Goal: Task Accomplishment & Management: Use online tool/utility

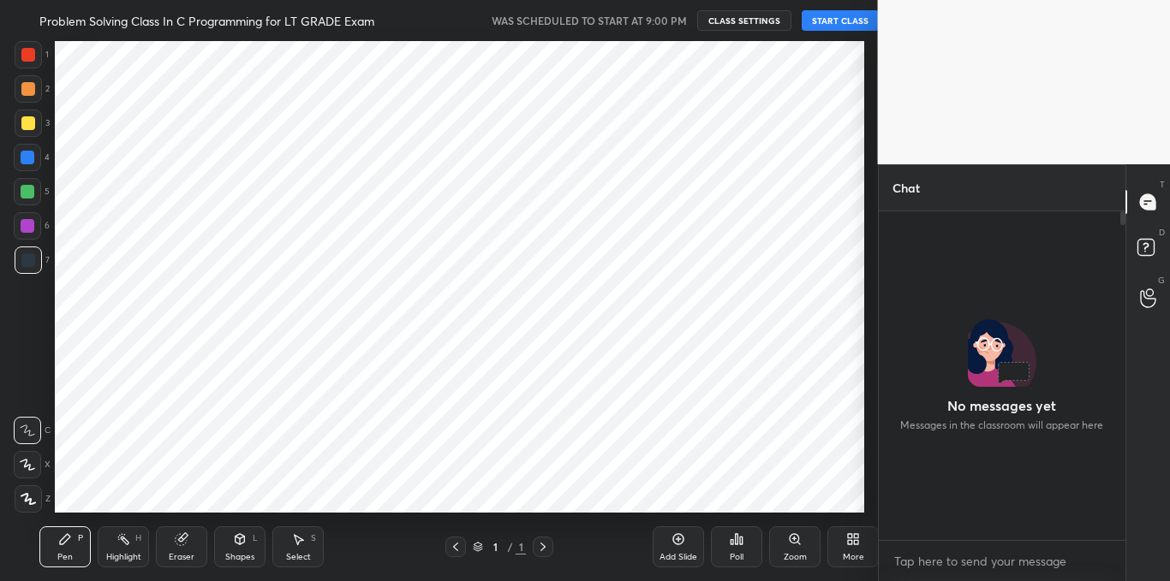
scroll to position [85167, 84829]
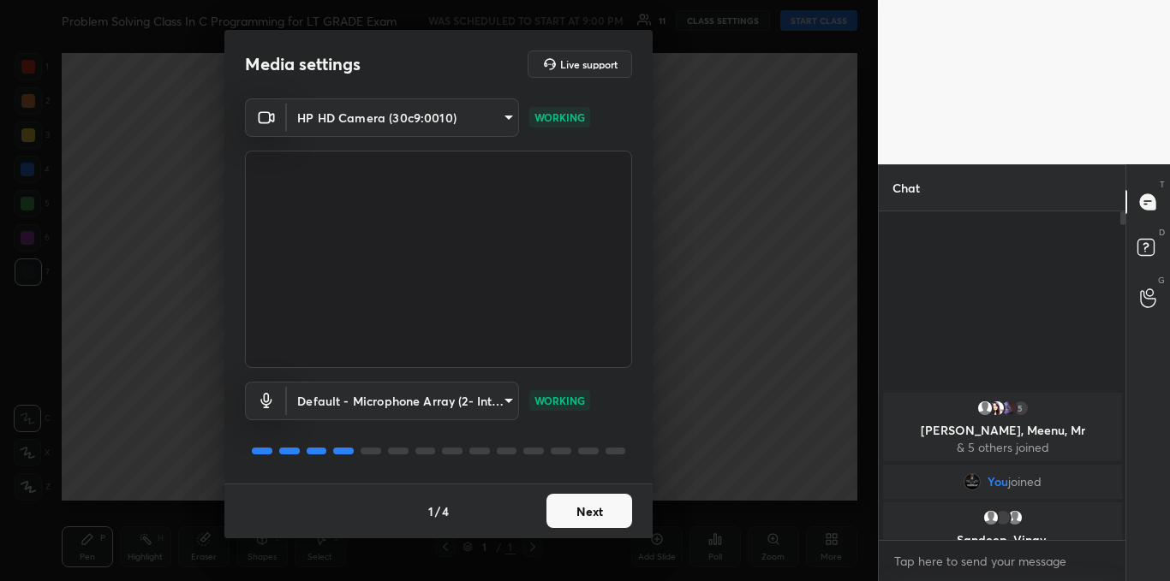
click at [485, 430] on div "Default - Microphone Array (2- Intel® Smart Sound Technology for Digital Microp…" at bounding box center [438, 425] width 387 height 114
click at [581, 500] on button "Next" at bounding box center [589, 511] width 86 height 34
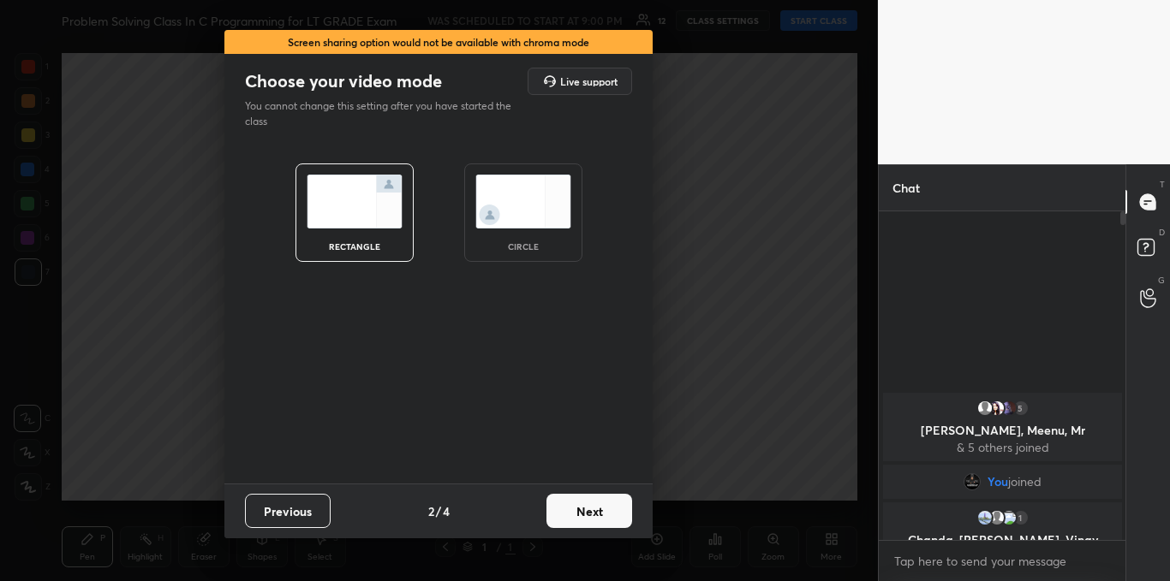
click at [581, 500] on button "Next" at bounding box center [589, 511] width 86 height 34
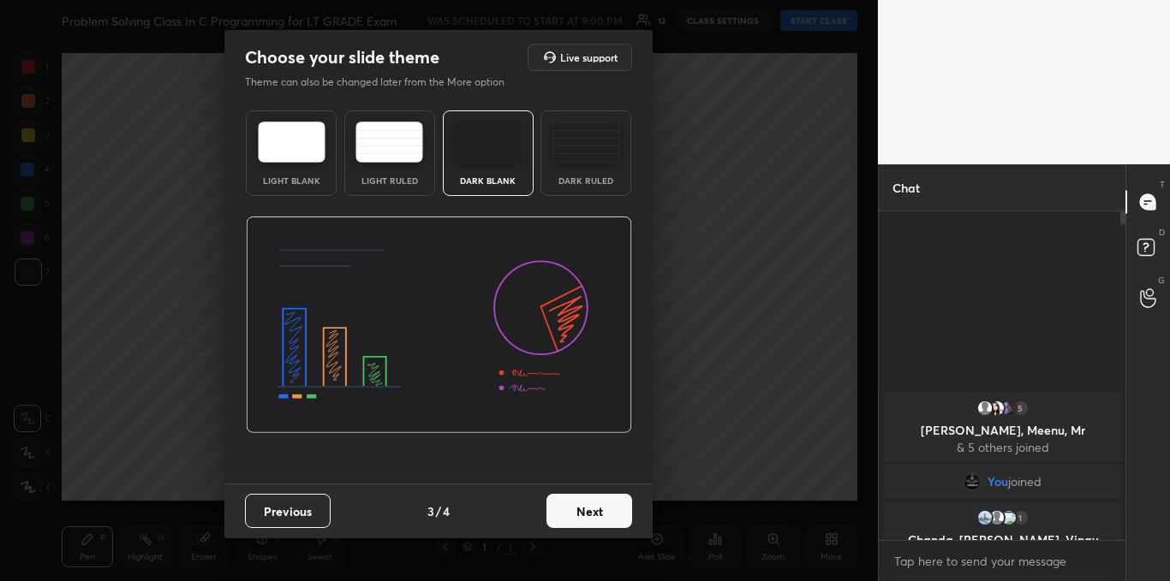
click at [581, 500] on button "Next" at bounding box center [589, 511] width 86 height 34
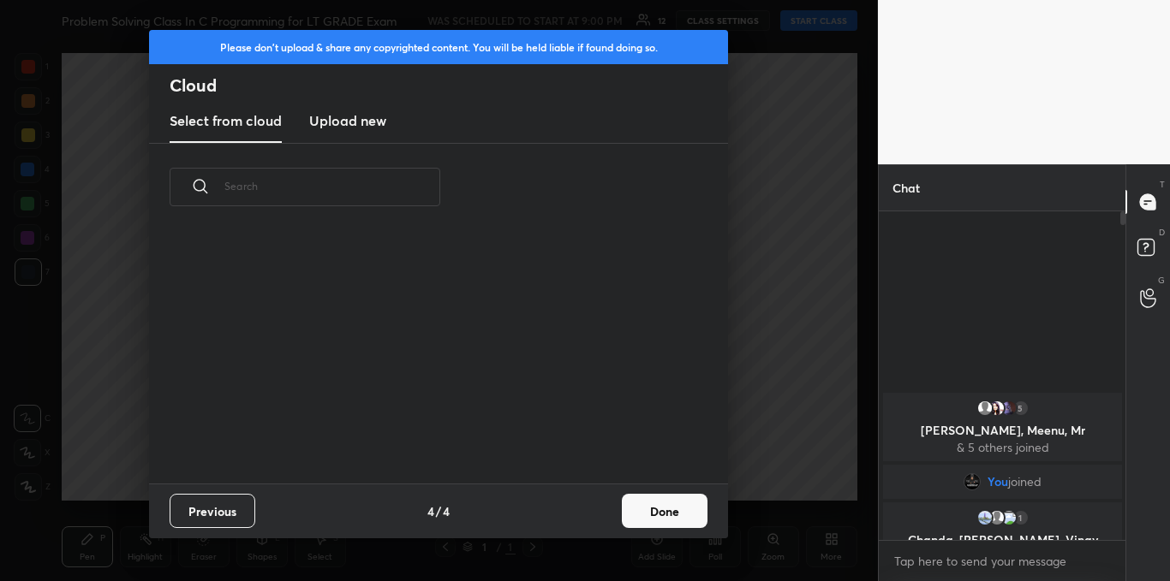
scroll to position [253, 550]
click at [341, 119] on h3 "Upload new" at bounding box center [347, 120] width 77 height 21
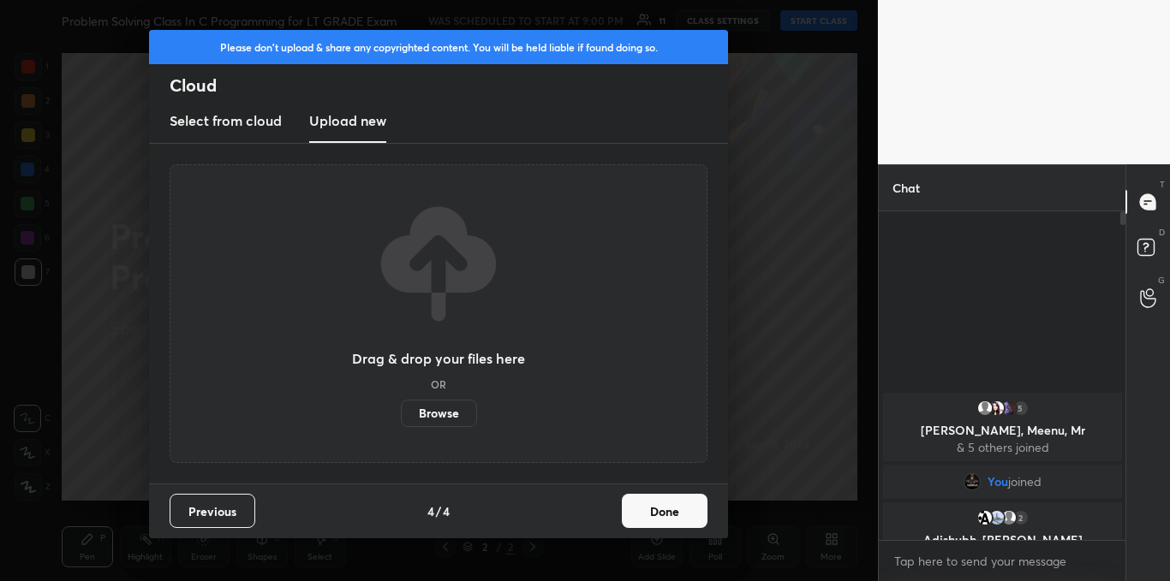
click at [429, 411] on label "Browse" at bounding box center [439, 413] width 76 height 27
click at [401, 411] on input "Browse" at bounding box center [401, 413] width 0 height 27
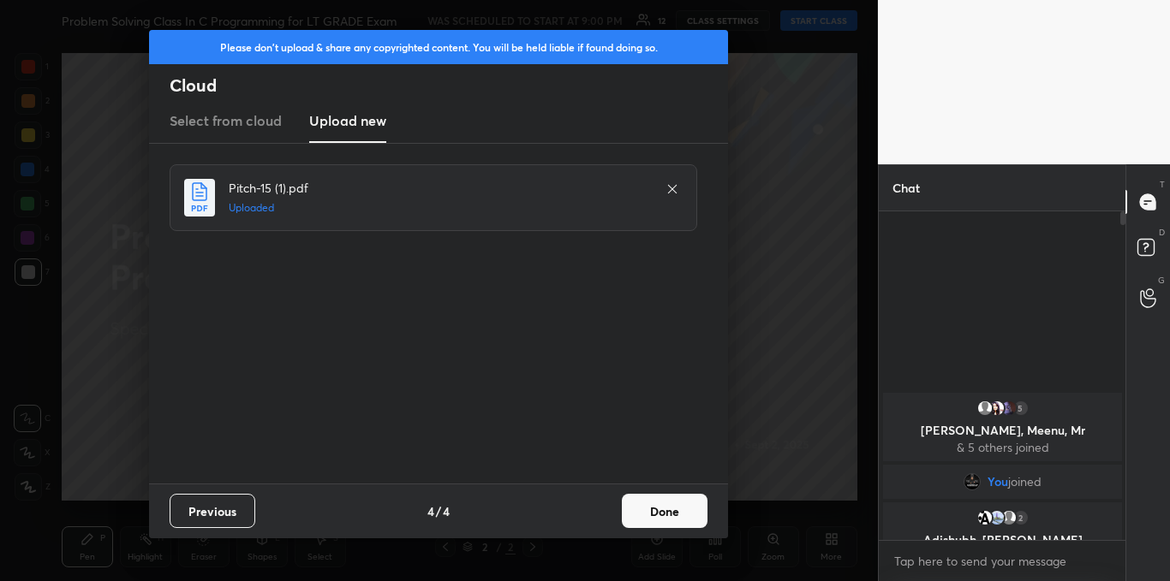
click at [645, 502] on button "Done" at bounding box center [665, 511] width 86 height 34
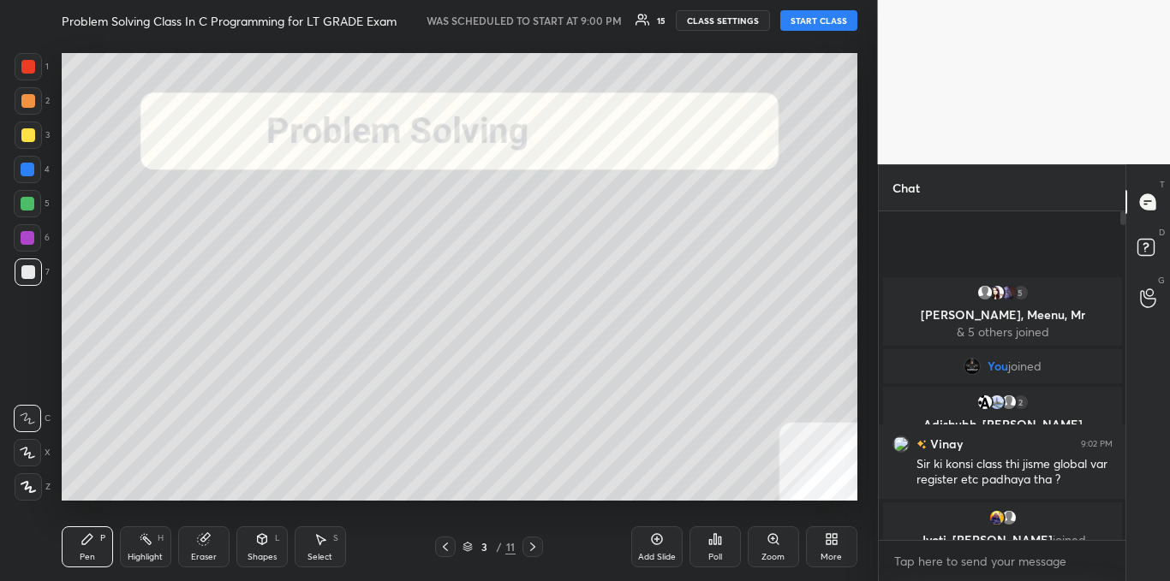
click at [797, 20] on button "START CLASS" at bounding box center [818, 20] width 77 height 21
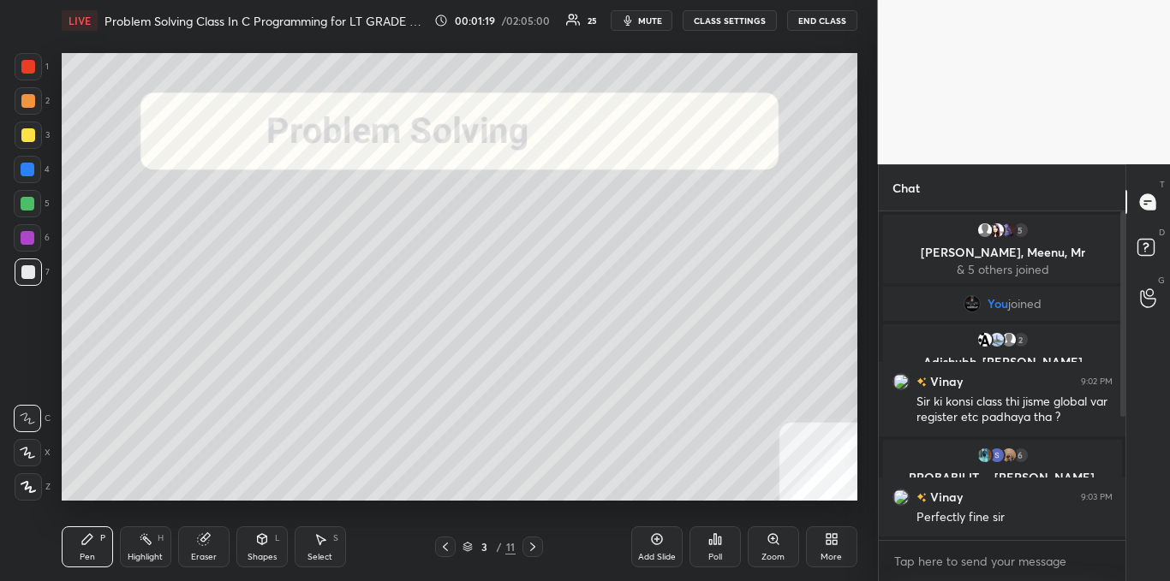
scroll to position [197, 0]
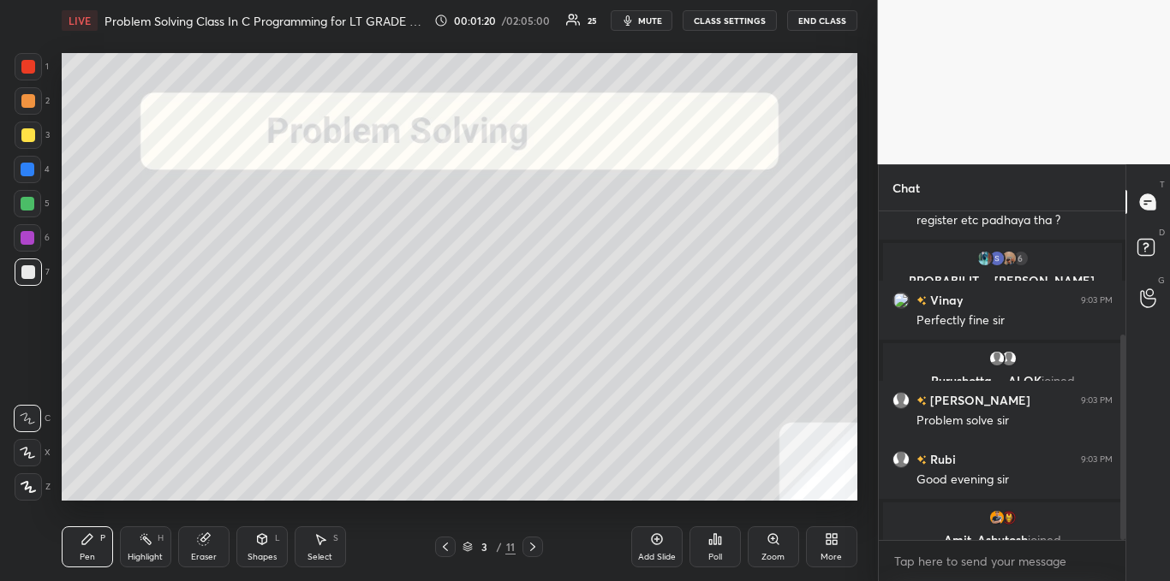
drag, startPoint x: 1124, startPoint y: 353, endPoint x: 1124, endPoint y: 455, distance: 101.9
click at [1124, 455] on div at bounding box center [1122, 438] width 5 height 206
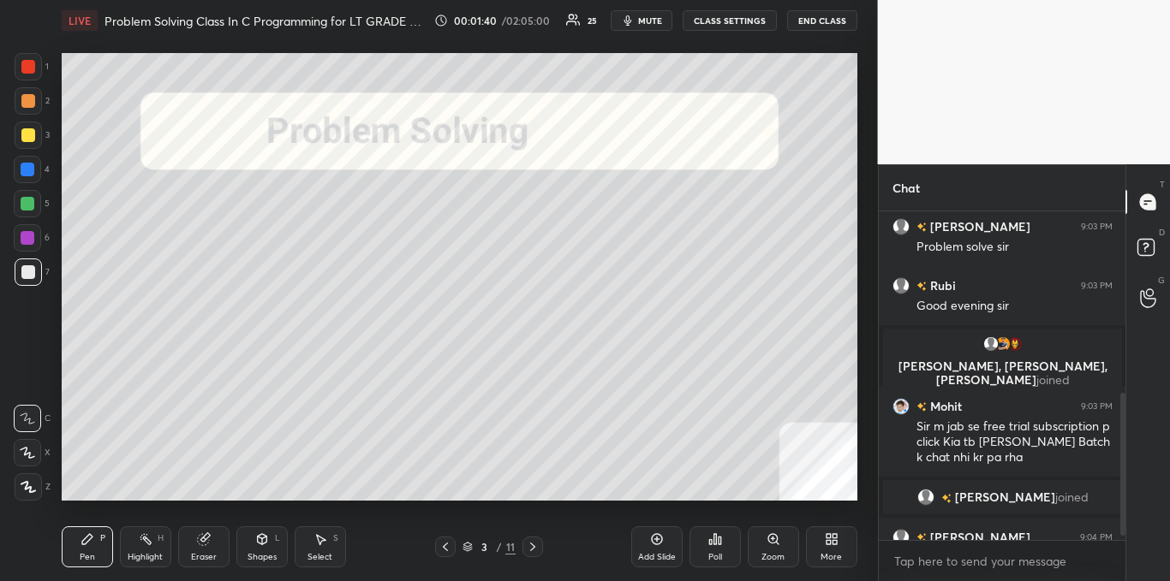
scroll to position [440, 0]
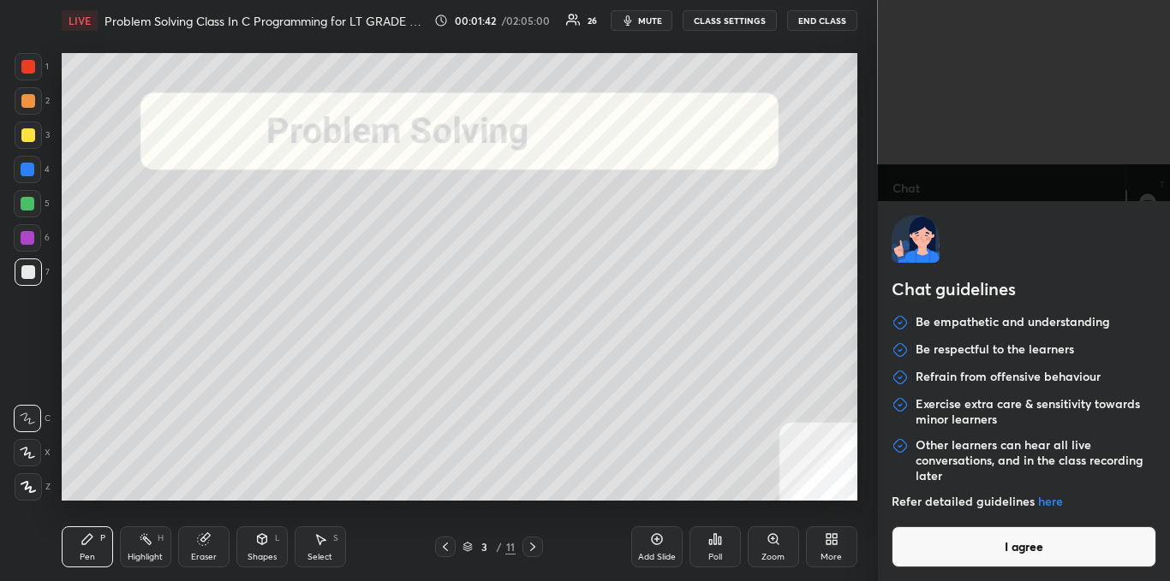
click at [1040, 560] on body "1 2 3 4 5 6 7 C X Z C X Z E E Erase all H H LIVE Problem Solving Class In C Pro…" at bounding box center [585, 290] width 1170 height 581
click at [1034, 552] on button "I agree" at bounding box center [1023, 547] width 265 height 41
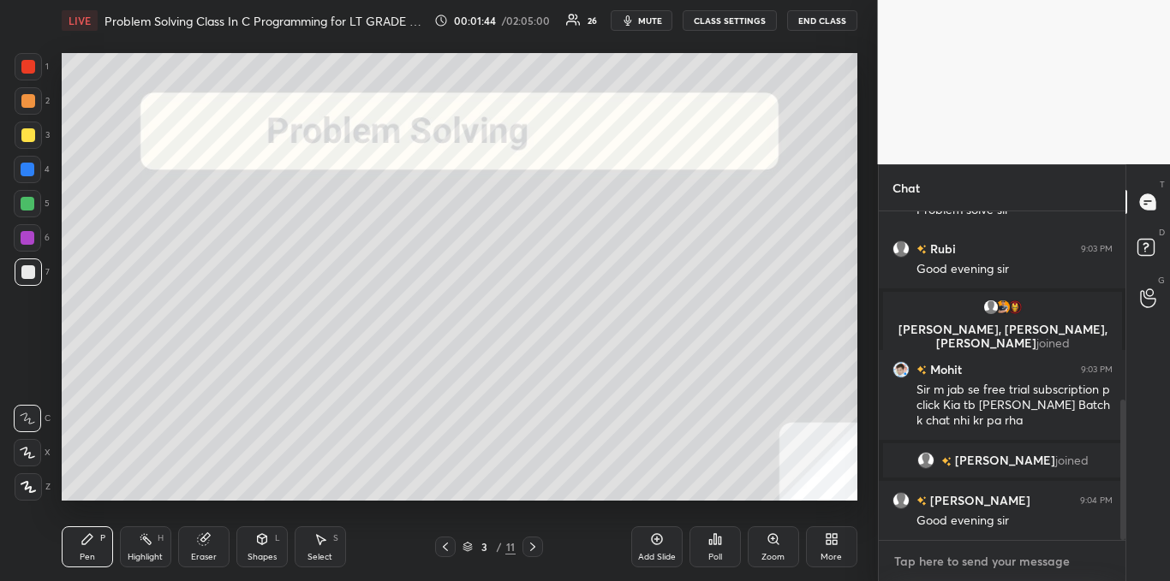
click at [1004, 571] on textarea at bounding box center [1002, 561] width 220 height 27
click at [907, 555] on textarea at bounding box center [1002, 561] width 220 height 27
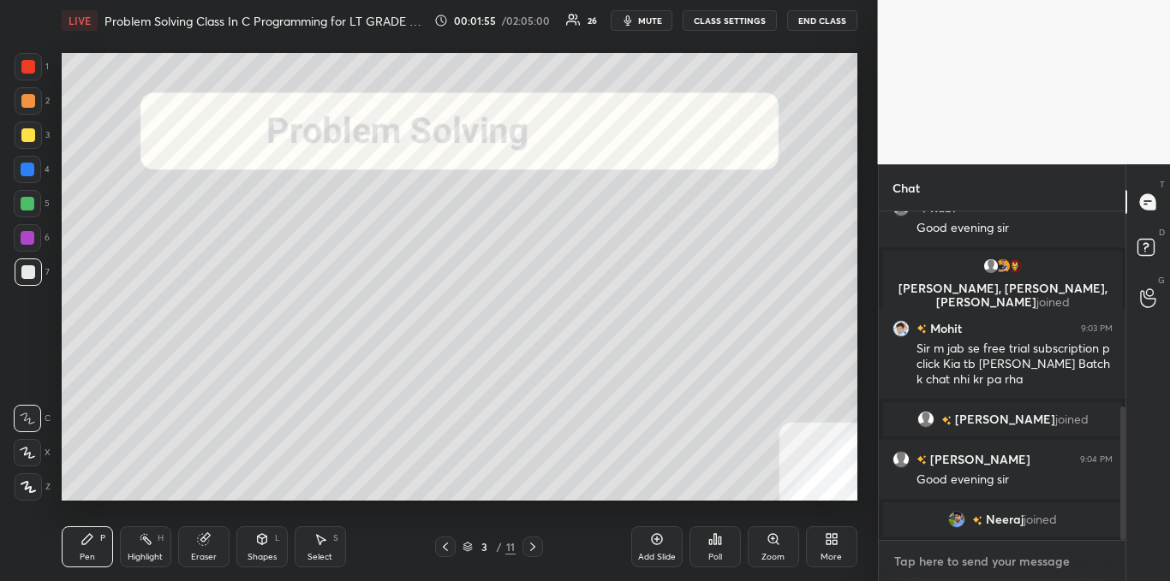
click at [907, 555] on textarea at bounding box center [1002, 561] width 220 height 27
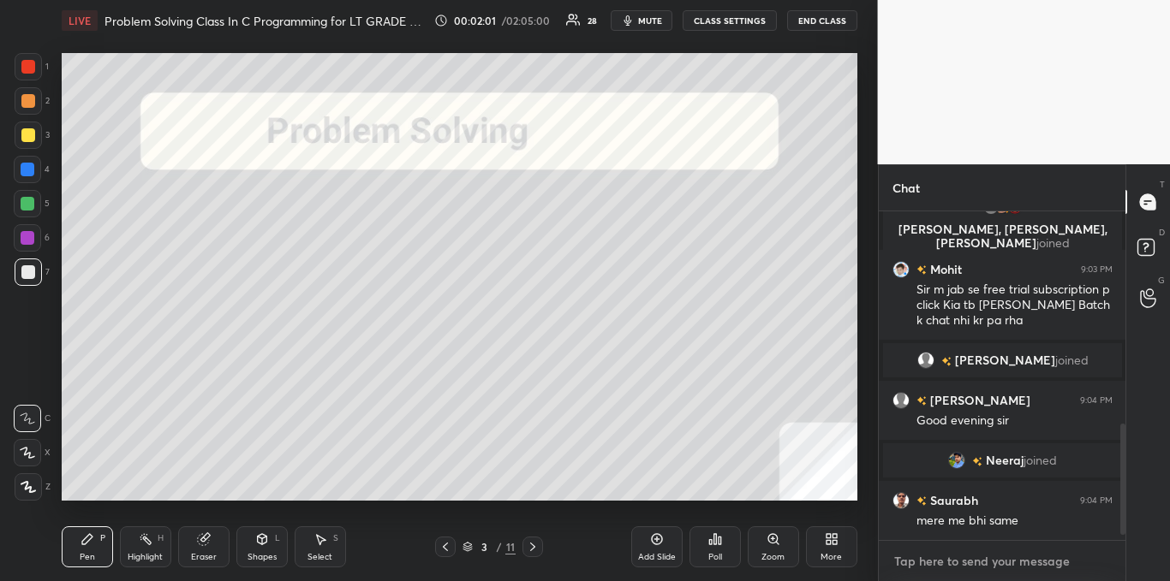
scroll to position [656, 0]
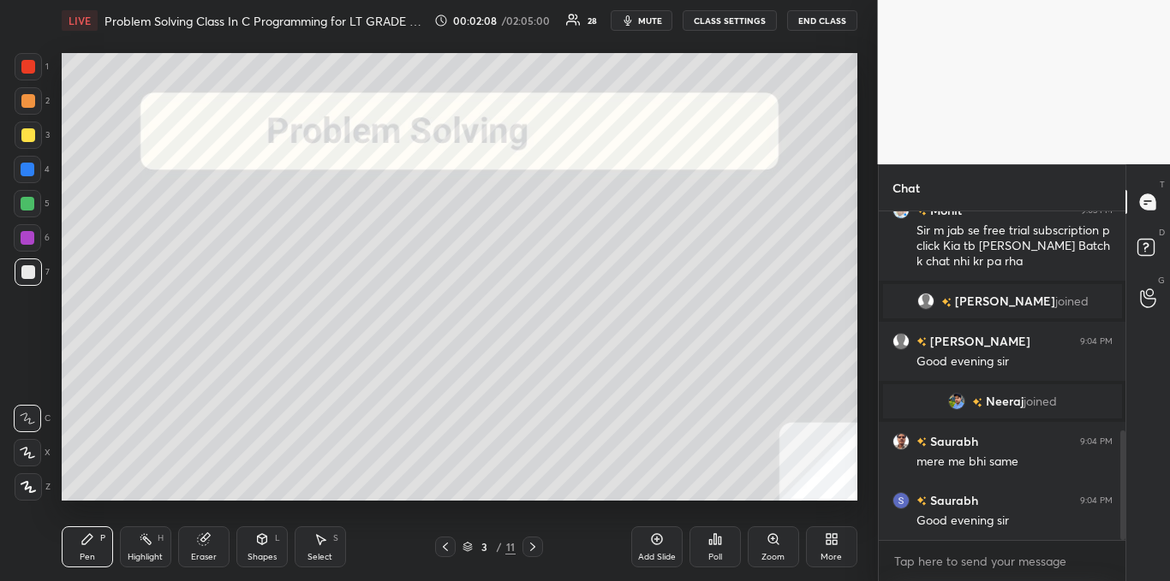
click at [31, 129] on div at bounding box center [28, 135] width 14 height 14
click at [28, 272] on div at bounding box center [28, 272] width 14 height 14
click at [32, 485] on icon at bounding box center [28, 487] width 15 height 12
click at [539, 543] on icon at bounding box center [533, 547] width 14 height 14
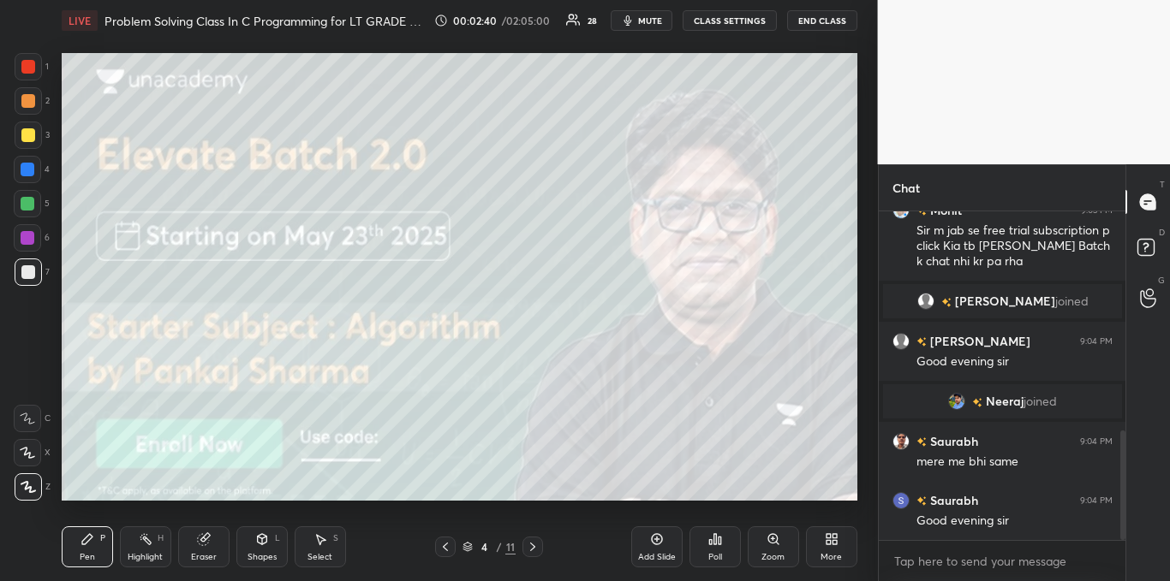
click at [535, 546] on icon at bounding box center [533, 547] width 14 height 14
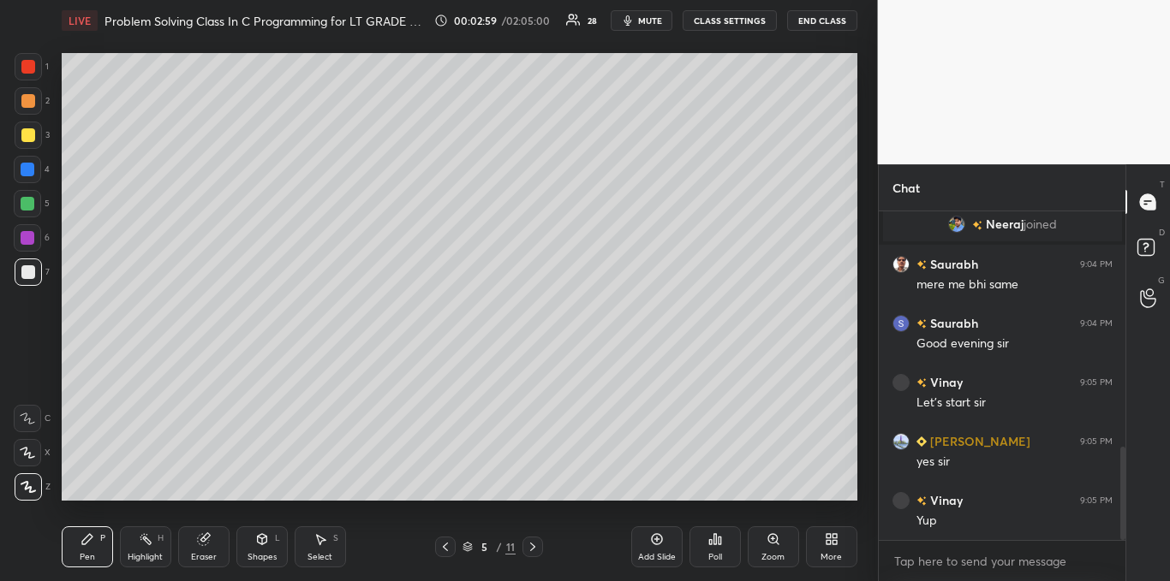
scroll to position [874, 0]
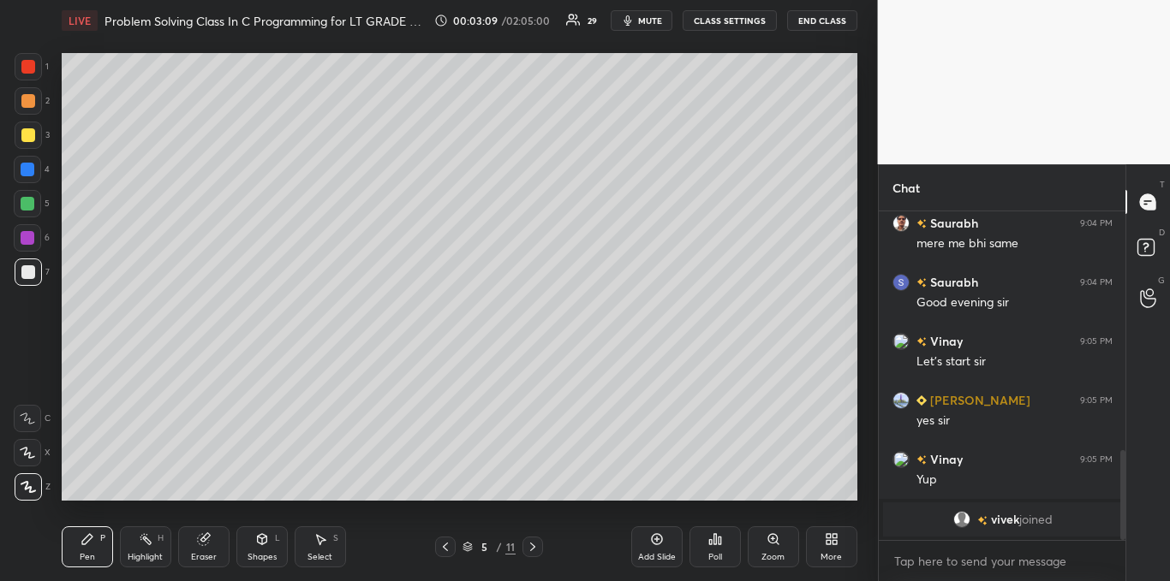
click at [28, 421] on icon at bounding box center [27, 419] width 15 height 12
click at [708, 543] on icon at bounding box center [715, 540] width 14 height 14
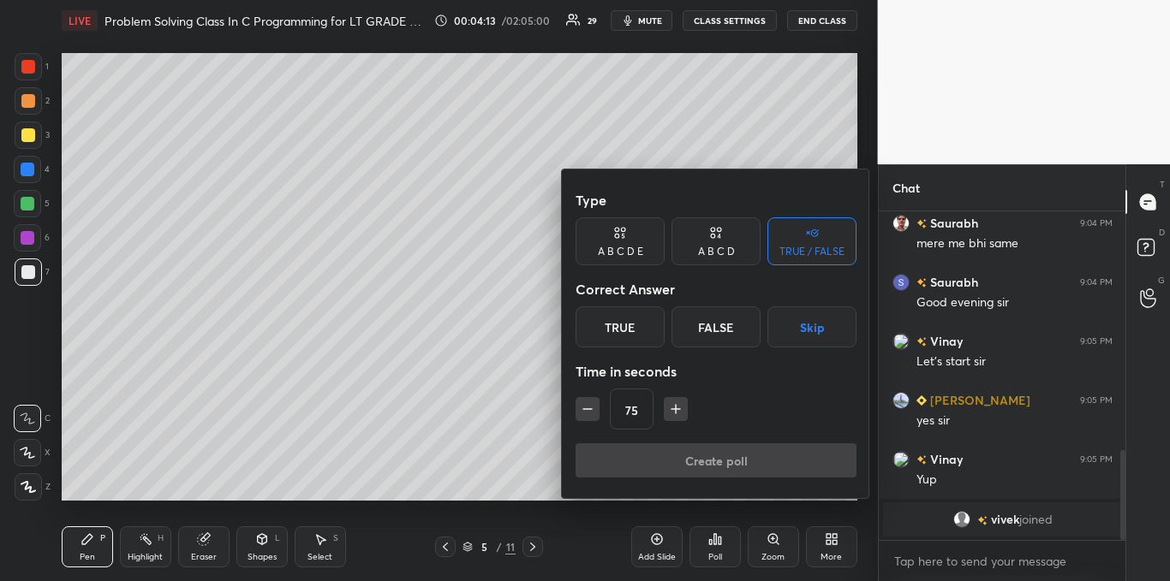
click at [669, 410] on icon "button" at bounding box center [675, 409] width 17 height 17
click at [671, 412] on icon "button" at bounding box center [675, 409] width 17 height 17
click at [677, 410] on icon "button" at bounding box center [683, 409] width 17 height 17
click at [675, 411] on icon "button" at bounding box center [683, 409] width 17 height 17
click at [682, 409] on icon "button" at bounding box center [683, 409] width 9 height 0
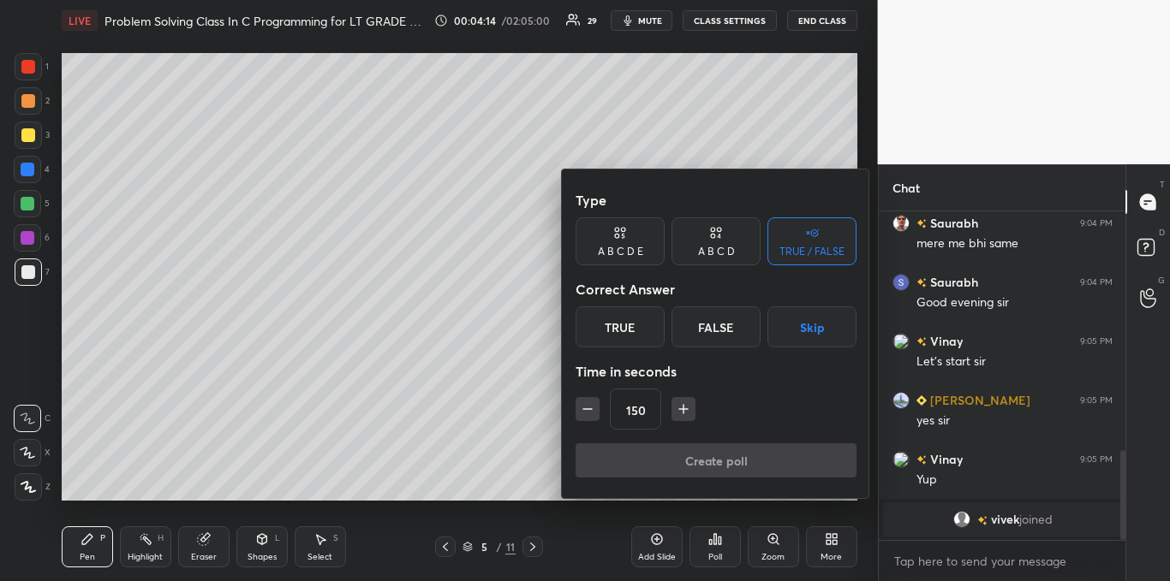
click at [682, 408] on icon "button" at bounding box center [683, 409] width 17 height 17
click at [678, 410] on icon "button" at bounding box center [683, 409] width 17 height 17
type input "180"
click at [818, 325] on button "Skip" at bounding box center [811, 327] width 89 height 41
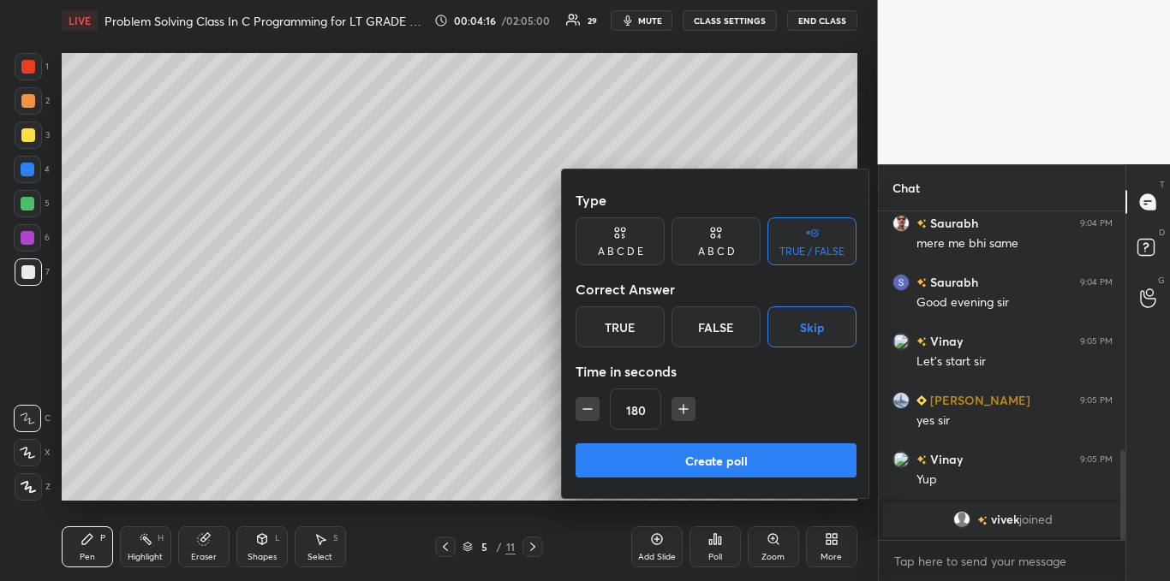
click at [719, 450] on button "Create poll" at bounding box center [715, 461] width 281 height 34
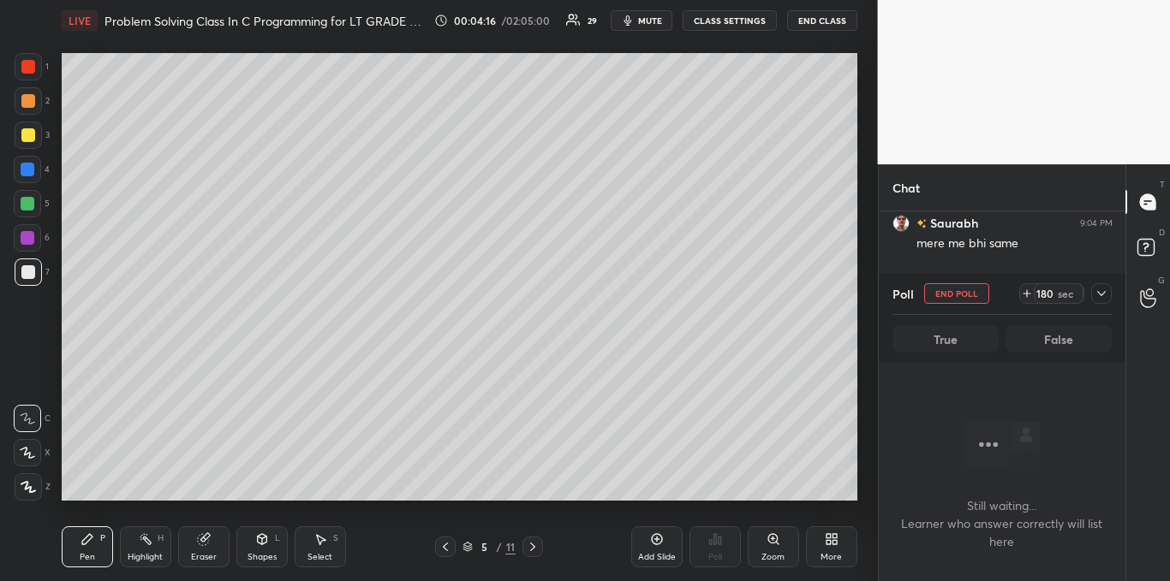
scroll to position [92, 242]
click at [1100, 293] on icon at bounding box center [1101, 294] width 14 height 14
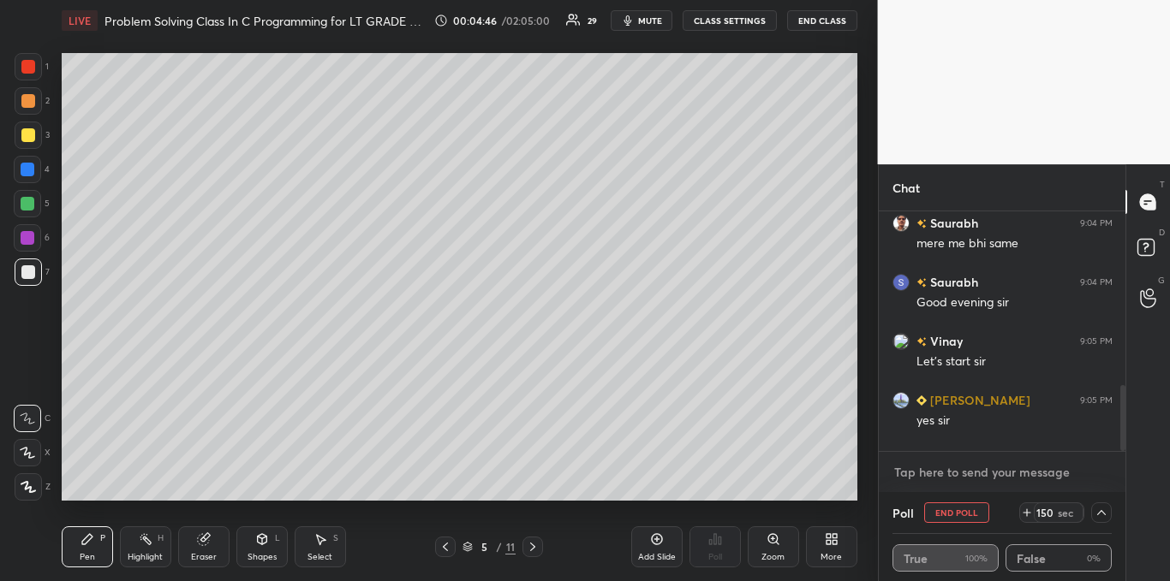
click at [951, 478] on textarea at bounding box center [1002, 472] width 220 height 27
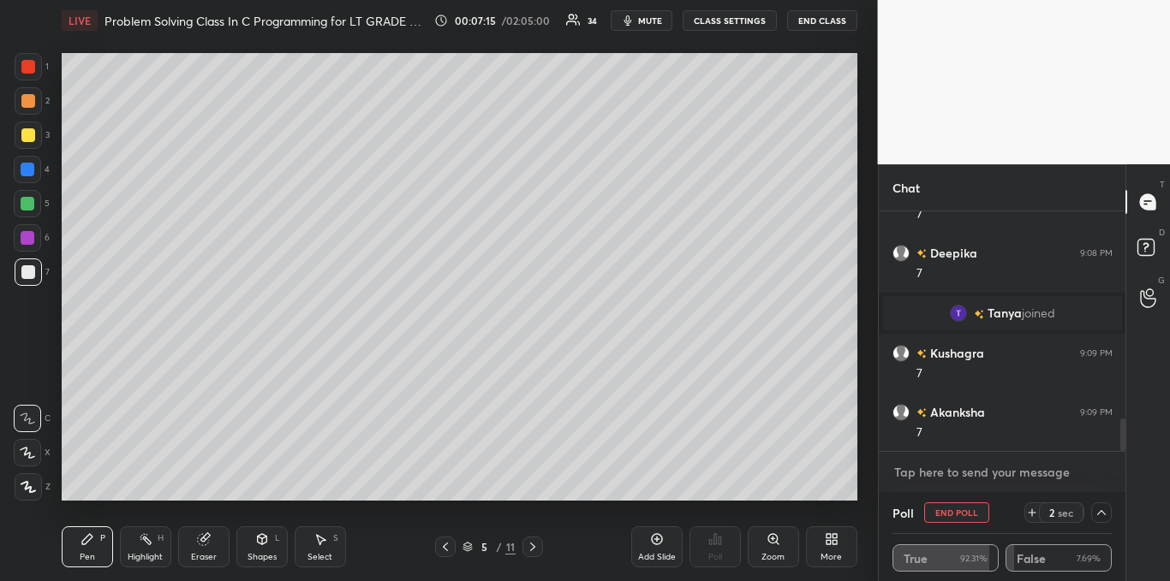
scroll to position [1577, 0]
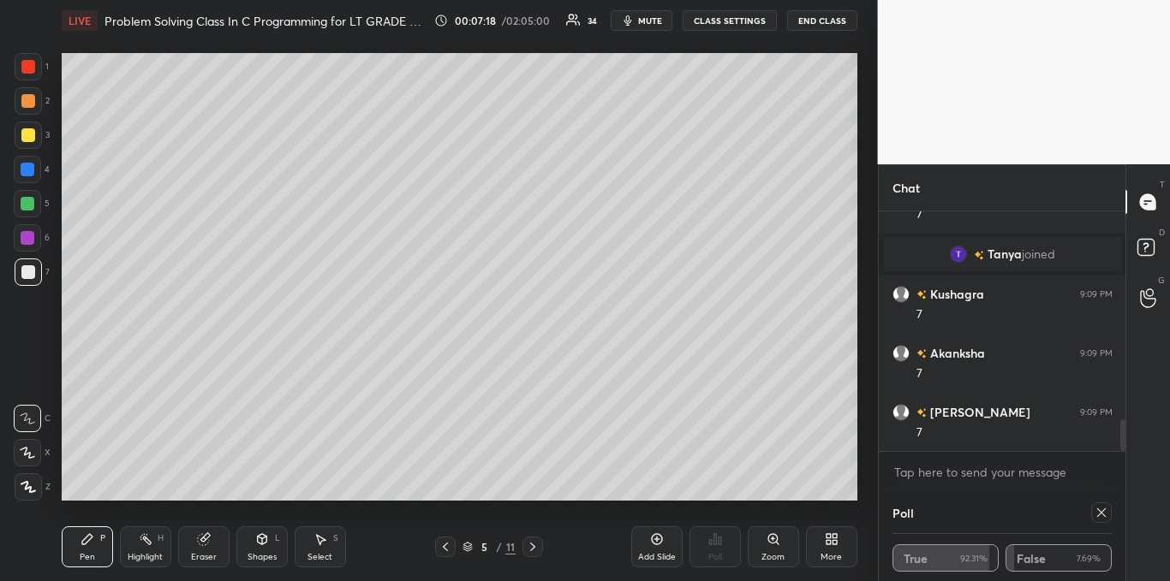
click at [1101, 518] on icon at bounding box center [1101, 513] width 14 height 14
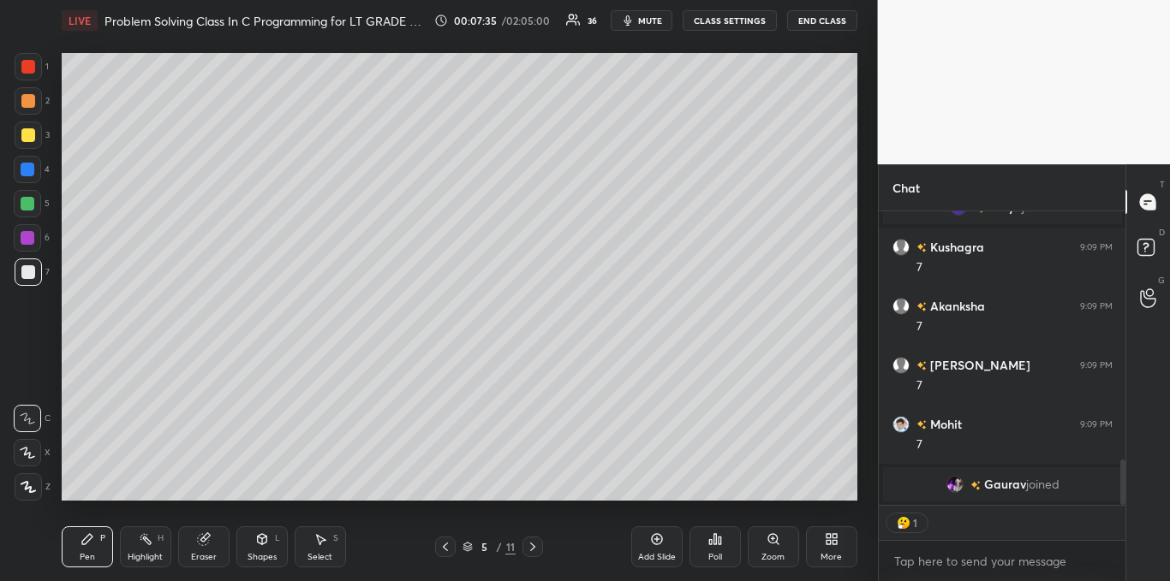
scroll to position [1589, 0]
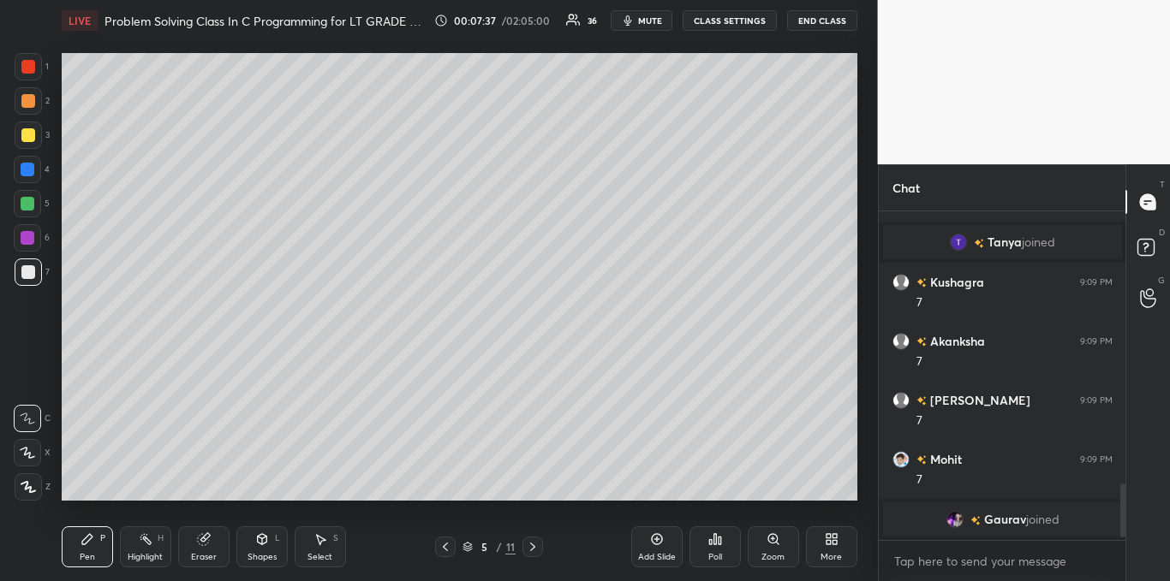
click at [23, 142] on div at bounding box center [28, 135] width 14 height 14
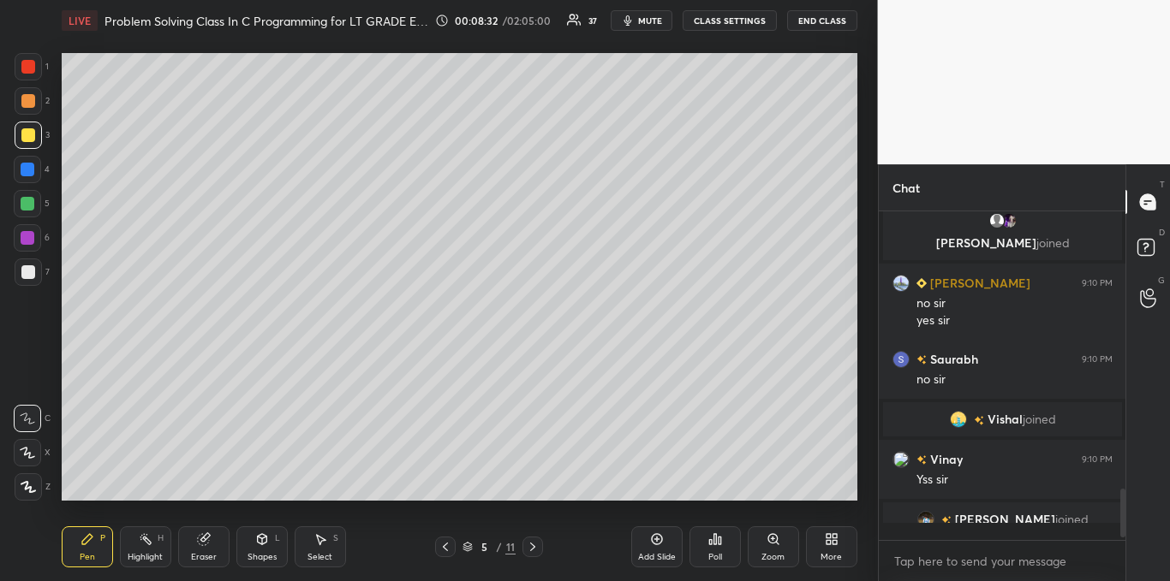
scroll to position [1788, 0]
click at [320, 540] on icon at bounding box center [320, 540] width 9 height 10
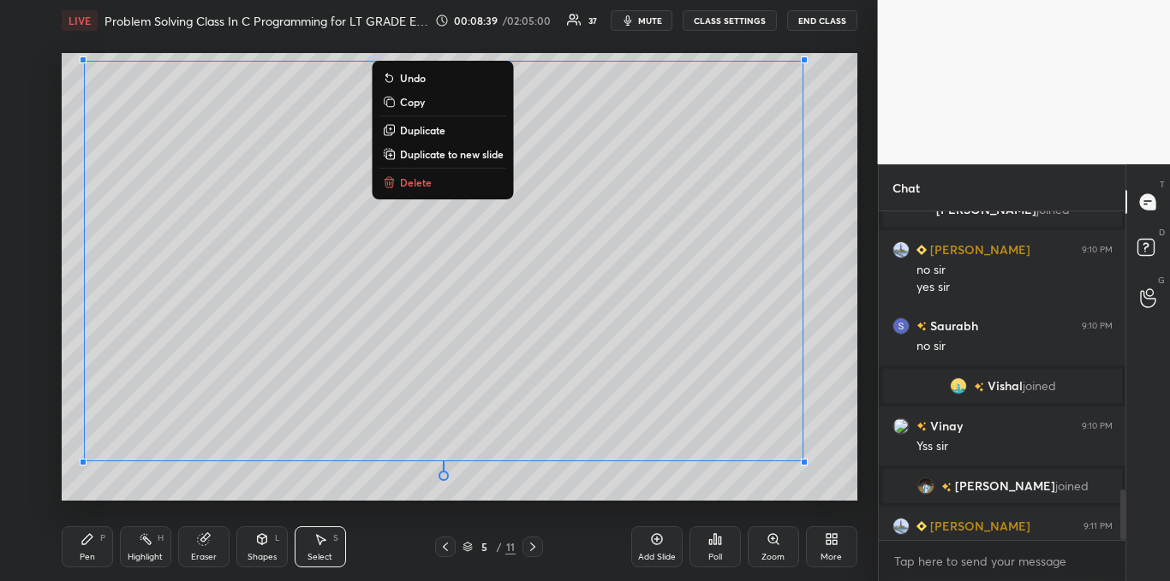
scroll to position [1814, 0]
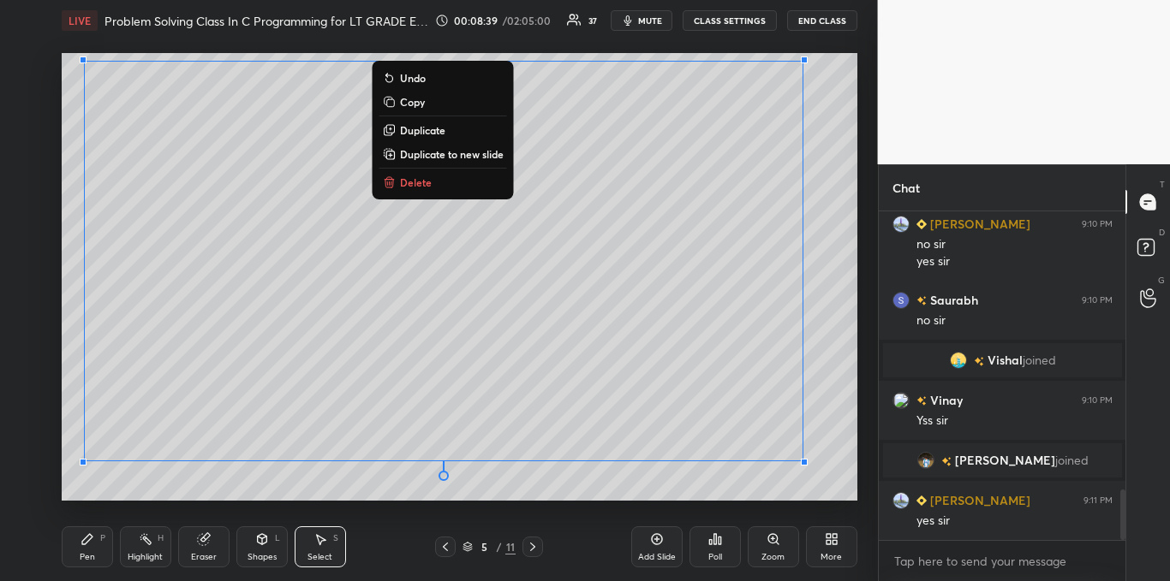
click at [425, 104] on button "Copy" at bounding box center [443, 102] width 128 height 21
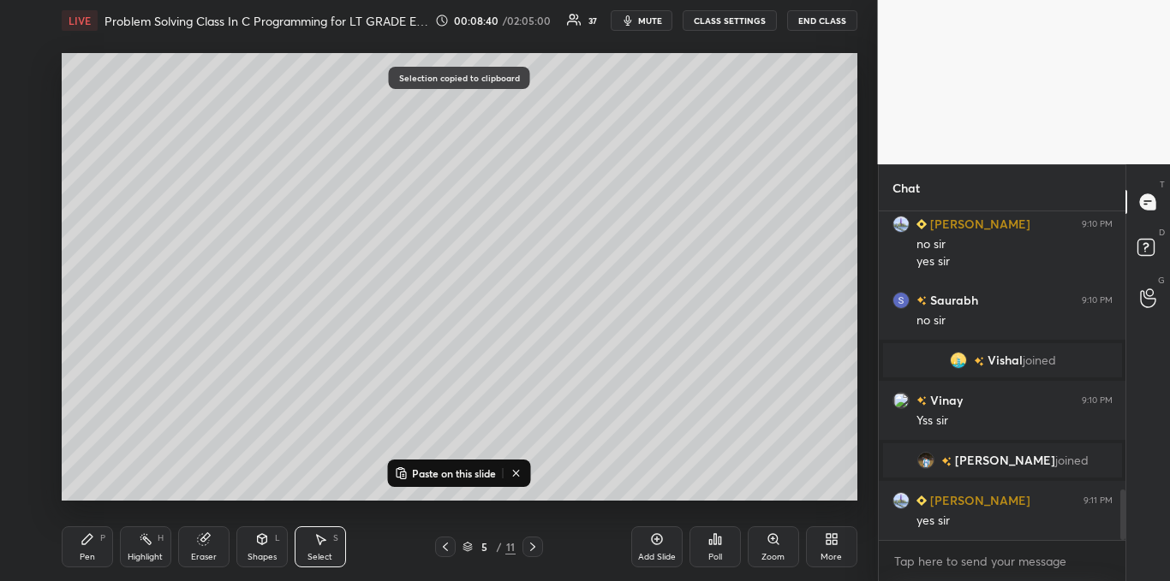
click at [647, 540] on div "Add Slide" at bounding box center [656, 547] width 51 height 41
click at [488, 476] on p "Paste on this slide" at bounding box center [454, 474] width 84 height 14
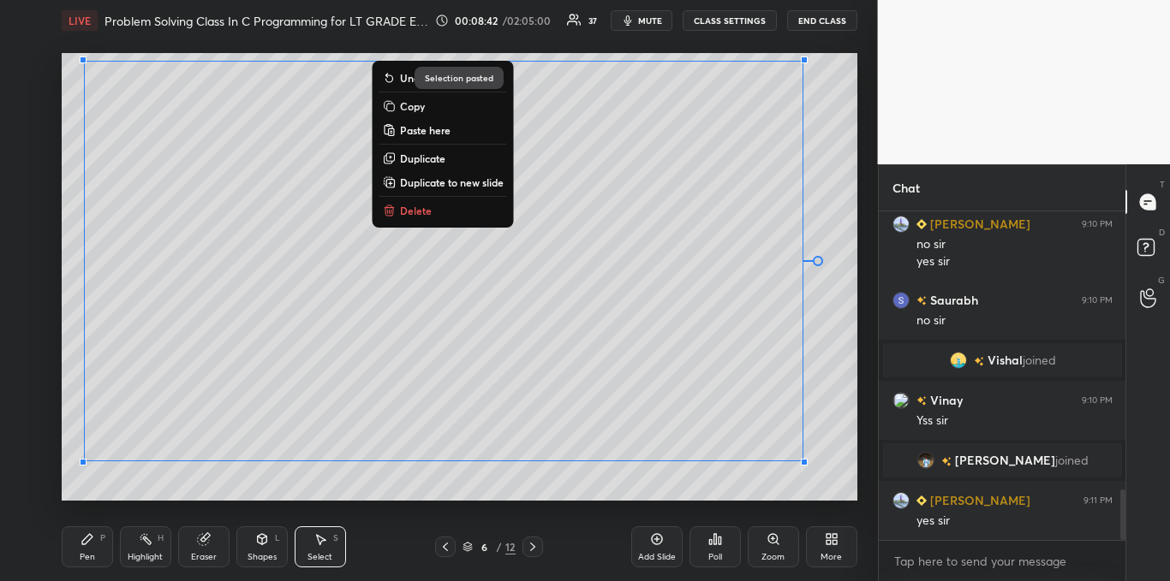
click at [497, 497] on div "0 ° Undo Copy Paste here Duplicate Duplicate to new slide Delete" at bounding box center [460, 277] width 796 height 448
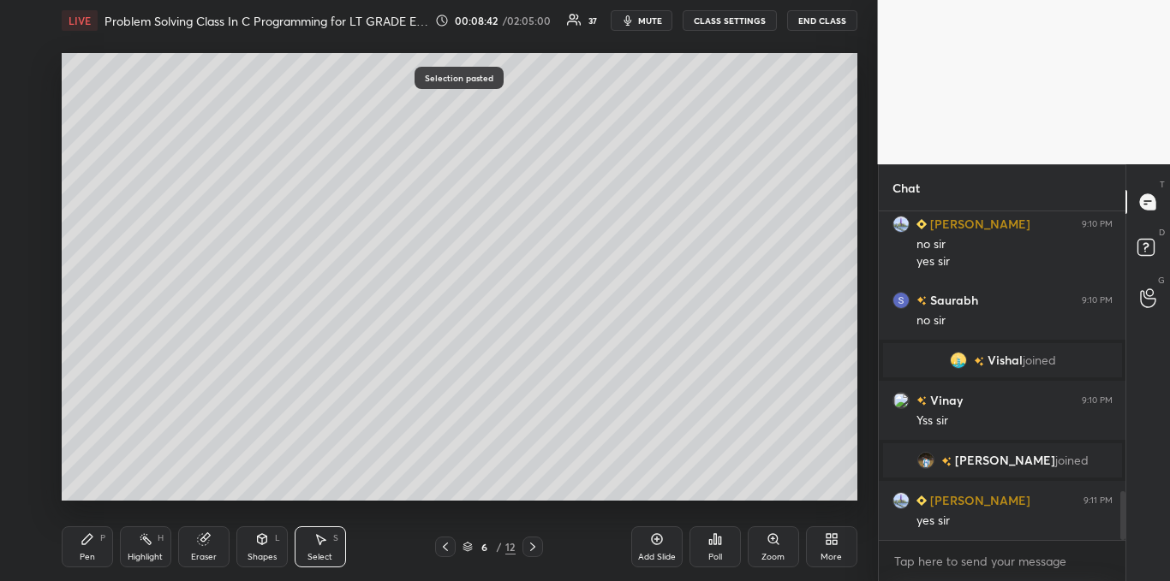
scroll to position [1873, 0]
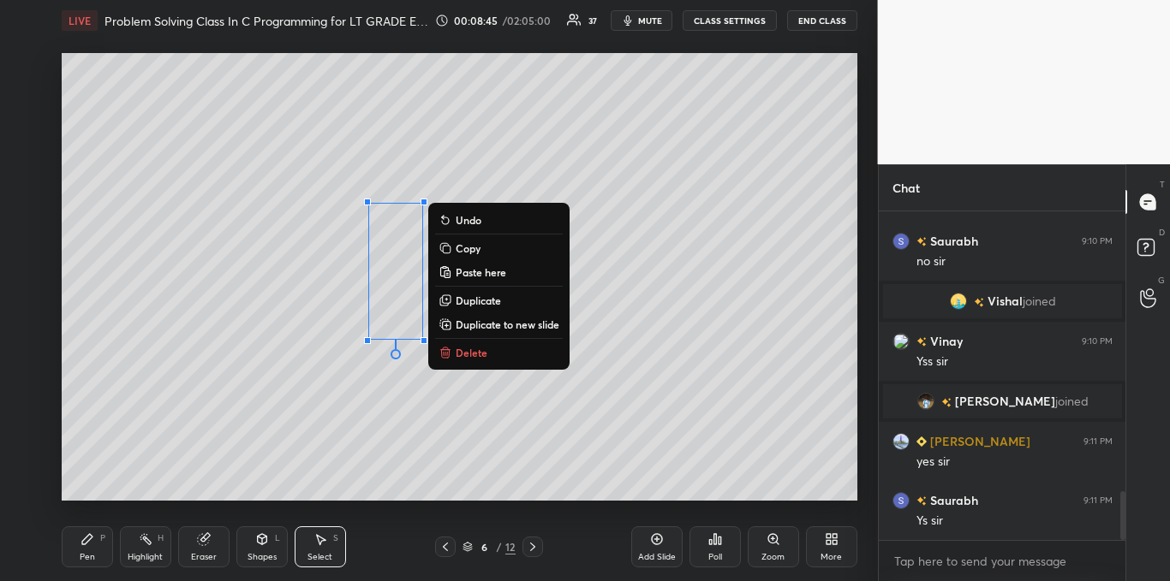
click at [480, 348] on p "Delete" at bounding box center [472, 353] width 32 height 14
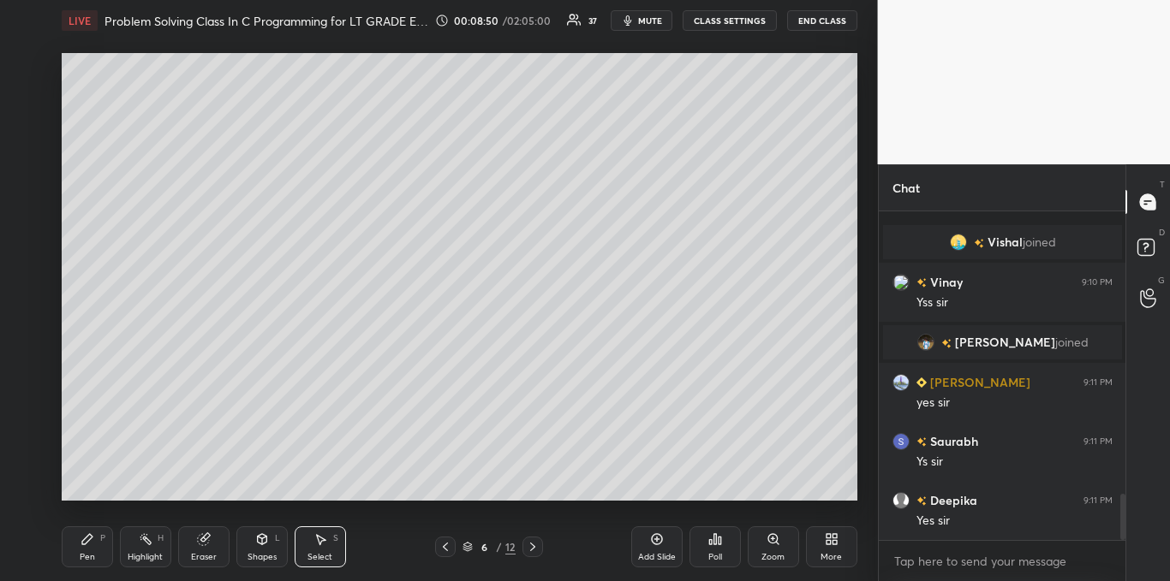
scroll to position [1991, 0]
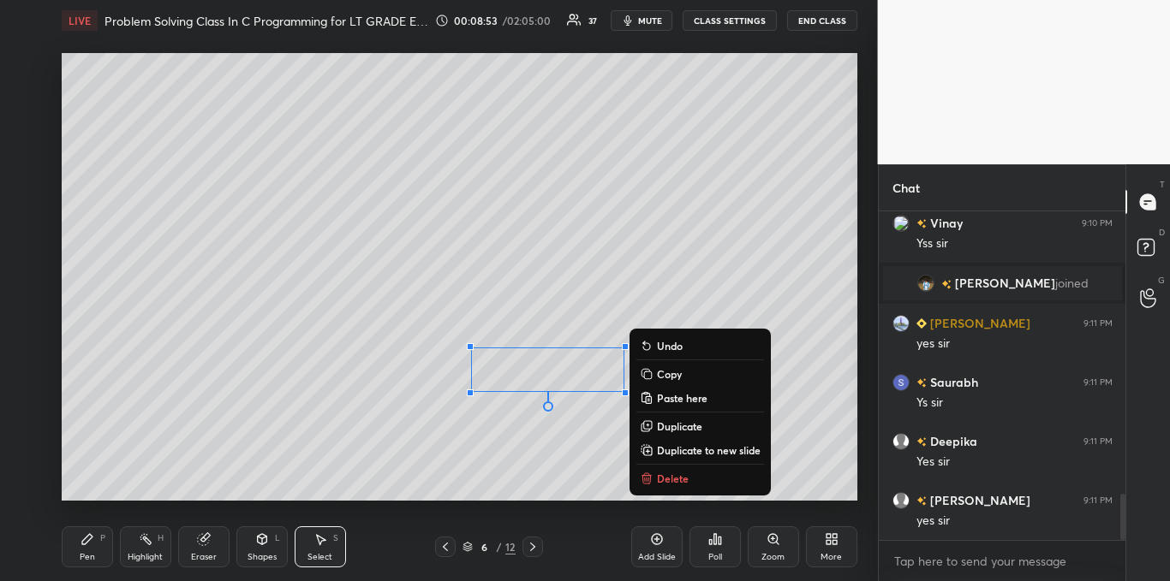
click at [662, 472] on p "Delete" at bounding box center [673, 479] width 32 height 14
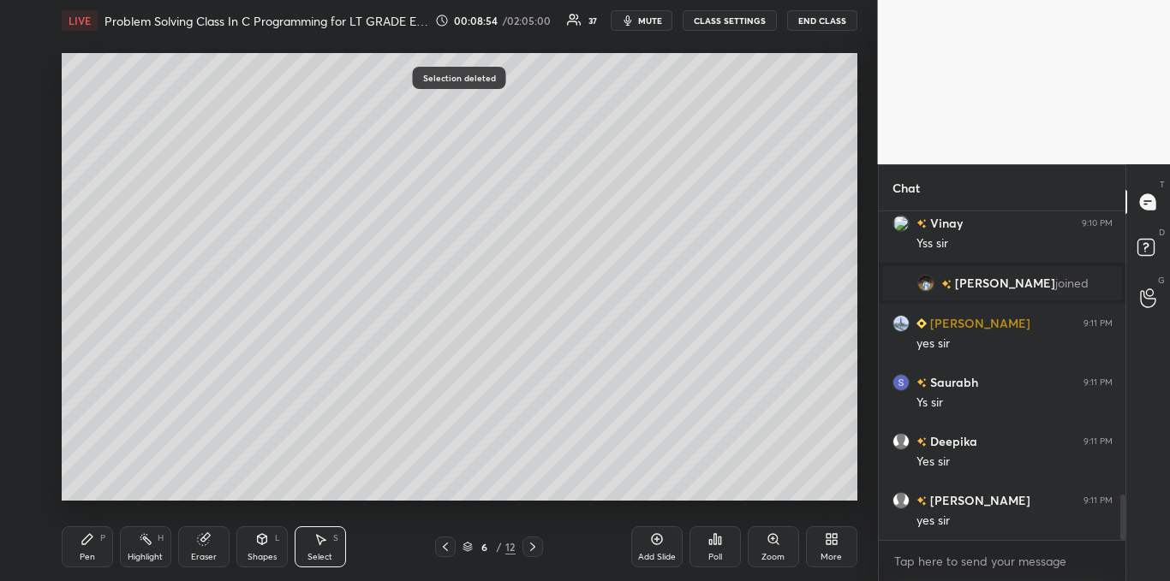
scroll to position [2050, 0]
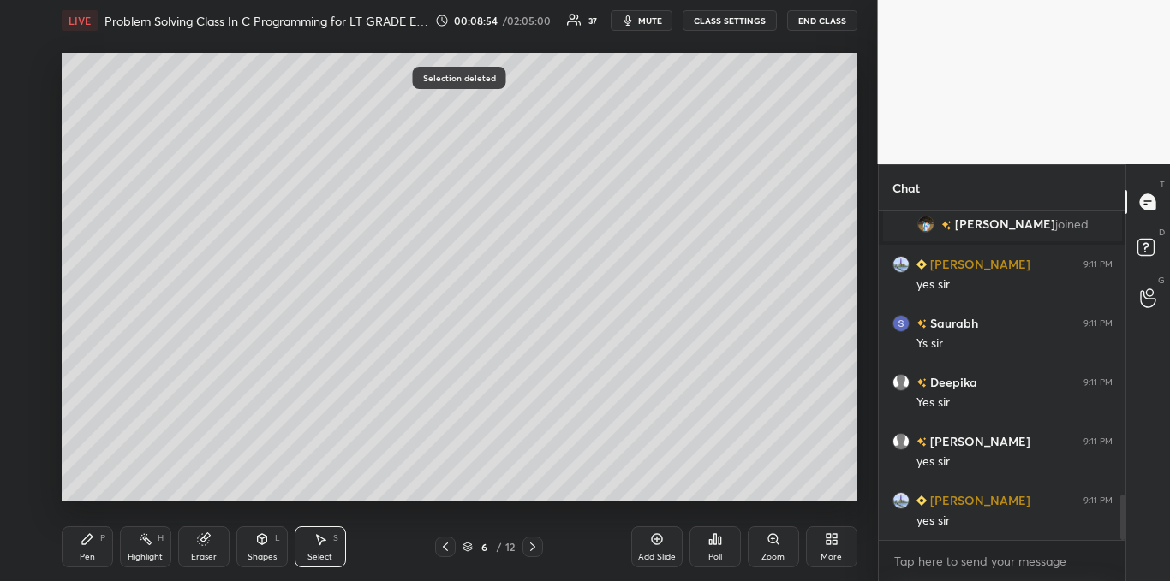
click at [82, 550] on div "Pen P" at bounding box center [87, 547] width 51 height 41
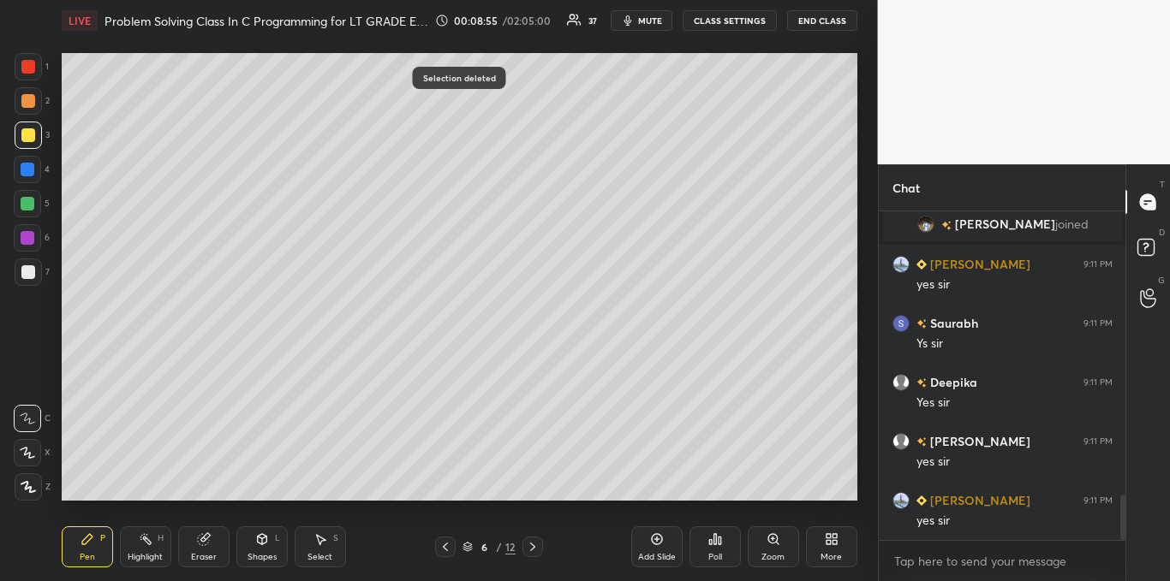
scroll to position [2091, 0]
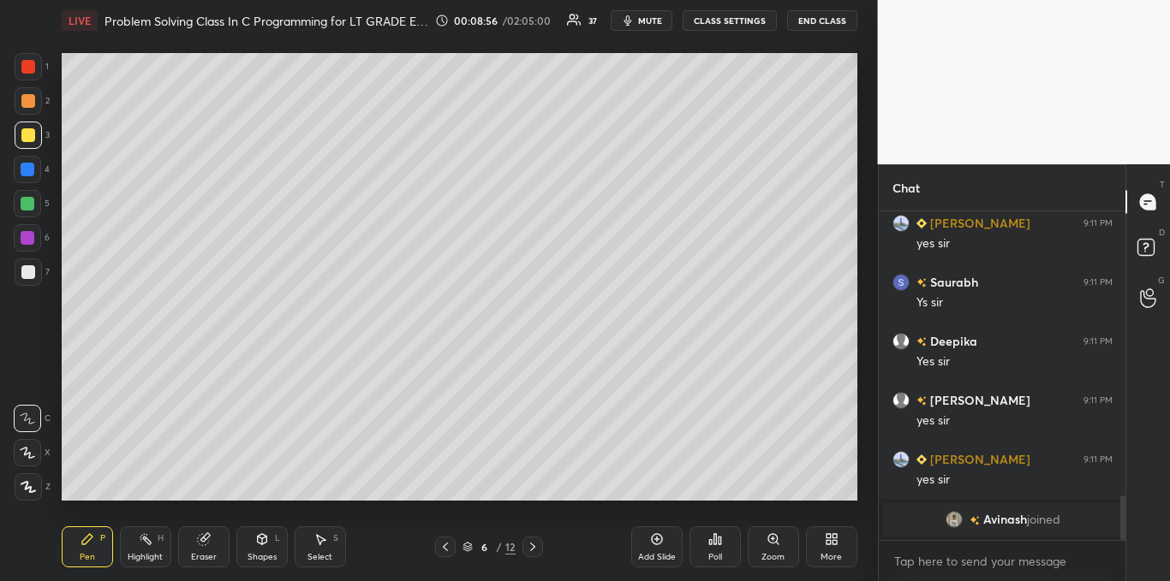
click at [27, 203] on div at bounding box center [28, 204] width 14 height 14
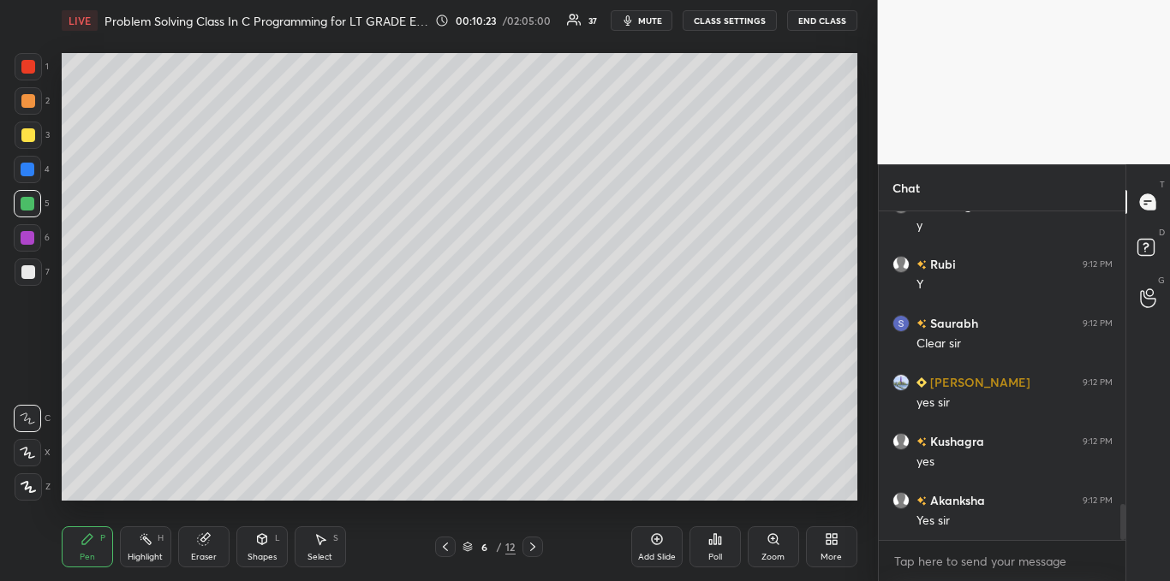
scroll to position [2670, 0]
click at [656, 537] on icon at bounding box center [657, 540] width 14 height 14
click at [27, 266] on div at bounding box center [28, 272] width 14 height 14
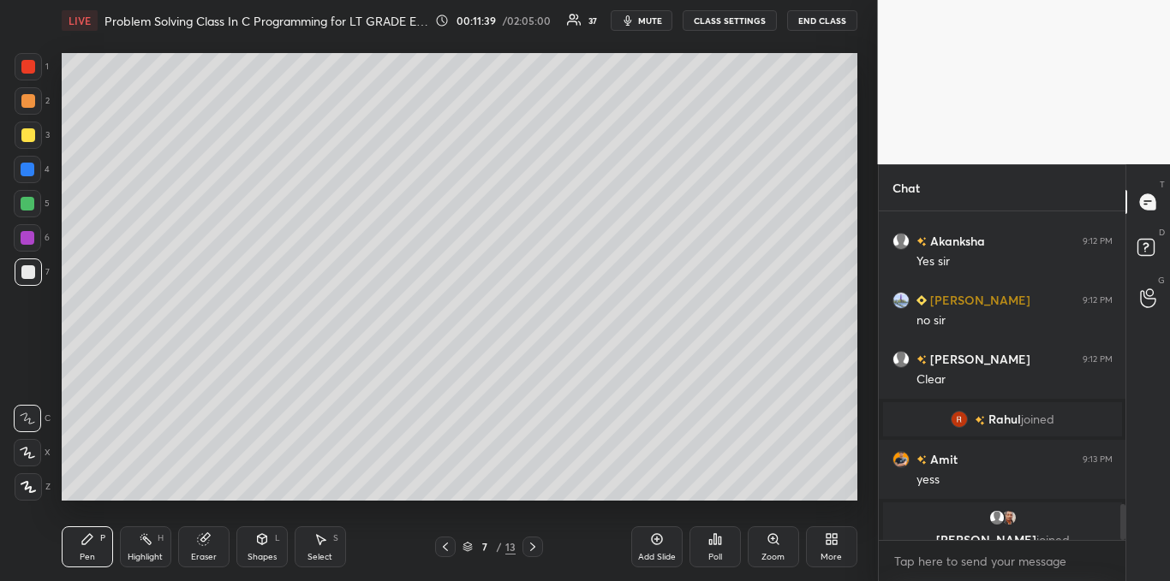
scroll to position [2712, 0]
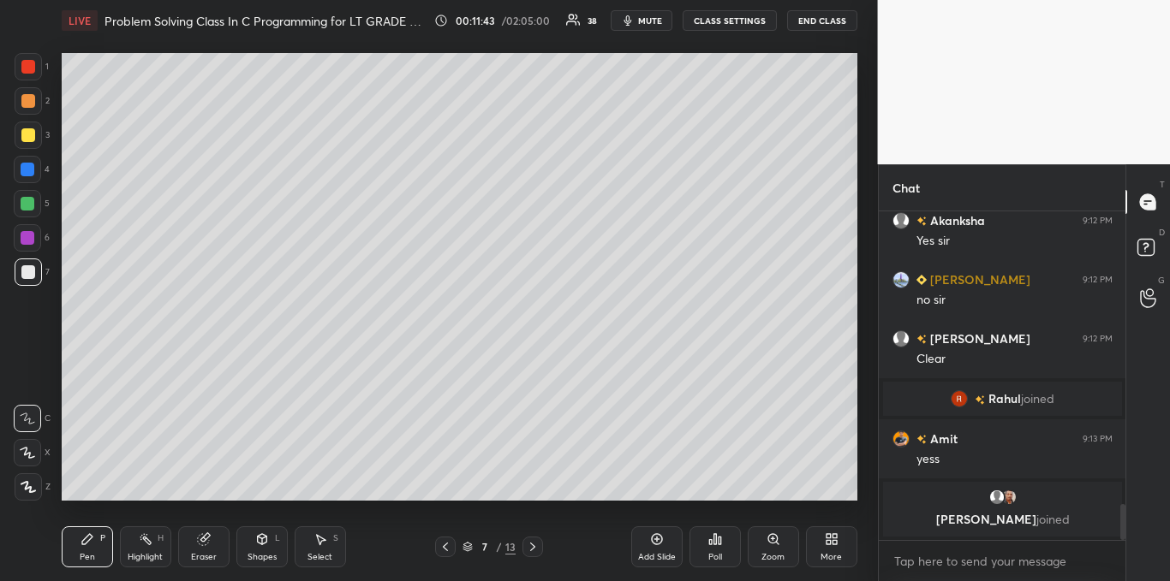
click at [719, 542] on icon at bounding box center [720, 541] width 3 height 8
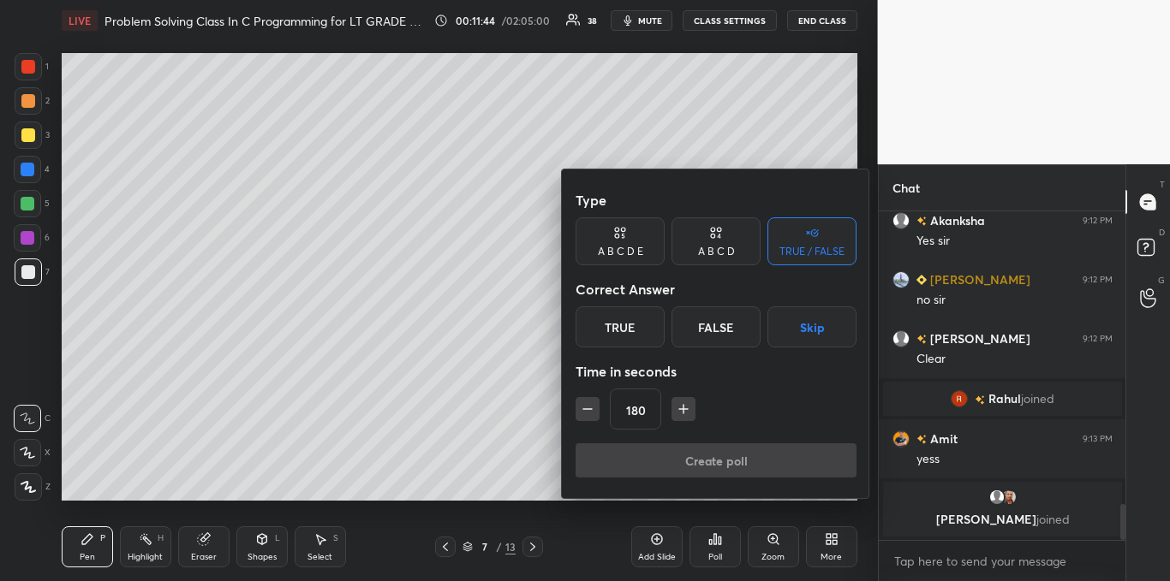
click at [595, 418] on button "button" at bounding box center [587, 409] width 24 height 24
click at [590, 414] on icon "button" at bounding box center [587, 409] width 17 height 17
click at [590, 413] on icon "button" at bounding box center [587, 409] width 17 height 17
click at [589, 413] on icon "button" at bounding box center [587, 409] width 17 height 17
click at [593, 411] on icon "button" at bounding box center [587, 409] width 17 height 17
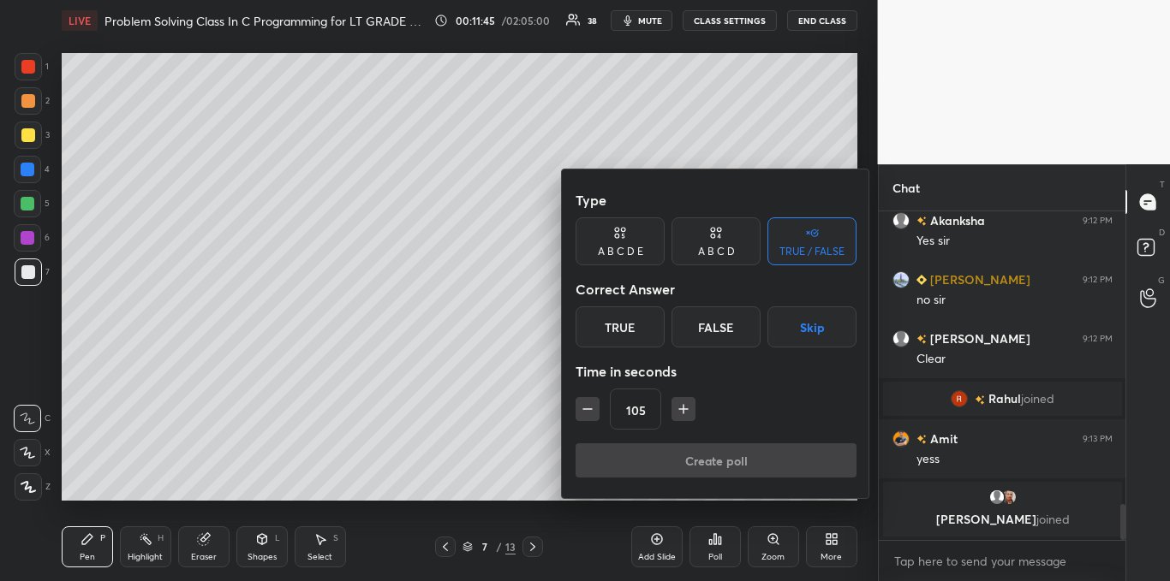
click at [591, 411] on icon "button" at bounding box center [587, 409] width 17 height 17
click at [591, 412] on icon "button" at bounding box center [587, 409] width 17 height 17
type input "60"
click at [716, 247] on div "A B C D" at bounding box center [716, 252] width 37 height 10
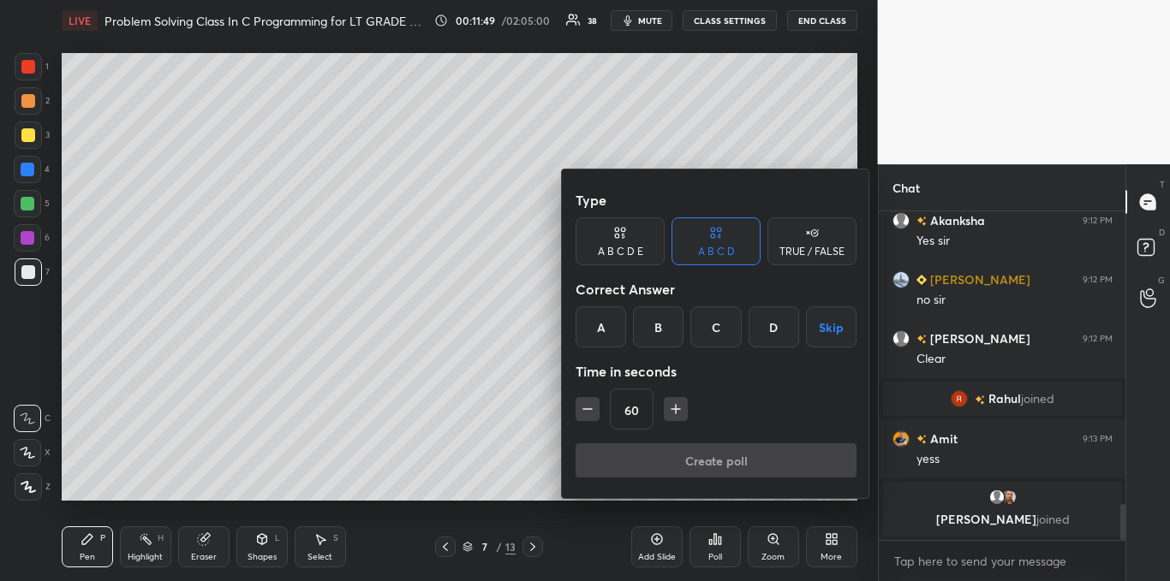
click at [719, 321] on div "C" at bounding box center [715, 327] width 51 height 41
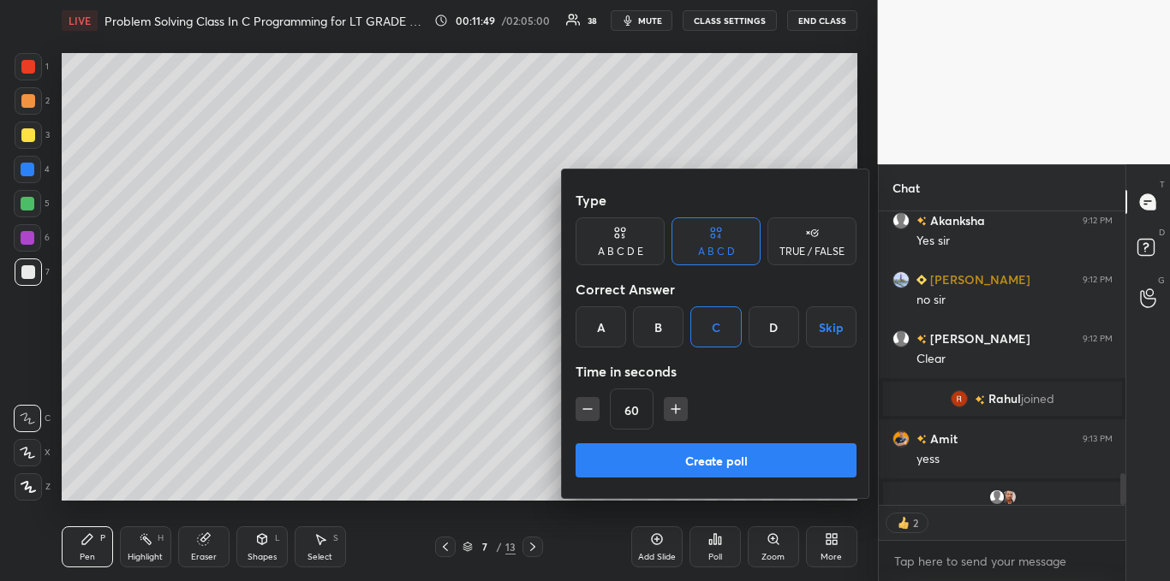
scroll to position [289, 242]
click at [728, 457] on button "Create poll" at bounding box center [715, 461] width 281 height 34
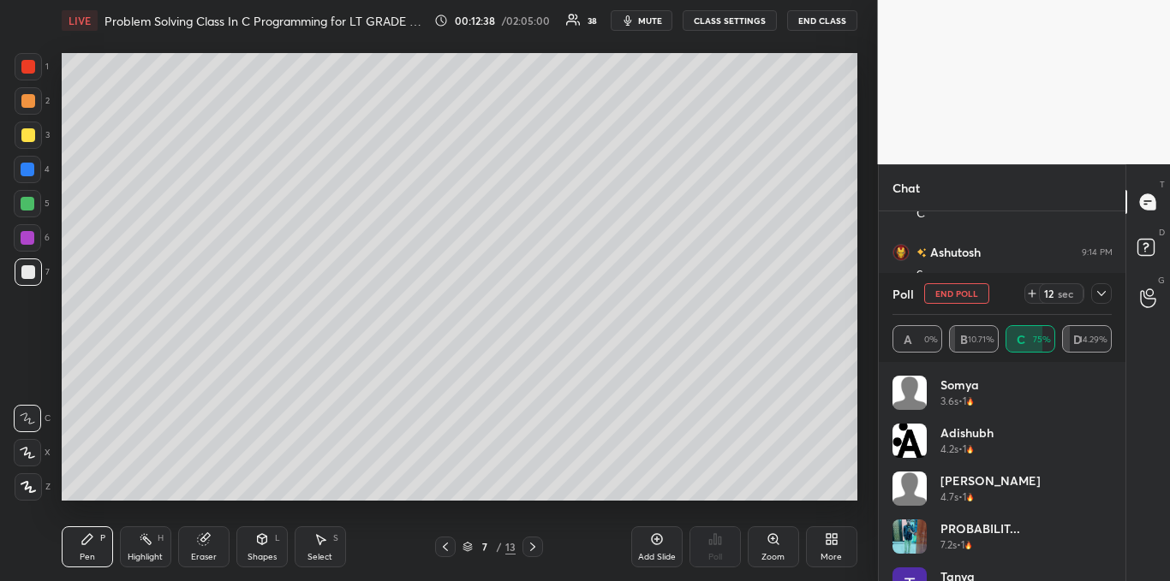
scroll to position [3231, 0]
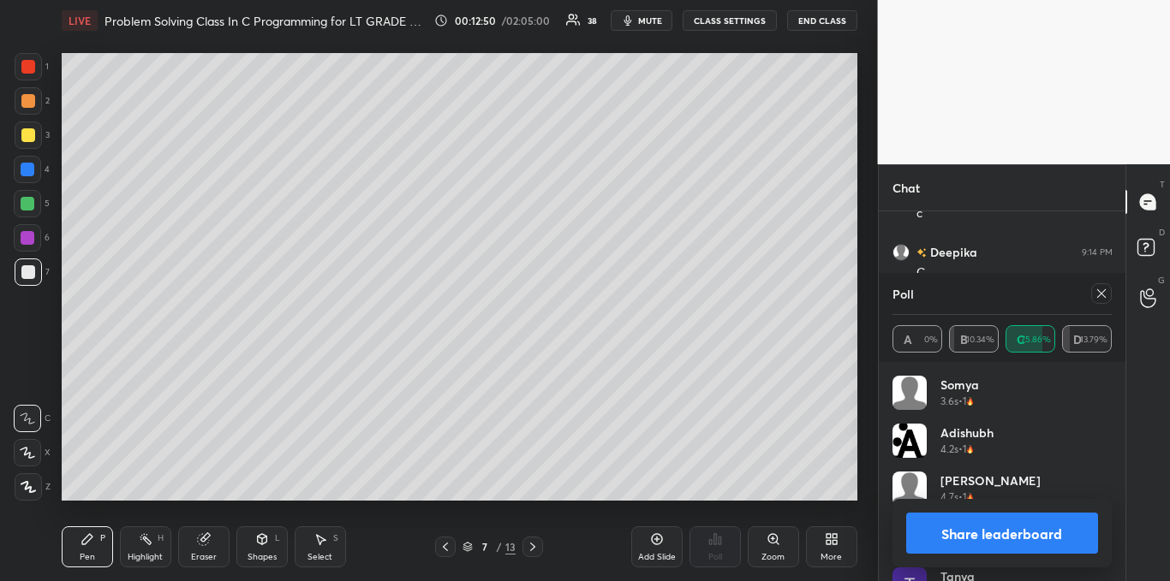
click at [1098, 295] on icon at bounding box center [1101, 294] width 14 height 14
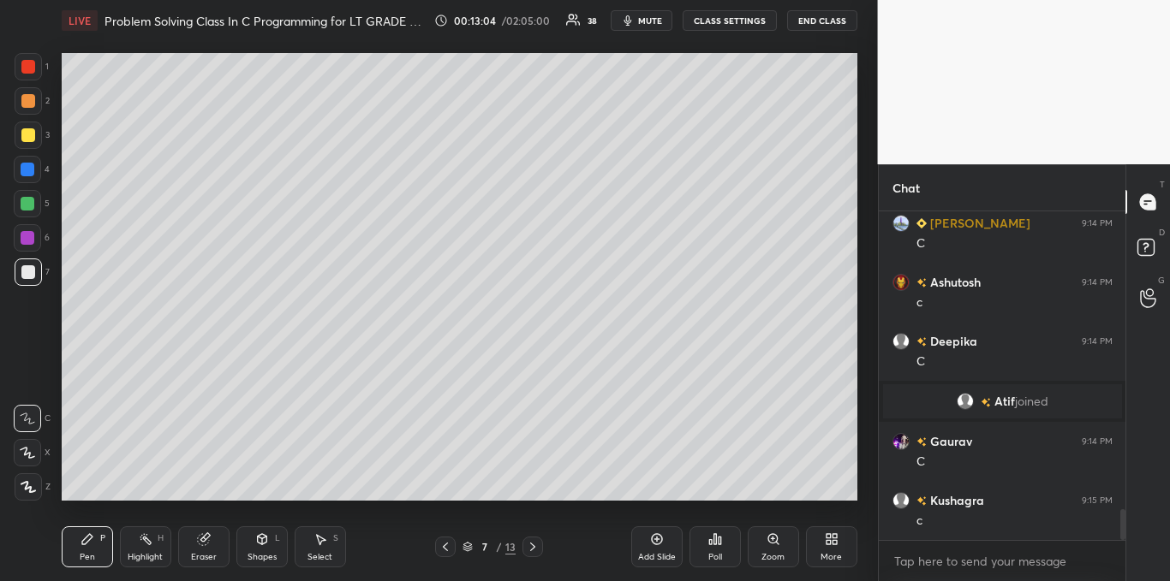
scroll to position [3183, 0]
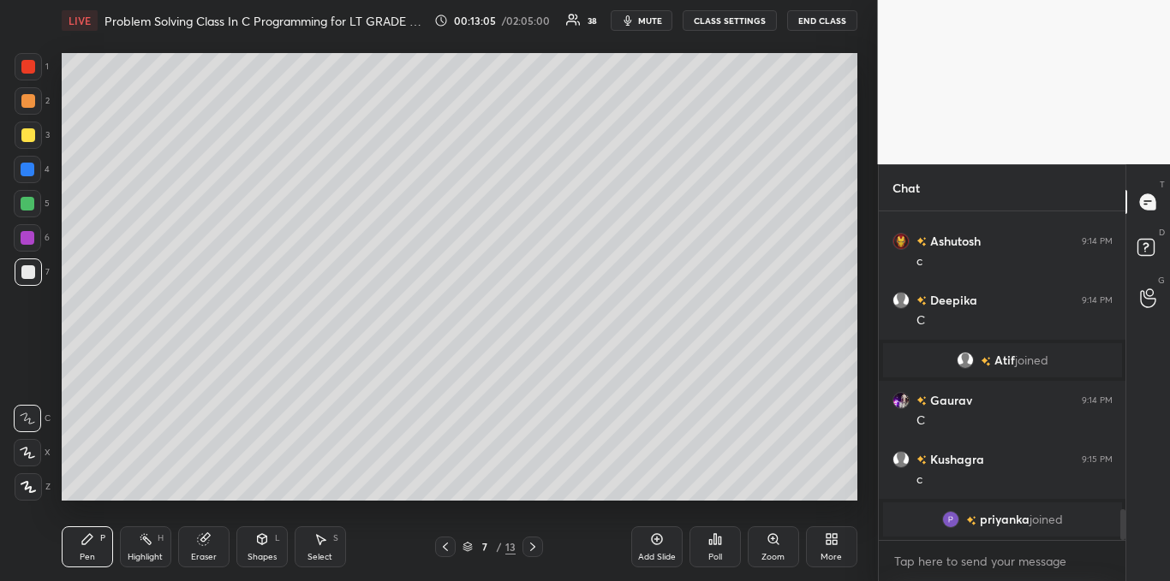
click at [29, 141] on div at bounding box center [28, 135] width 14 height 14
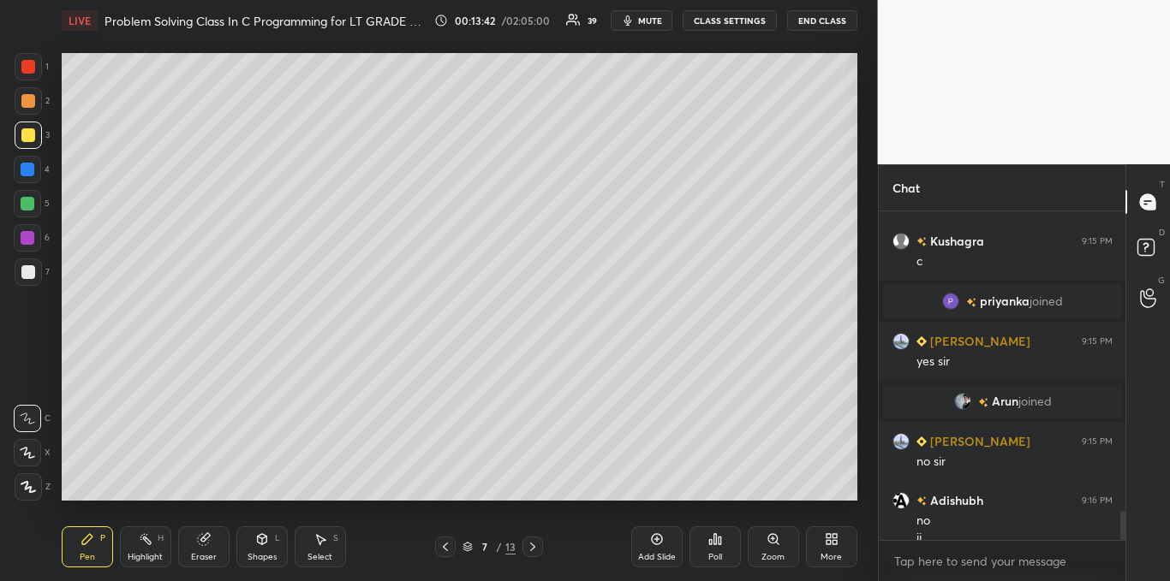
scroll to position [3370, 0]
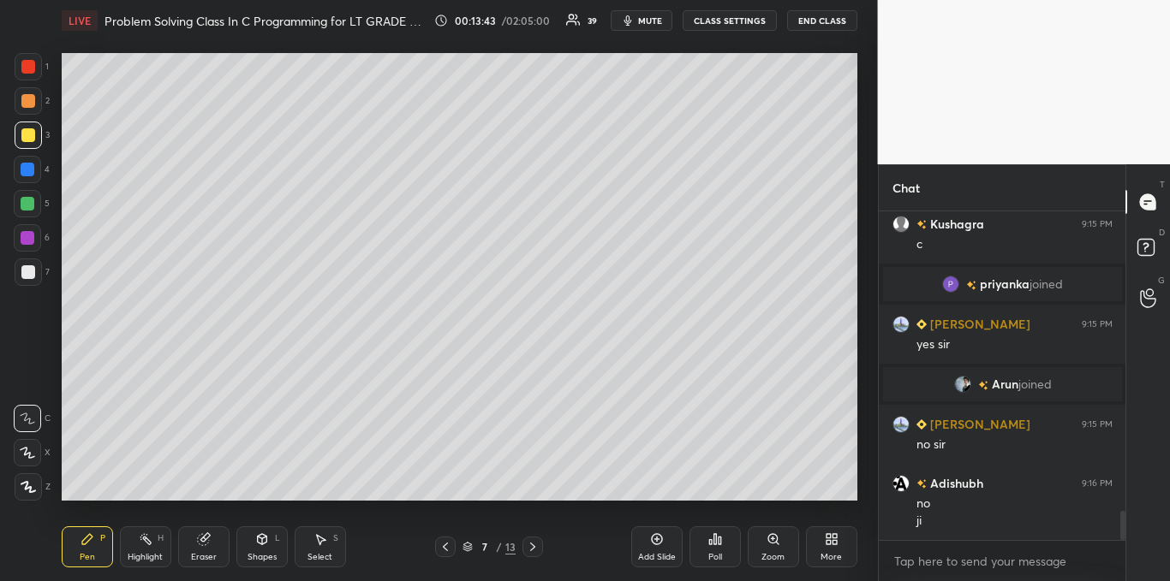
click at [33, 268] on div at bounding box center [28, 272] width 14 height 14
click at [647, 546] on div "Add Slide" at bounding box center [656, 547] width 51 height 41
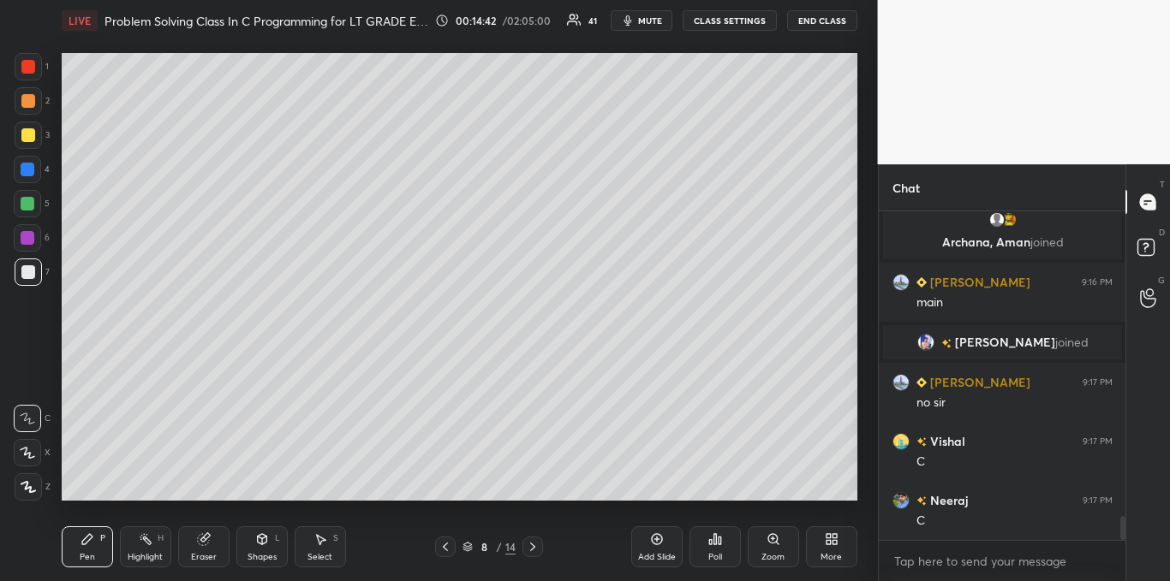
scroll to position [4209, 0]
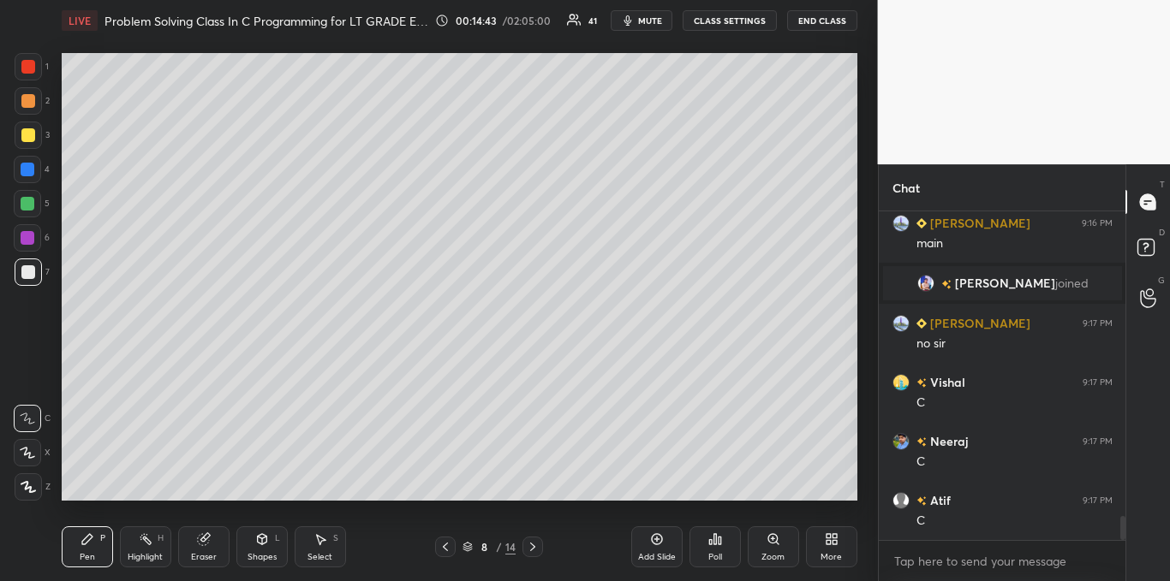
click at [15, 151] on div "3" at bounding box center [32, 139] width 35 height 34
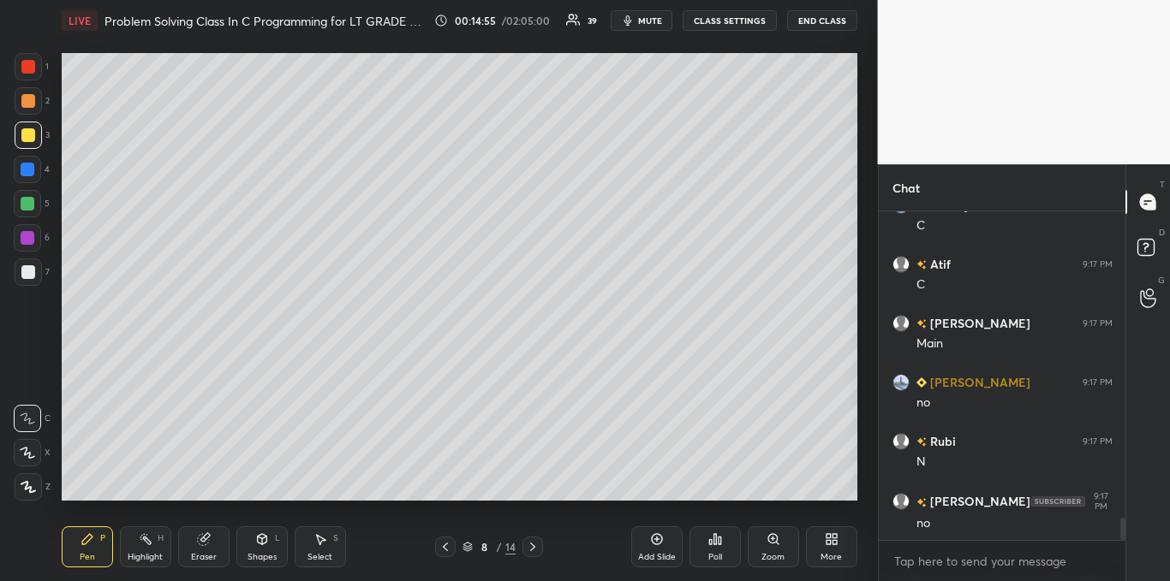
scroll to position [4505, 0]
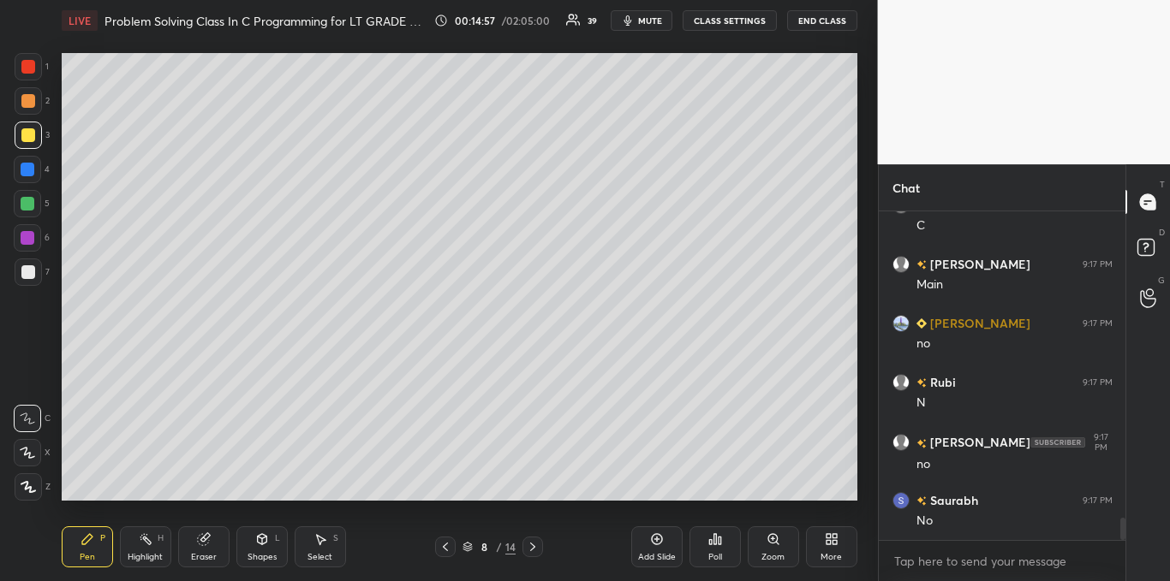
click at [653, 539] on icon at bounding box center [657, 540] width 14 height 14
click at [22, 277] on div at bounding box center [28, 272] width 14 height 14
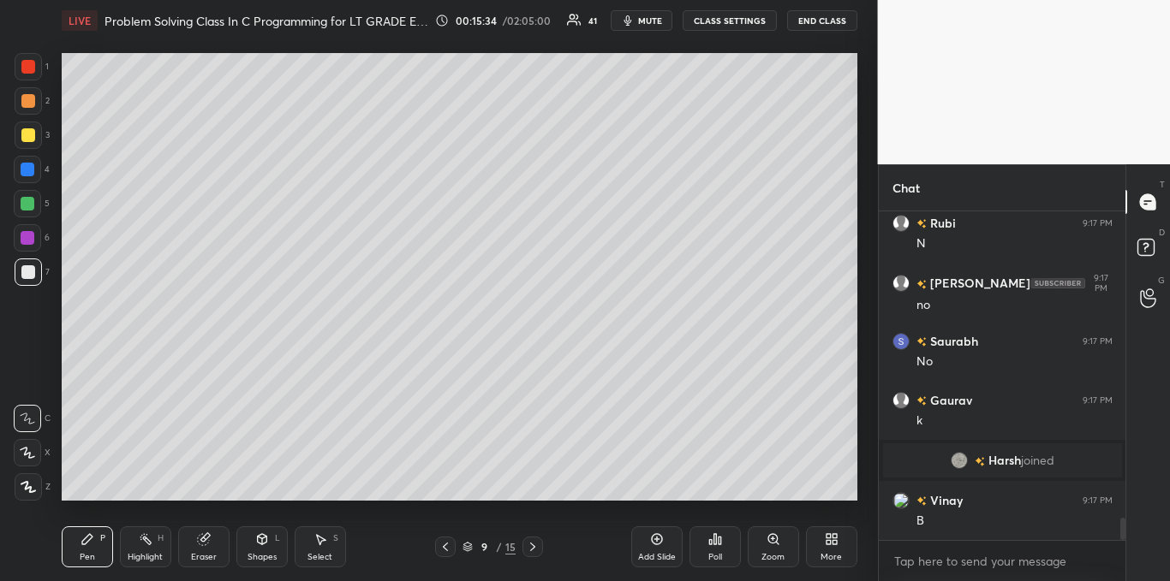
scroll to position [4545, 0]
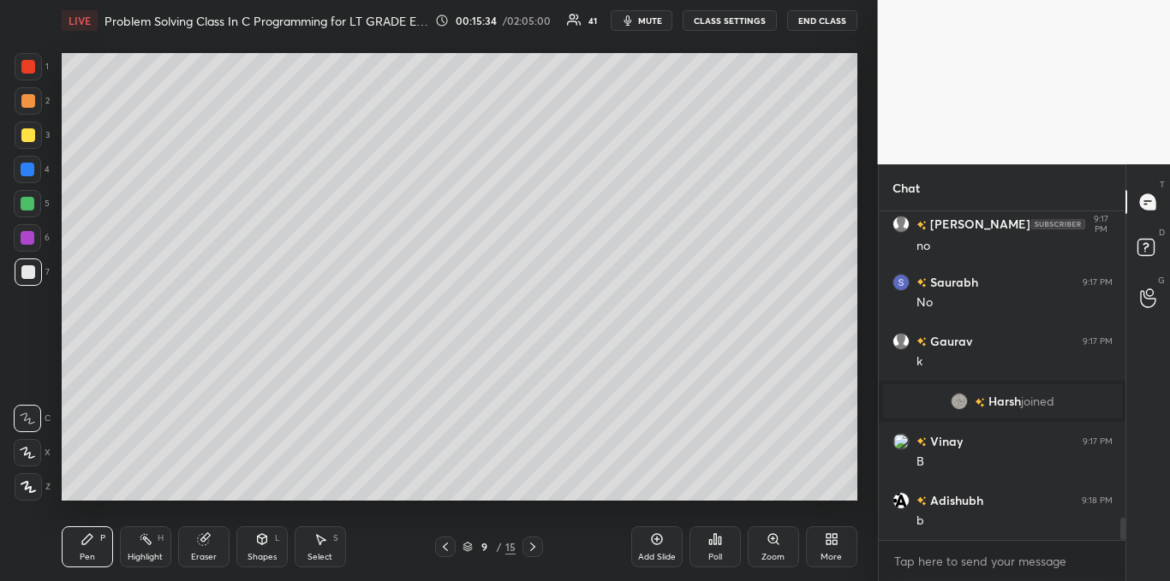
click at [725, 548] on div "Poll" at bounding box center [714, 547] width 51 height 41
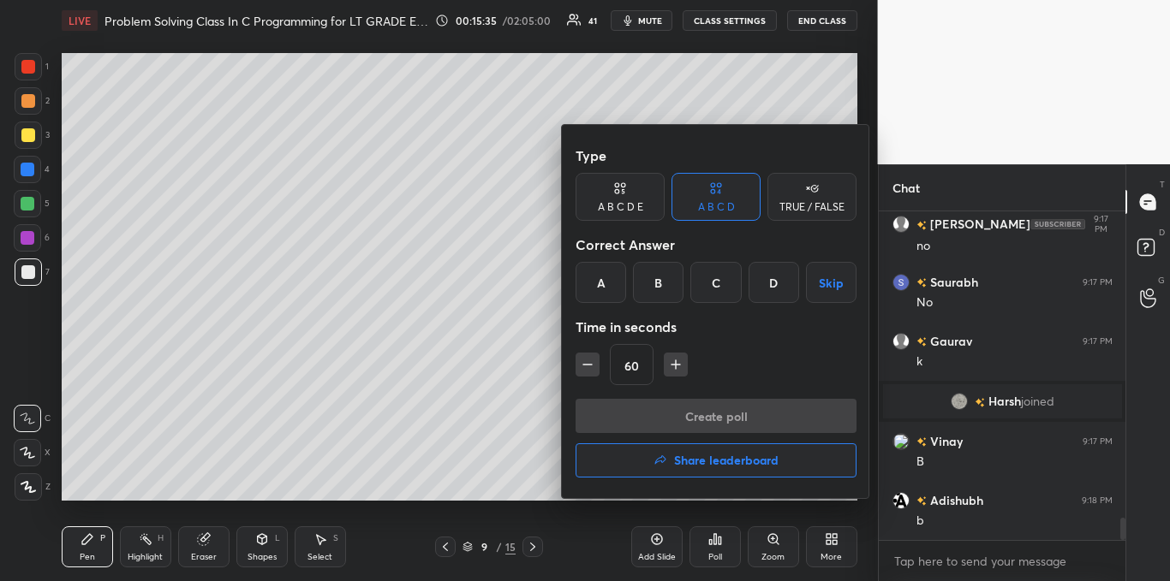
click at [654, 289] on div "B" at bounding box center [658, 282] width 51 height 41
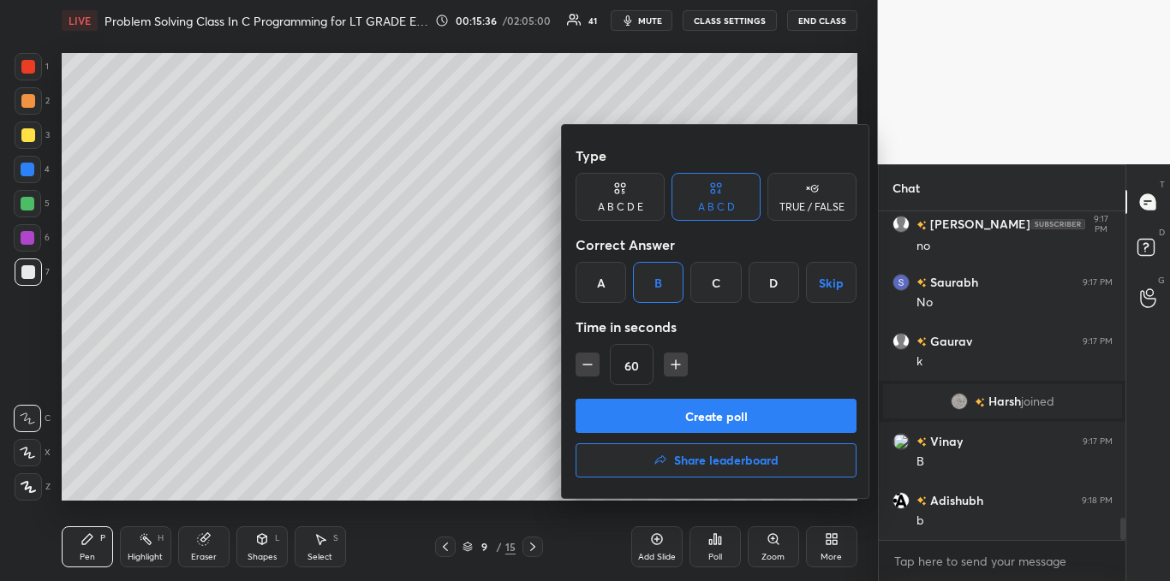
scroll to position [4604, 0]
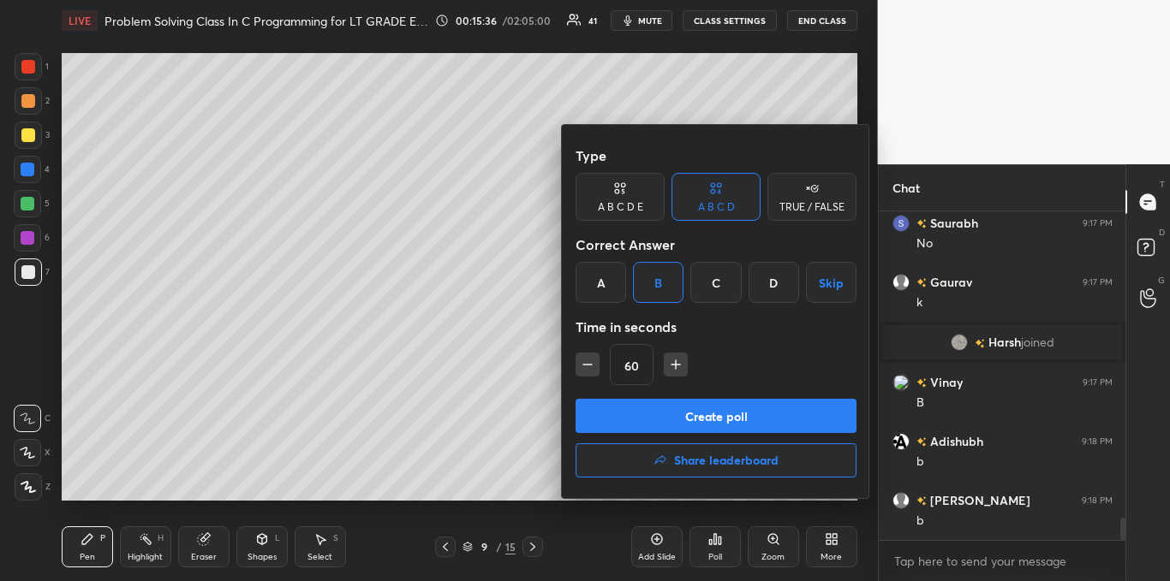
click at [670, 397] on div "Type A B C D E A B C D TRUE / FALSE Correct Answer A B C D Skip Time in seconds…" at bounding box center [715, 269] width 281 height 260
click at [672, 408] on button "Create poll" at bounding box center [715, 416] width 281 height 34
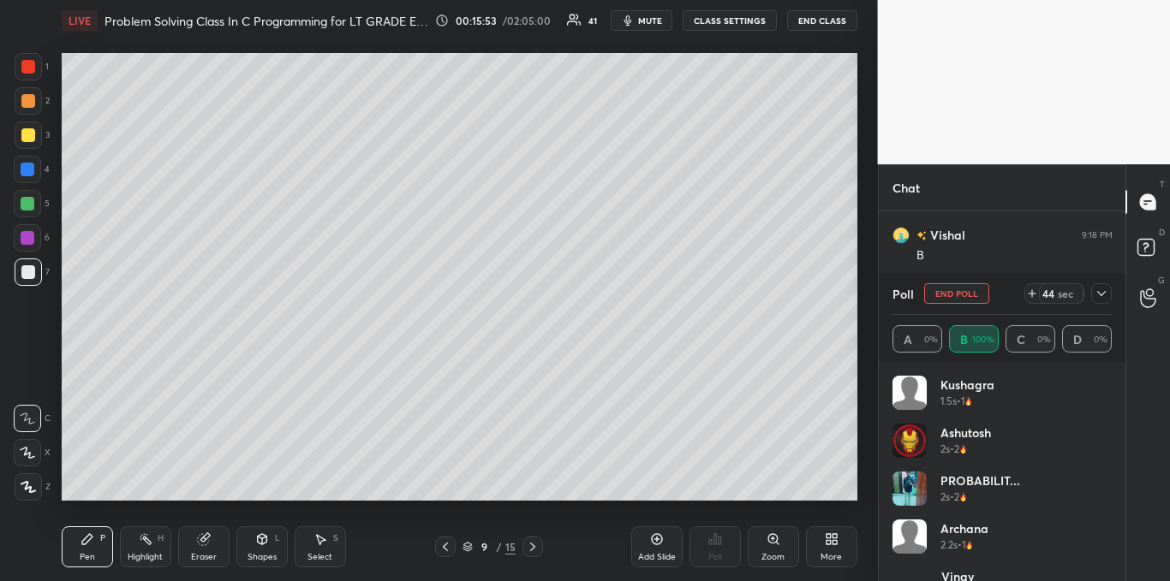
scroll to position [5342, 0]
click at [1099, 299] on icon at bounding box center [1101, 294] width 14 height 14
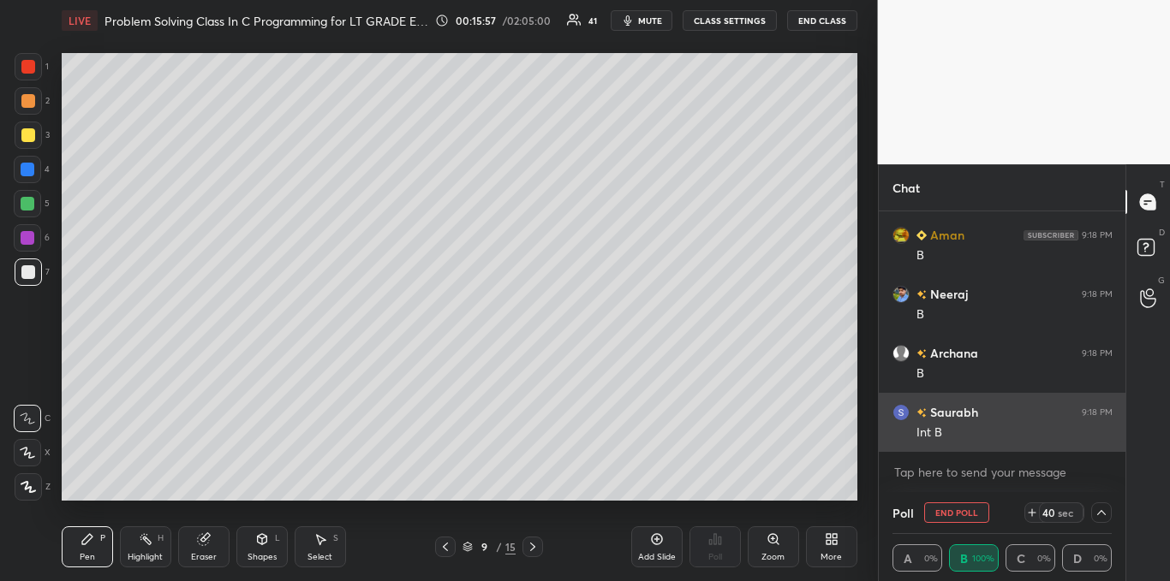
scroll to position [1, 6]
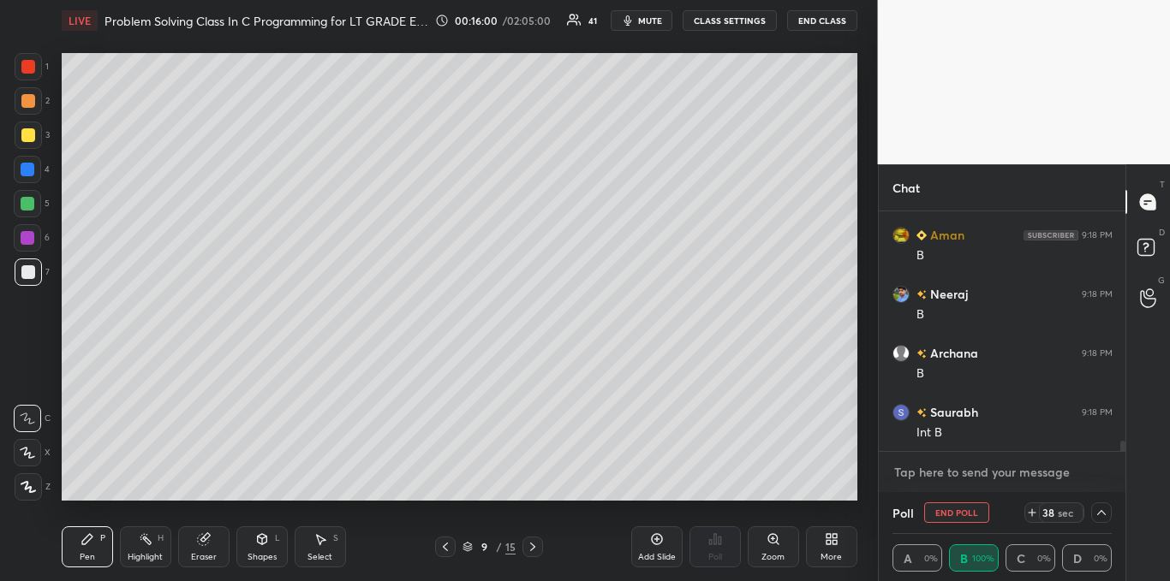
click at [974, 470] on textarea at bounding box center [1002, 472] width 220 height 27
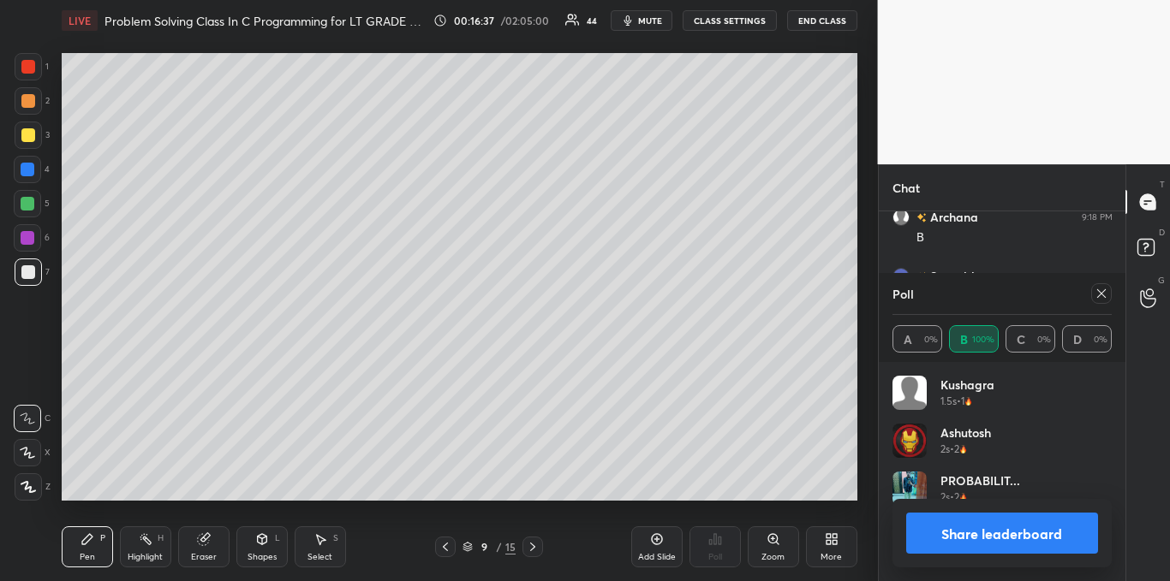
scroll to position [6, 6]
click at [1095, 295] on icon at bounding box center [1101, 294] width 14 height 14
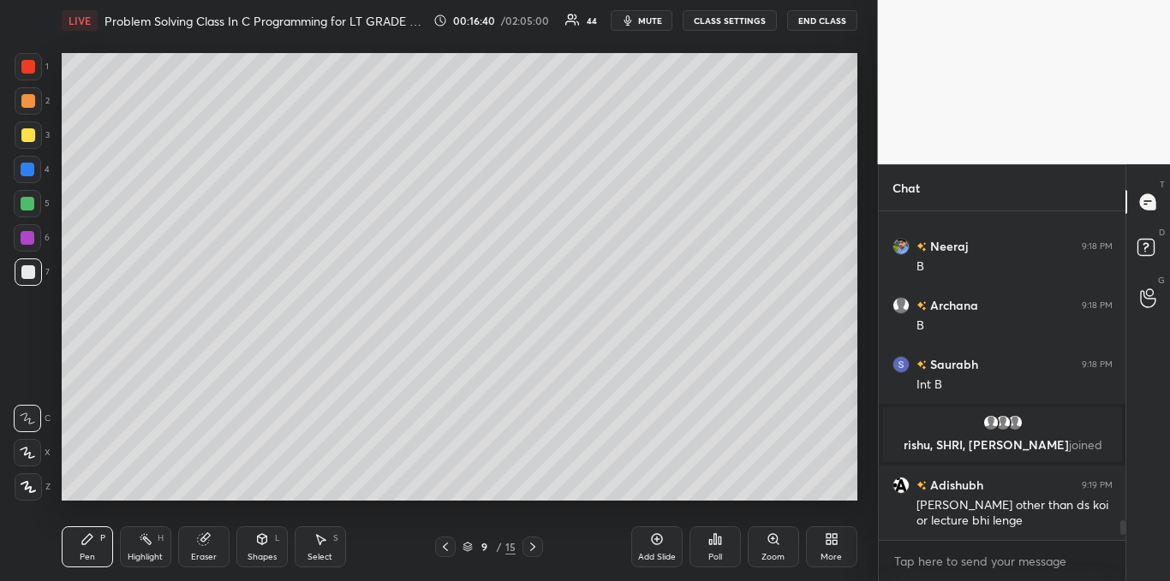
click at [21, 139] on div at bounding box center [28, 135] width 14 height 14
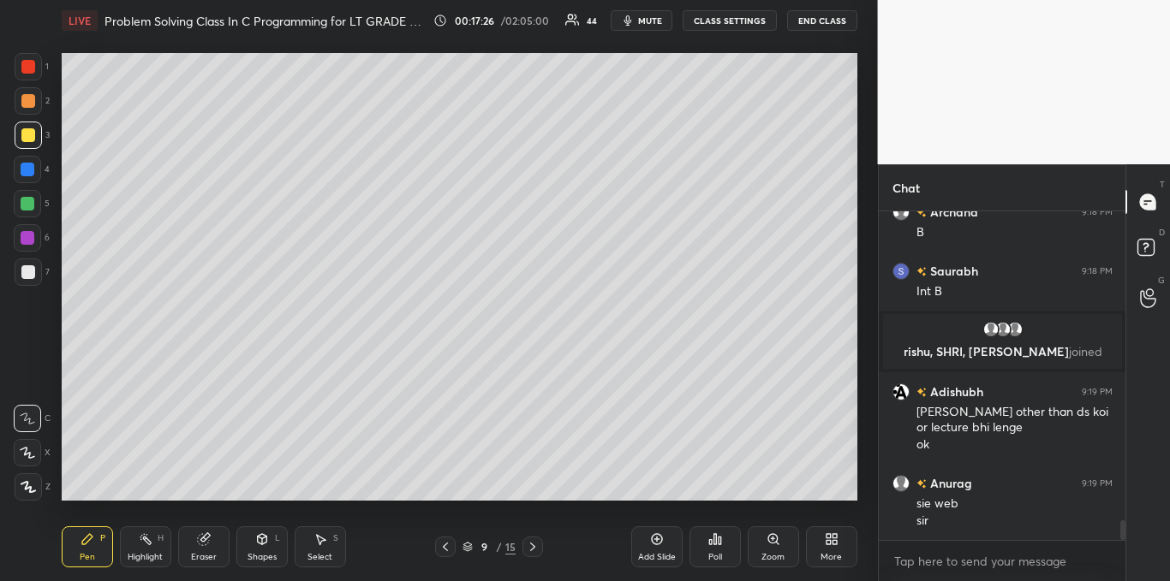
scroll to position [5281, 0]
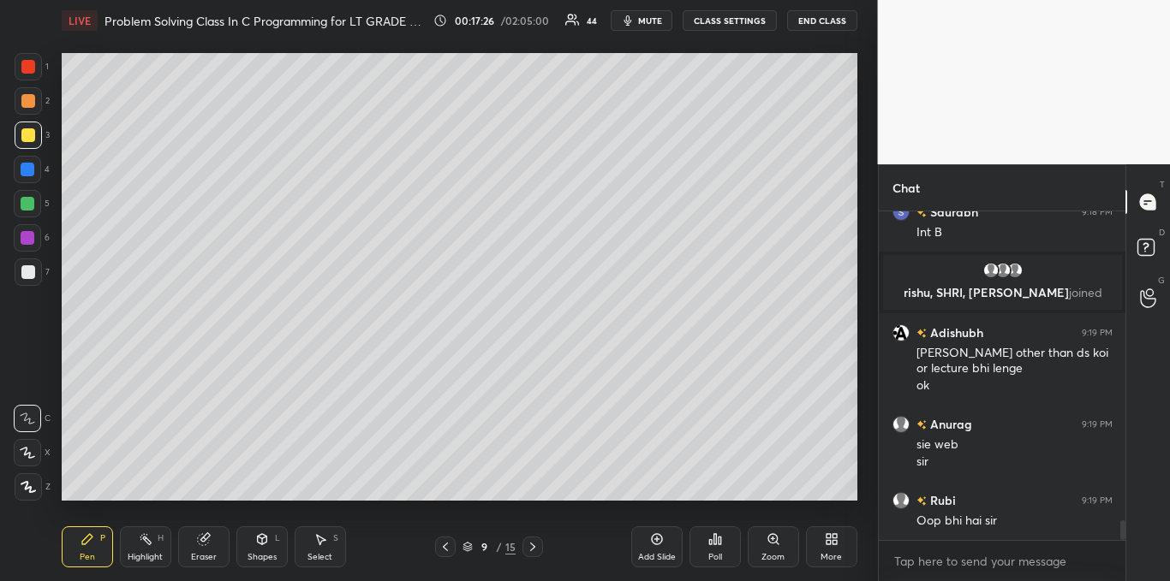
click at [24, 267] on div at bounding box center [28, 272] width 14 height 14
click at [330, 534] on div "Select S" at bounding box center [320, 547] width 51 height 41
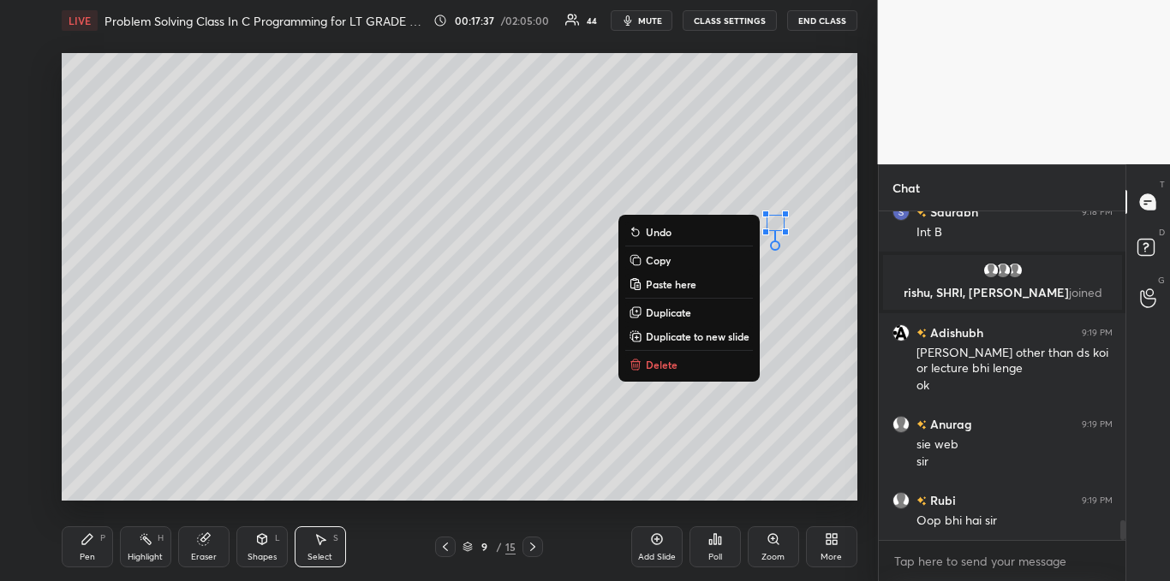
click at [701, 362] on button "Delete" at bounding box center [689, 365] width 128 height 21
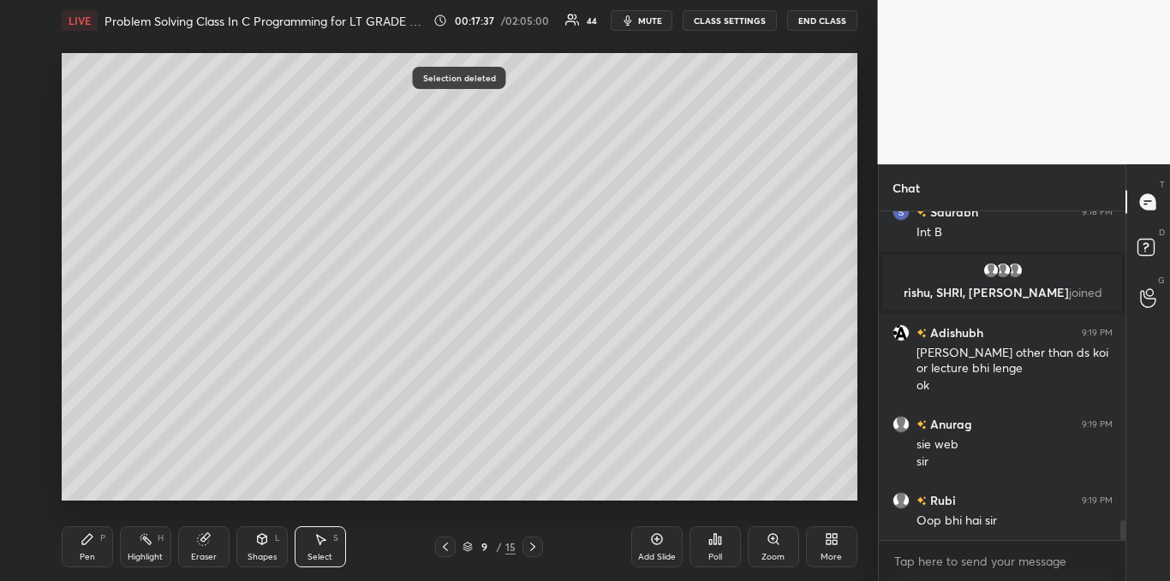
scroll to position [5322, 0]
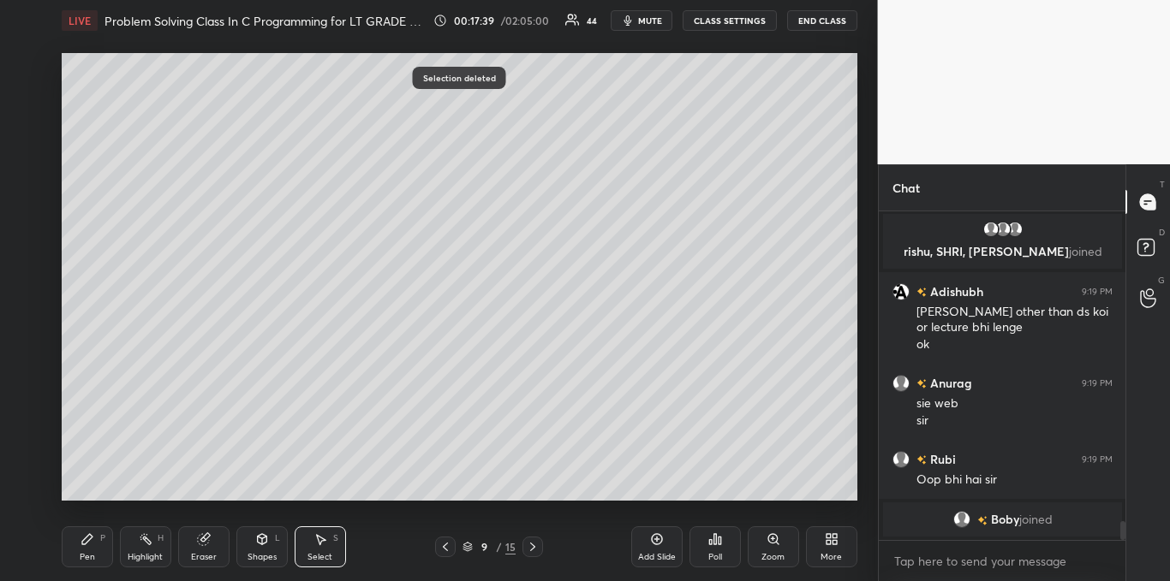
click at [85, 556] on div "Pen" at bounding box center [87, 557] width 15 height 9
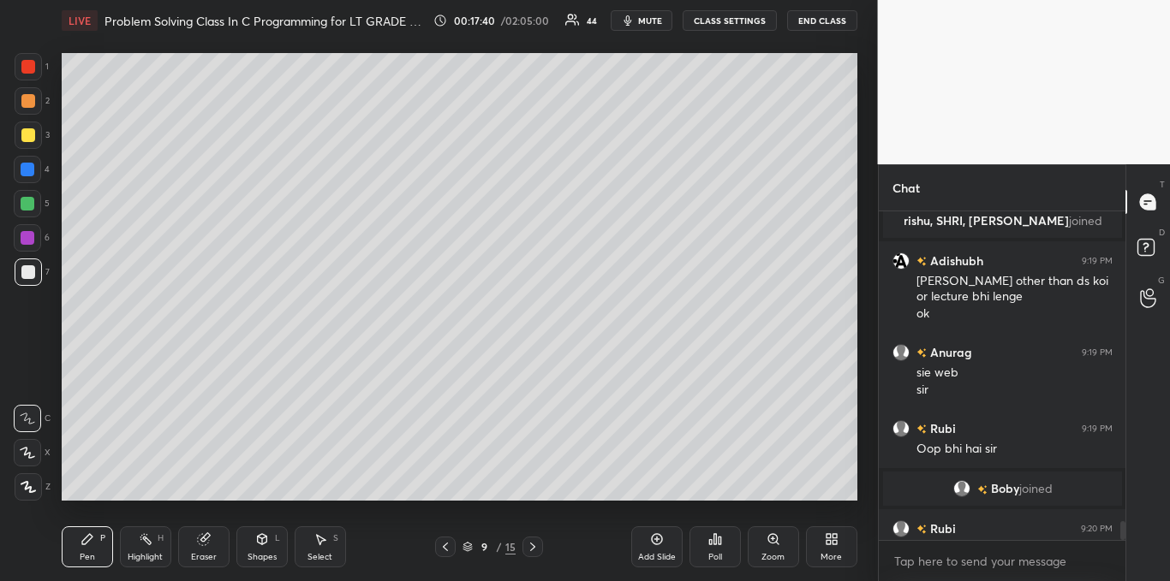
scroll to position [5351, 0]
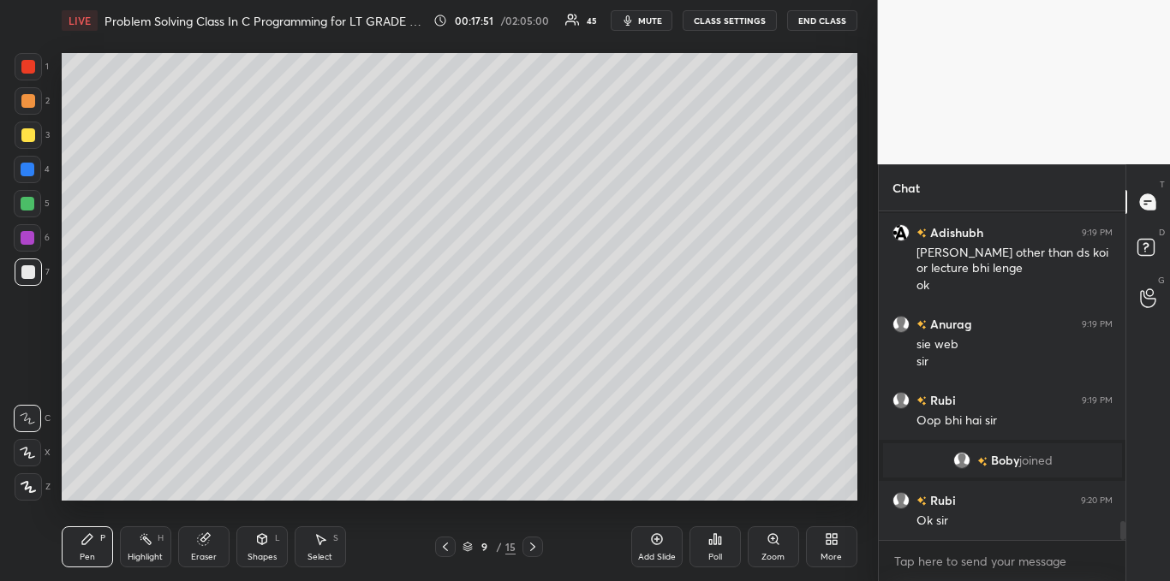
click at [652, 546] on icon at bounding box center [657, 540] width 14 height 14
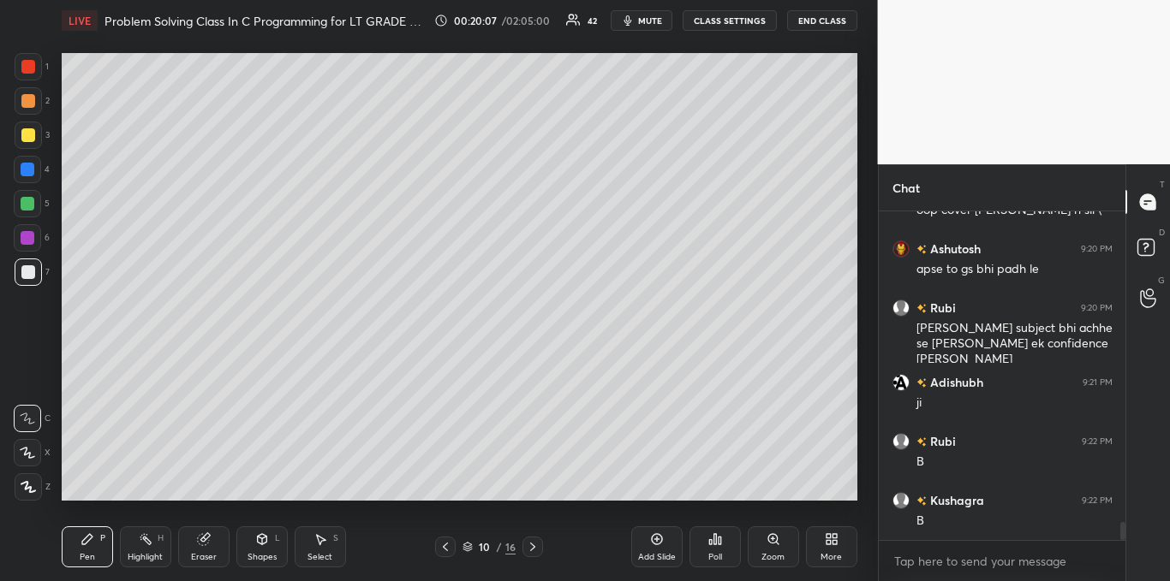
scroll to position [5839, 0]
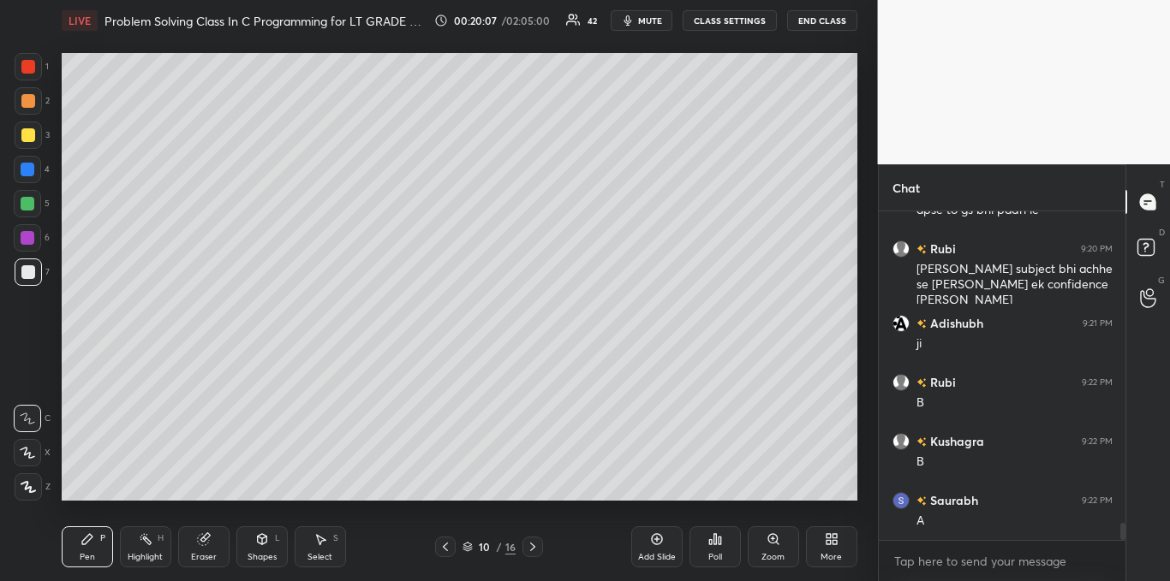
click at [713, 542] on icon at bounding box center [715, 540] width 14 height 14
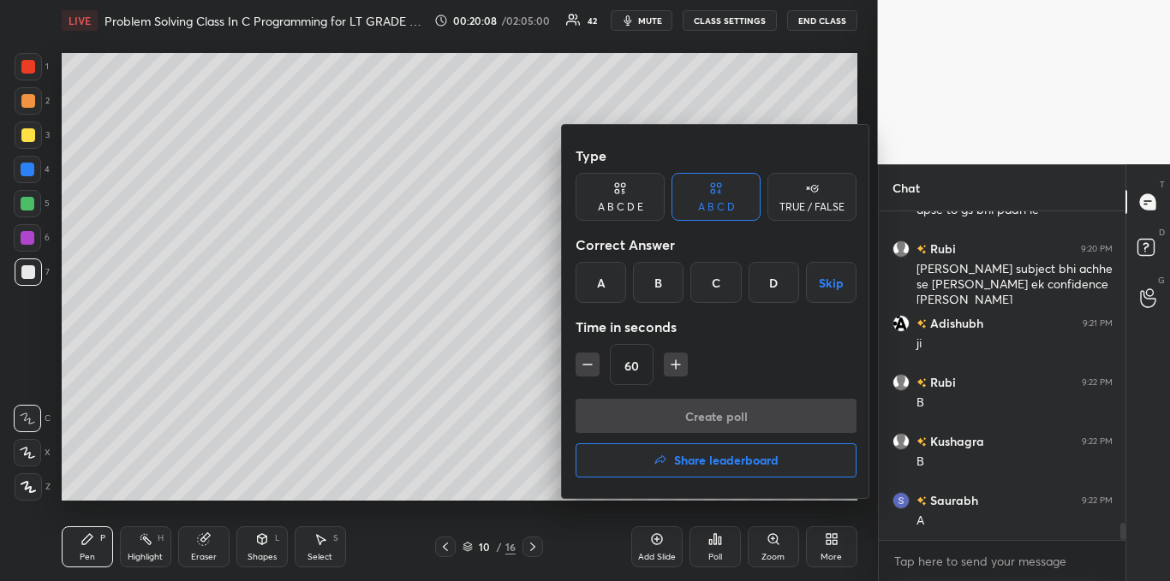
click at [658, 291] on div "B" at bounding box center [658, 282] width 51 height 41
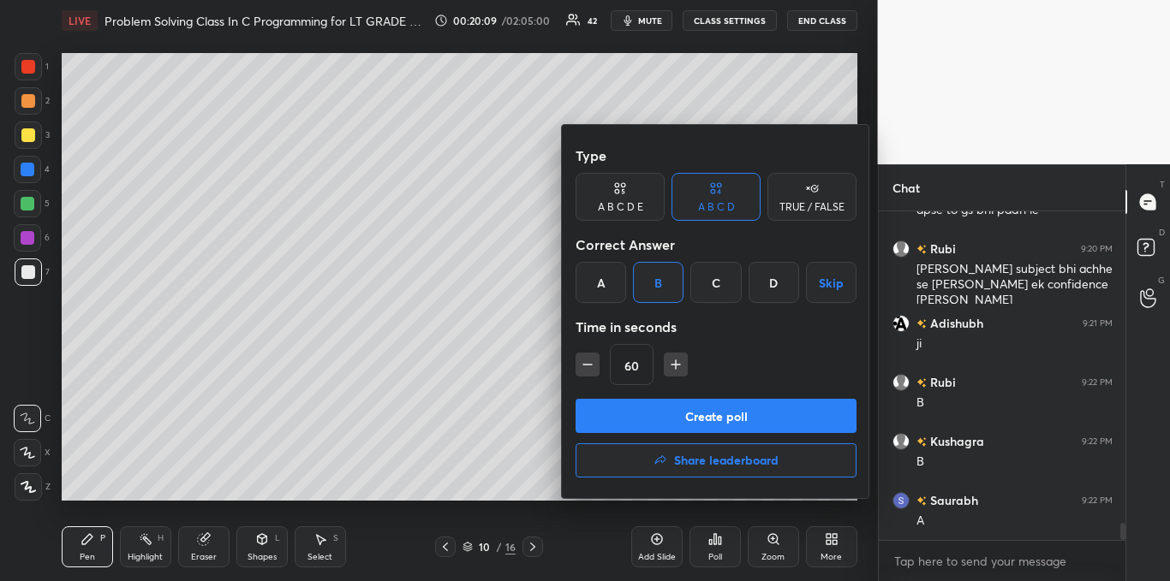
click at [666, 408] on button "Create poll" at bounding box center [715, 416] width 281 height 34
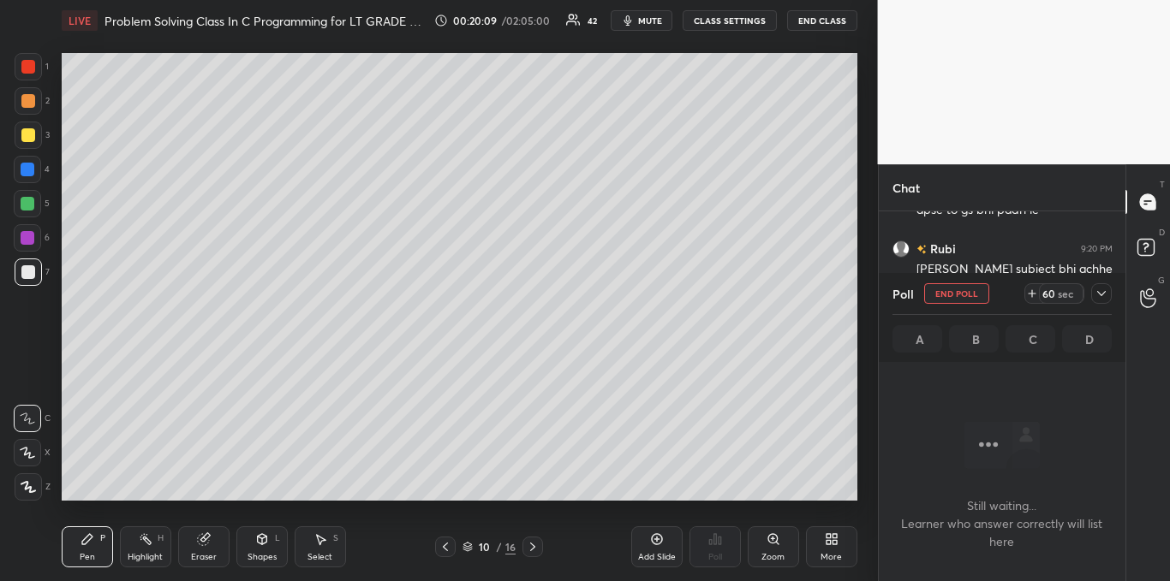
scroll to position [5986, 0]
click at [1096, 295] on icon at bounding box center [1101, 294] width 14 height 14
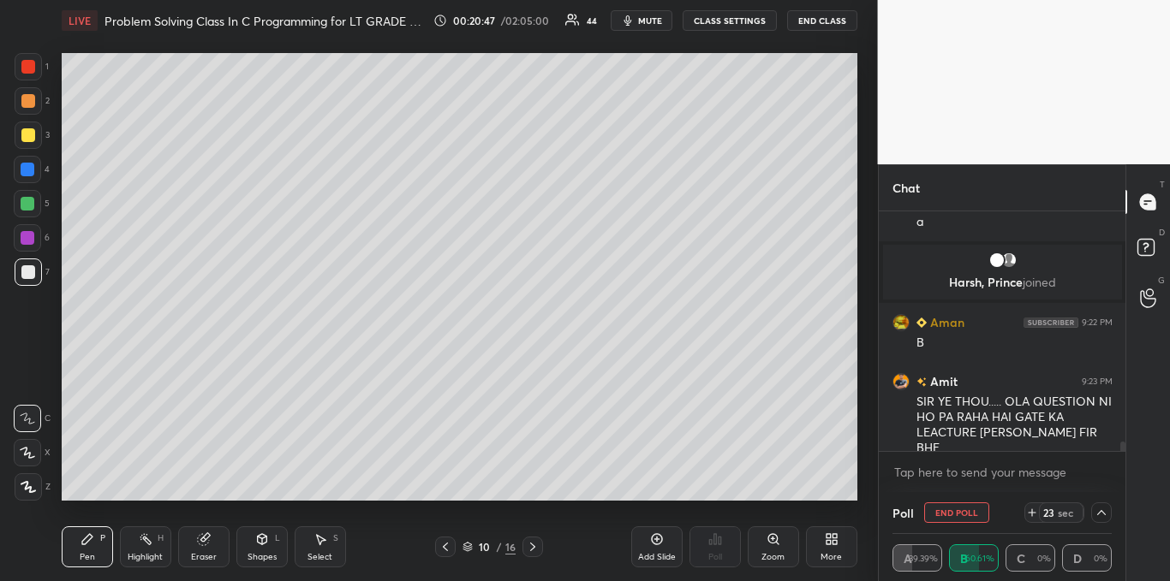
scroll to position [6077, 0]
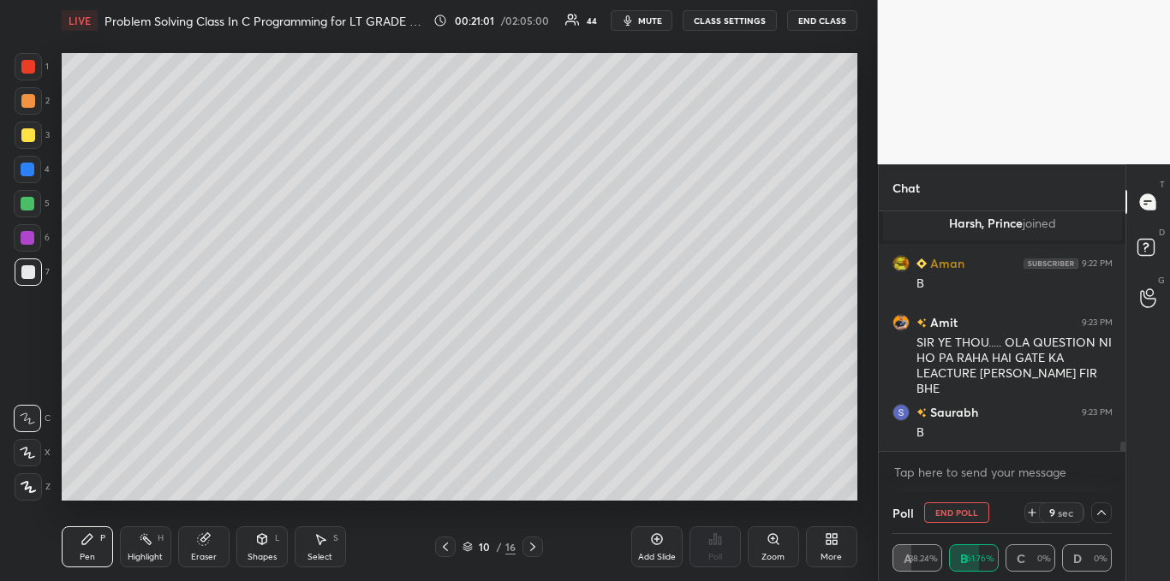
click at [29, 144] on div at bounding box center [28, 135] width 27 height 27
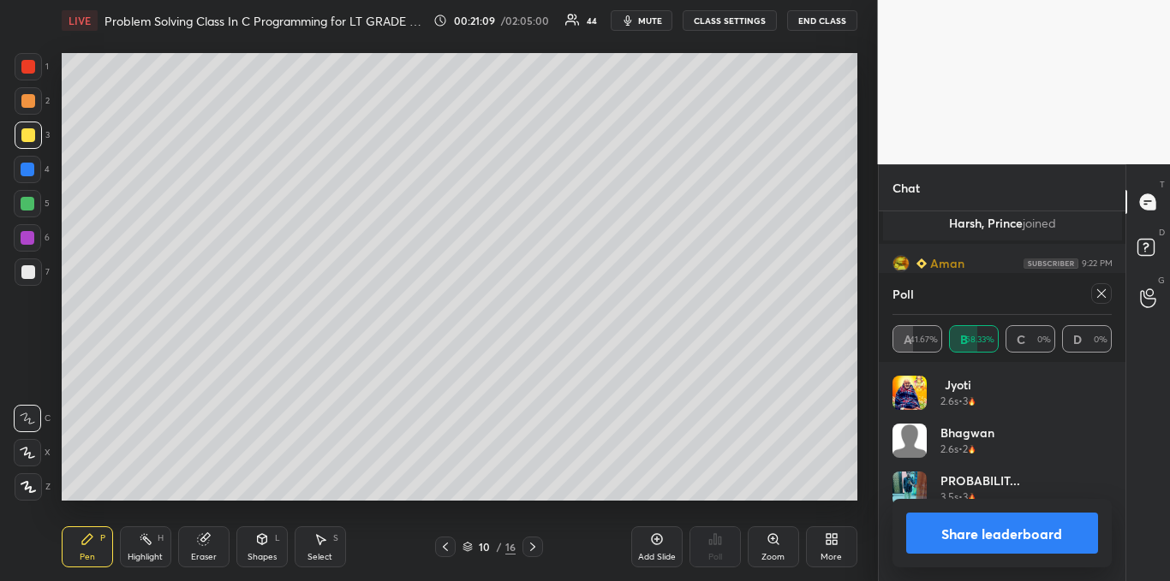
scroll to position [200, 214]
click at [1099, 297] on icon at bounding box center [1101, 294] width 14 height 14
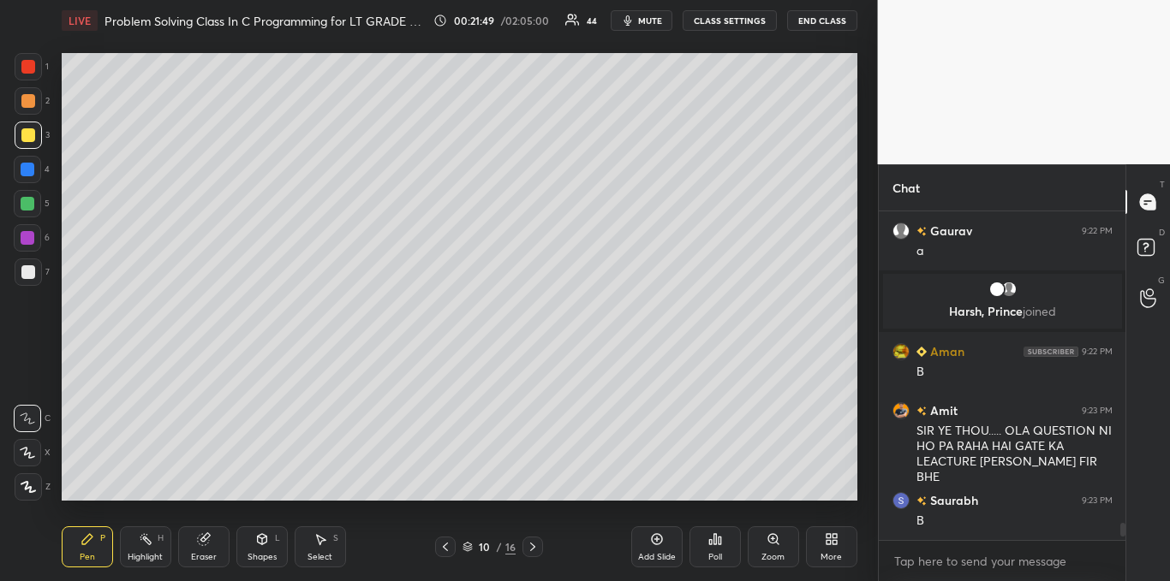
scroll to position [6048, 0]
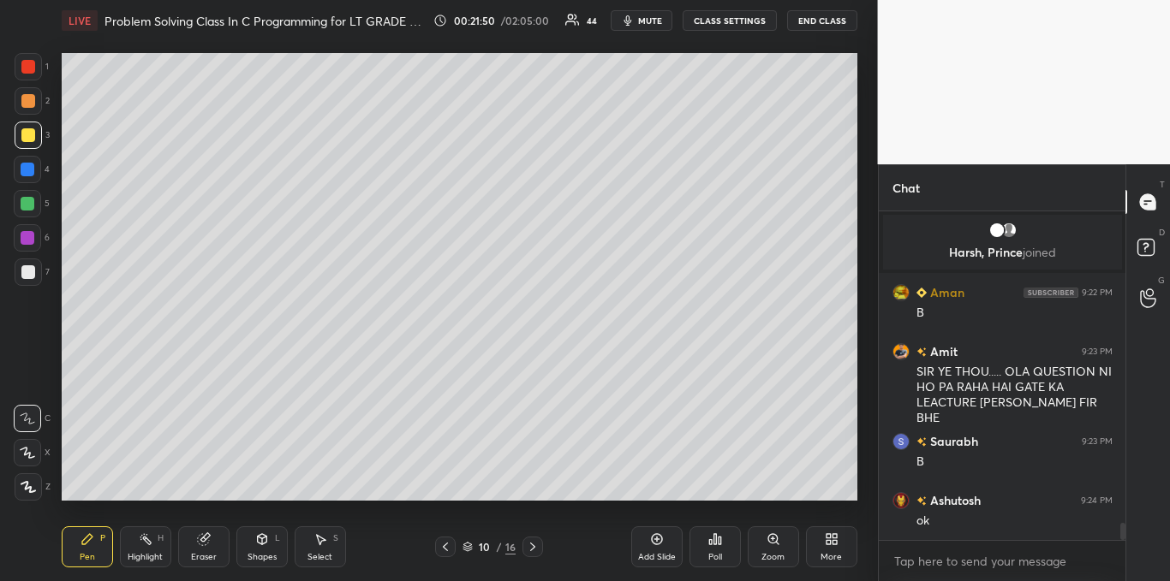
click at [23, 271] on div at bounding box center [28, 272] width 14 height 14
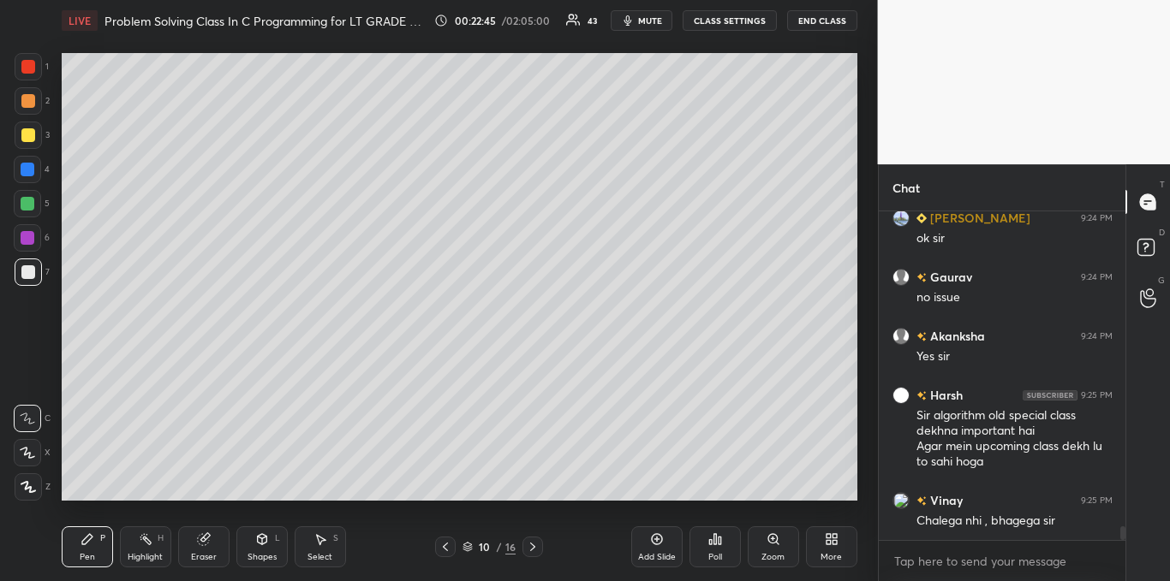
scroll to position [7350, 0]
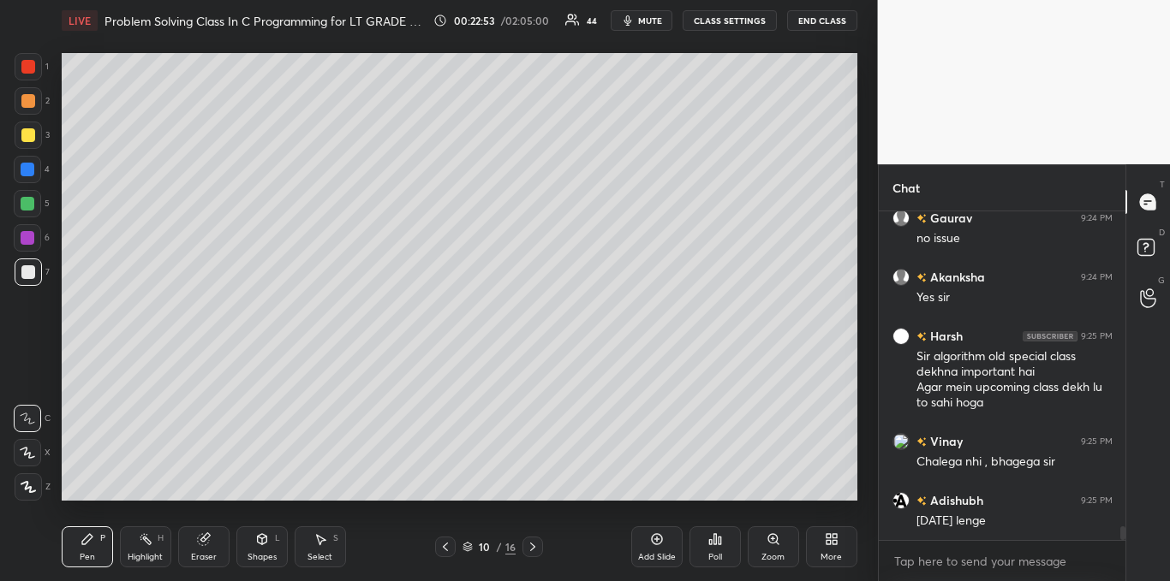
click at [653, 537] on icon at bounding box center [656, 539] width 11 height 11
click at [29, 134] on div at bounding box center [28, 135] width 14 height 14
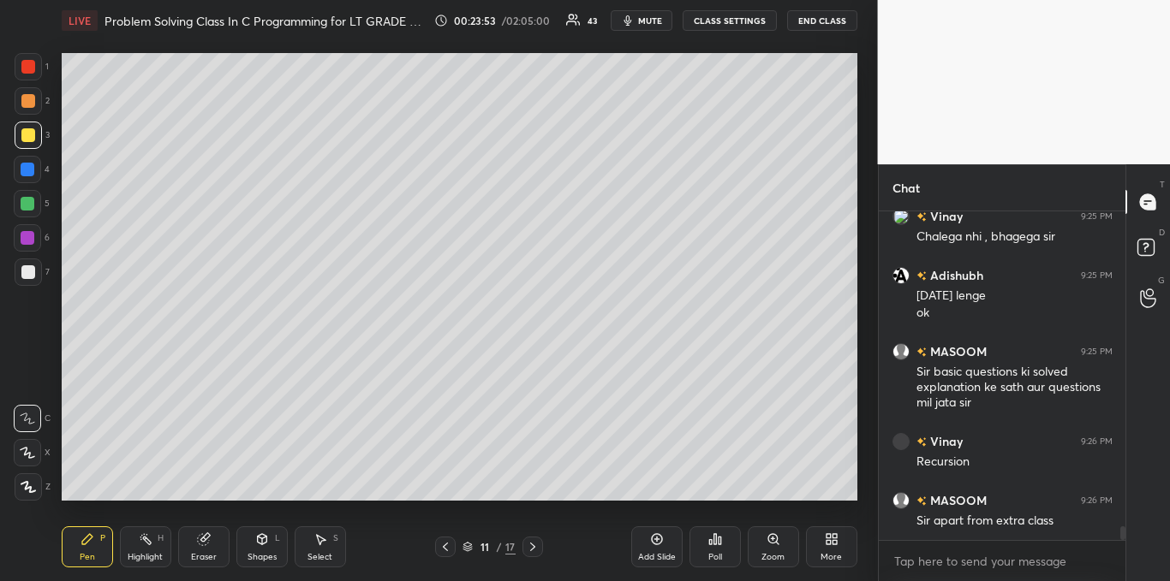
scroll to position [7635, 0]
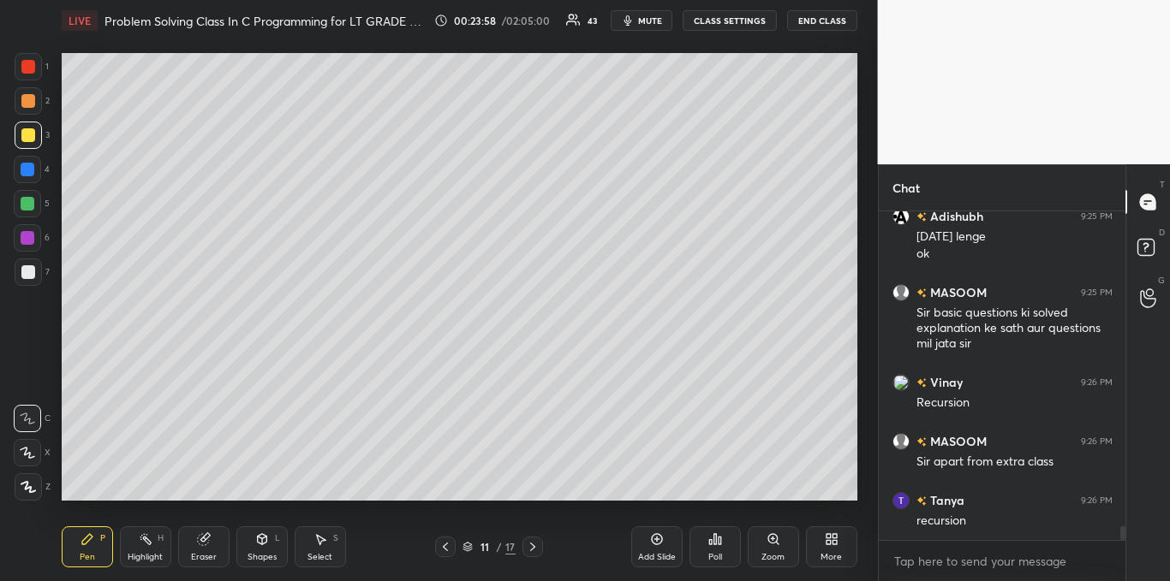
click at [26, 269] on div at bounding box center [28, 272] width 14 height 14
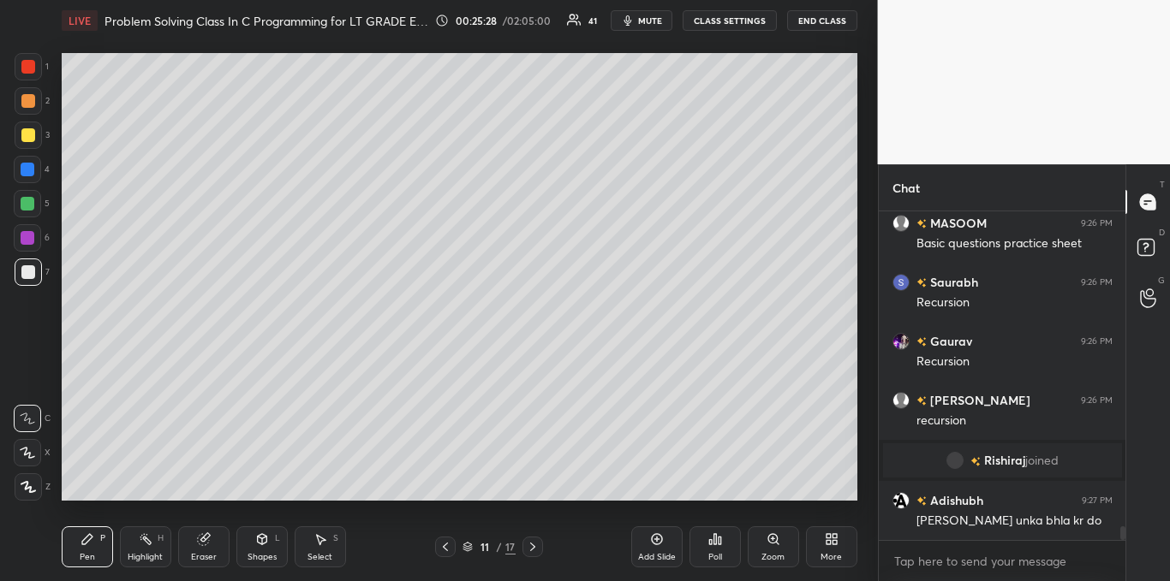
scroll to position [7501, 0]
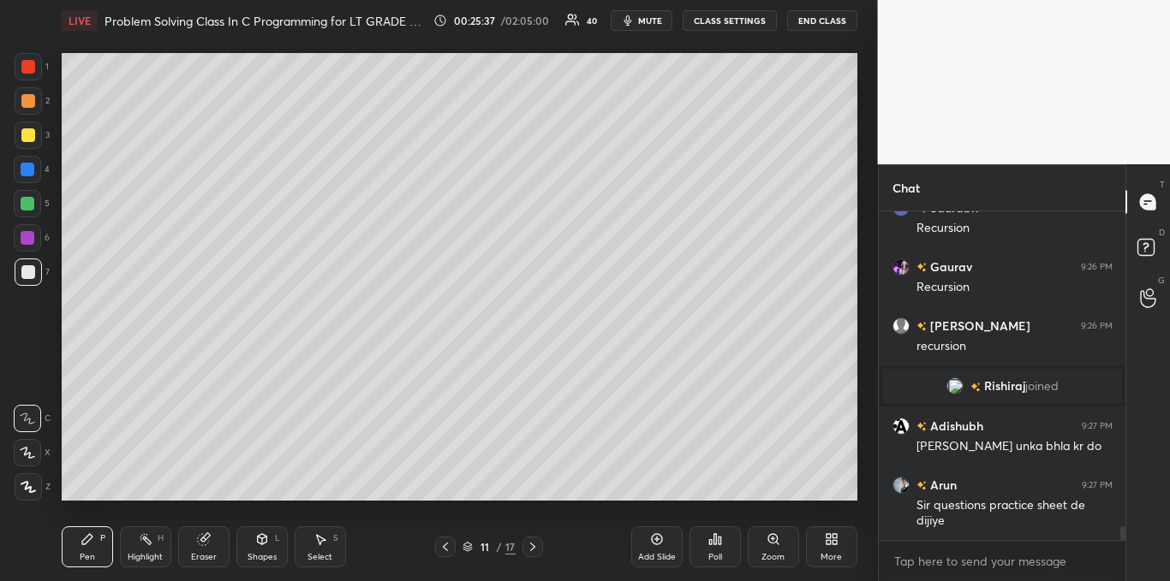
click at [24, 273] on div at bounding box center [28, 272] width 14 height 14
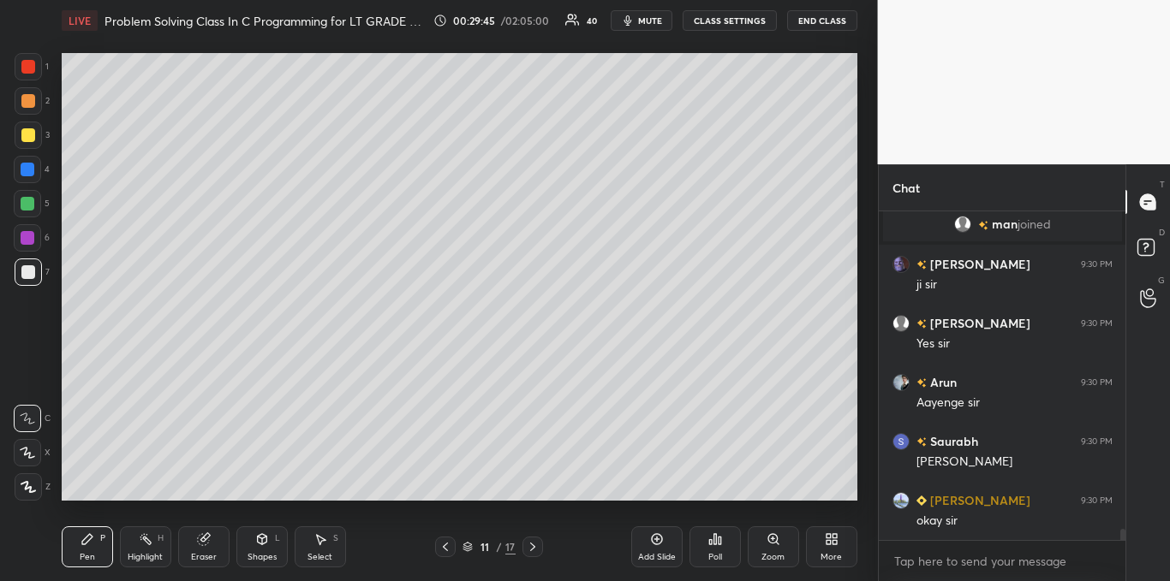
scroll to position [9123, 0]
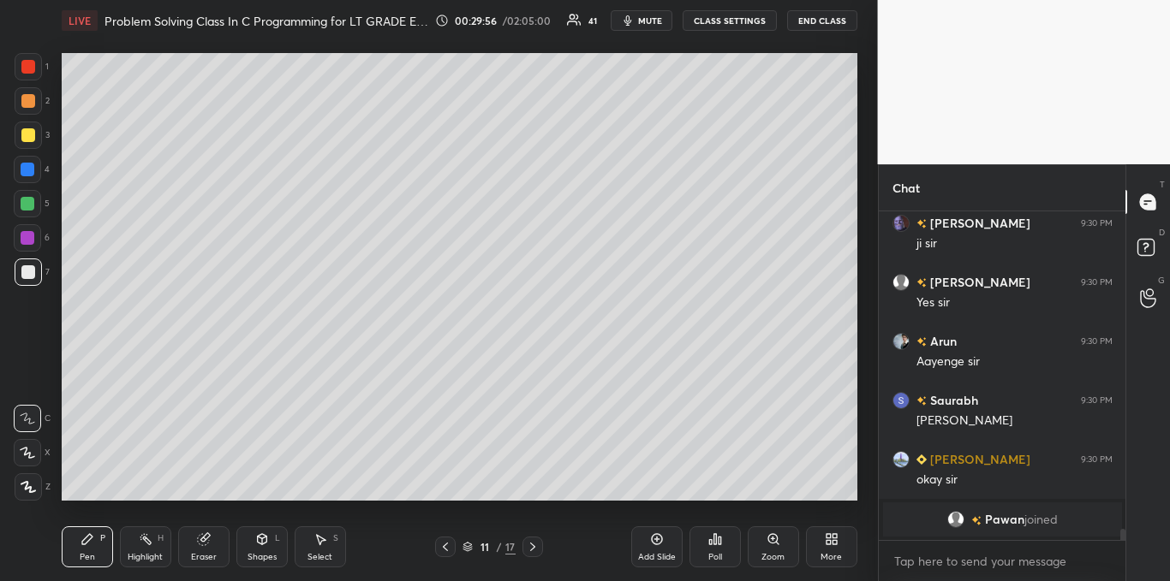
click at [327, 546] on div "Select S" at bounding box center [320, 547] width 51 height 41
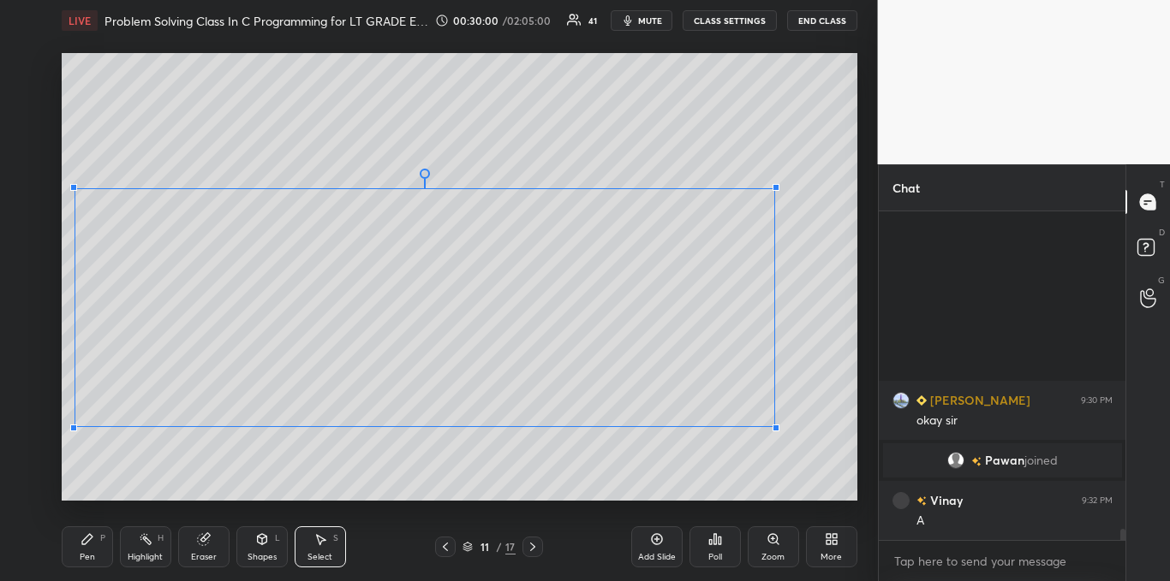
scroll to position [9085, 0]
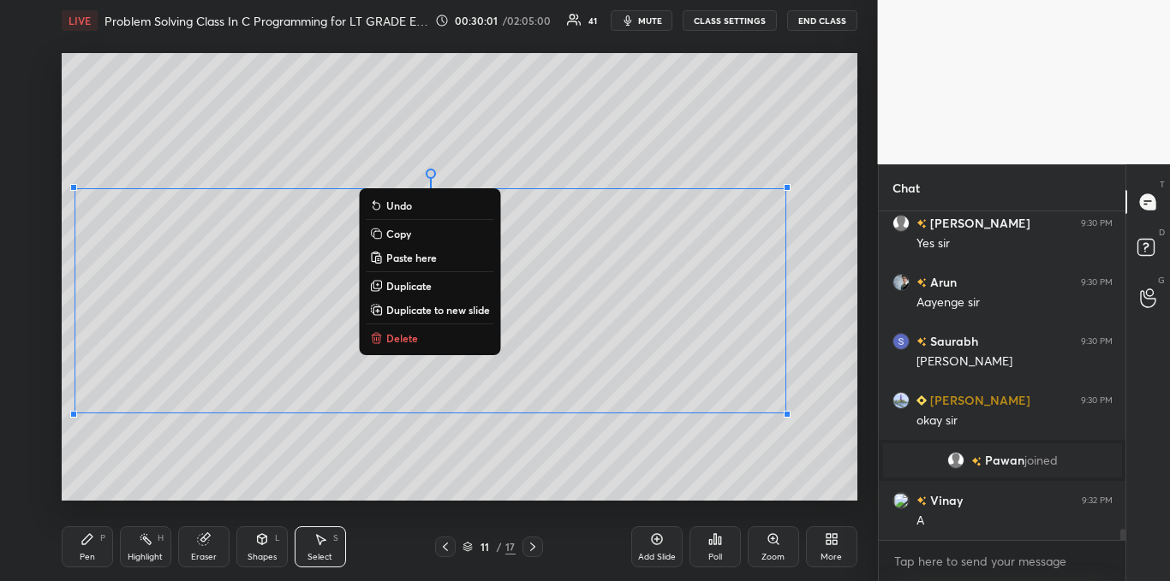
click at [92, 544] on icon at bounding box center [88, 540] width 14 height 14
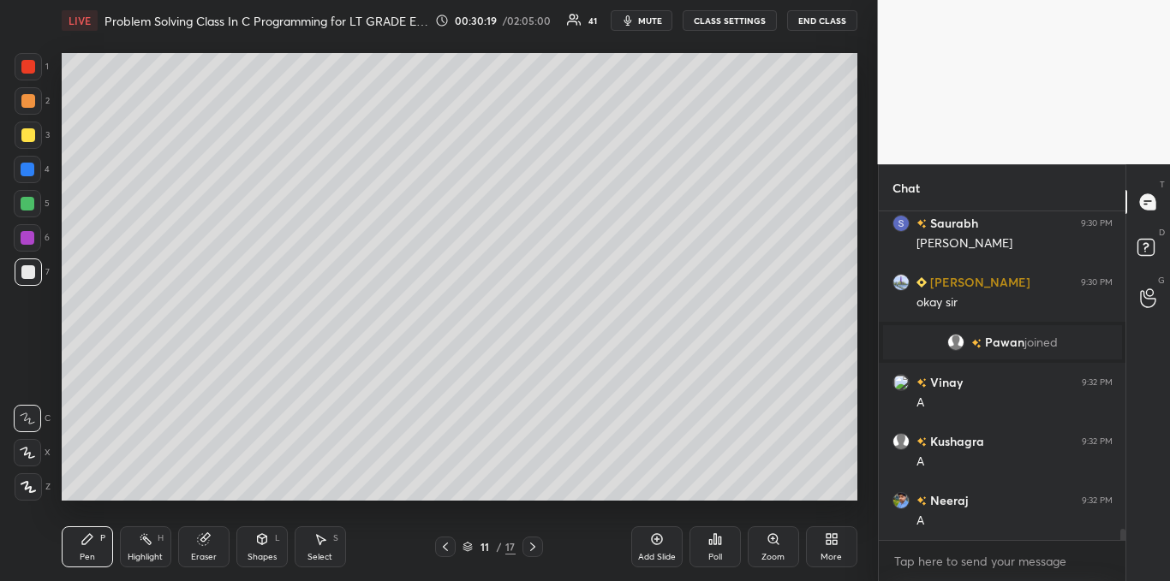
scroll to position [9262, 0]
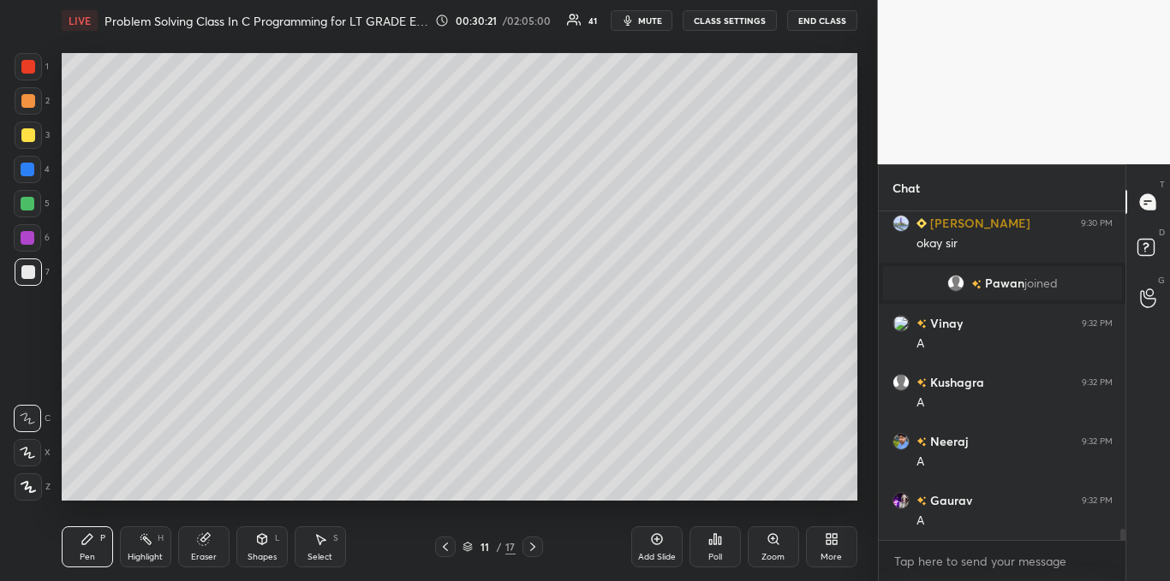
click at [729, 546] on div "Poll" at bounding box center [714, 547] width 51 height 41
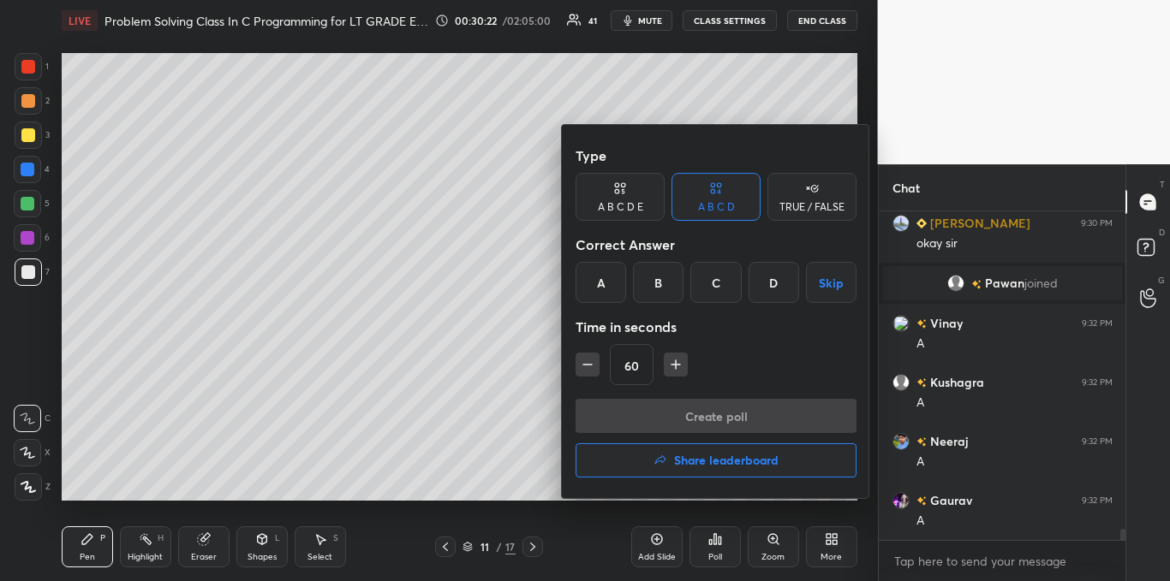
click at [598, 284] on div "A" at bounding box center [600, 282] width 51 height 41
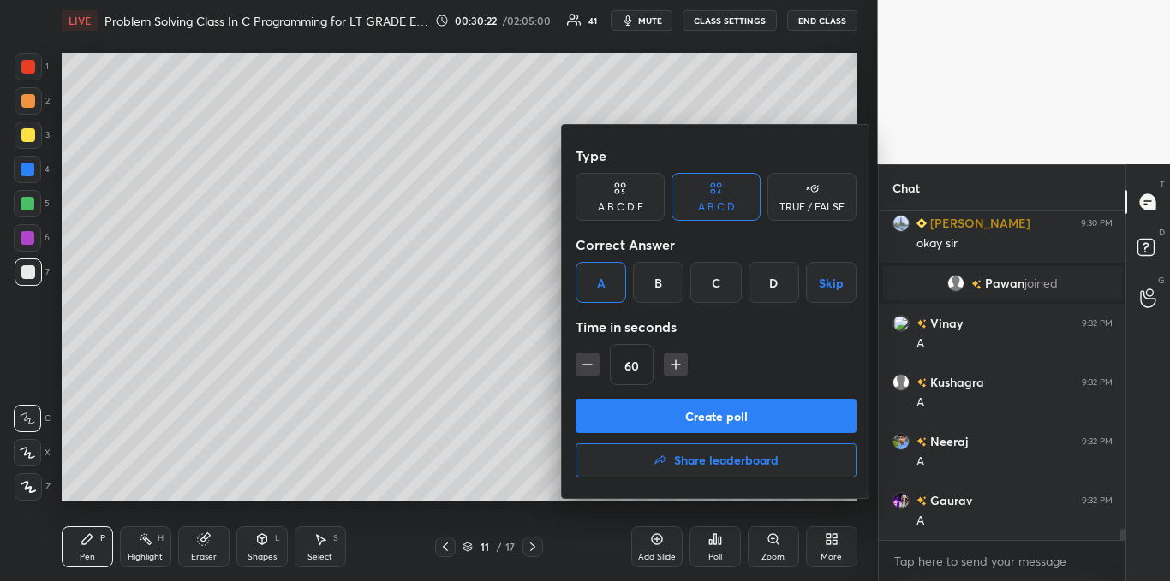
scroll to position [9321, 0]
click at [658, 410] on button "Create poll" at bounding box center [715, 416] width 281 height 34
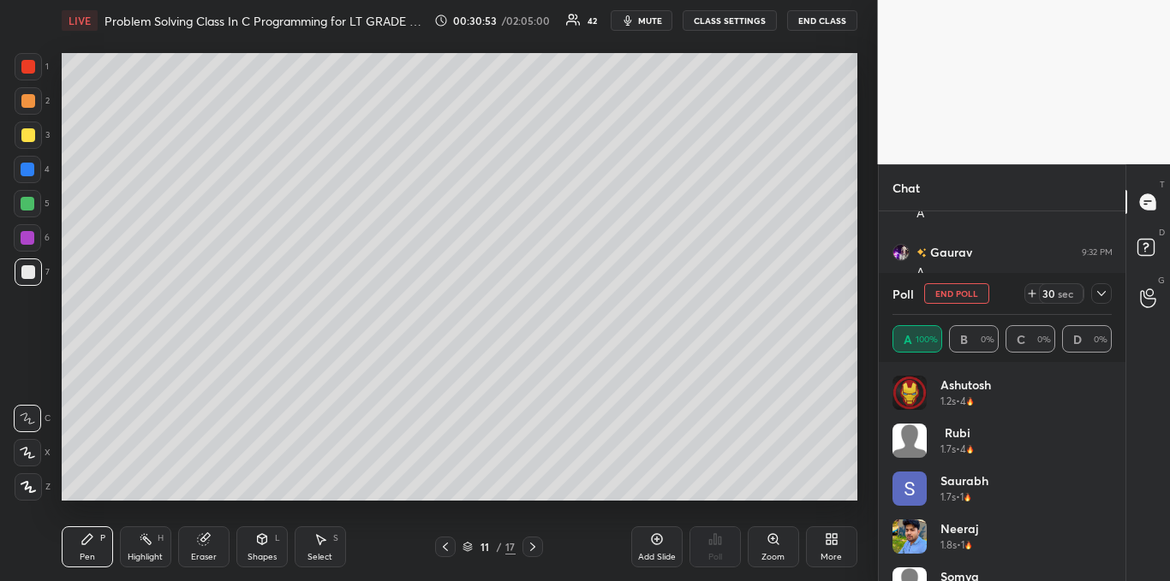
scroll to position [9531, 0]
click at [1107, 298] on icon at bounding box center [1101, 294] width 14 height 14
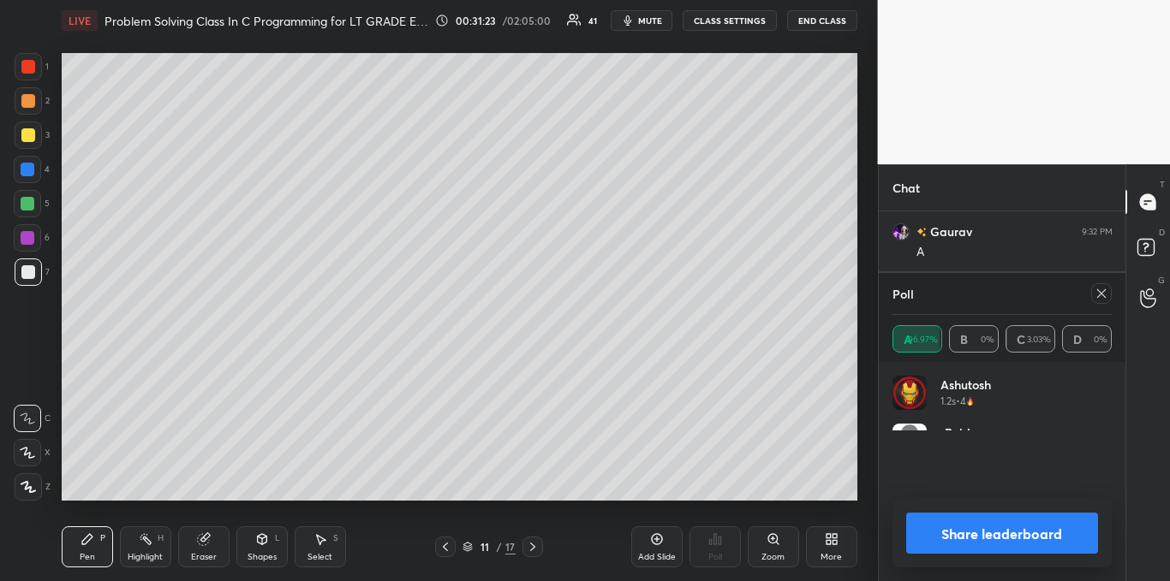
scroll to position [200, 214]
click at [1097, 297] on icon at bounding box center [1101, 294] width 14 height 14
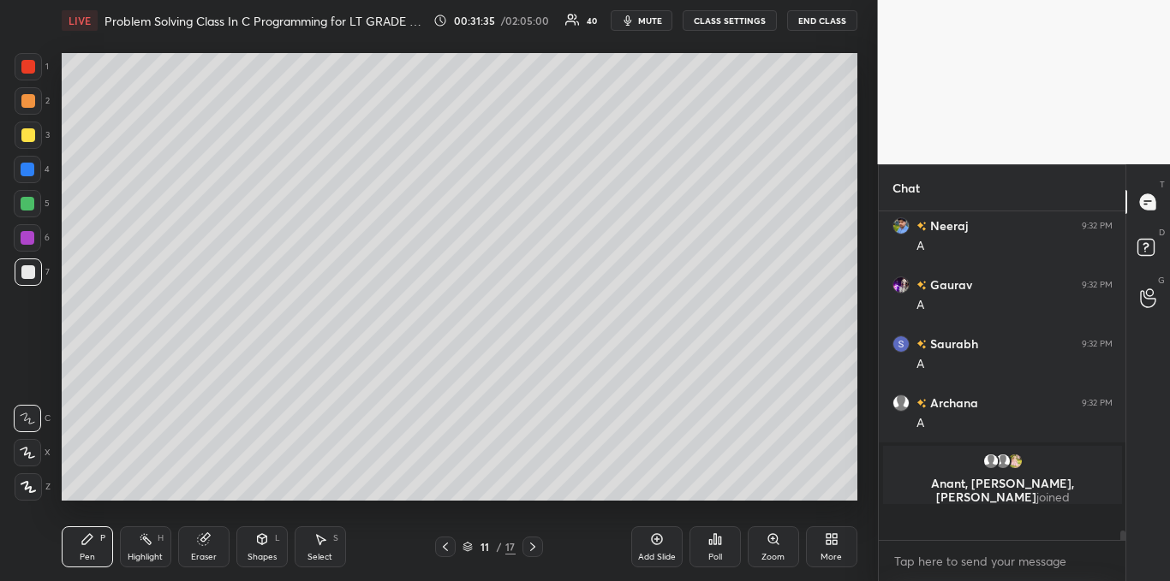
scroll to position [9456, 0]
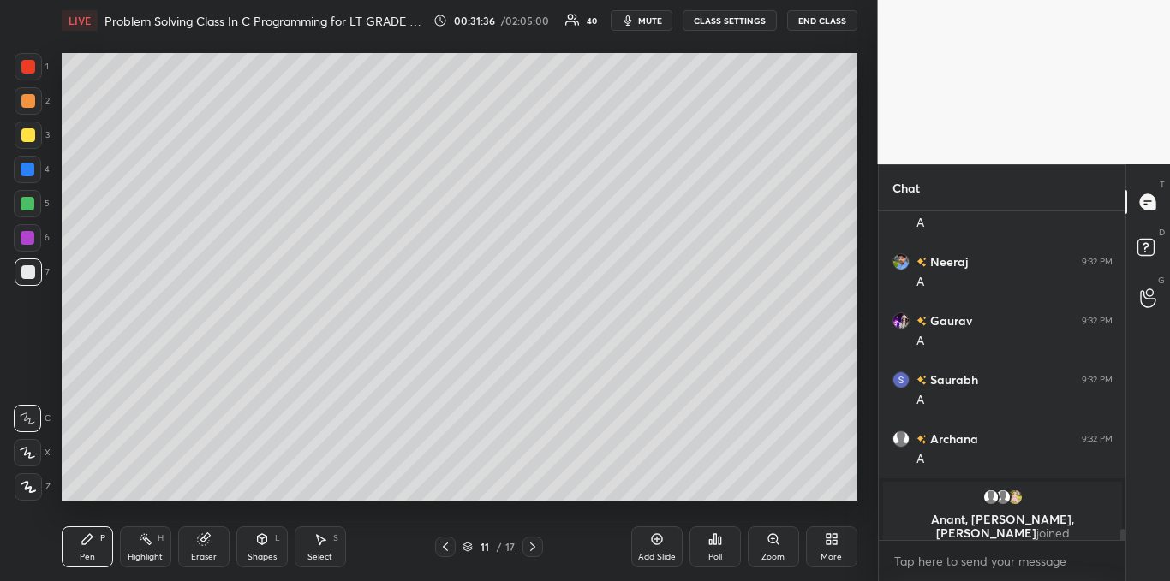
click at [26, 131] on div at bounding box center [28, 135] width 14 height 14
click at [647, 546] on div "Add Slide" at bounding box center [656, 547] width 51 height 41
click at [27, 283] on div at bounding box center [28, 272] width 27 height 27
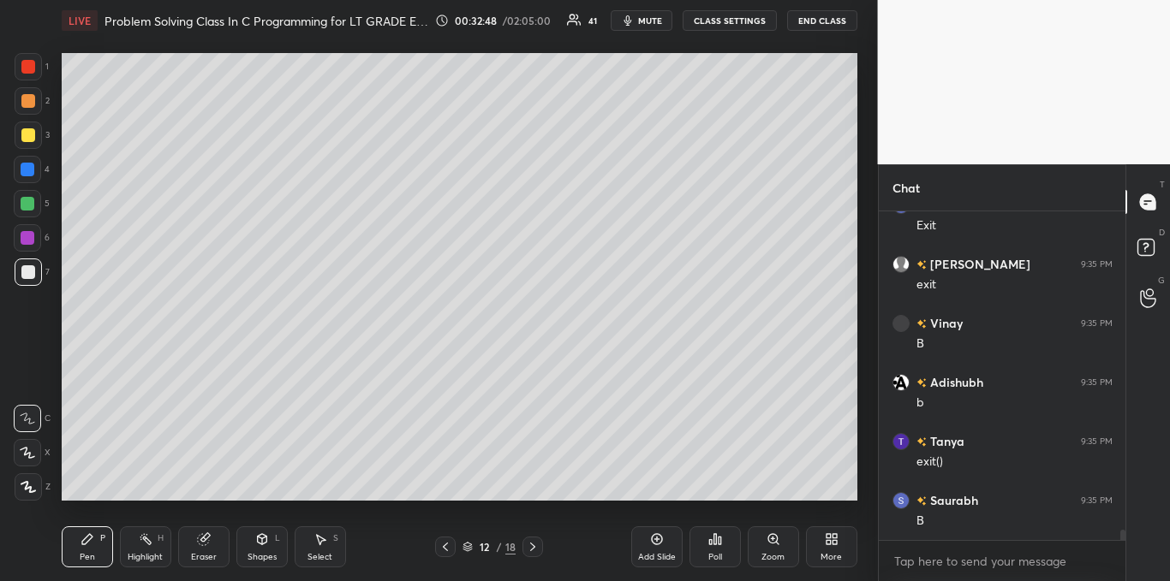
scroll to position [9848, 0]
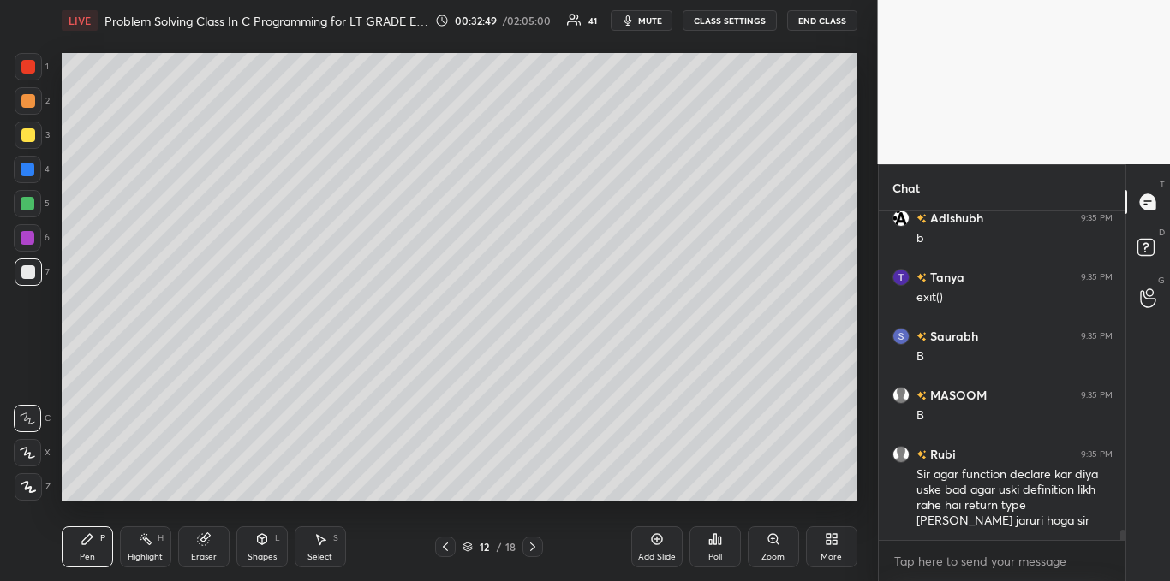
click at [26, 143] on div at bounding box center [28, 135] width 27 height 27
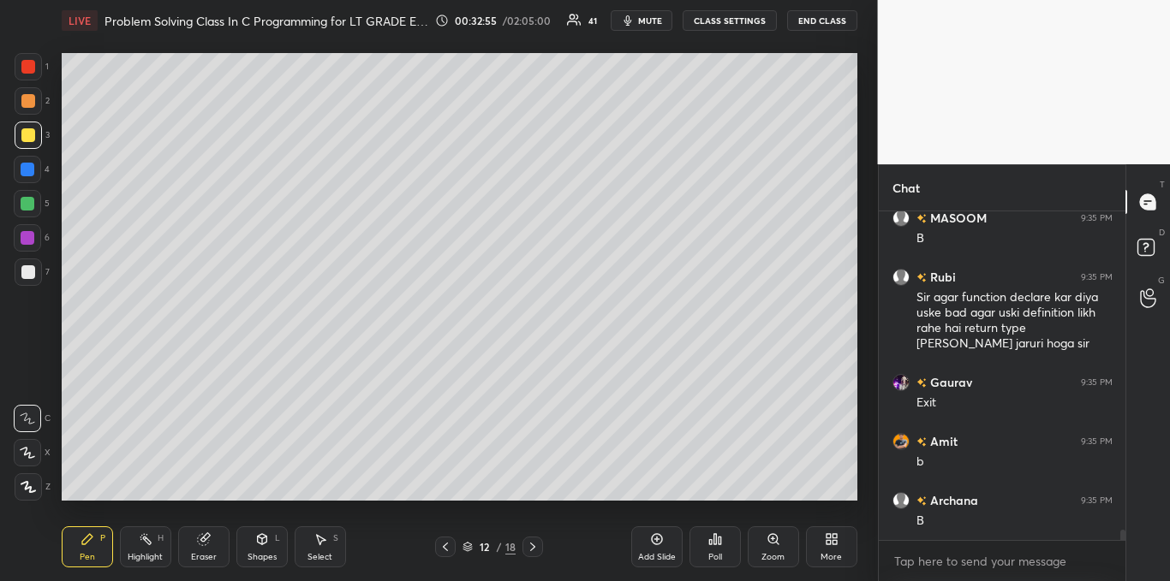
scroll to position [10190, 0]
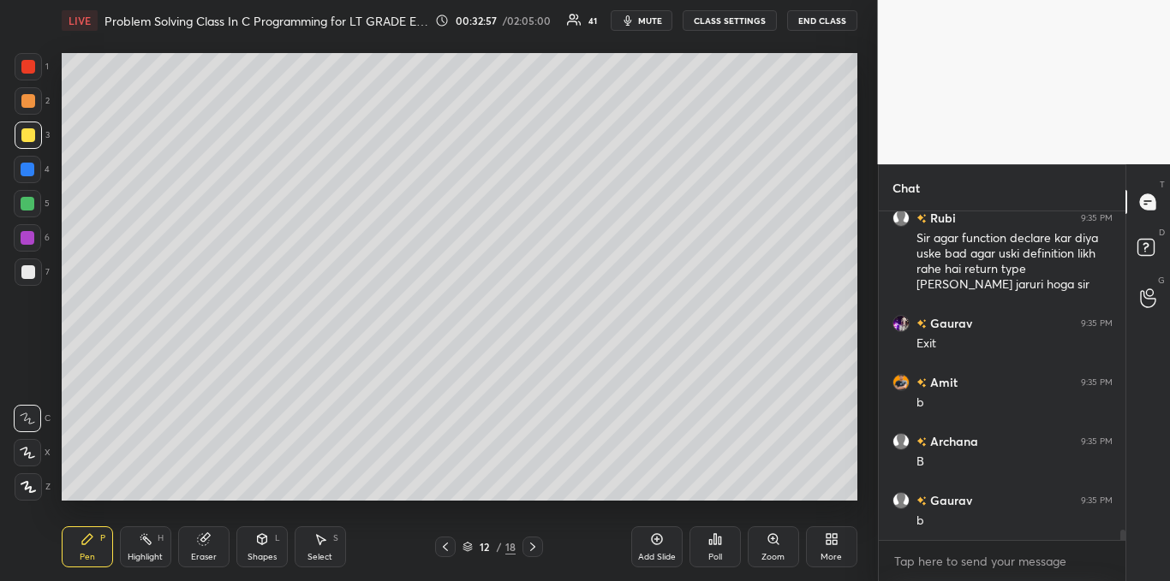
click at [444, 556] on div at bounding box center [445, 547] width 21 height 21
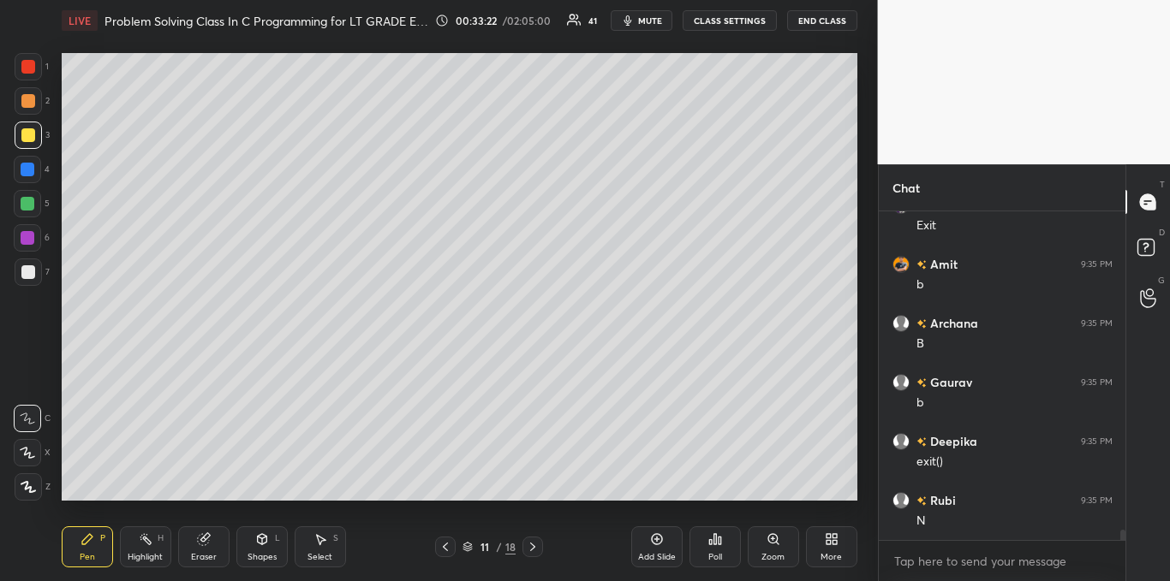
scroll to position [10325, 0]
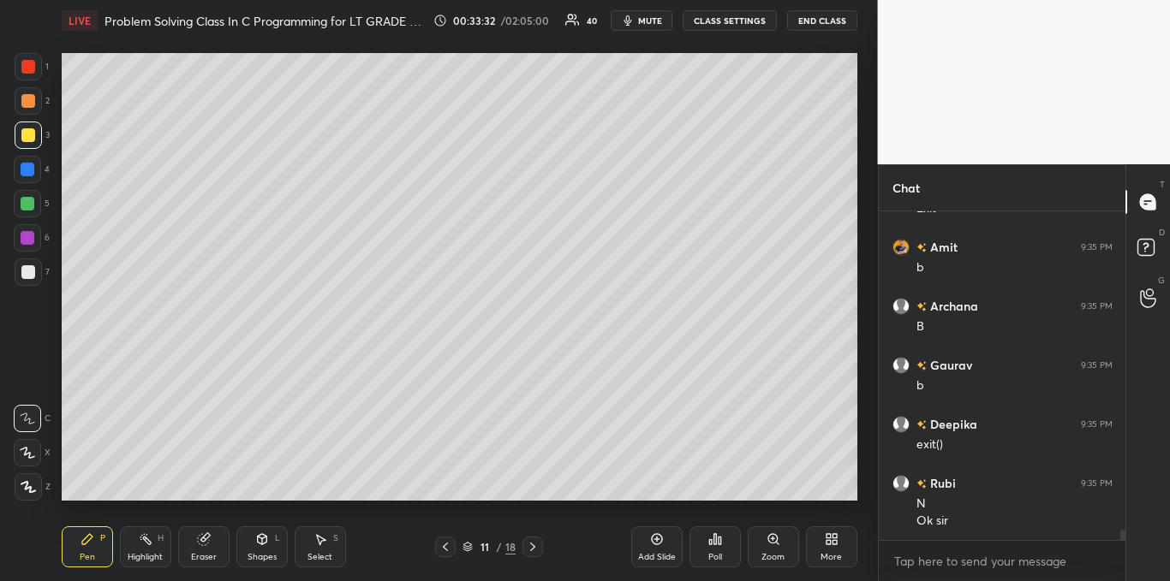
click at [28, 277] on div at bounding box center [28, 272] width 14 height 14
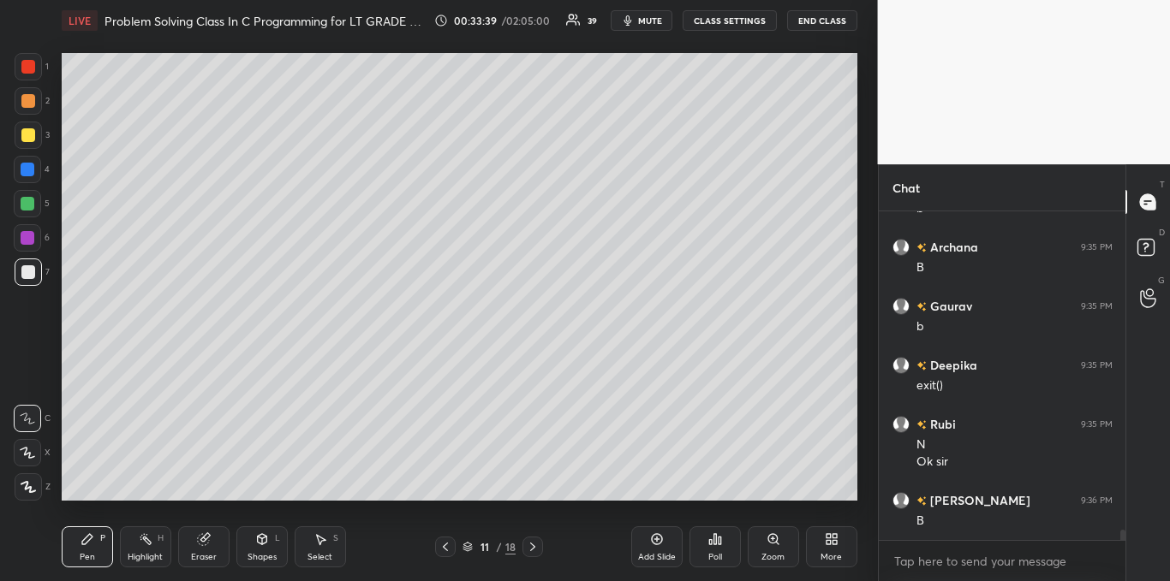
click at [536, 549] on icon at bounding box center [533, 547] width 14 height 14
click at [22, 137] on div at bounding box center [28, 135] width 14 height 14
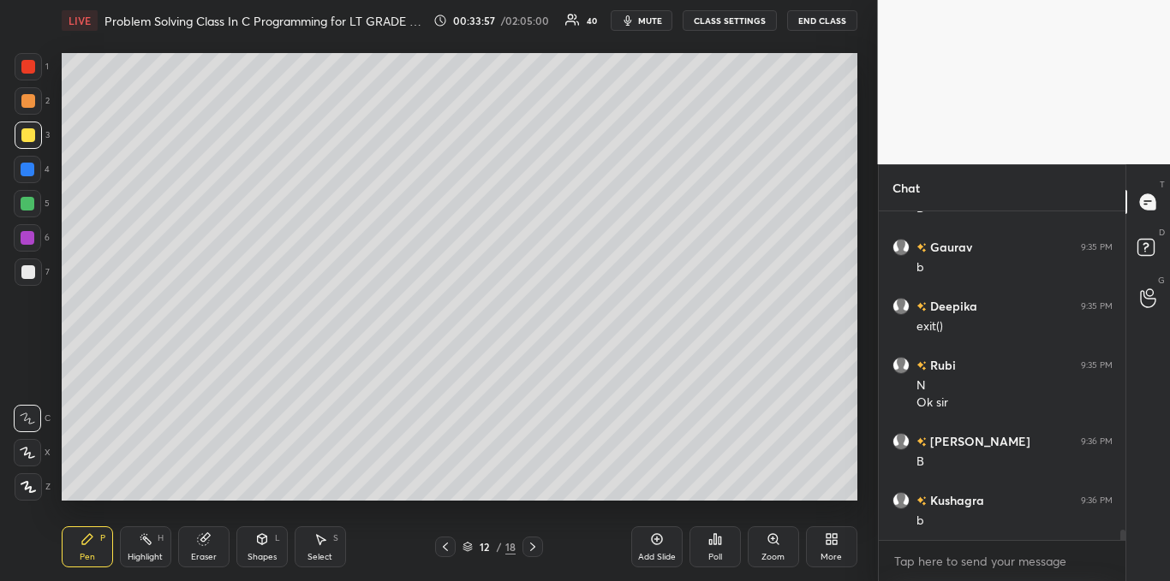
click at [652, 538] on icon at bounding box center [656, 539] width 11 height 11
click at [32, 278] on div at bounding box center [28, 272] width 14 height 14
click at [443, 542] on icon at bounding box center [445, 547] width 14 height 14
click at [532, 551] on icon at bounding box center [533, 547] width 14 height 14
click at [444, 544] on icon at bounding box center [445, 547] width 14 height 14
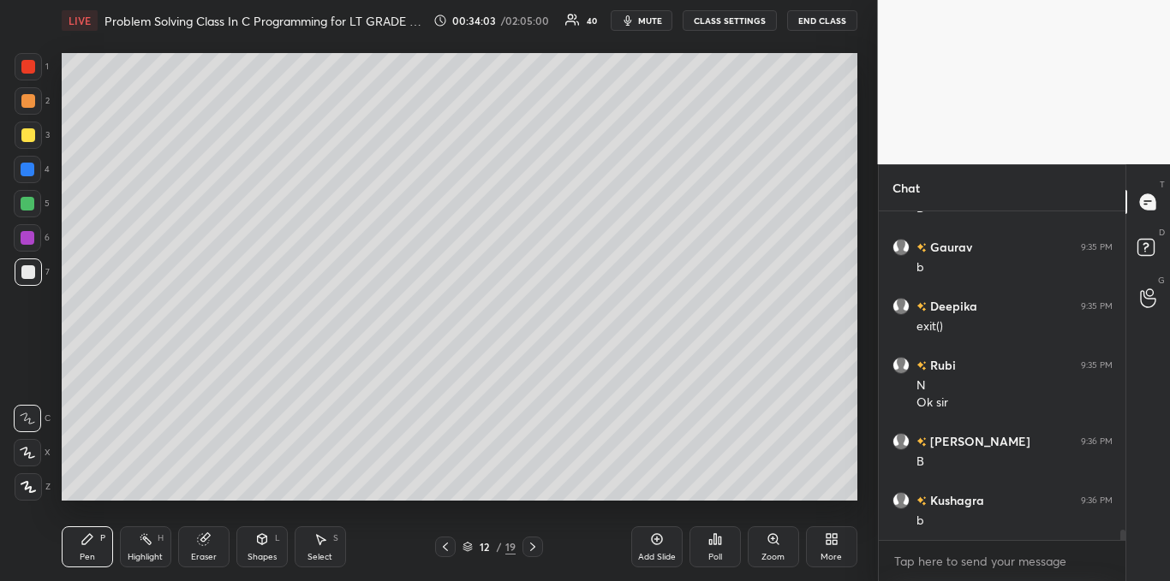
click at [441, 546] on icon at bounding box center [445, 547] width 14 height 14
click at [532, 552] on icon at bounding box center [533, 547] width 14 height 14
click at [533, 552] on icon at bounding box center [533, 547] width 14 height 14
click at [316, 540] on icon at bounding box center [320, 540] width 14 height 14
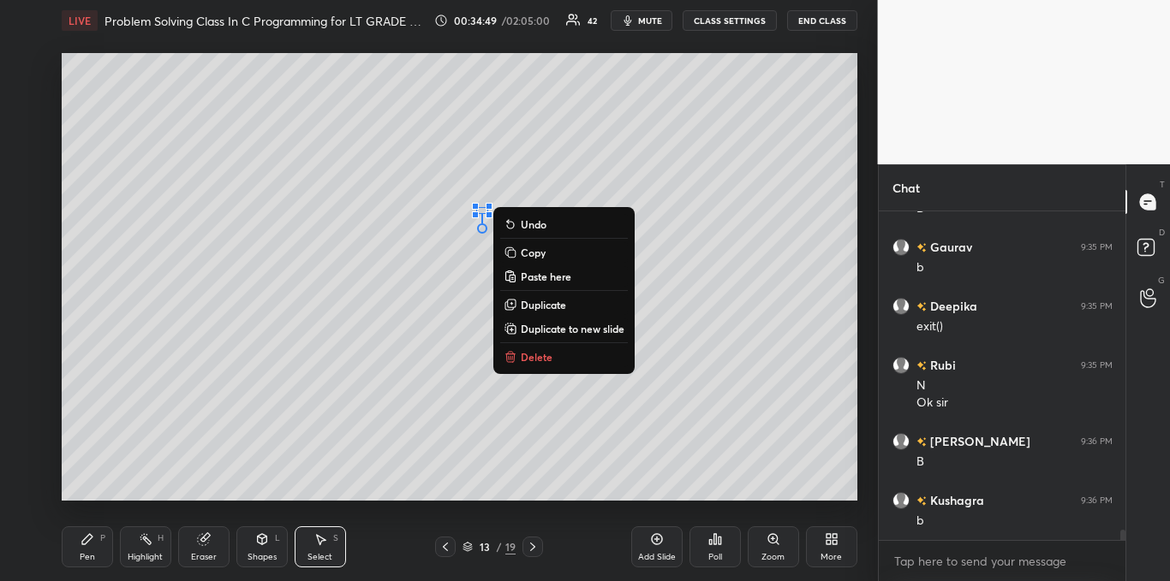
click at [522, 352] on p "Delete" at bounding box center [537, 357] width 32 height 14
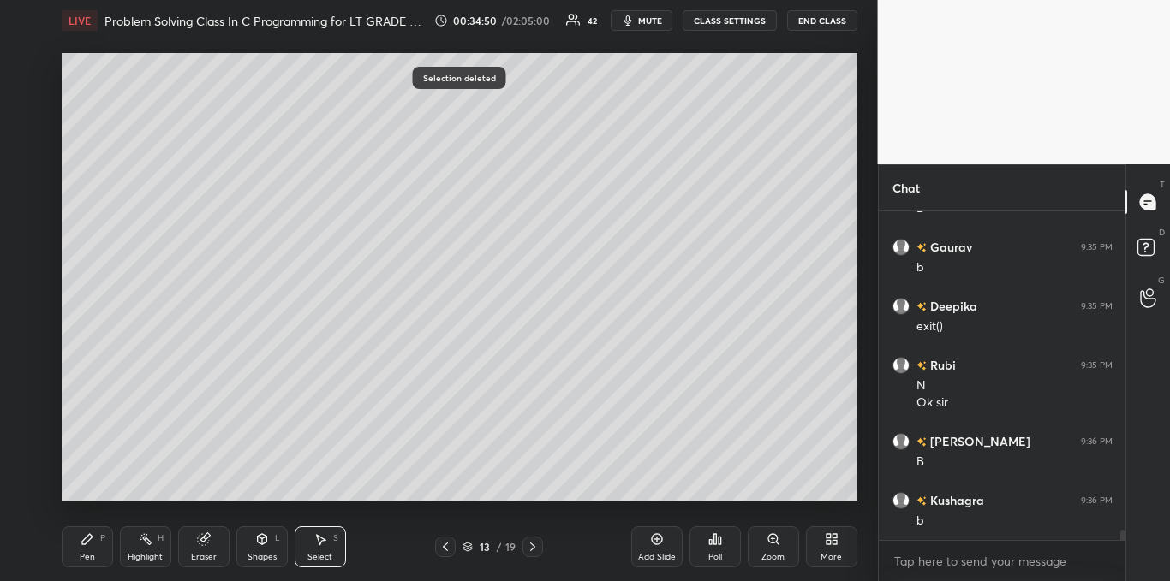
click at [92, 544] on icon at bounding box center [88, 540] width 14 height 14
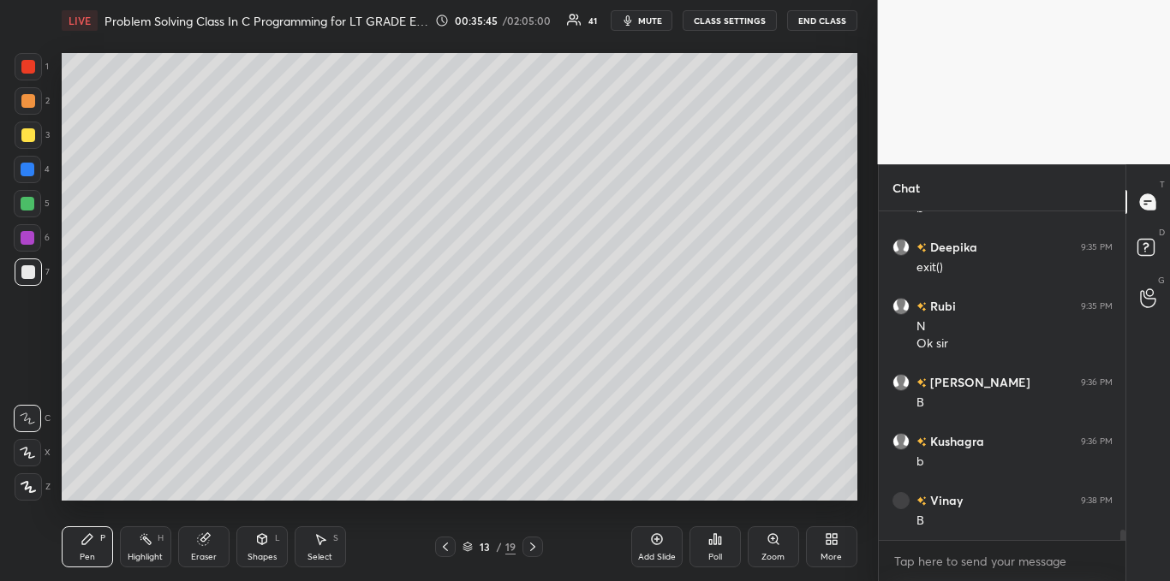
scroll to position [10562, 0]
click at [714, 547] on div "Poll" at bounding box center [714, 547] width 51 height 41
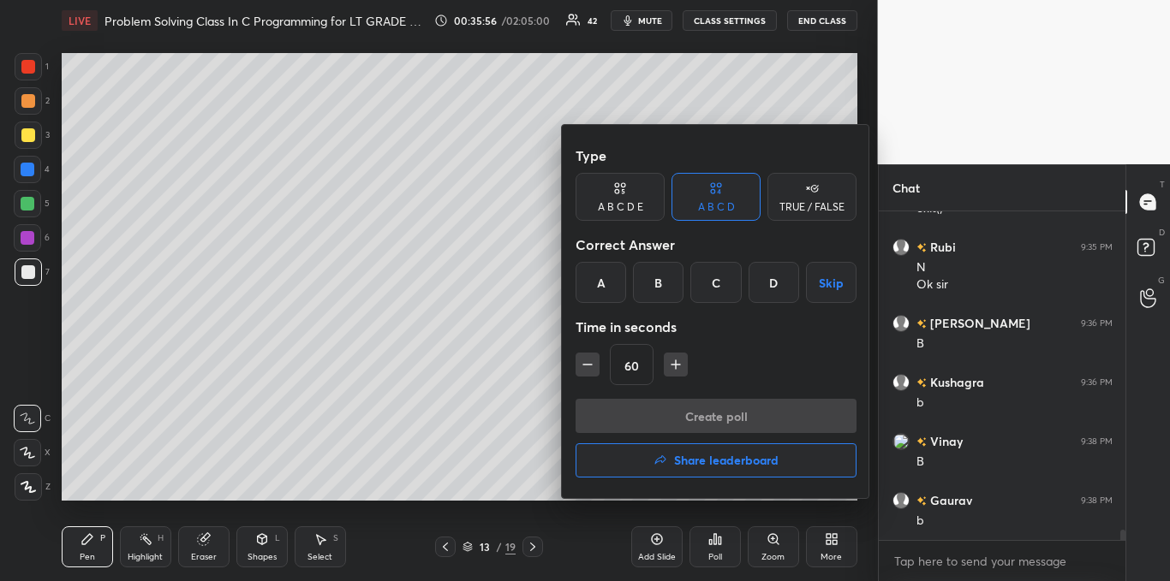
click at [654, 284] on div "B" at bounding box center [658, 282] width 51 height 41
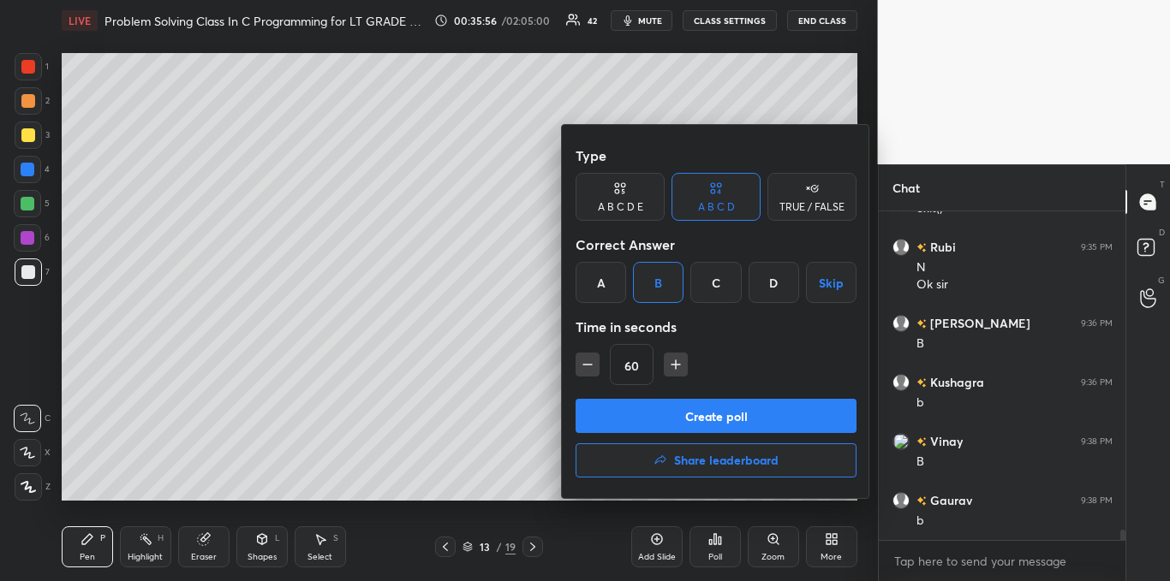
scroll to position [10621, 0]
click at [677, 412] on button "Create poll" at bounding box center [715, 416] width 281 height 34
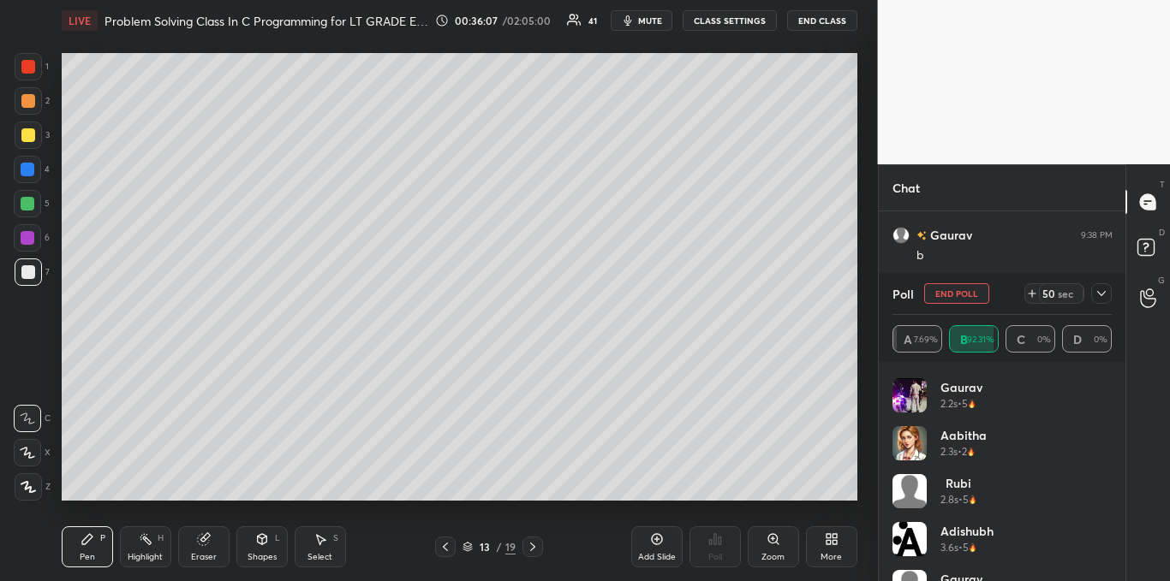
scroll to position [180, 0]
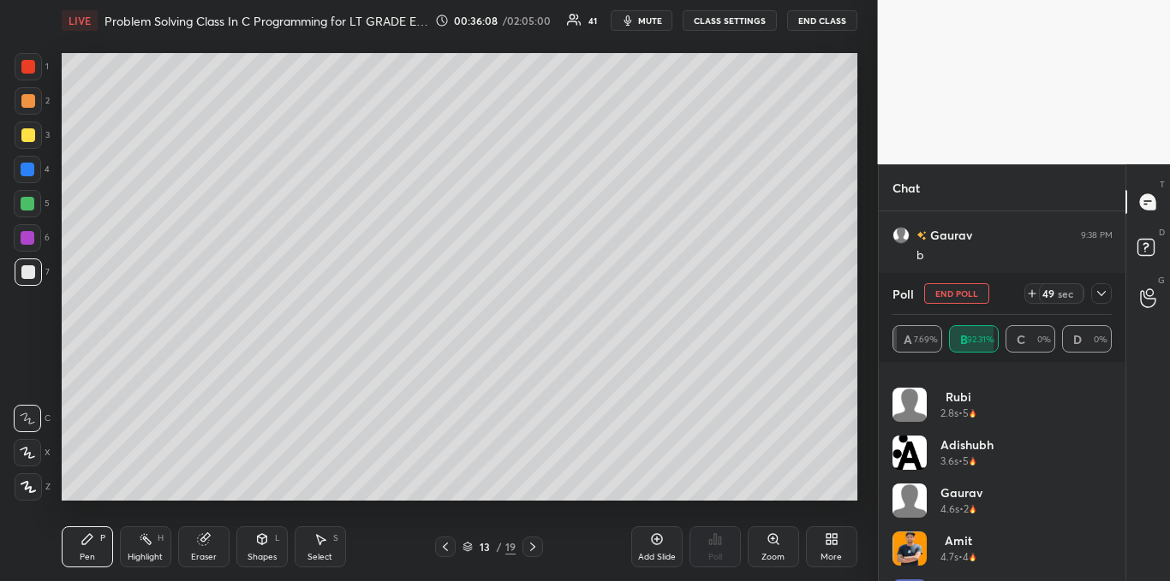
click at [1112, 395] on div "Gaurav 2.2s • 5 Aabitha 2.3s • 2 Rubi 2.8s • 5 Adishubh 3.6s • 5 [PERSON_NAME] …" at bounding box center [1002, 471] width 247 height 219
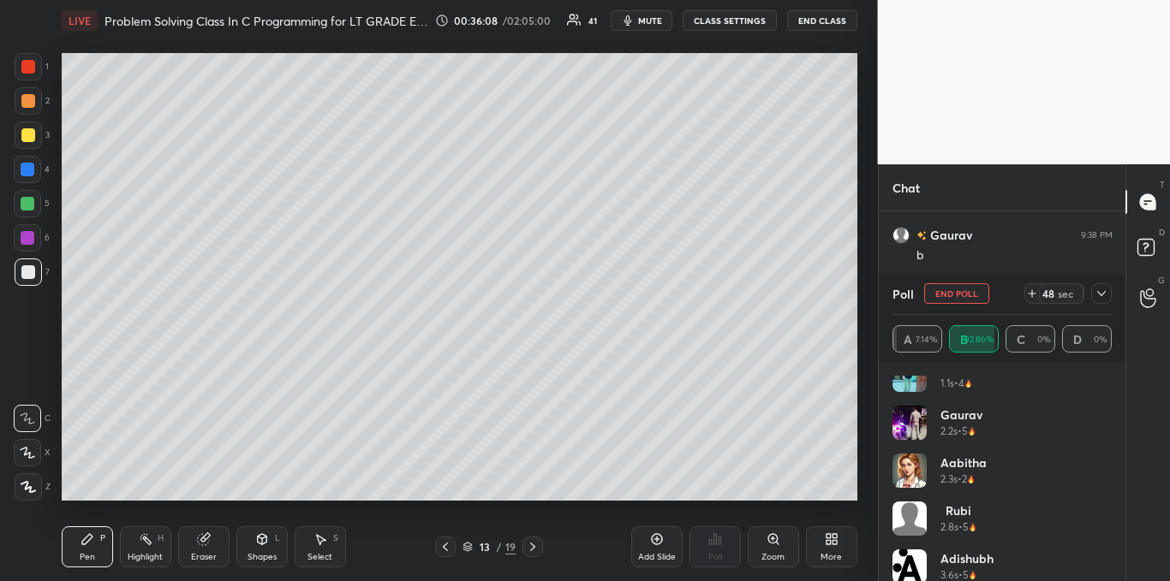
scroll to position [0, 0]
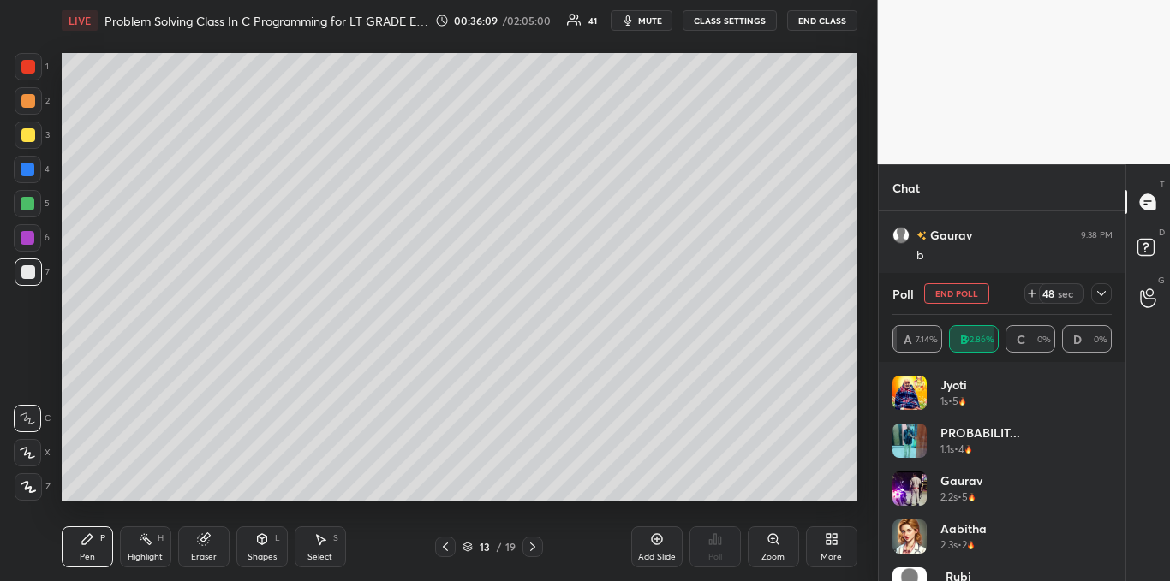
click at [1100, 299] on icon at bounding box center [1101, 294] width 14 height 14
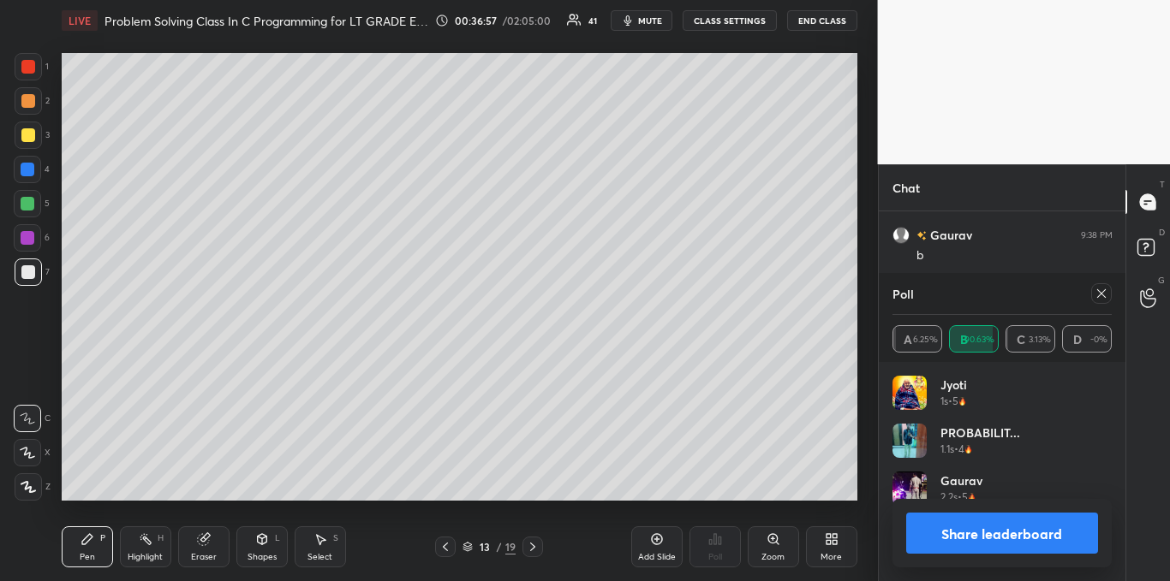
scroll to position [200, 214]
click at [1100, 298] on icon at bounding box center [1101, 294] width 14 height 14
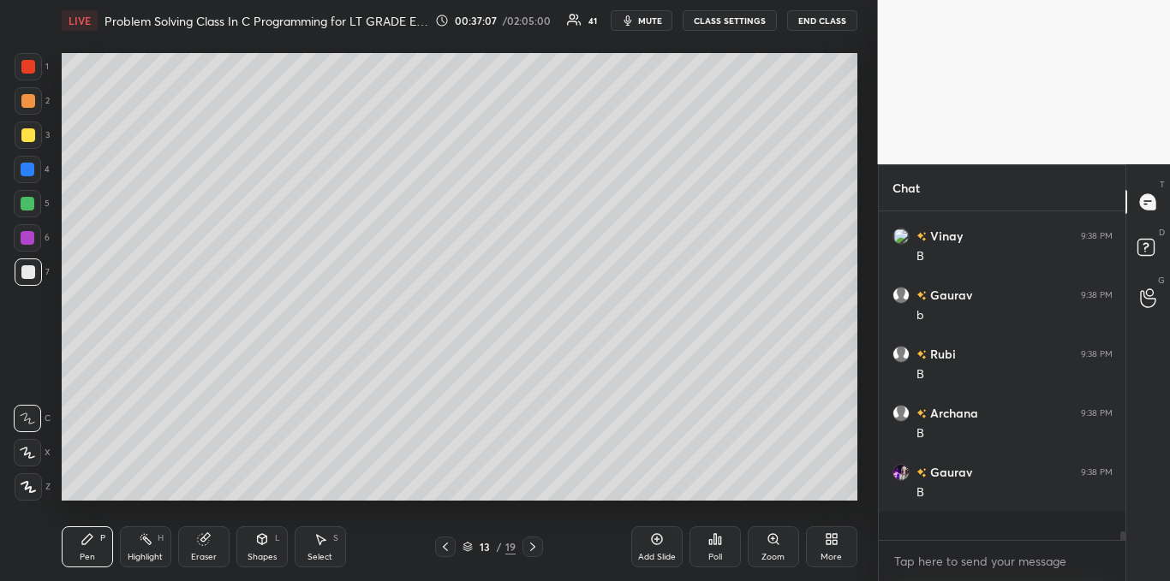
scroll to position [10749, 0]
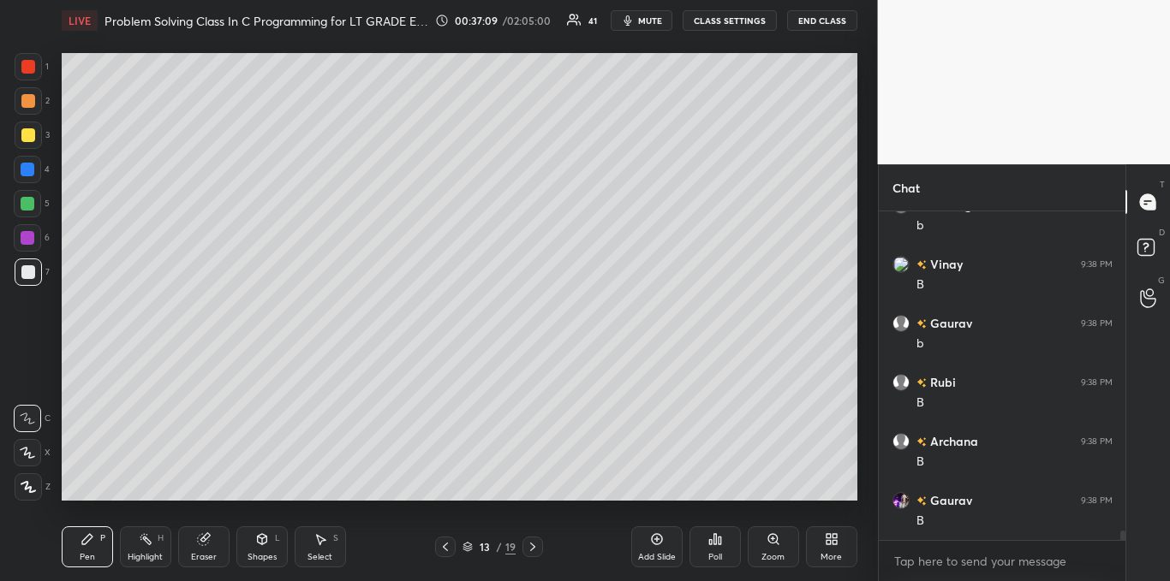
click at [20, 128] on div at bounding box center [28, 135] width 27 height 27
click at [27, 271] on div at bounding box center [28, 272] width 14 height 14
click at [645, 534] on div "Add Slide" at bounding box center [656, 547] width 51 height 41
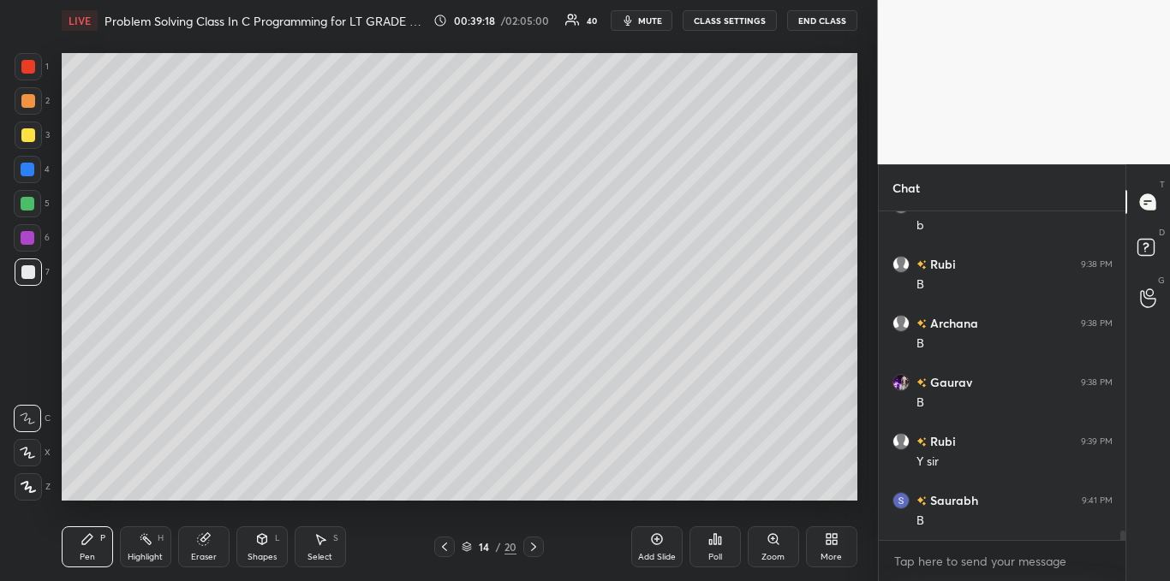
click at [709, 545] on icon at bounding box center [710, 542] width 3 height 4
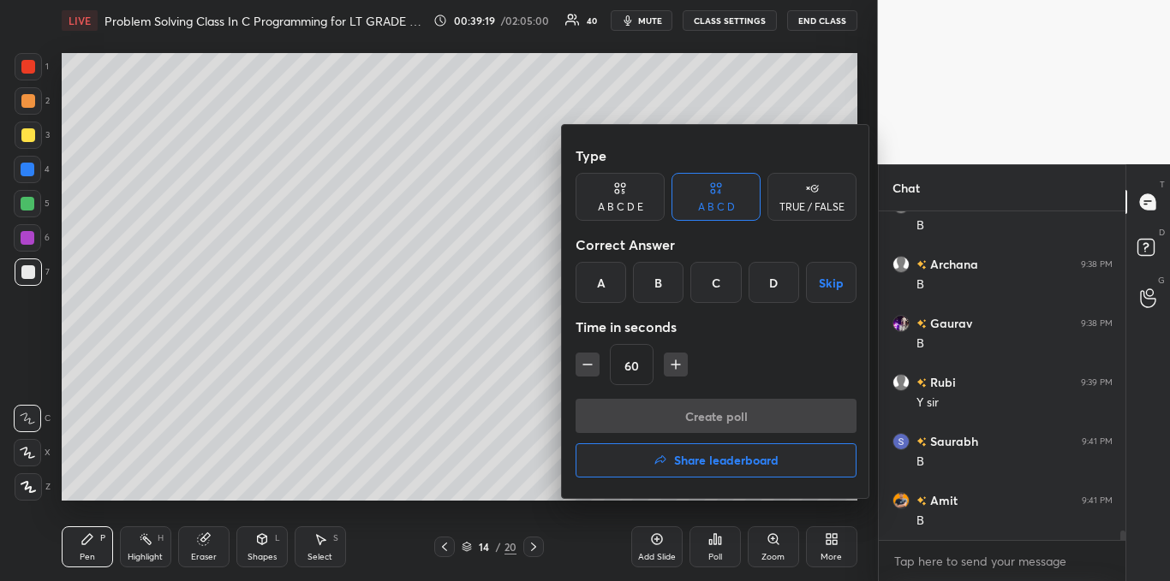
click at [661, 285] on div "B" at bounding box center [658, 282] width 51 height 41
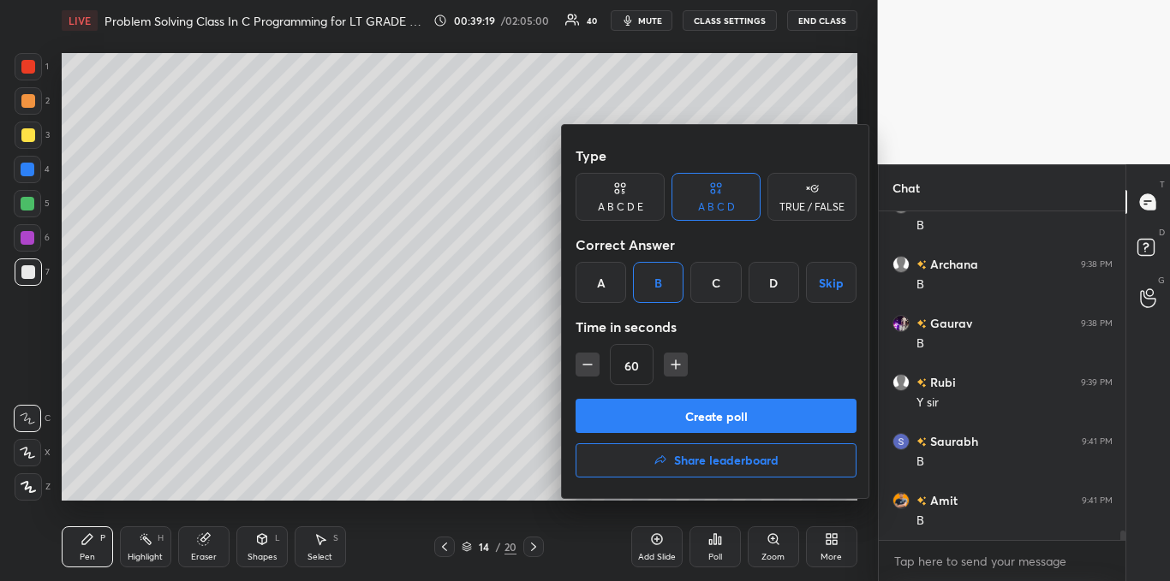
click at [676, 406] on button "Create poll" at bounding box center [715, 416] width 281 height 34
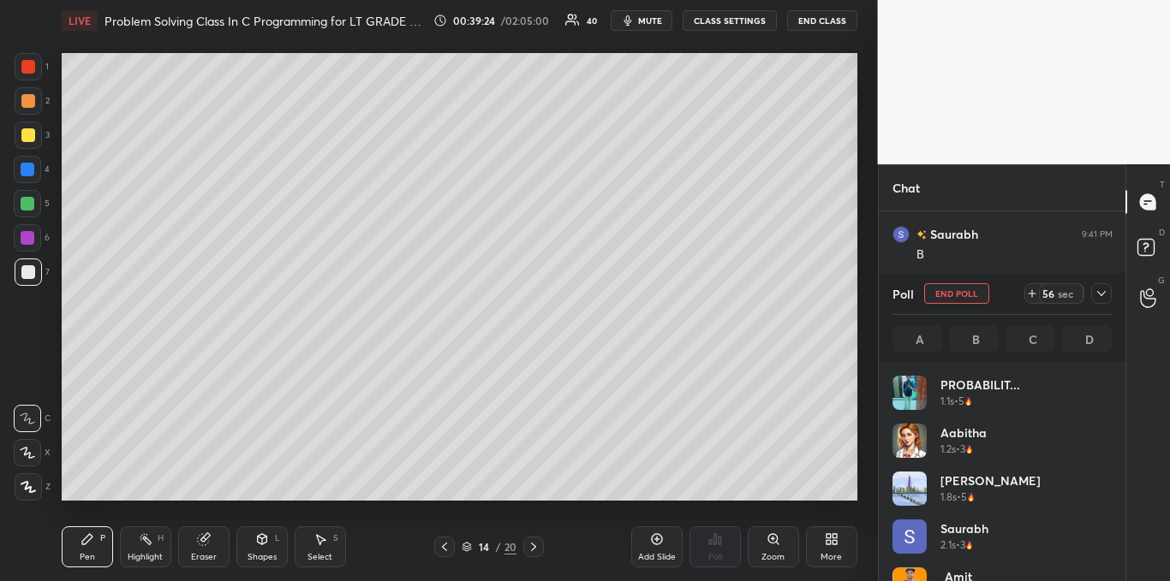
scroll to position [11165, 0]
click at [1110, 291] on div at bounding box center [1101, 293] width 21 height 21
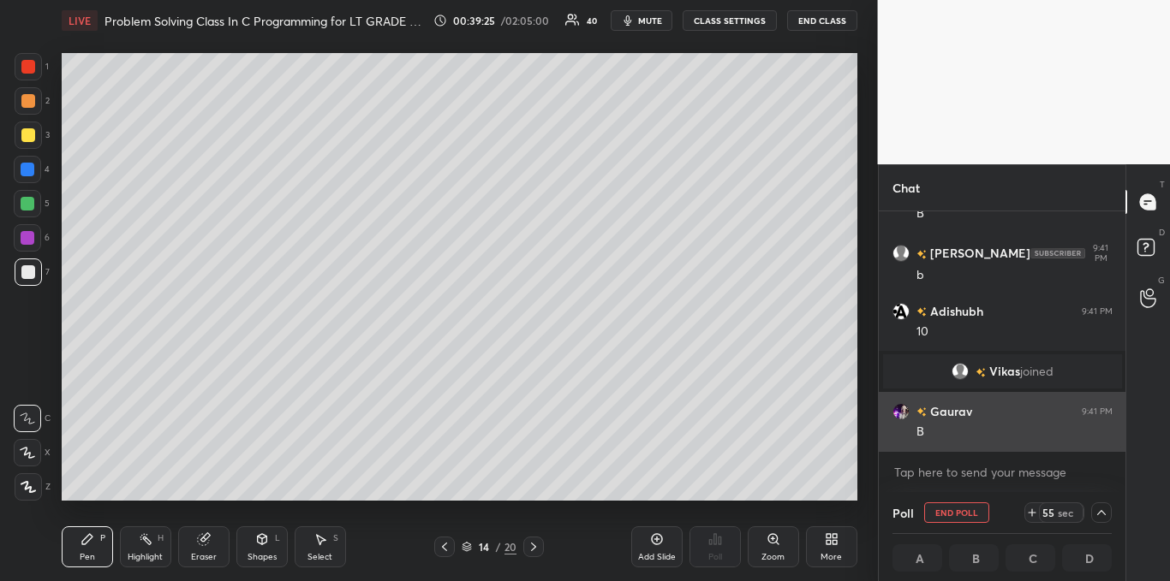
scroll to position [10757, 0]
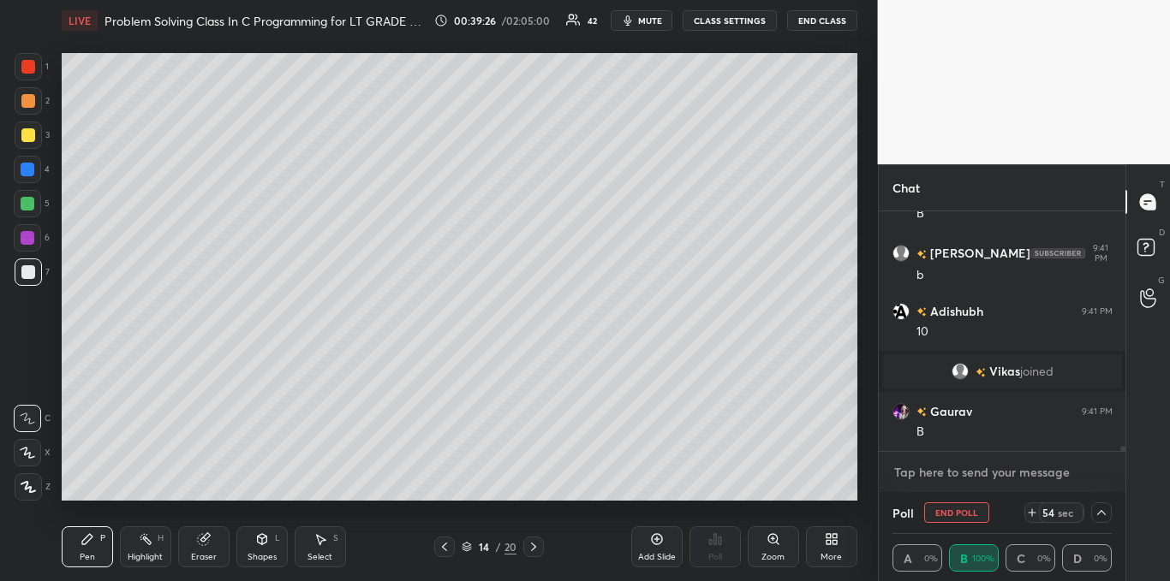
click at [933, 474] on textarea at bounding box center [1002, 472] width 220 height 27
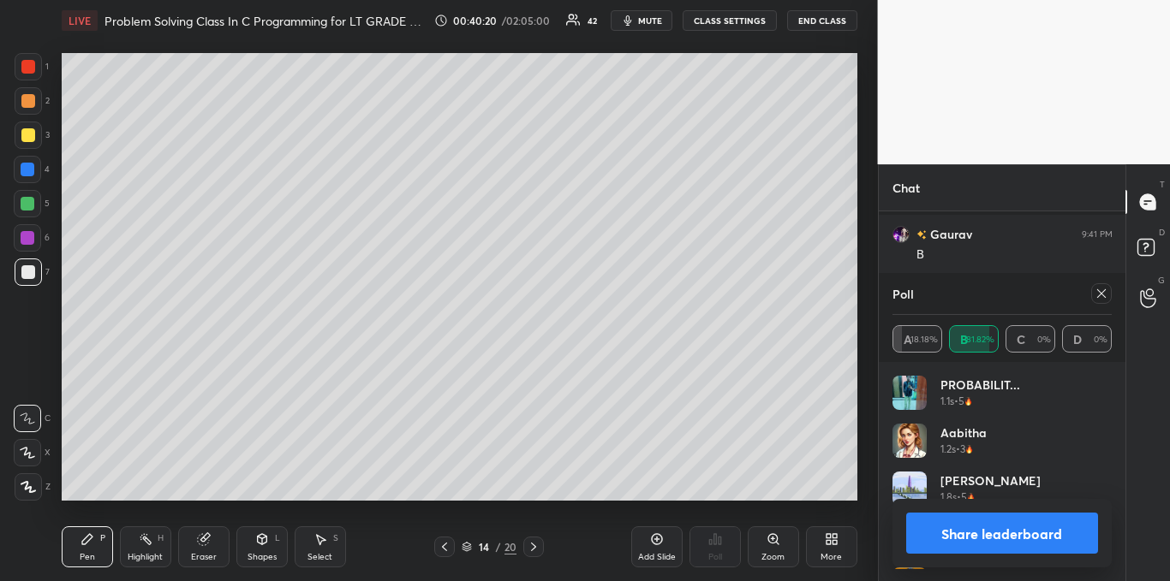
scroll to position [200, 214]
click at [1105, 297] on icon at bounding box center [1101, 293] width 9 height 9
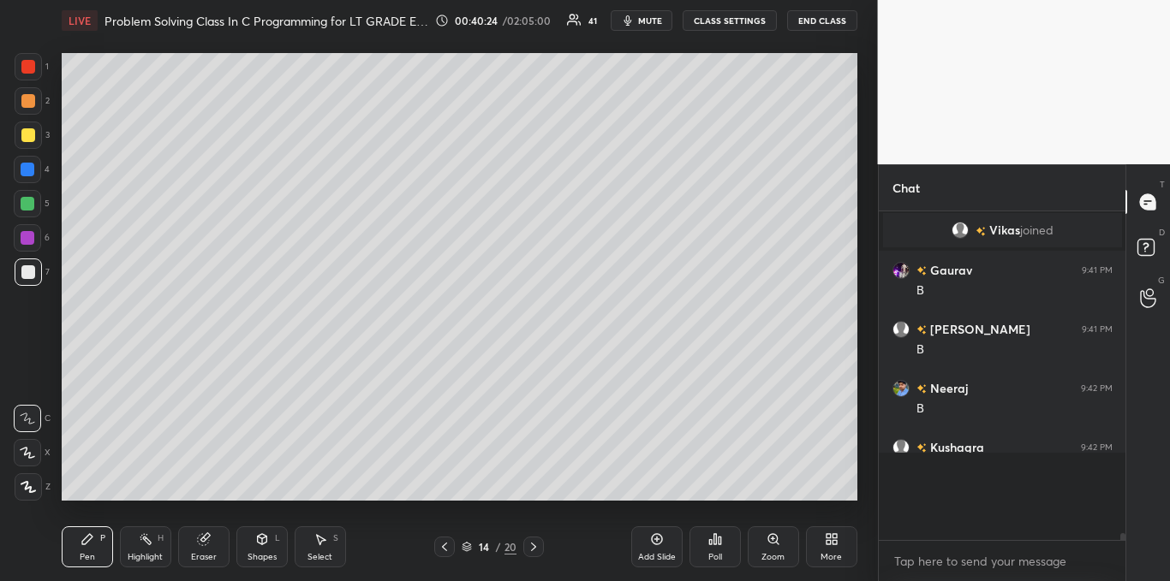
scroll to position [319, 242]
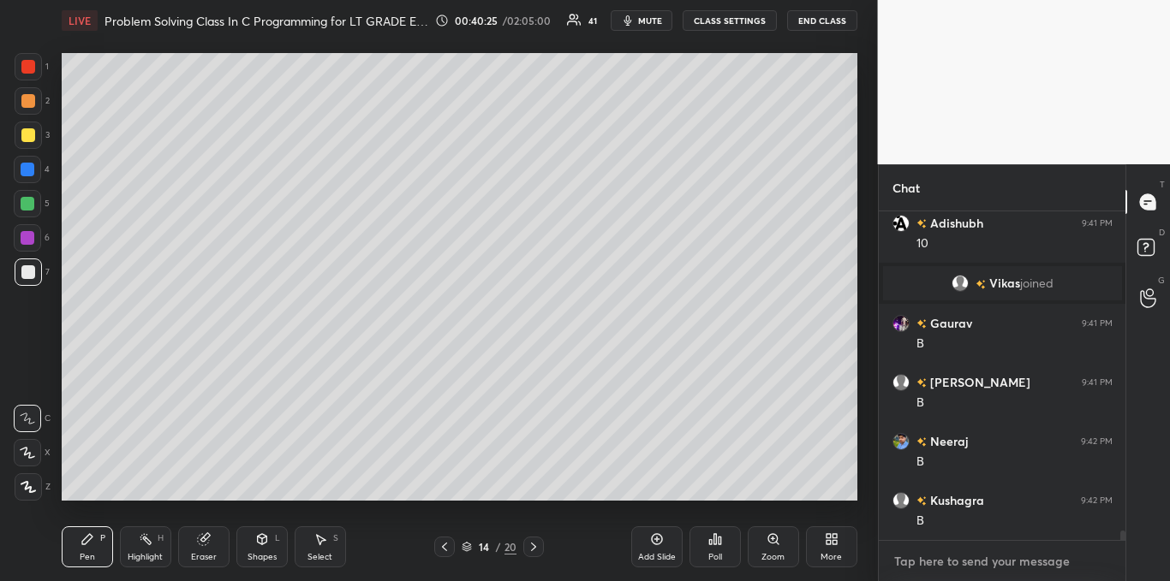
click at [939, 569] on textarea at bounding box center [1002, 561] width 220 height 27
click at [16, 139] on div at bounding box center [28, 135] width 27 height 27
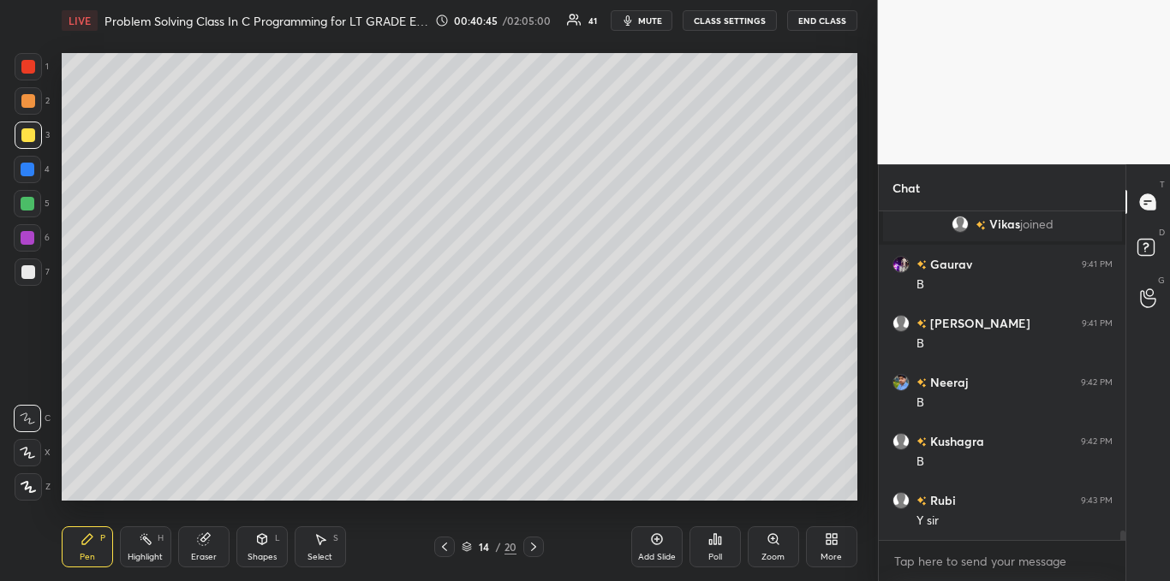
click at [653, 541] on icon at bounding box center [657, 540] width 14 height 14
click at [38, 276] on div at bounding box center [28, 272] width 27 height 27
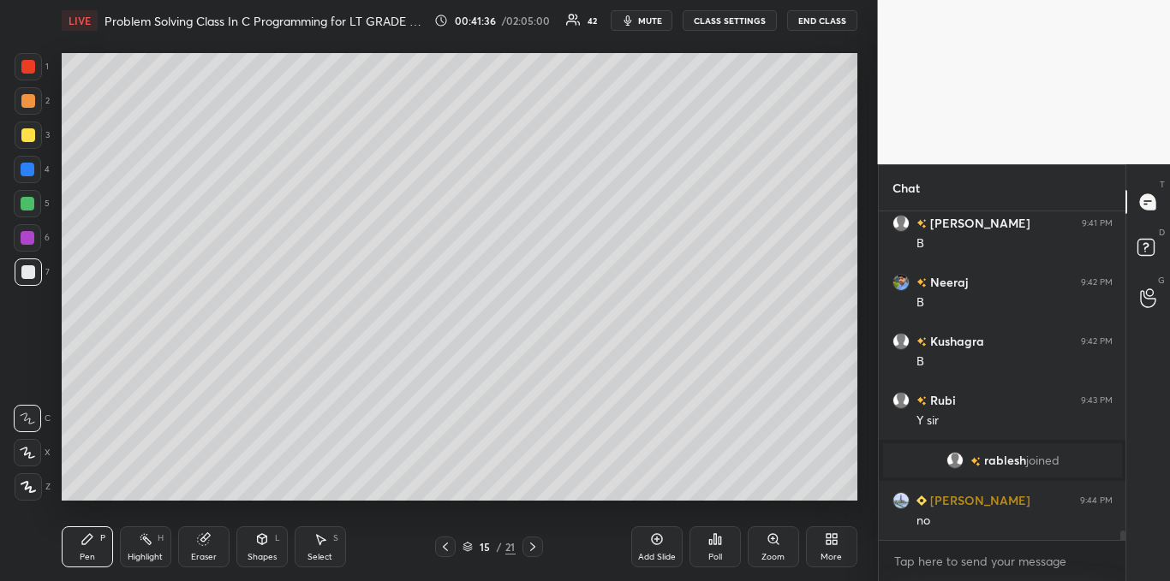
scroll to position [10965, 0]
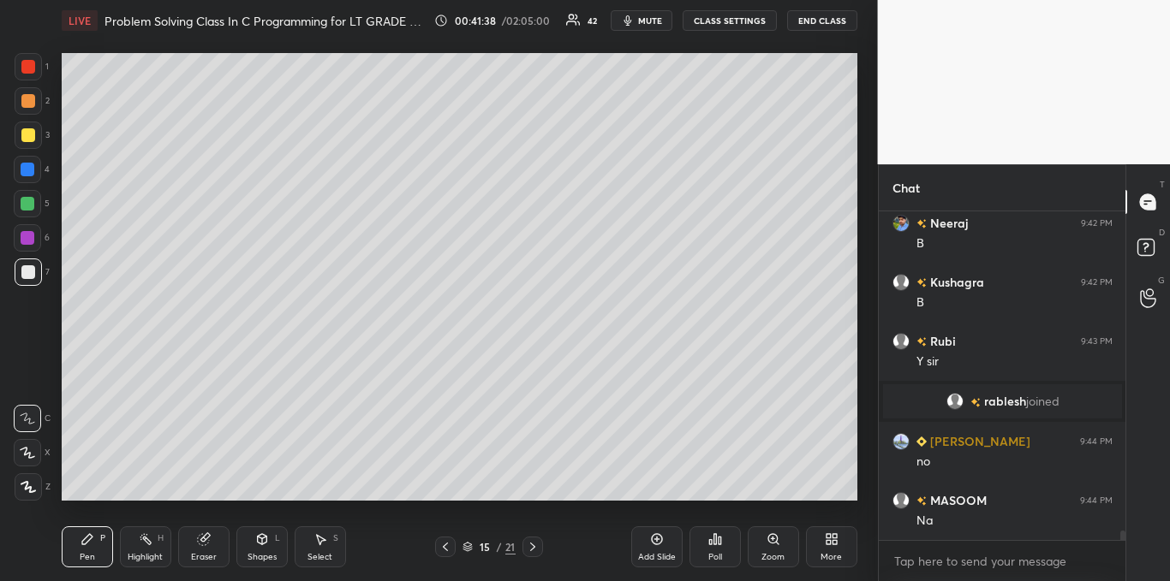
click at [447, 554] on div at bounding box center [445, 547] width 21 height 21
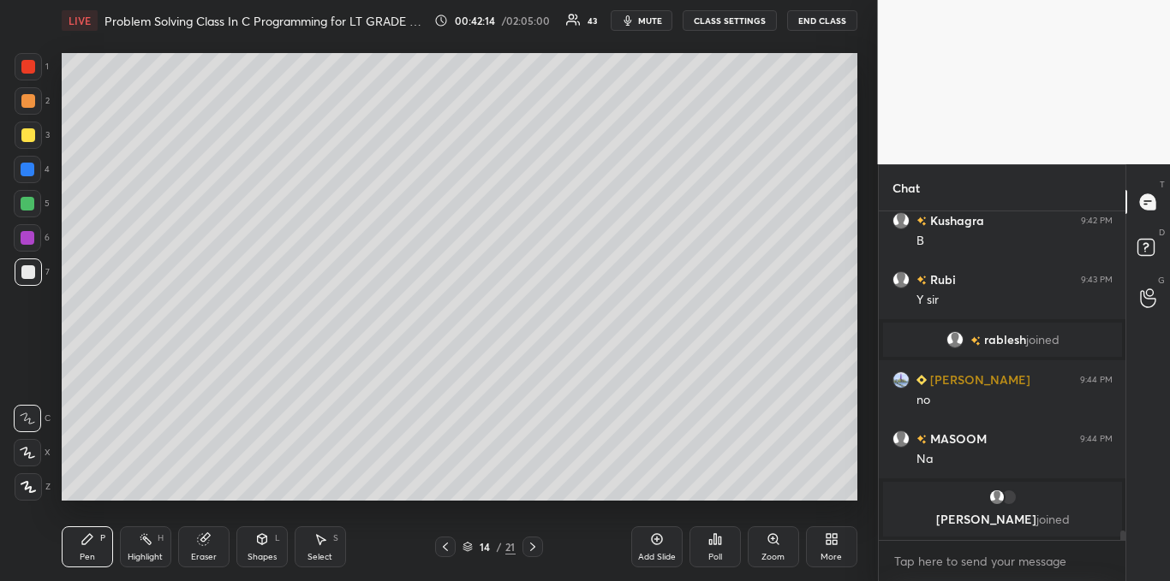
scroll to position [11021, 0]
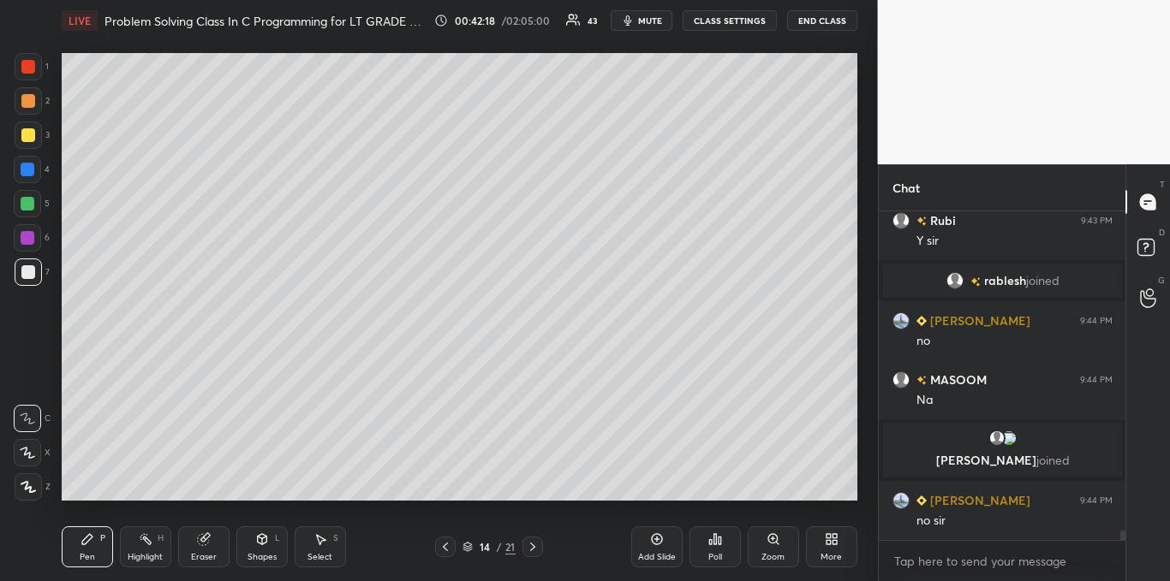
click at [648, 537] on div "Add Slide" at bounding box center [656, 547] width 51 height 41
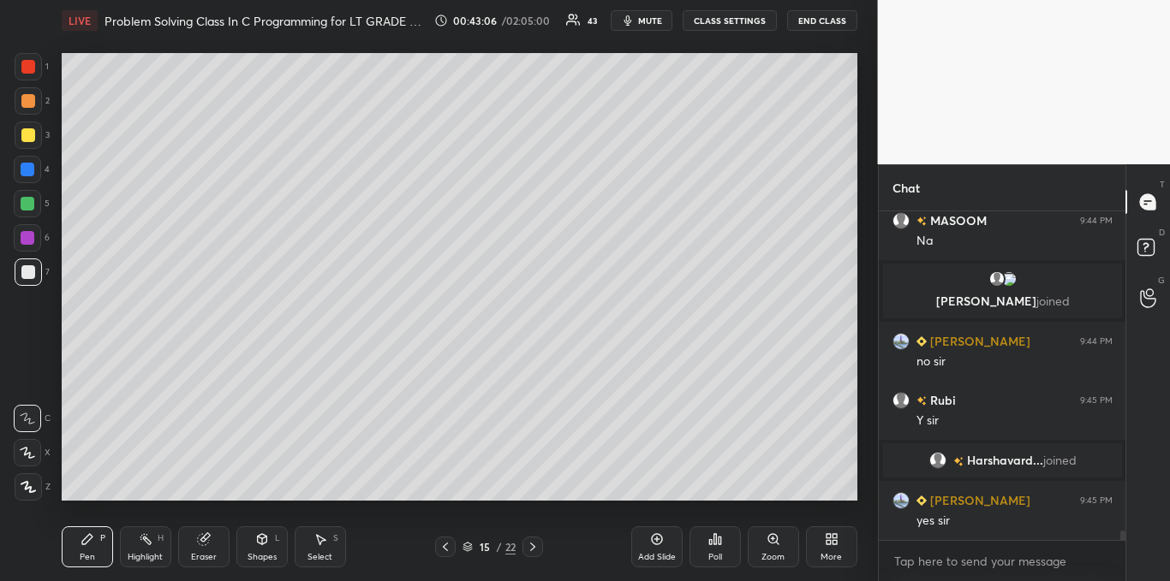
scroll to position [11207, 0]
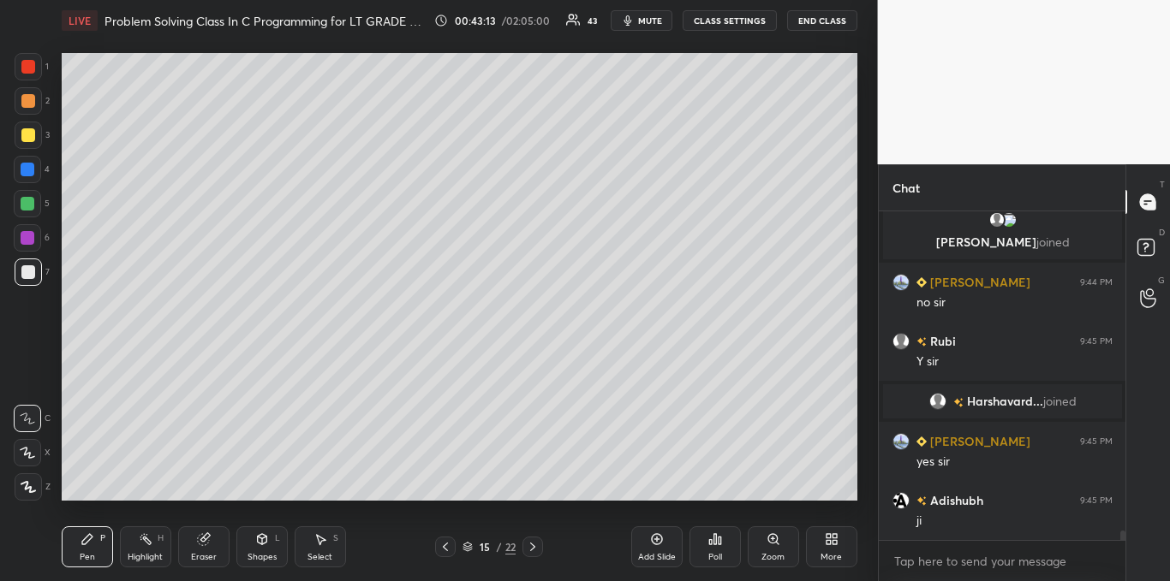
click at [531, 544] on icon at bounding box center [532, 547] width 5 height 9
click at [528, 549] on icon at bounding box center [533, 547] width 14 height 14
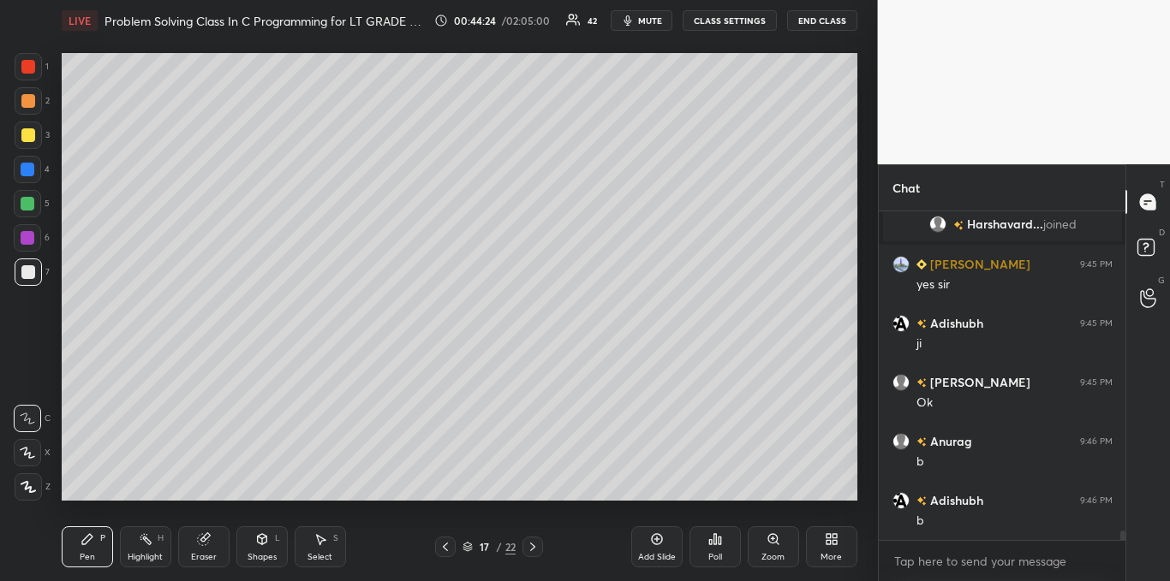
scroll to position [11443, 0]
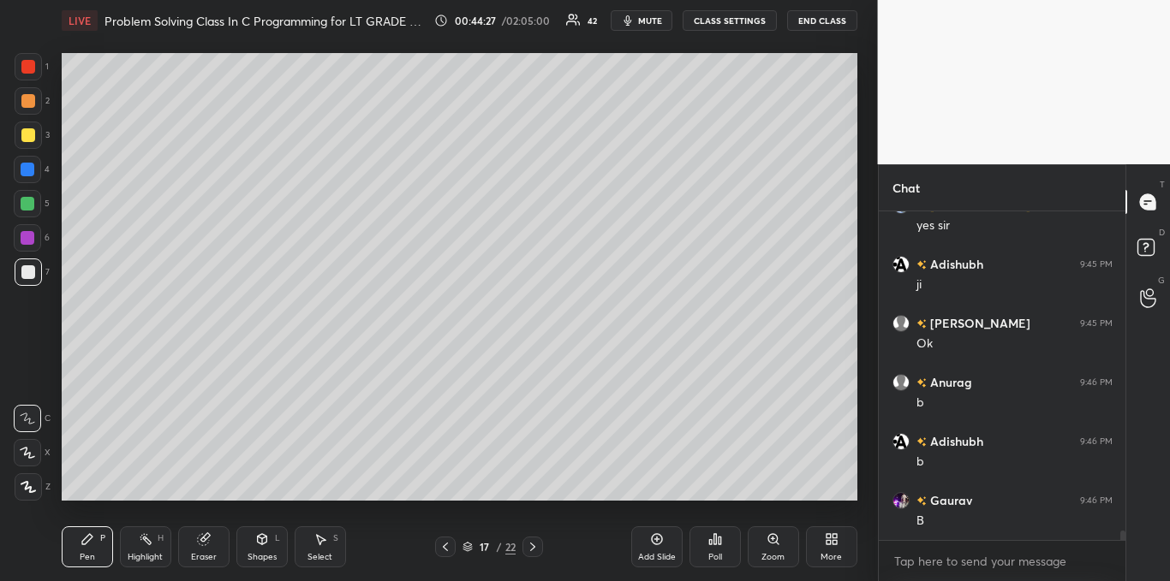
click at [711, 538] on icon at bounding box center [715, 540] width 14 height 14
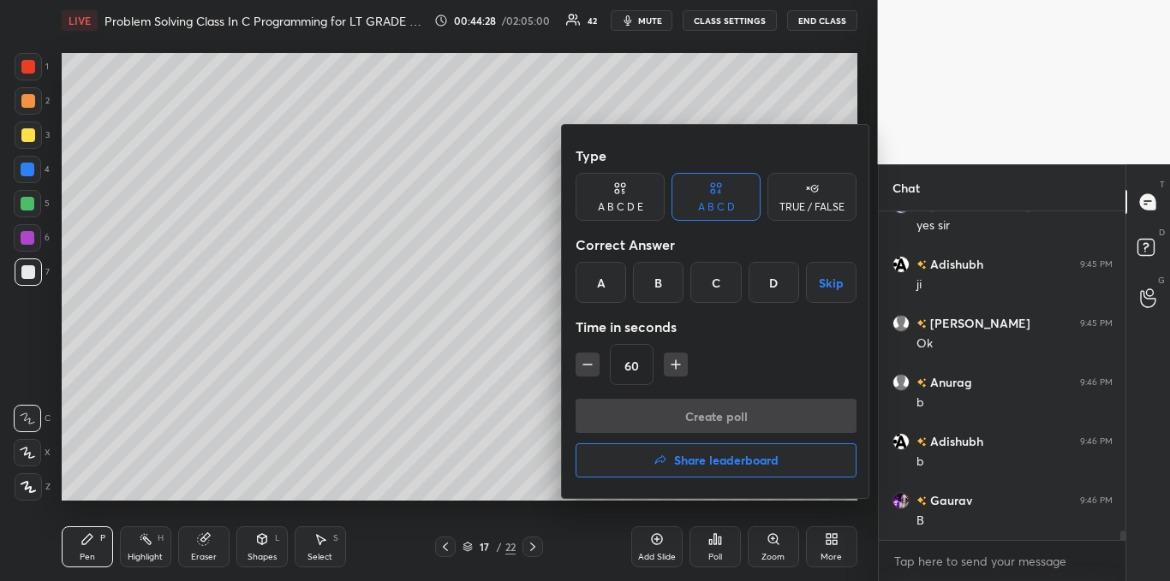
scroll to position [11502, 0]
click at [662, 288] on div "B" at bounding box center [658, 282] width 51 height 41
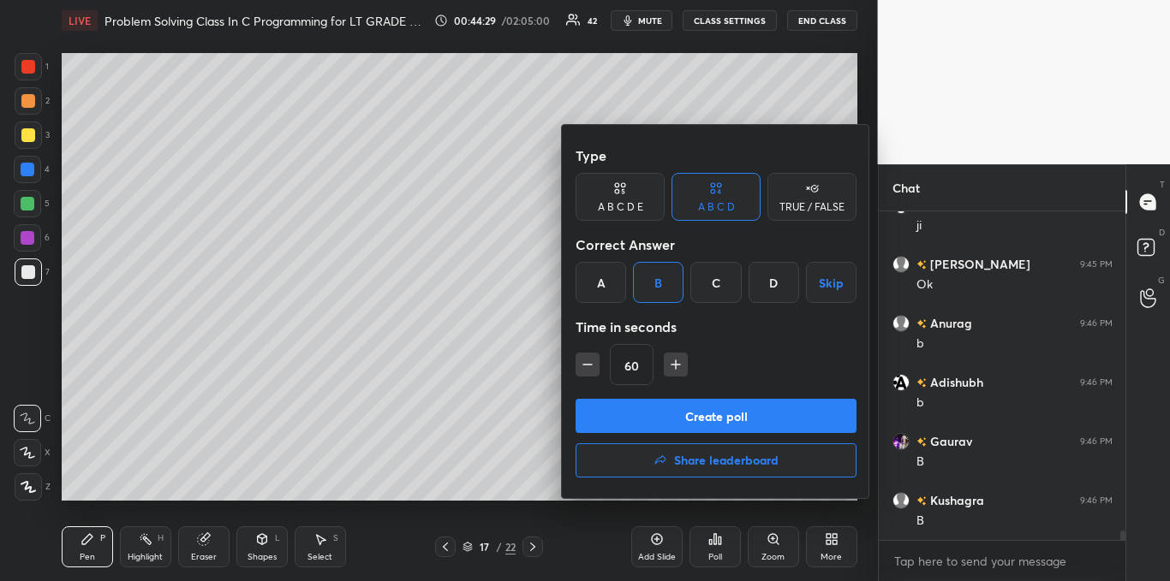
click at [659, 413] on button "Create poll" at bounding box center [715, 416] width 281 height 34
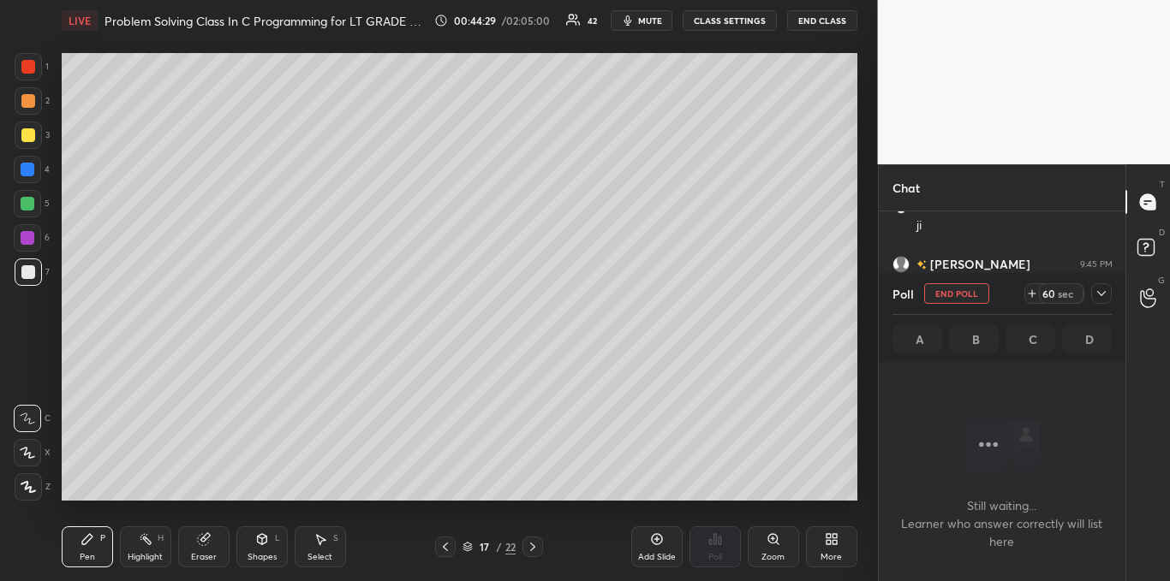
scroll to position [92, 242]
click at [660, 26] on span "mute" at bounding box center [650, 21] width 24 height 12
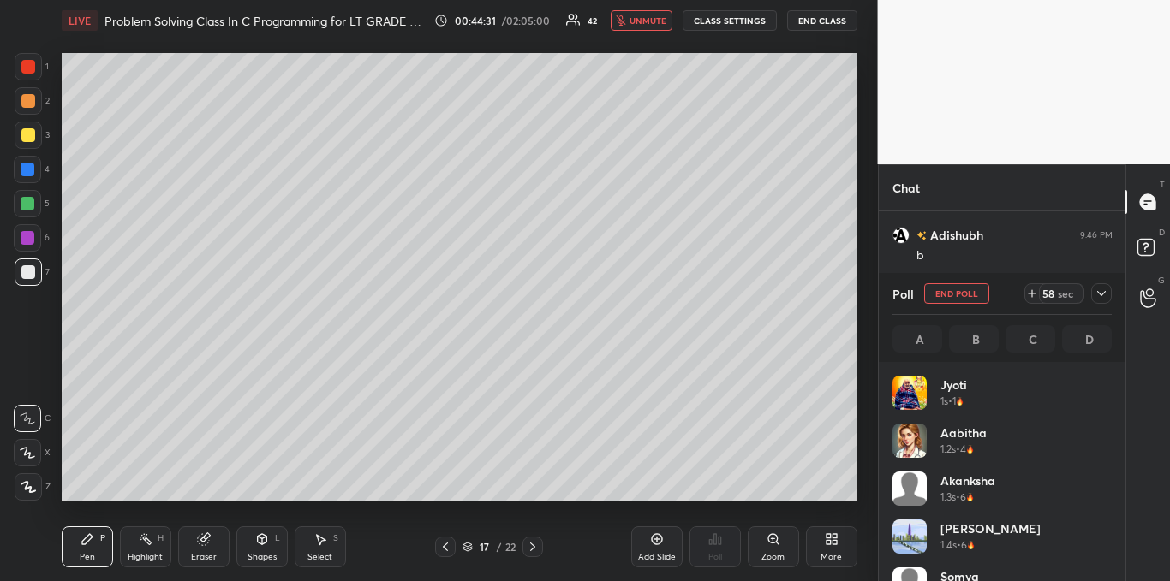
scroll to position [200, 214]
click at [1035, 293] on icon at bounding box center [1032, 294] width 14 height 14
click at [1035, 296] on icon at bounding box center [1032, 294] width 14 height 14
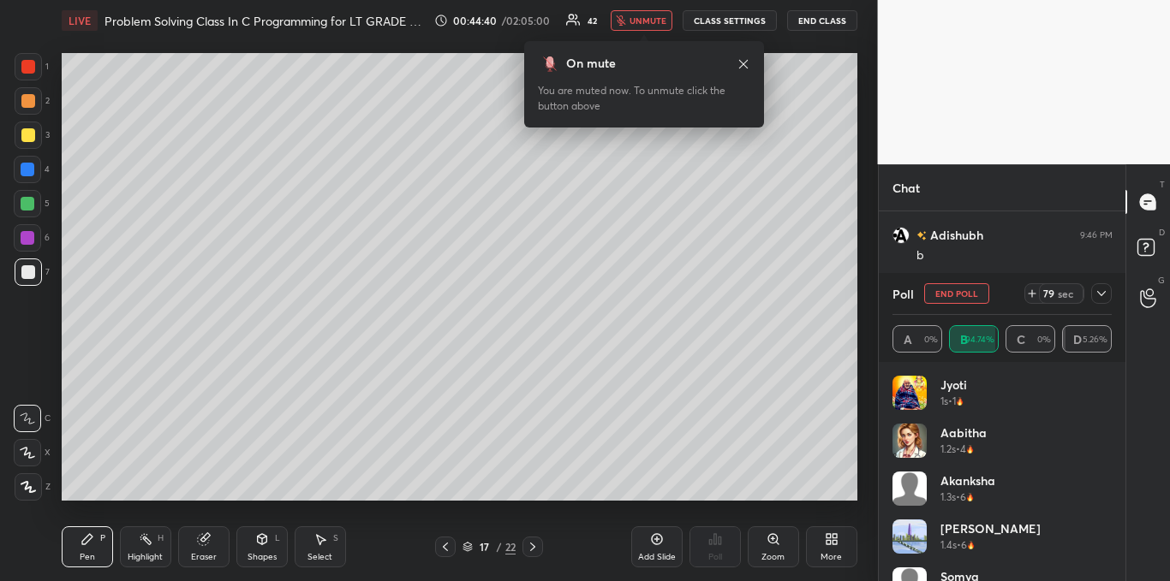
click at [748, 64] on icon at bounding box center [743, 64] width 14 height 14
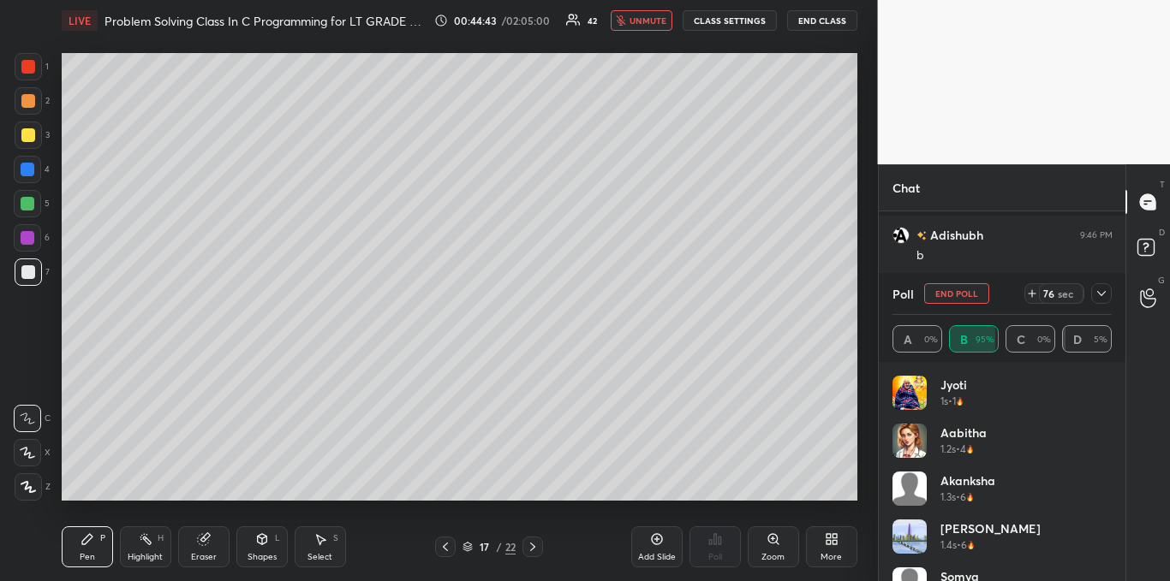
scroll to position [11724, 0]
click at [1029, 296] on icon at bounding box center [1032, 294] width 14 height 14
click at [1029, 298] on icon at bounding box center [1032, 294] width 14 height 14
click at [1096, 295] on icon at bounding box center [1101, 294] width 14 height 14
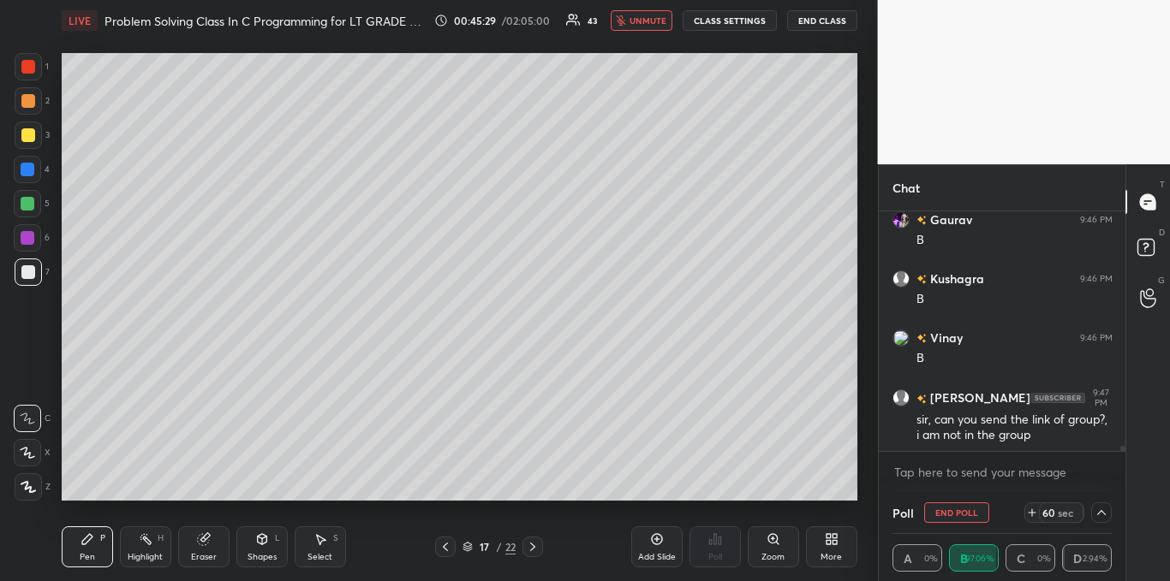
scroll to position [1, 6]
click at [912, 472] on textarea at bounding box center [1002, 472] width 220 height 27
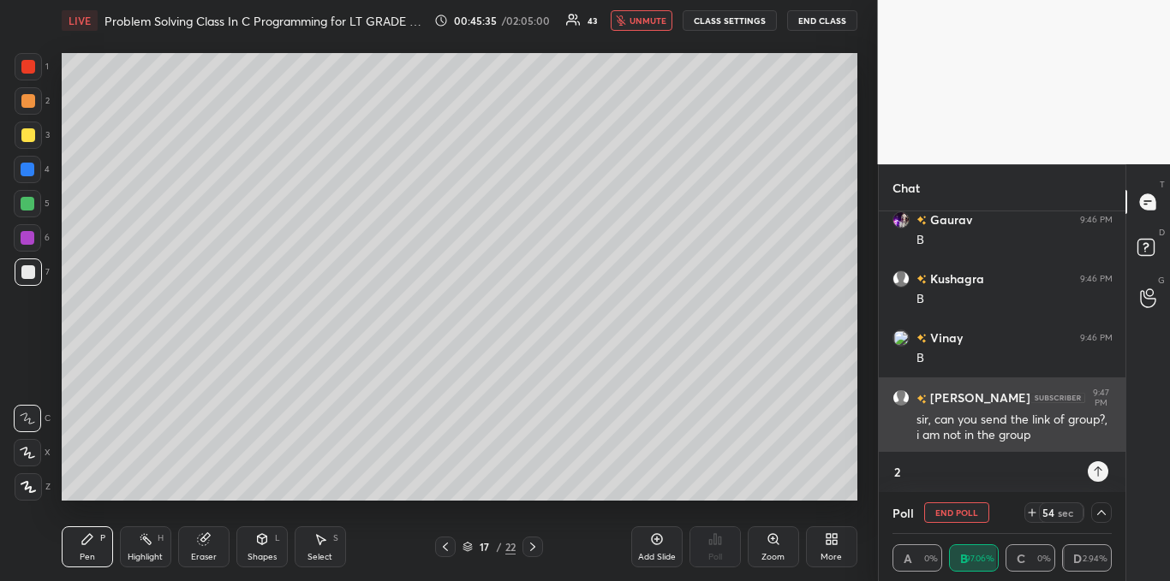
scroll to position [92, 242]
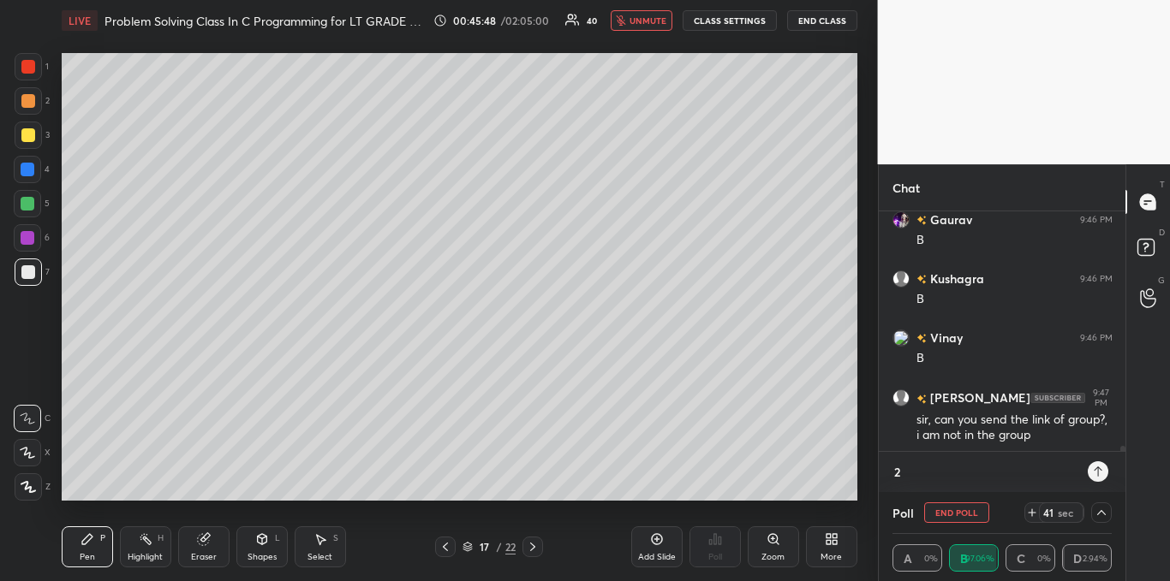
type textarea "2"
click at [1035, 468] on textarea at bounding box center [1002, 472] width 220 height 27
click at [956, 463] on textarea at bounding box center [1002, 472] width 220 height 27
click at [1094, 509] on div at bounding box center [1101, 513] width 21 height 21
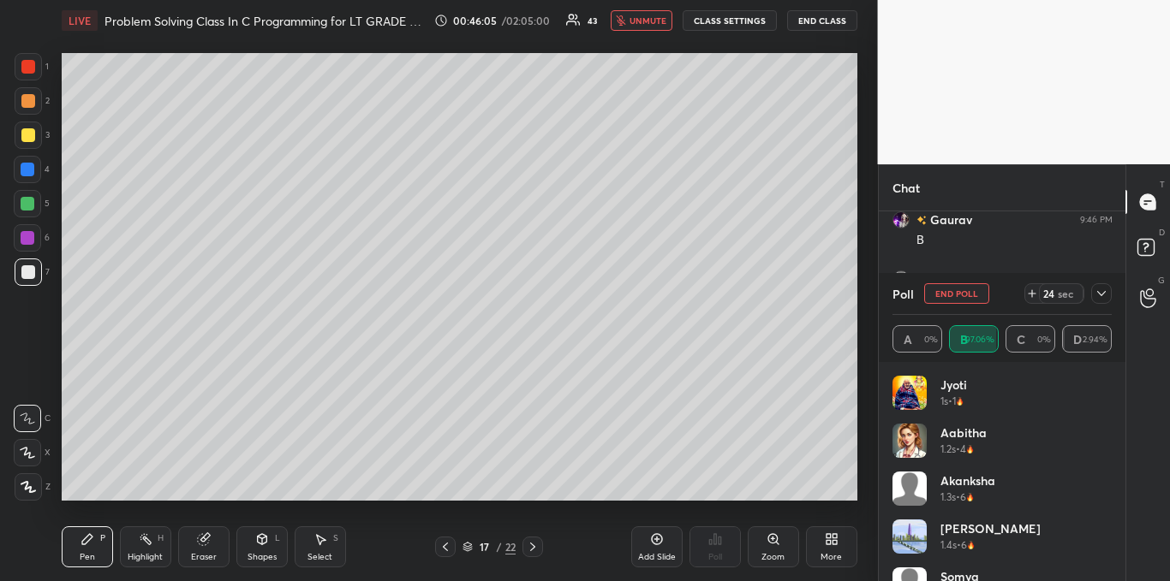
scroll to position [200, 214]
click at [1099, 301] on div at bounding box center [1101, 293] width 21 height 21
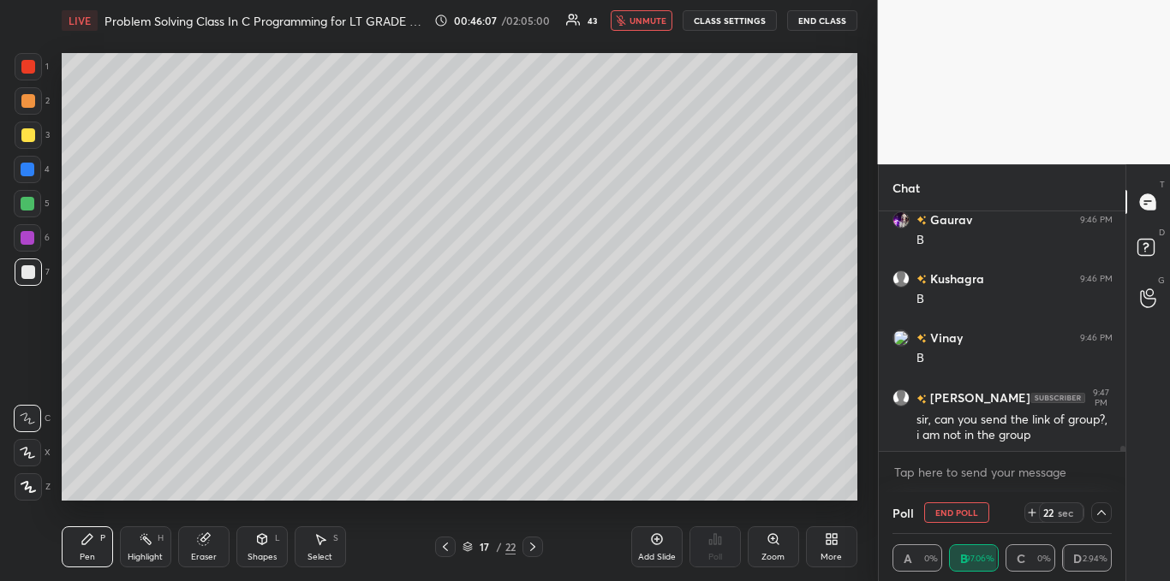
scroll to position [1, 6]
click at [972, 474] on textarea at bounding box center [1002, 472] width 220 height 27
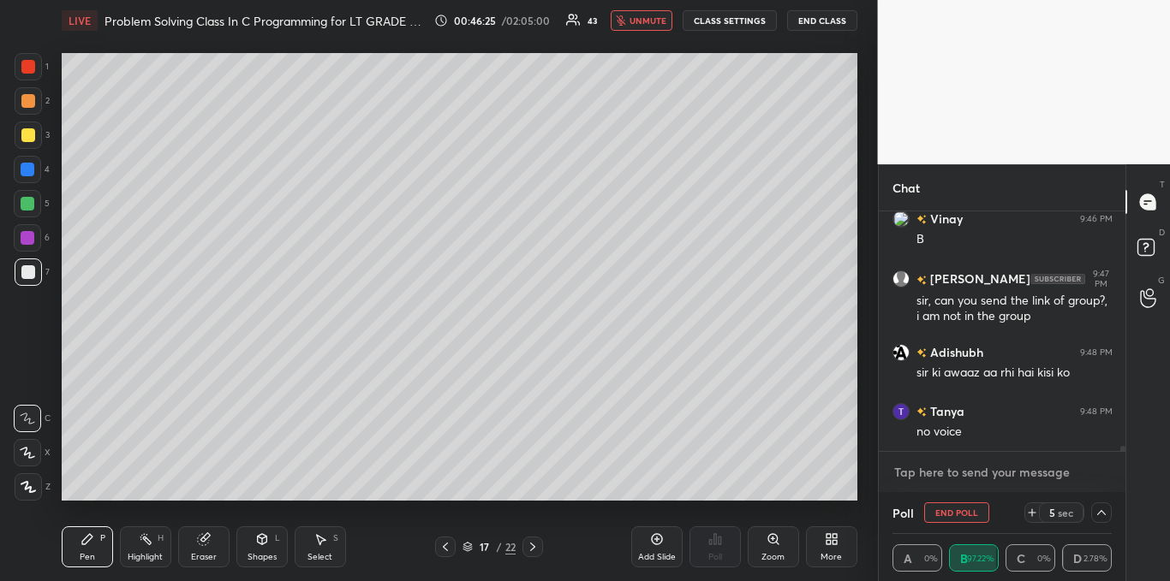
scroll to position [11902, 0]
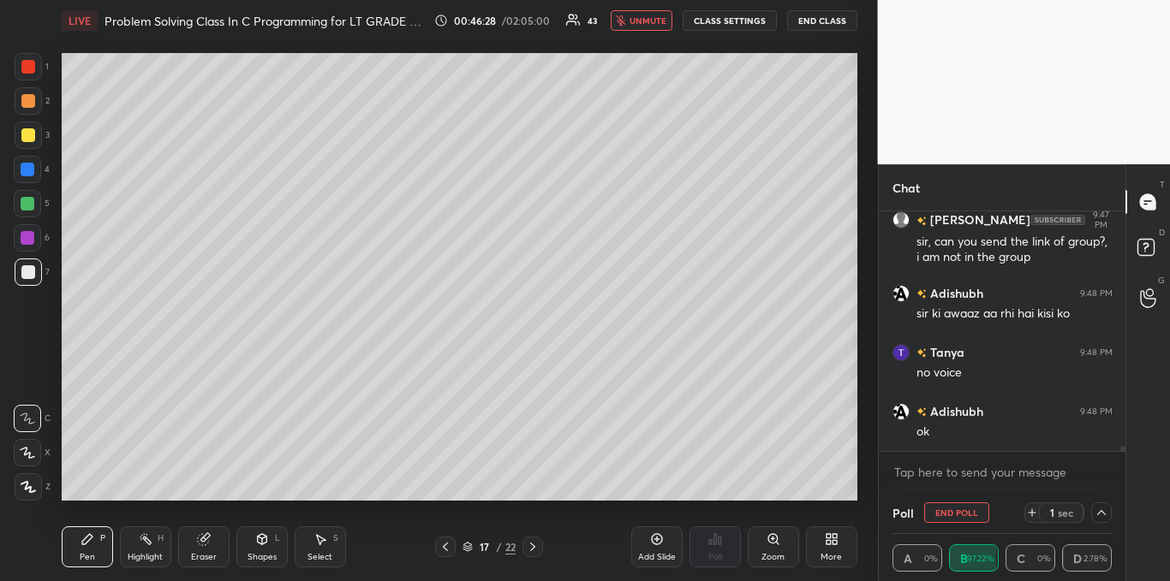
click at [650, 24] on span "unmute" at bounding box center [647, 21] width 37 height 12
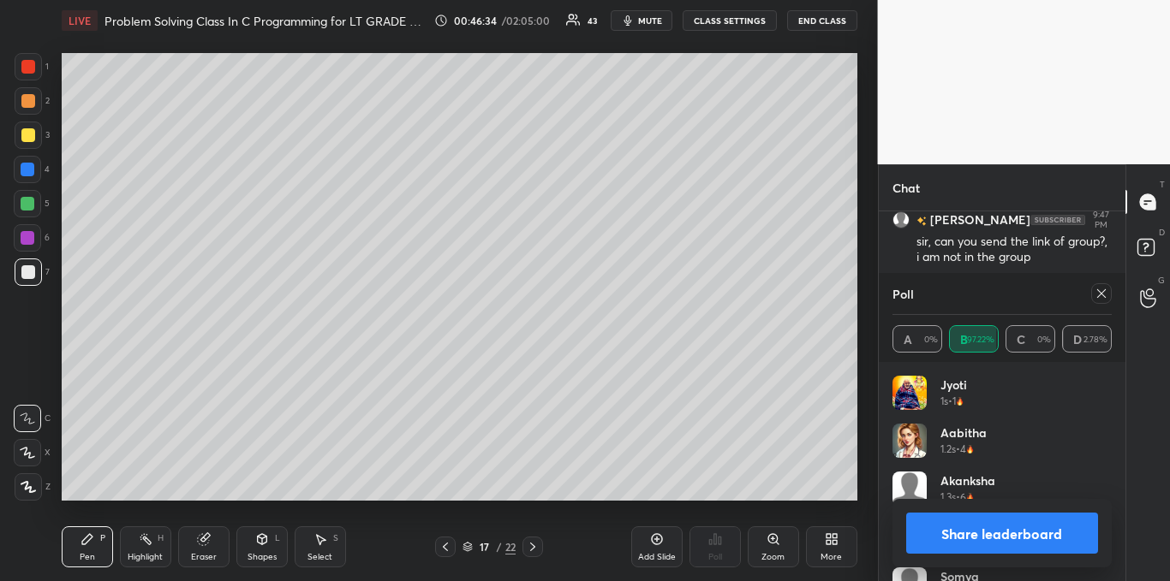
scroll to position [11961, 0]
click at [1100, 299] on icon at bounding box center [1101, 294] width 14 height 14
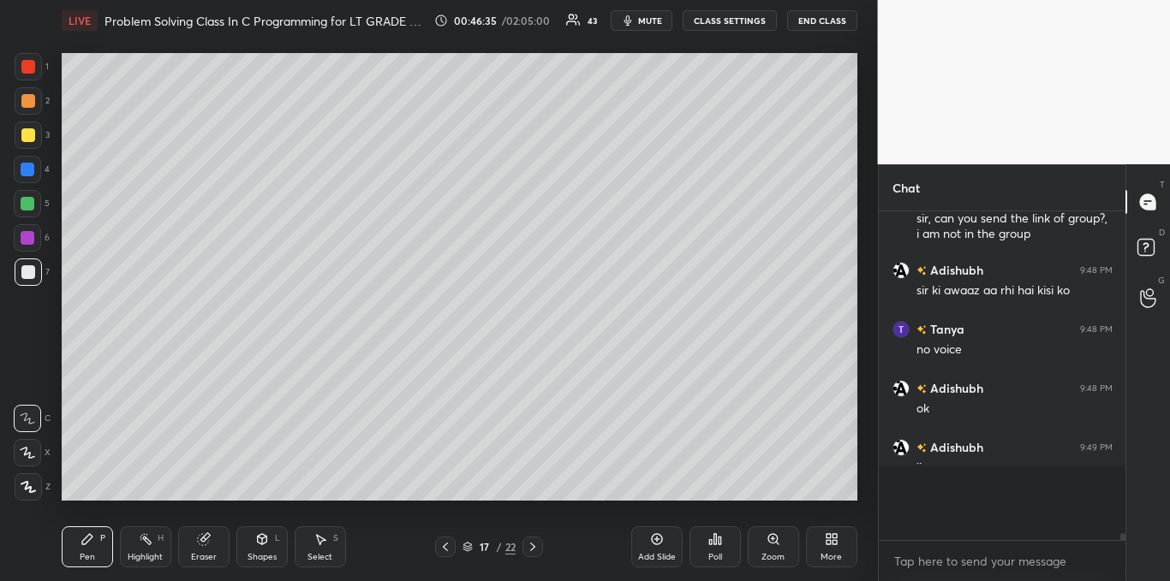
scroll to position [11877, 0]
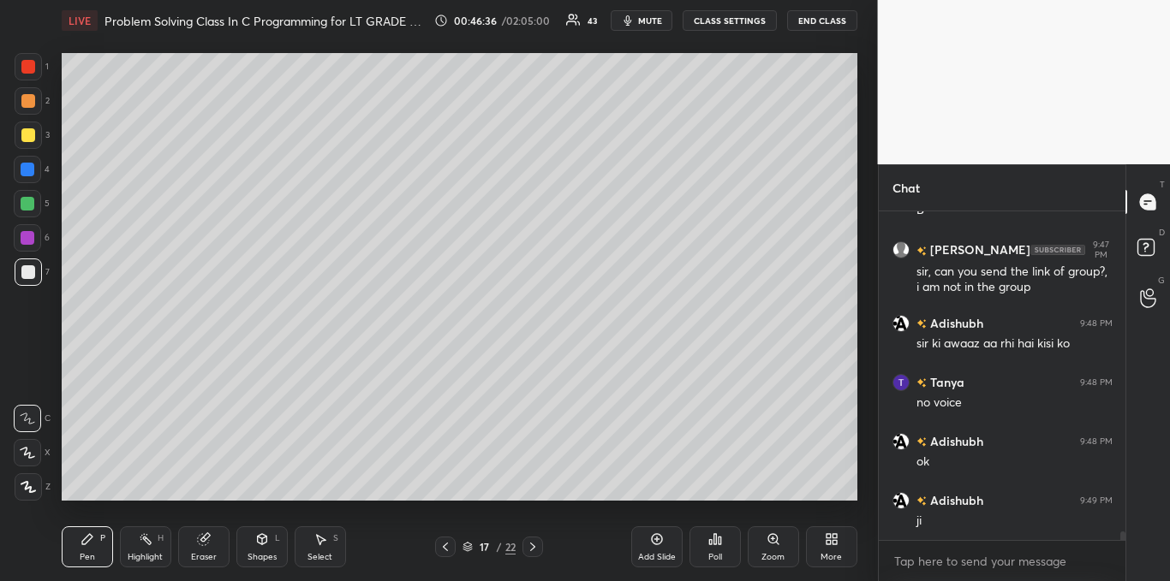
click at [31, 134] on div at bounding box center [28, 135] width 14 height 14
click at [664, 546] on div "Add Slide" at bounding box center [656, 547] width 51 height 41
click at [18, 275] on div at bounding box center [28, 272] width 27 height 27
click at [714, 546] on icon at bounding box center [715, 540] width 14 height 14
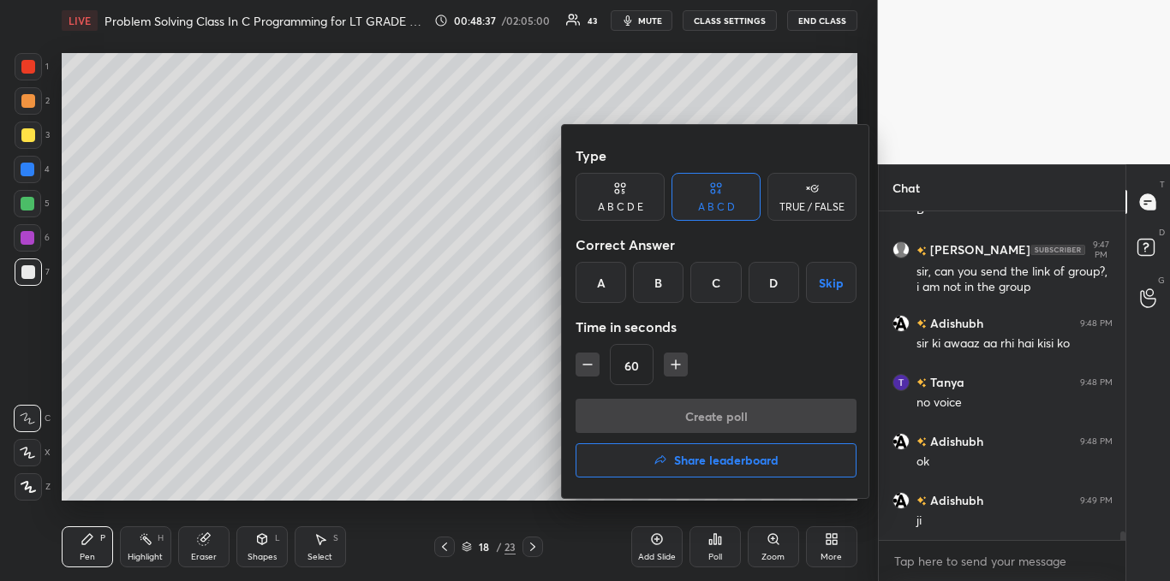
click at [677, 366] on icon "button" at bounding box center [675, 364] width 17 height 17
click at [673, 367] on icon "button" at bounding box center [675, 364] width 17 height 17
click at [674, 367] on icon "button" at bounding box center [675, 364] width 17 height 17
click at [675, 369] on icon "button" at bounding box center [683, 364] width 17 height 17
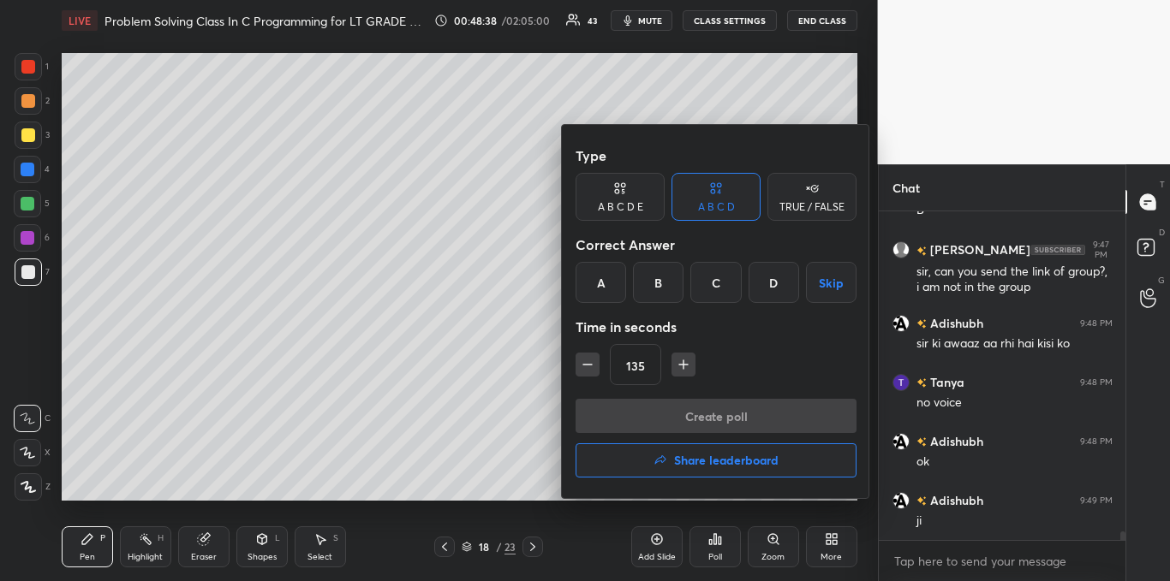
click at [677, 371] on icon "button" at bounding box center [683, 364] width 17 height 17
click at [678, 370] on icon "button" at bounding box center [683, 364] width 17 height 17
click at [686, 366] on icon "button" at bounding box center [683, 364] width 17 height 17
type input "180"
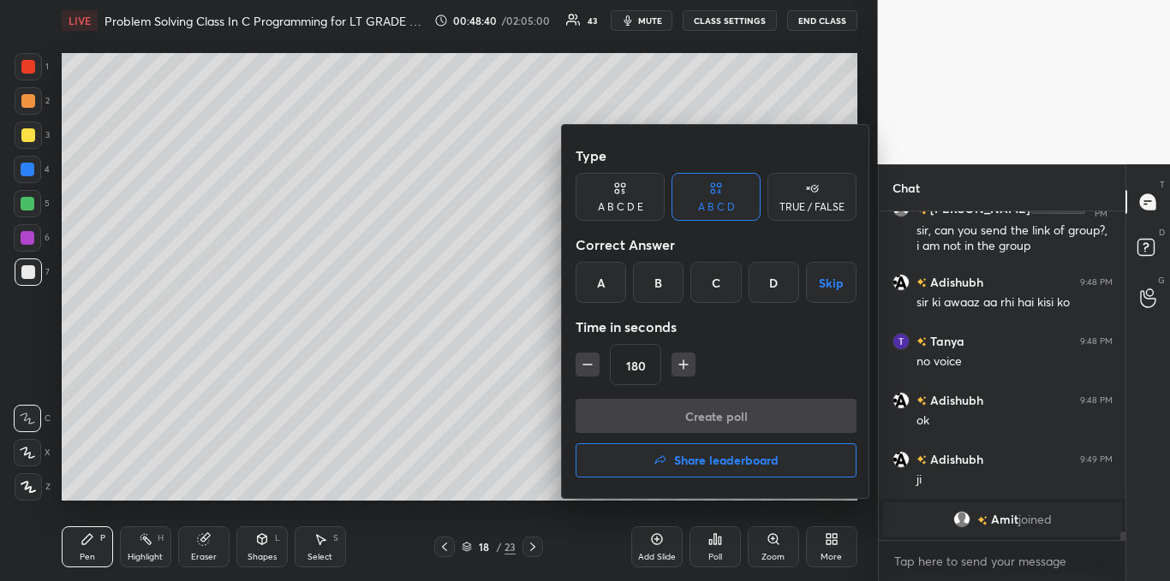
click at [827, 284] on button "Skip" at bounding box center [831, 282] width 51 height 41
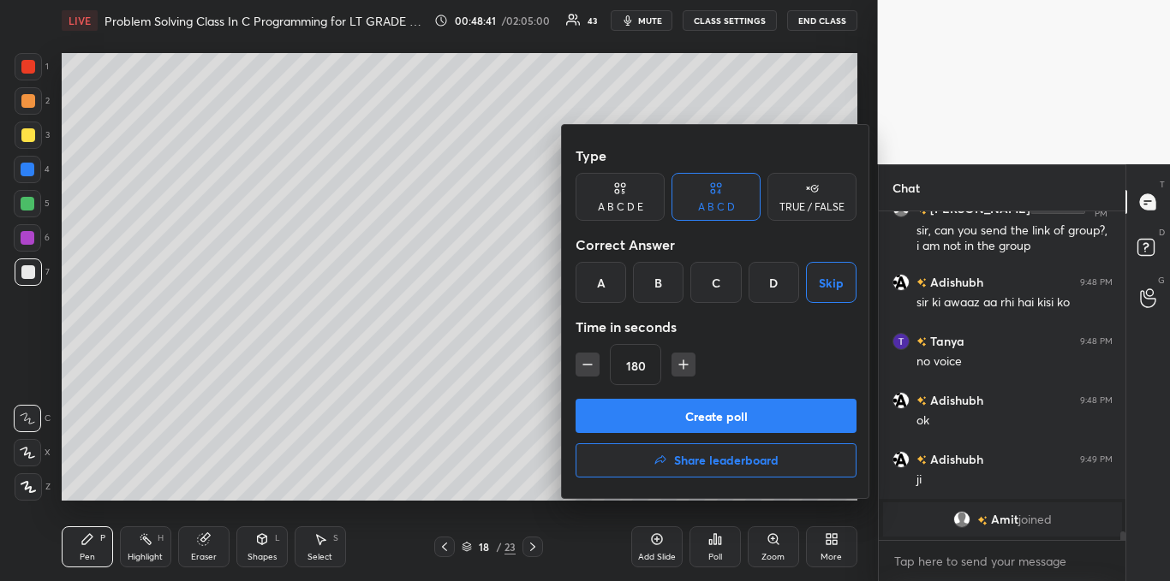
click at [719, 408] on button "Create poll" at bounding box center [715, 416] width 281 height 34
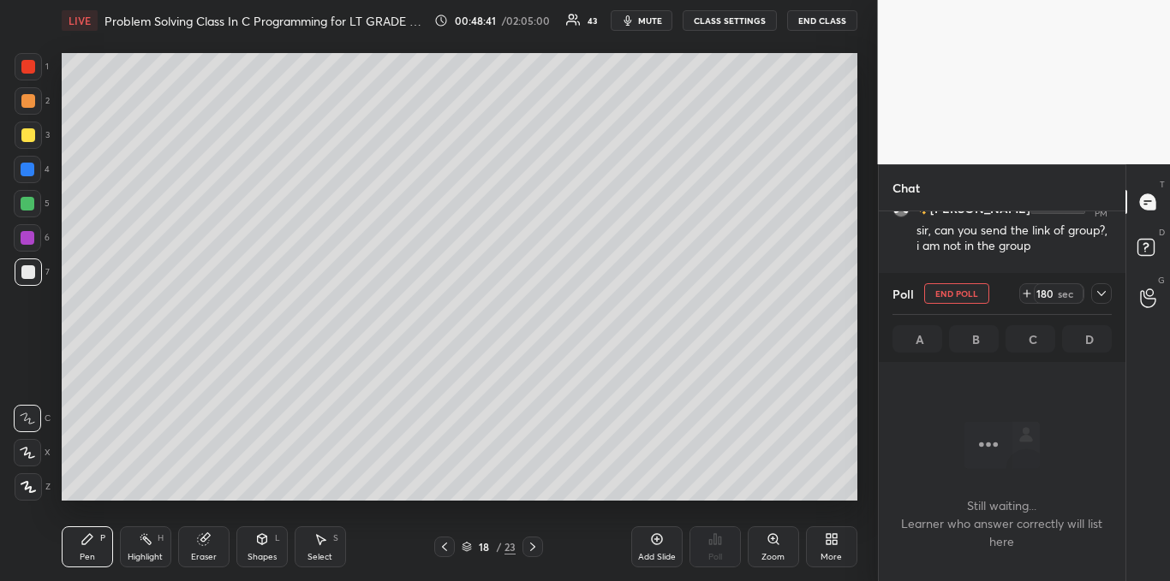
scroll to position [235, 242]
click at [653, 24] on span "mute" at bounding box center [650, 21] width 24 height 12
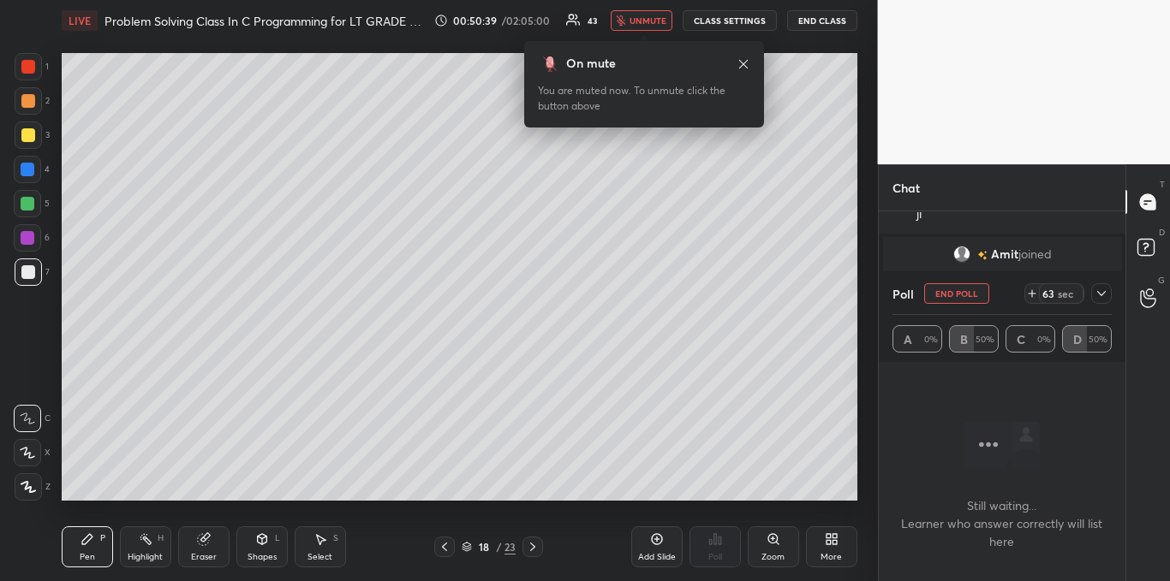
scroll to position [12027, 0]
click at [1096, 297] on icon at bounding box center [1101, 294] width 14 height 14
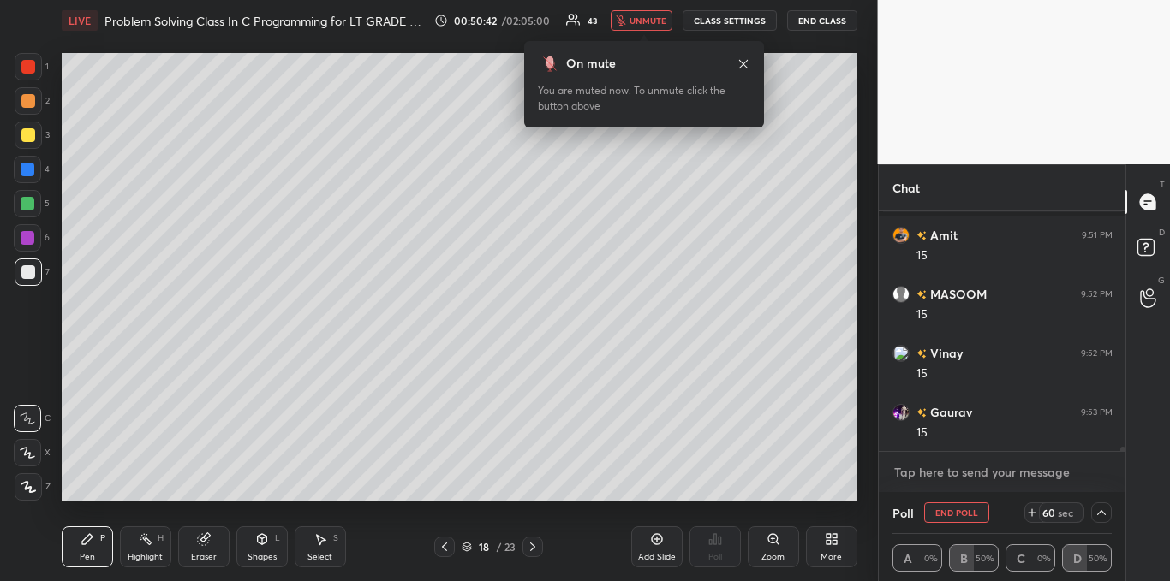
click at [963, 465] on textarea at bounding box center [1002, 472] width 220 height 27
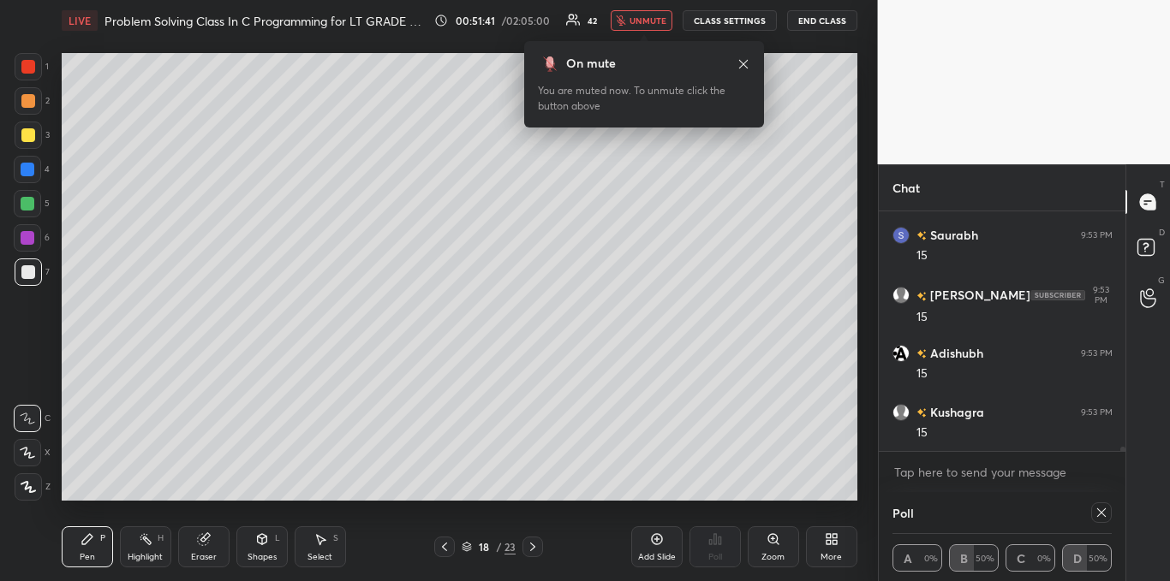
click at [658, 27] on button "unmute" at bounding box center [642, 20] width 62 height 21
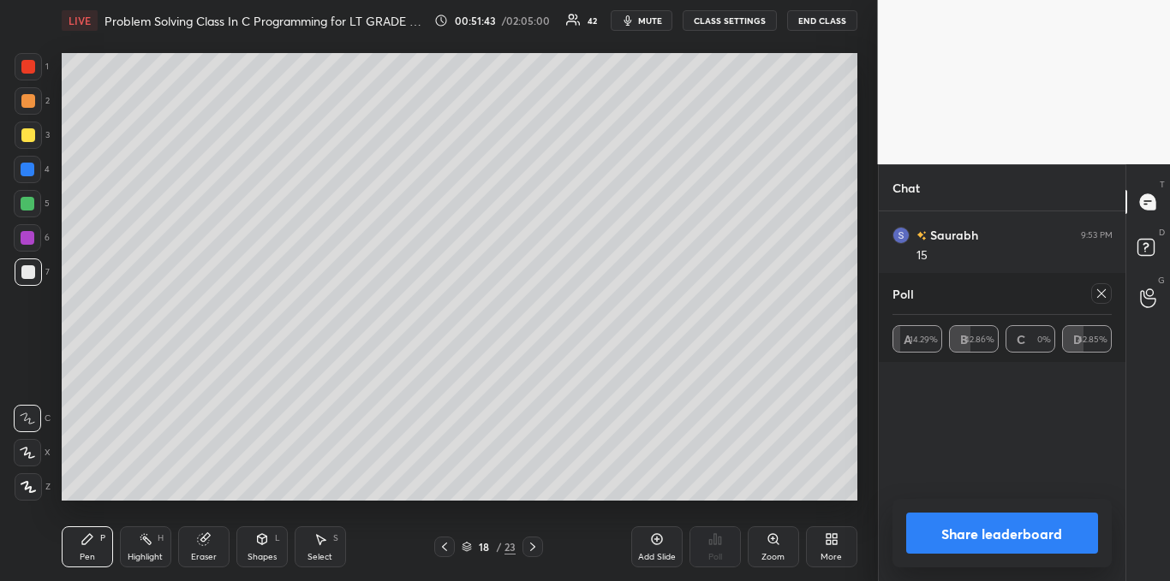
click at [1104, 298] on icon at bounding box center [1101, 294] width 14 height 14
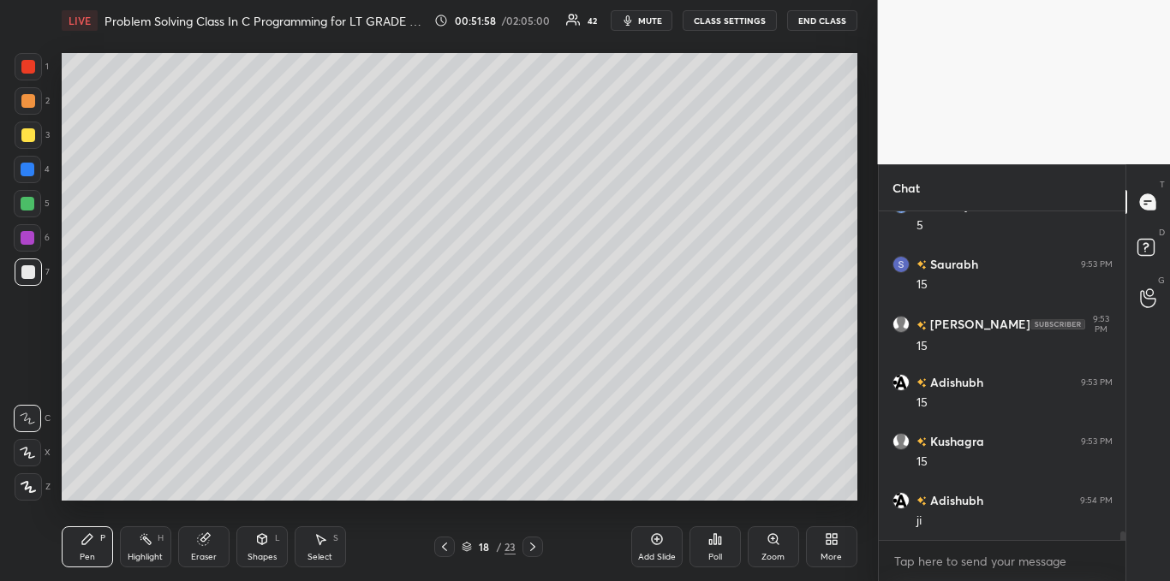
scroll to position [12412, 0]
click at [331, 542] on div "Select S" at bounding box center [320, 547] width 51 height 41
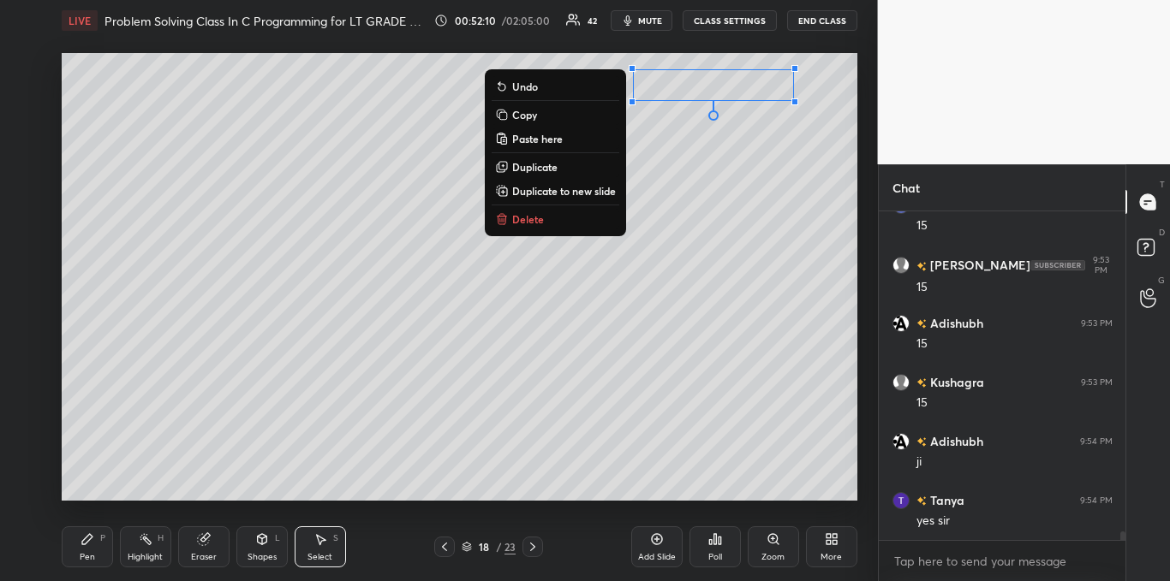
click at [539, 221] on p "Delete" at bounding box center [528, 219] width 32 height 14
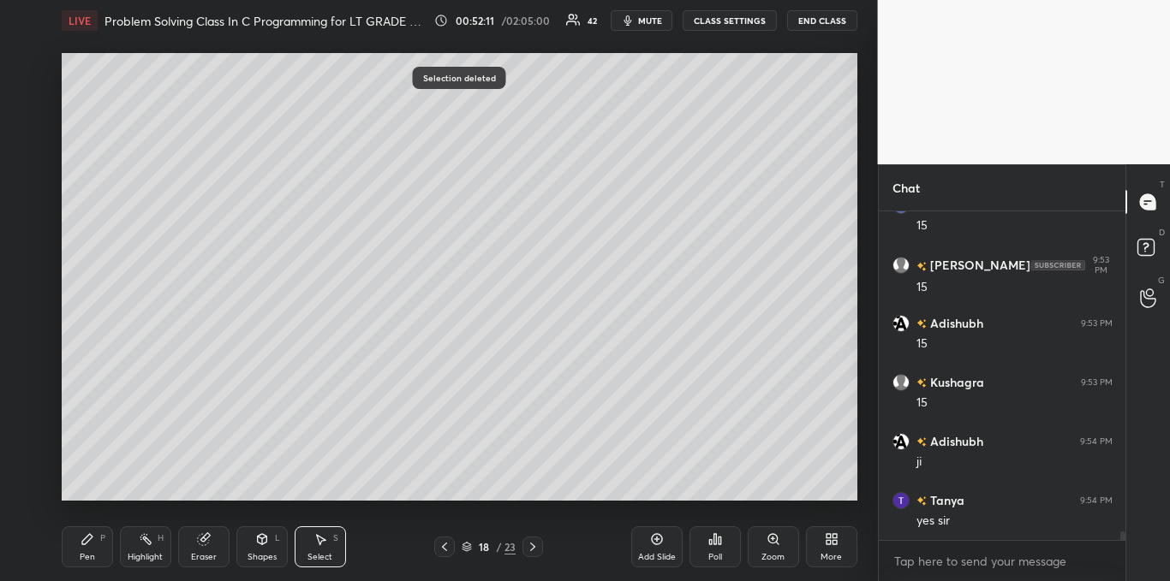
click at [101, 553] on div "Pen P" at bounding box center [87, 547] width 51 height 41
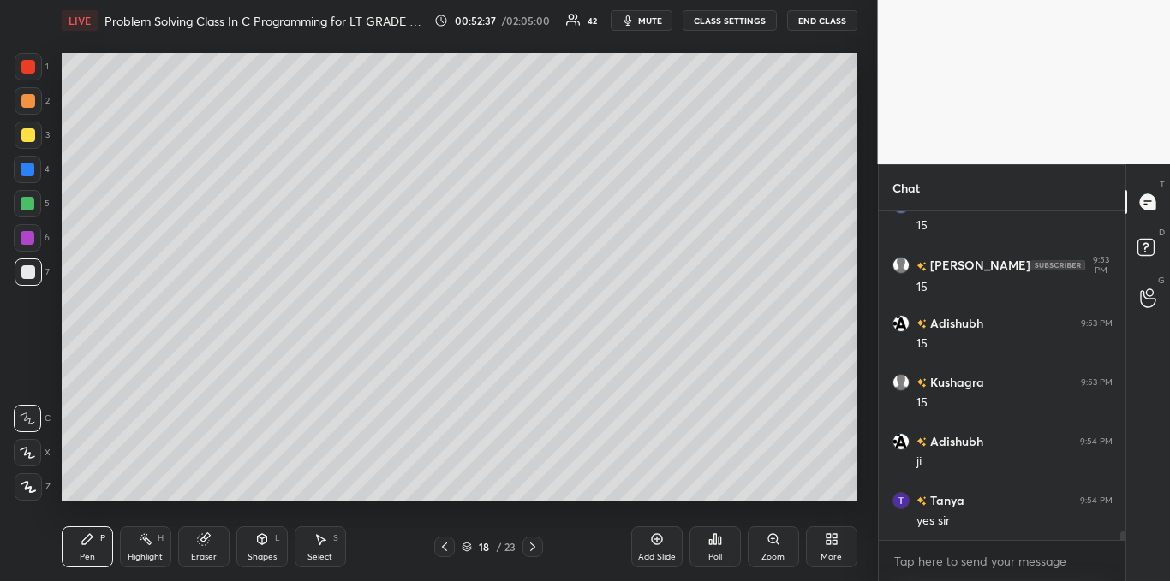
scroll to position [12471, 0]
click at [21, 135] on div at bounding box center [28, 135] width 14 height 14
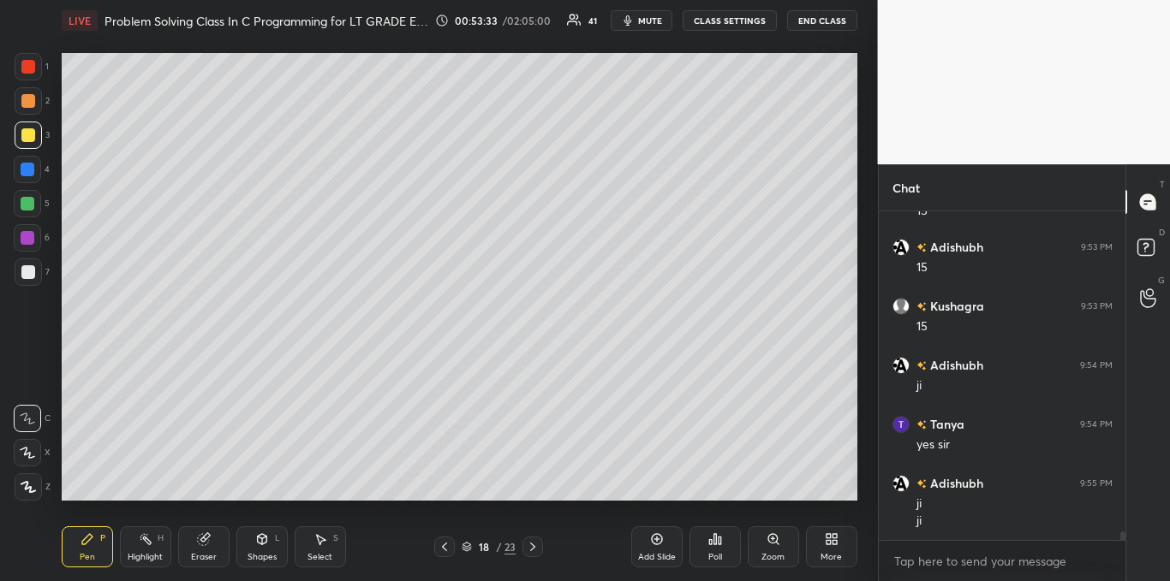
scroll to position [12547, 0]
click at [662, 547] on div "Add Slide" at bounding box center [656, 547] width 51 height 41
click at [27, 284] on div at bounding box center [28, 272] width 27 height 27
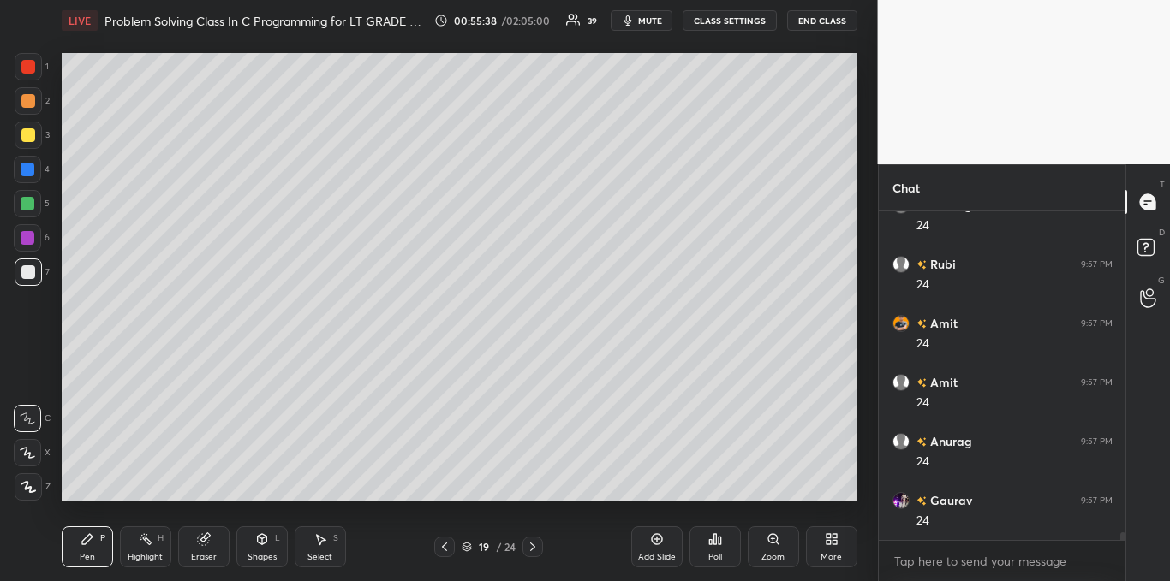
scroll to position [13153, 0]
click at [32, 138] on div at bounding box center [28, 135] width 14 height 14
click at [656, 540] on icon at bounding box center [657, 540] width 14 height 14
click at [38, 278] on div at bounding box center [28, 272] width 27 height 27
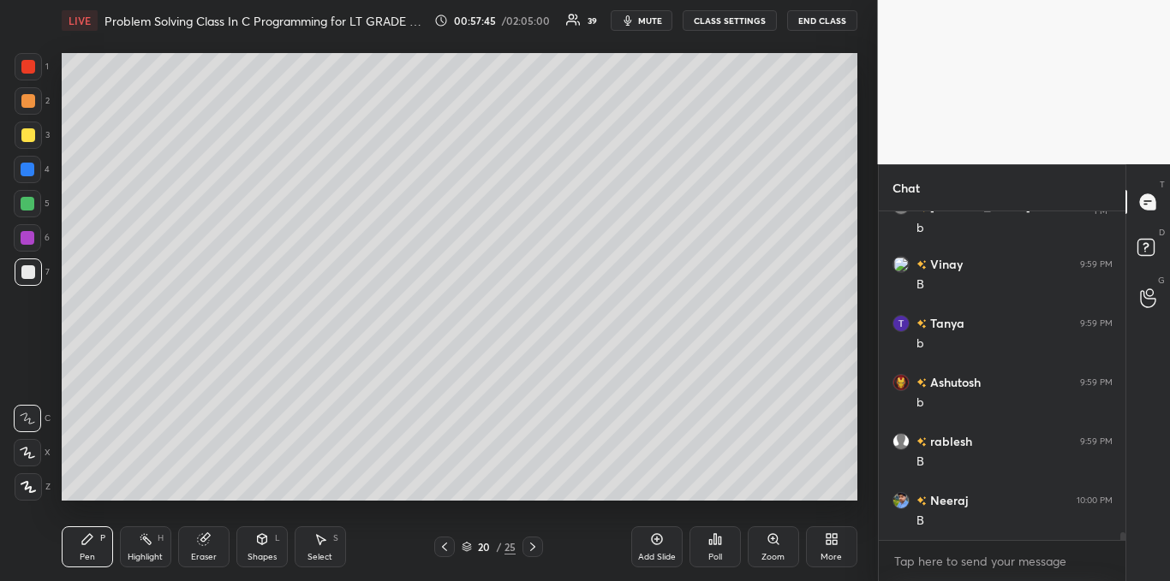
scroll to position [14350, 0]
click at [651, 535] on icon at bounding box center [657, 540] width 14 height 14
click at [34, 134] on div at bounding box center [28, 135] width 14 height 14
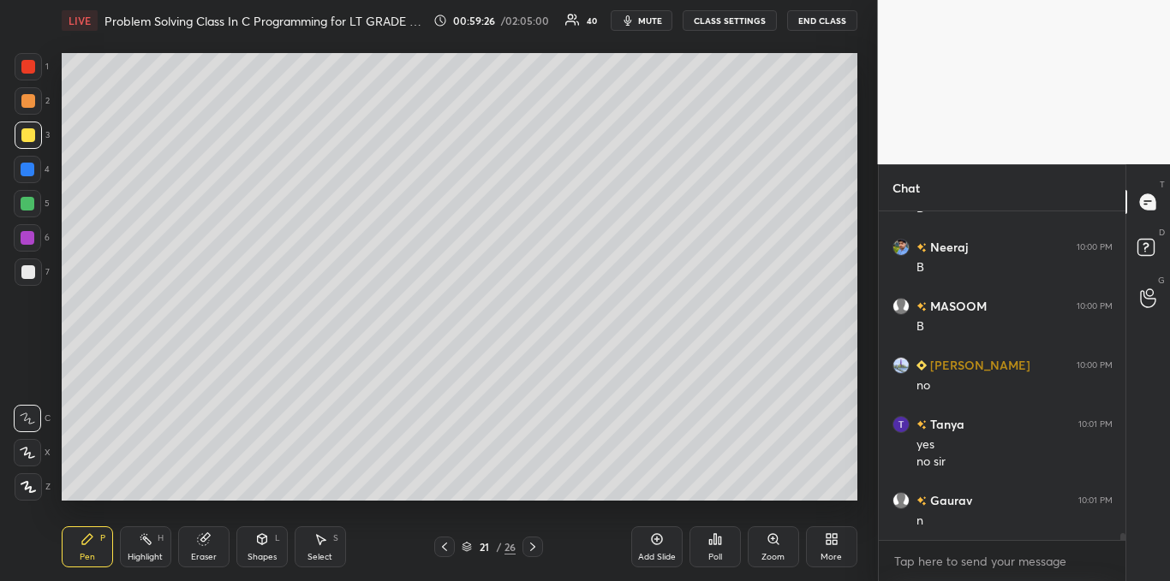
scroll to position [14586, 0]
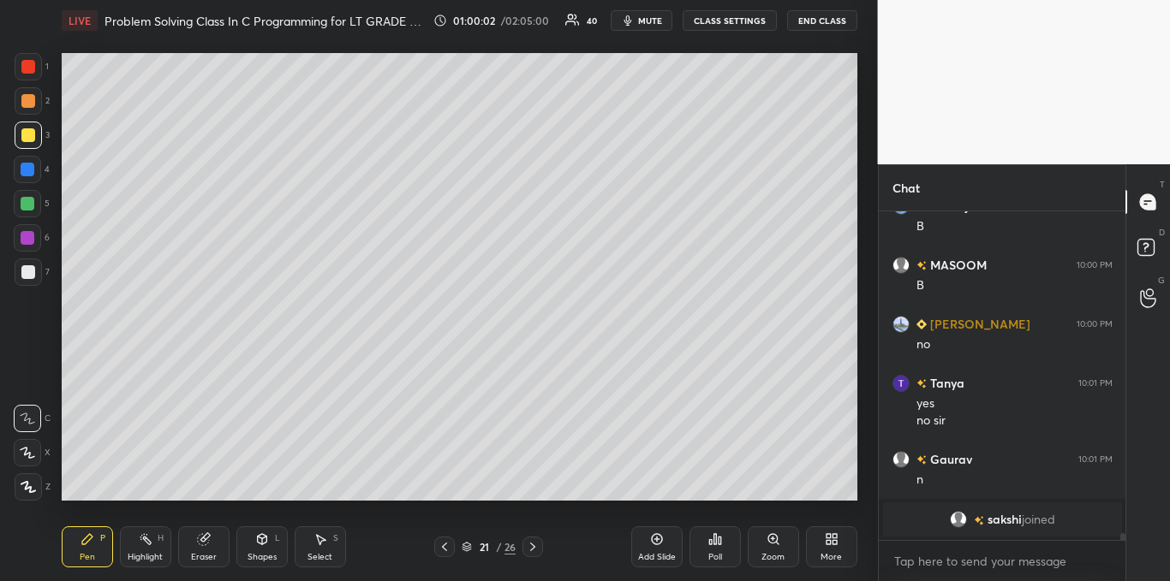
click at [339, 537] on div "Select S" at bounding box center [320, 547] width 51 height 41
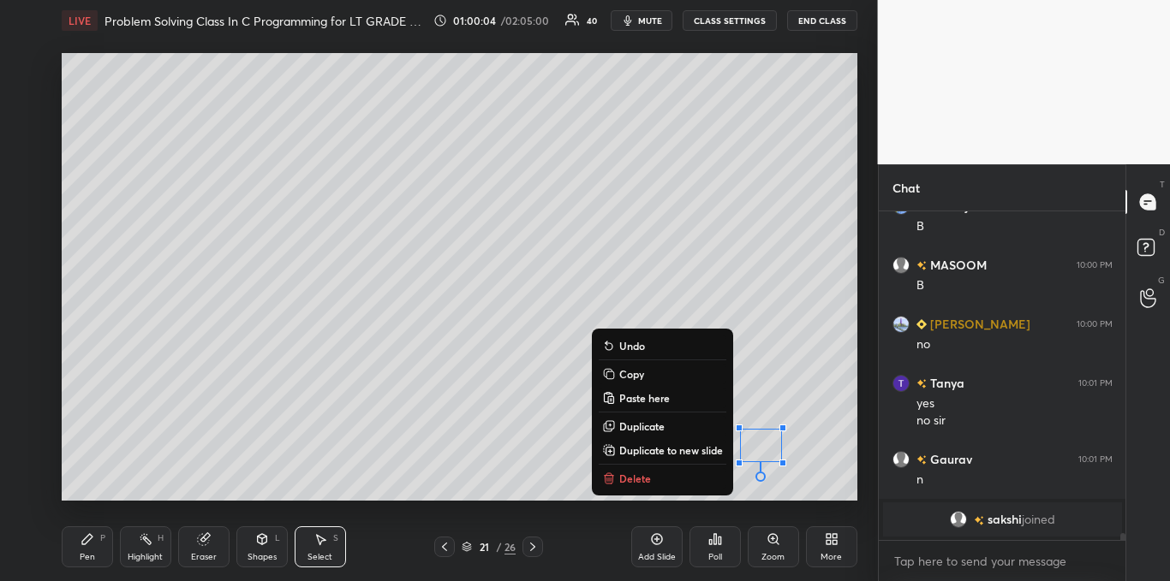
click at [634, 480] on p "Delete" at bounding box center [635, 479] width 32 height 14
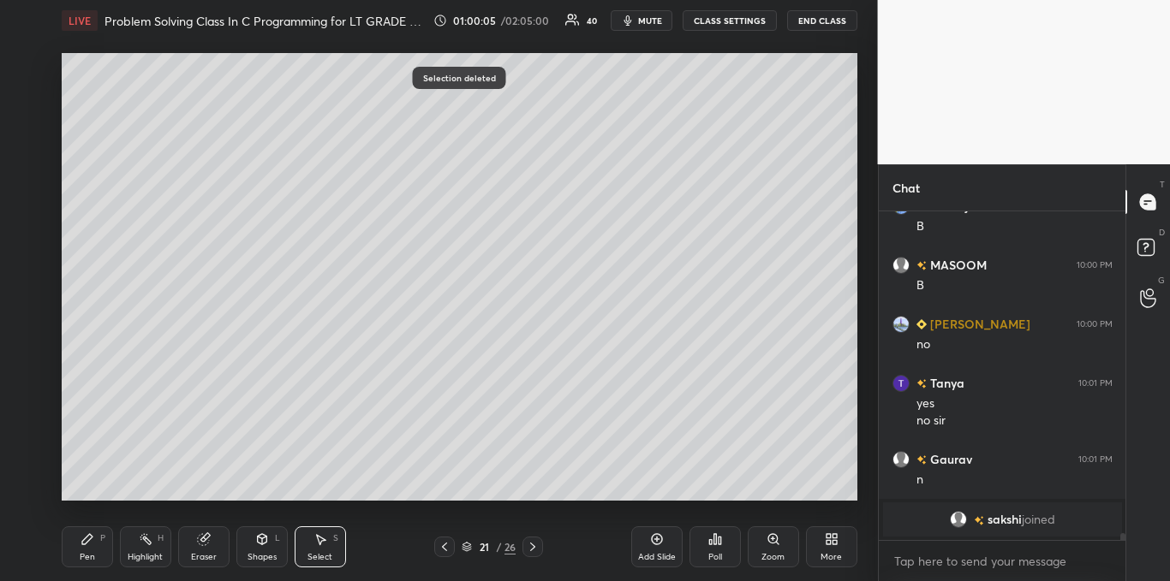
click at [97, 540] on div "Pen P" at bounding box center [87, 547] width 51 height 41
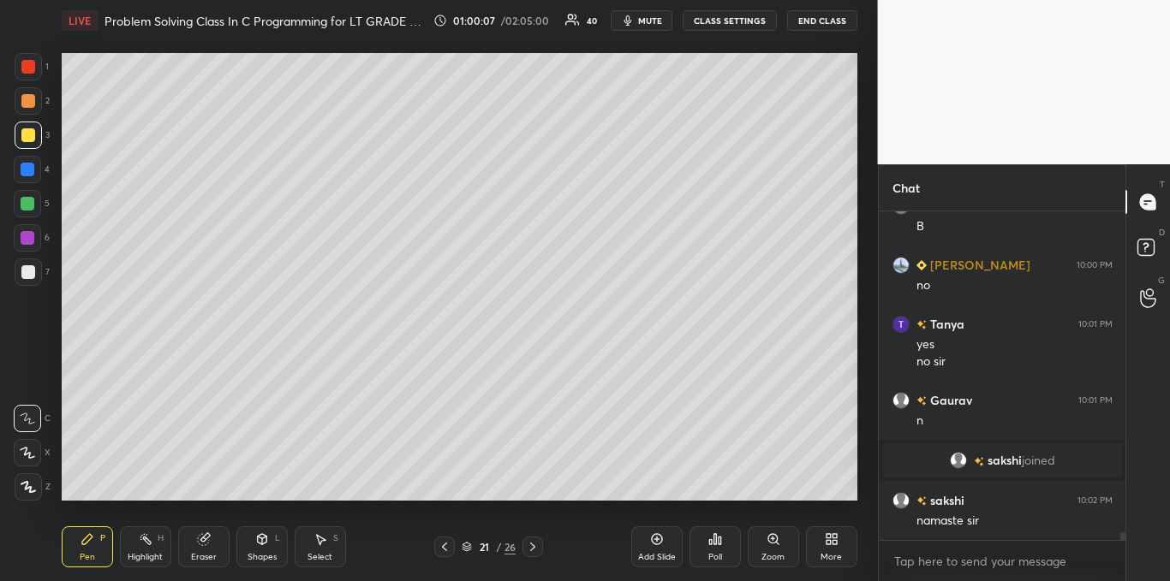
scroll to position [13853, 0]
click at [662, 546] on div "Add Slide" at bounding box center [656, 547] width 51 height 41
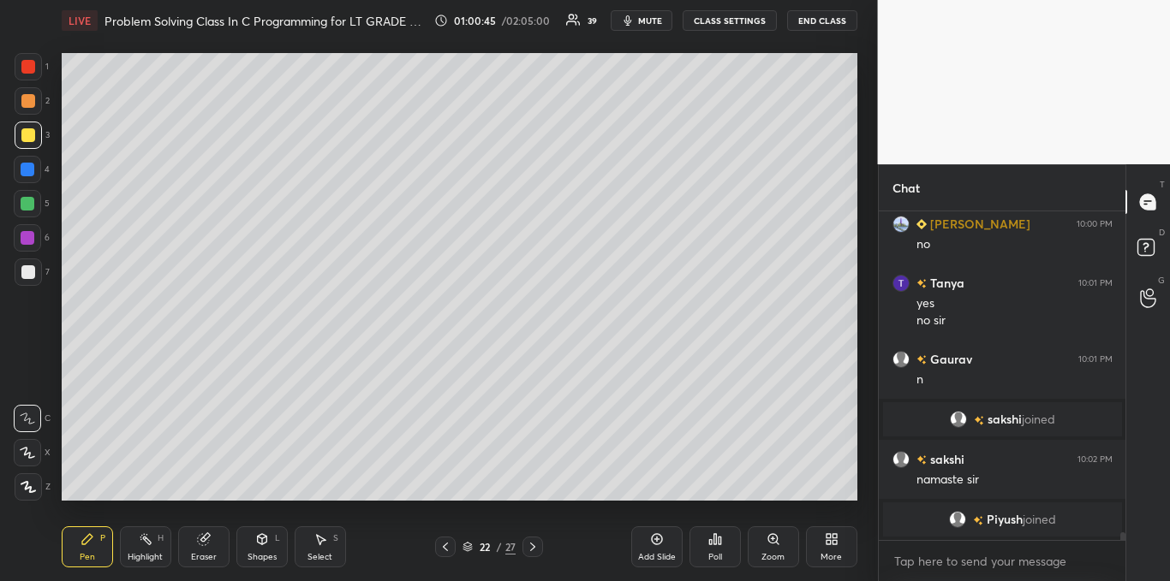
click at [660, 544] on icon at bounding box center [656, 539] width 11 height 11
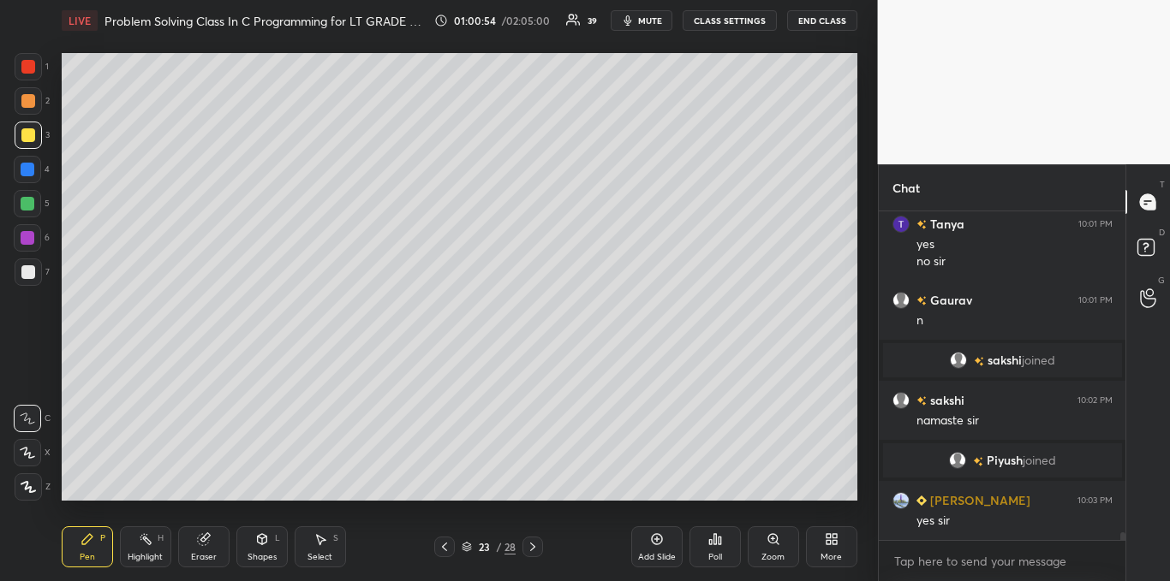
click at [315, 537] on icon at bounding box center [320, 540] width 14 height 14
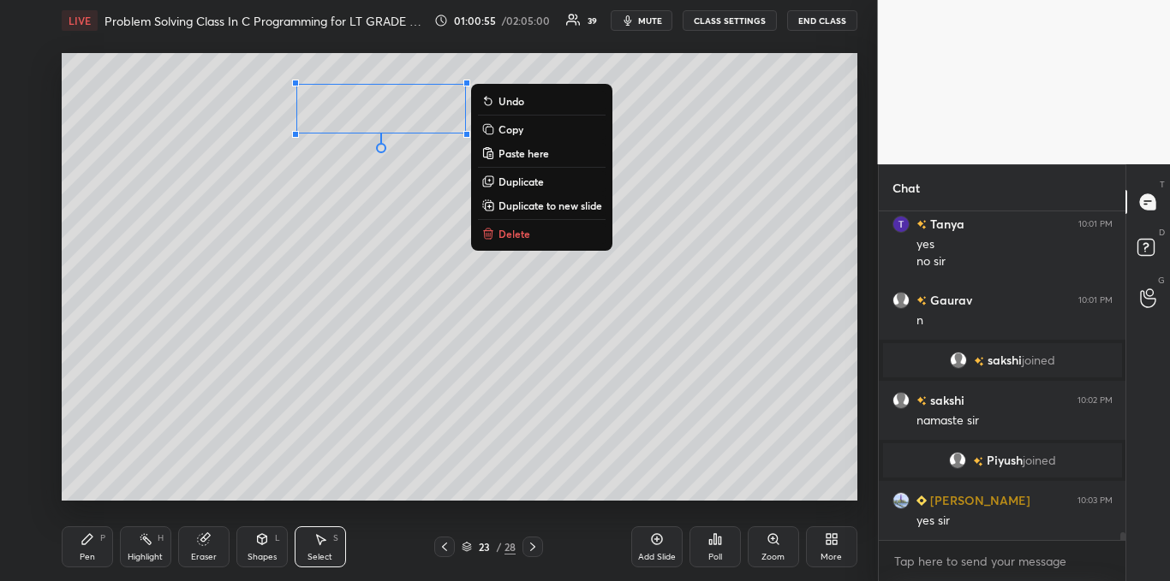
click at [522, 238] on p "Delete" at bounding box center [514, 234] width 32 height 14
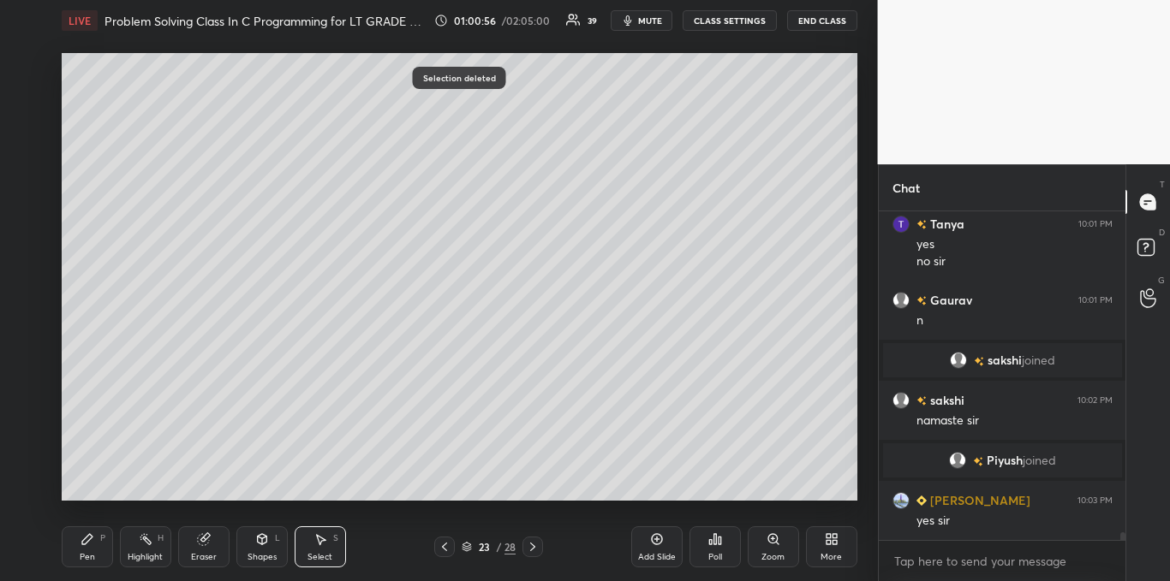
click at [87, 535] on icon at bounding box center [88, 540] width 14 height 14
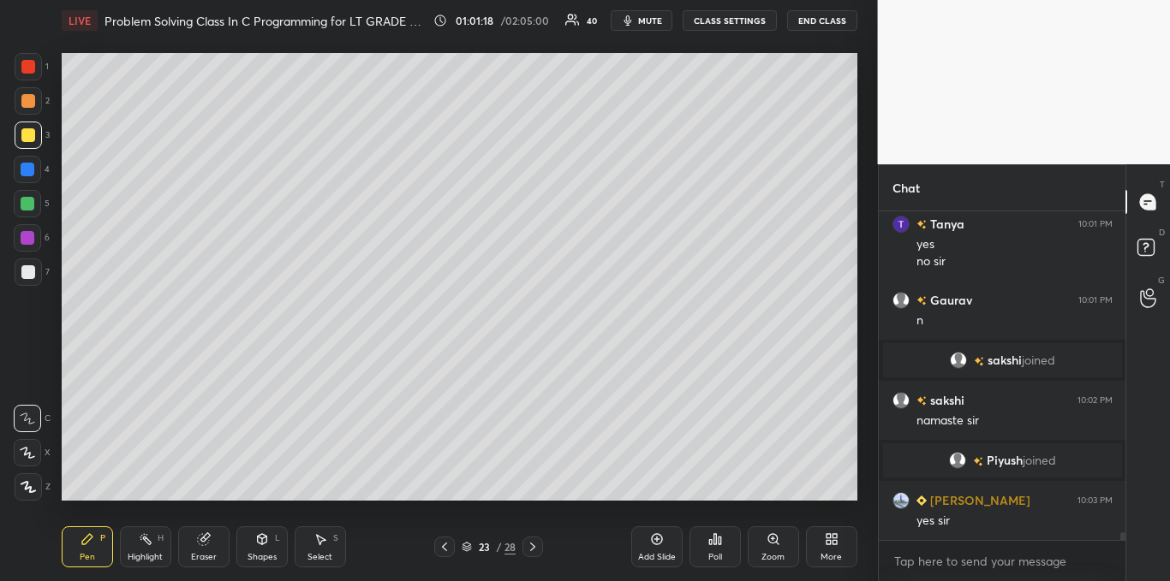
click at [653, 19] on span "mute" at bounding box center [650, 21] width 24 height 12
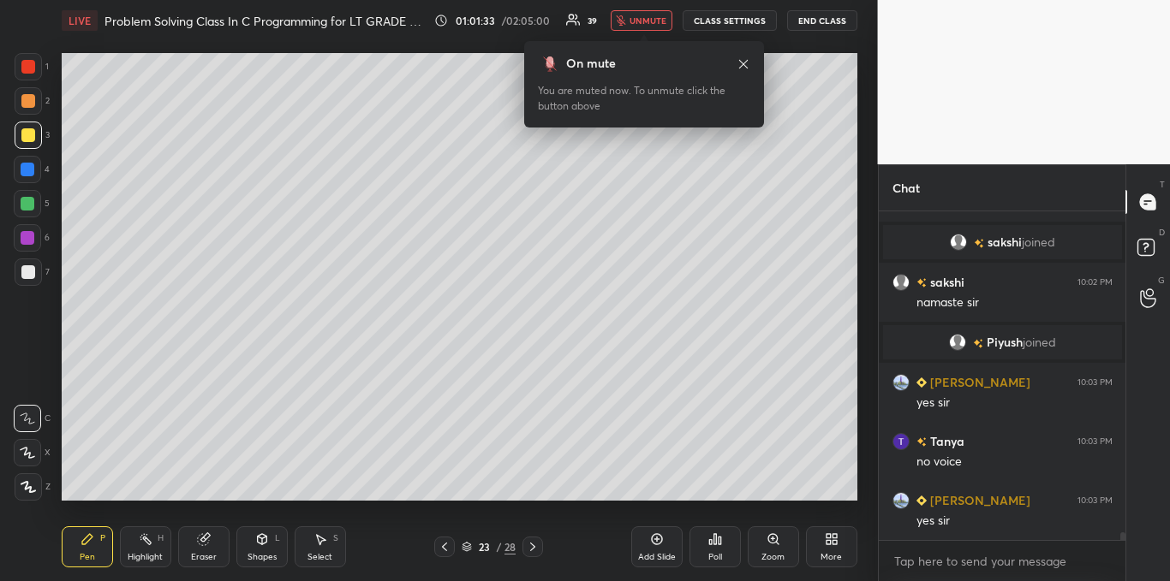
scroll to position [14098, 0]
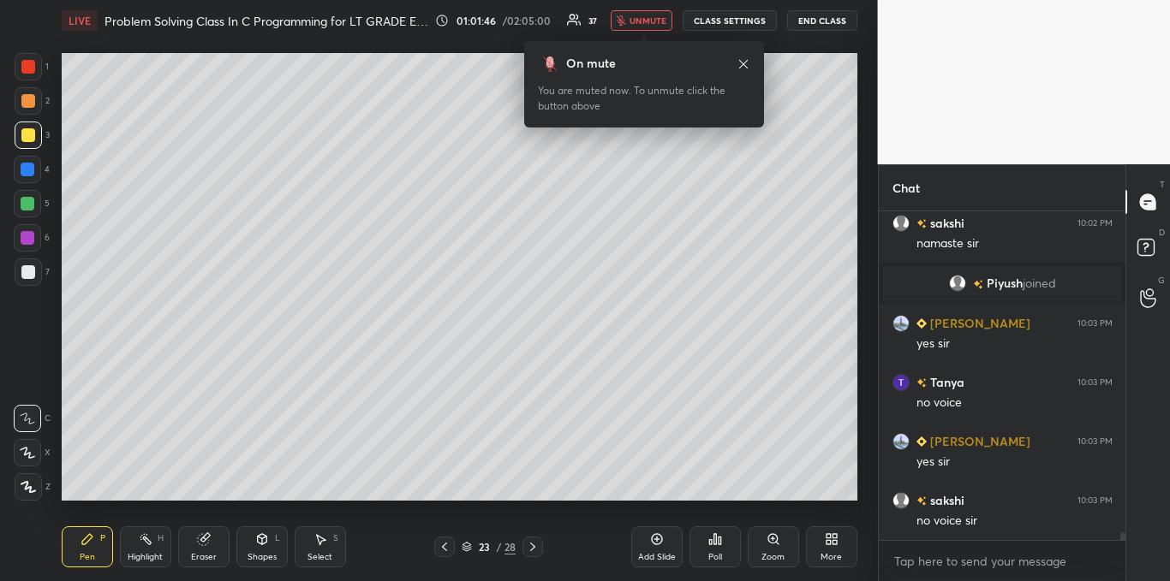
click at [743, 63] on icon at bounding box center [743, 63] width 9 height 9
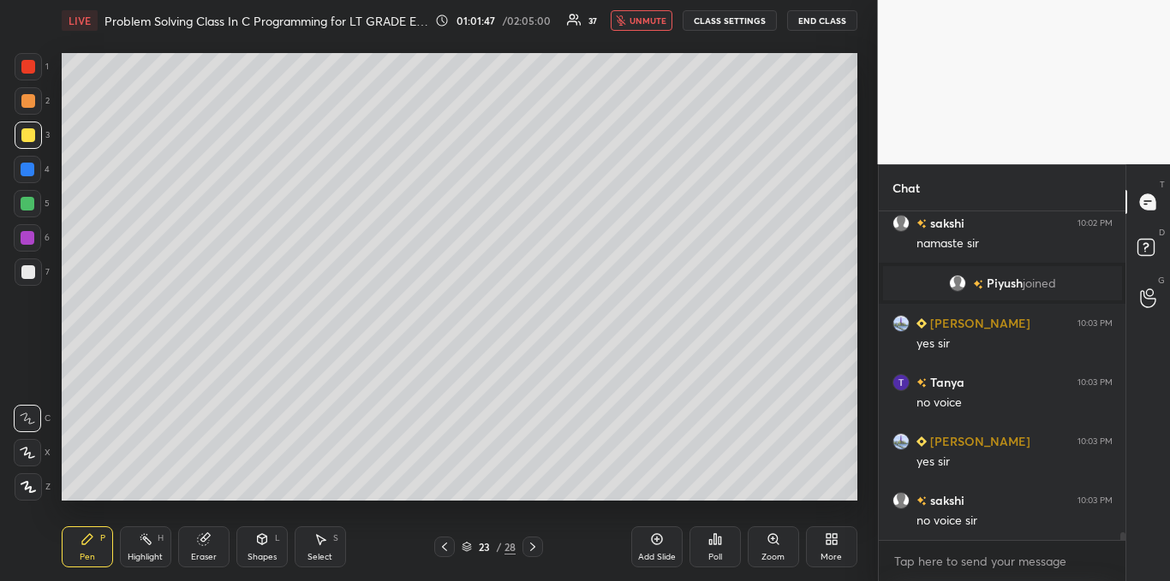
scroll to position [14157, 0]
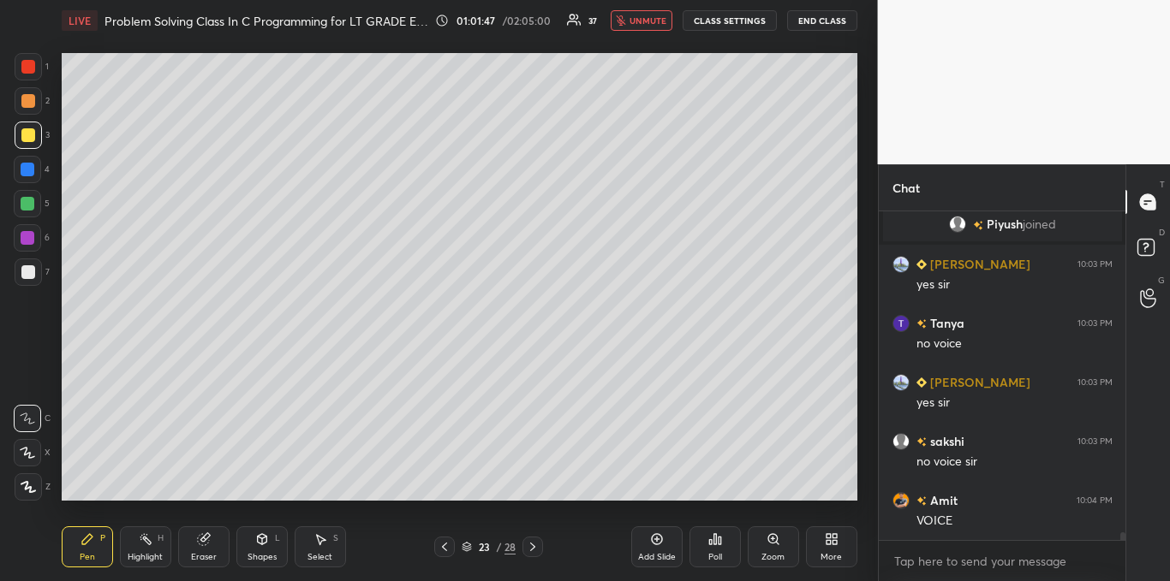
click at [647, 23] on span "unmute" at bounding box center [647, 21] width 37 height 12
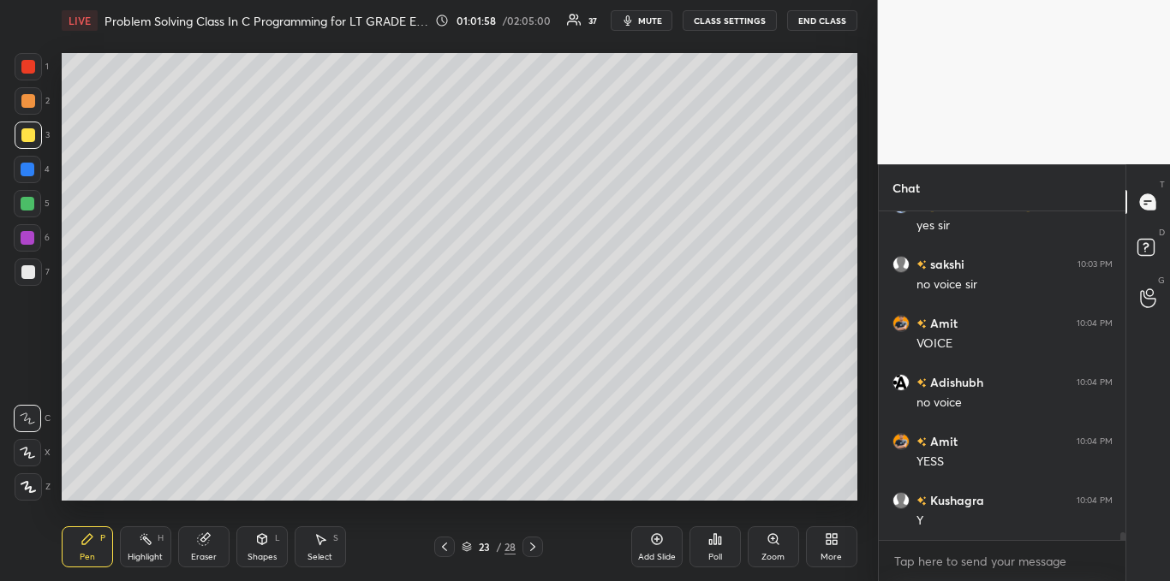
scroll to position [14393, 0]
click at [321, 540] on icon at bounding box center [320, 540] width 9 height 10
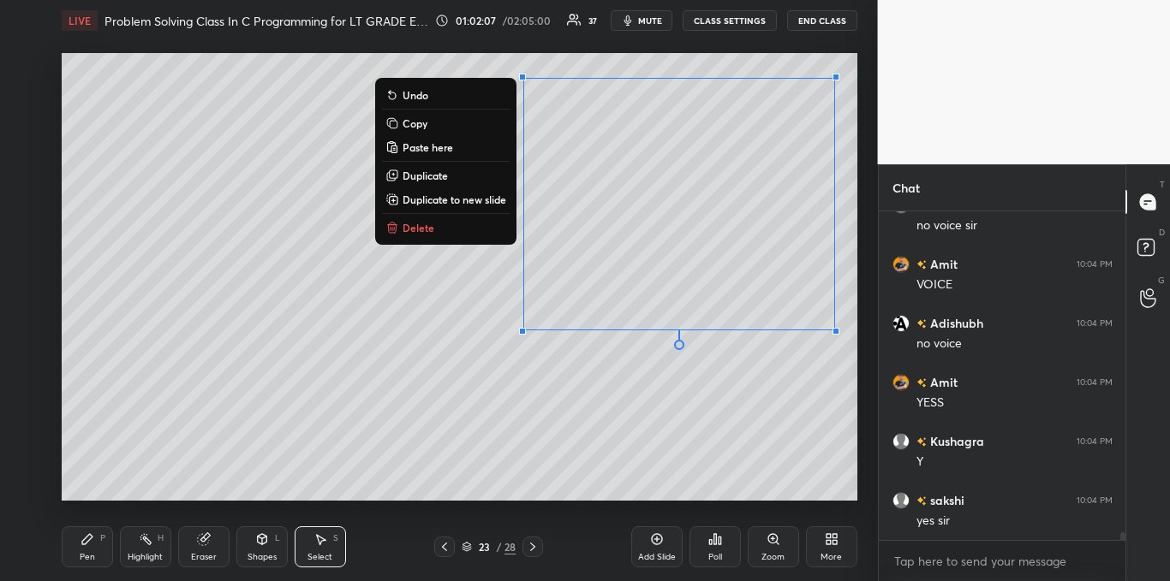
click at [95, 543] on div "Pen P" at bounding box center [87, 547] width 51 height 41
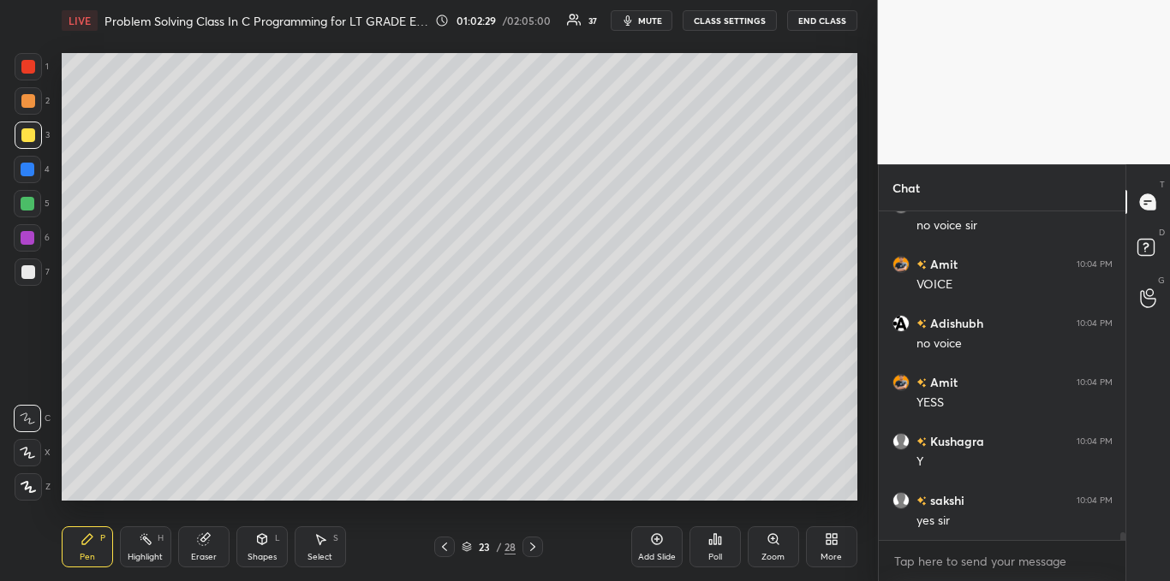
click at [29, 63] on div at bounding box center [28, 67] width 14 height 14
click at [31, 265] on div at bounding box center [28, 272] width 27 height 27
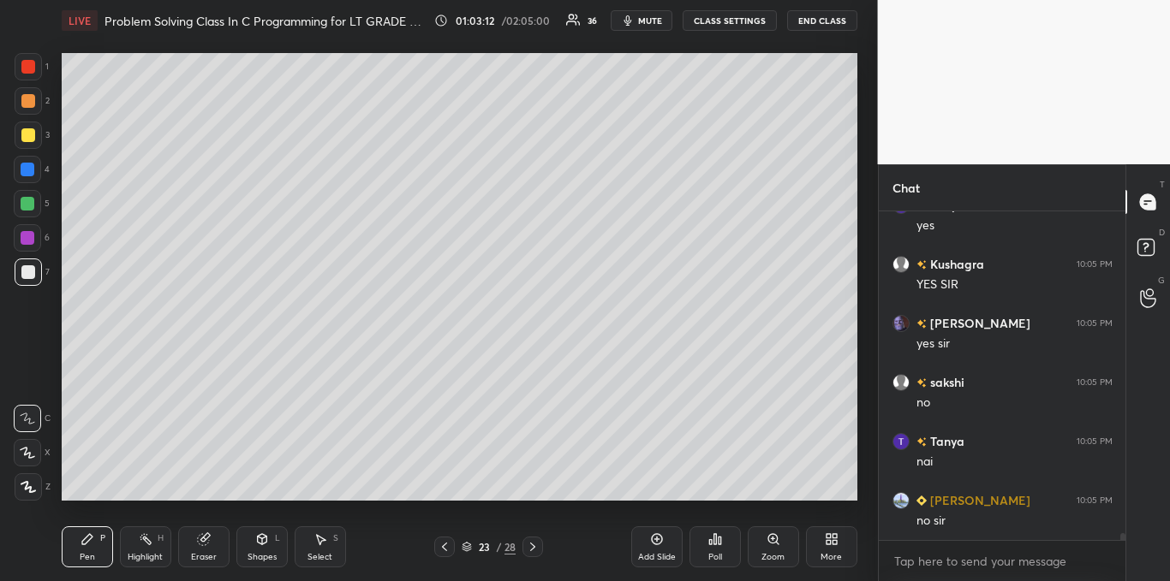
click at [445, 547] on icon at bounding box center [445, 547] width 14 height 14
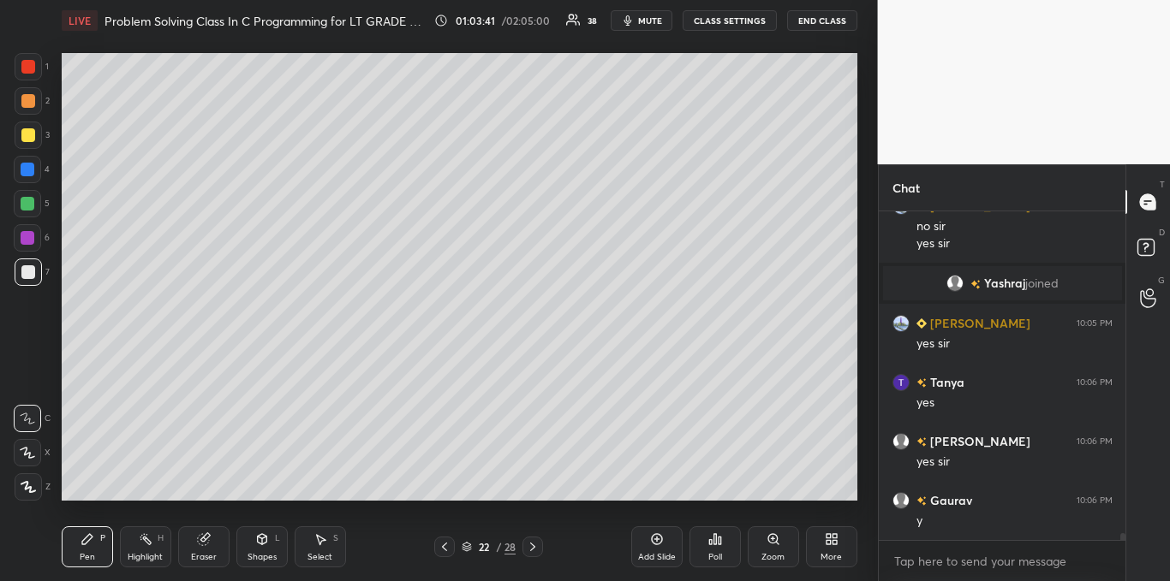
scroll to position [14826, 0]
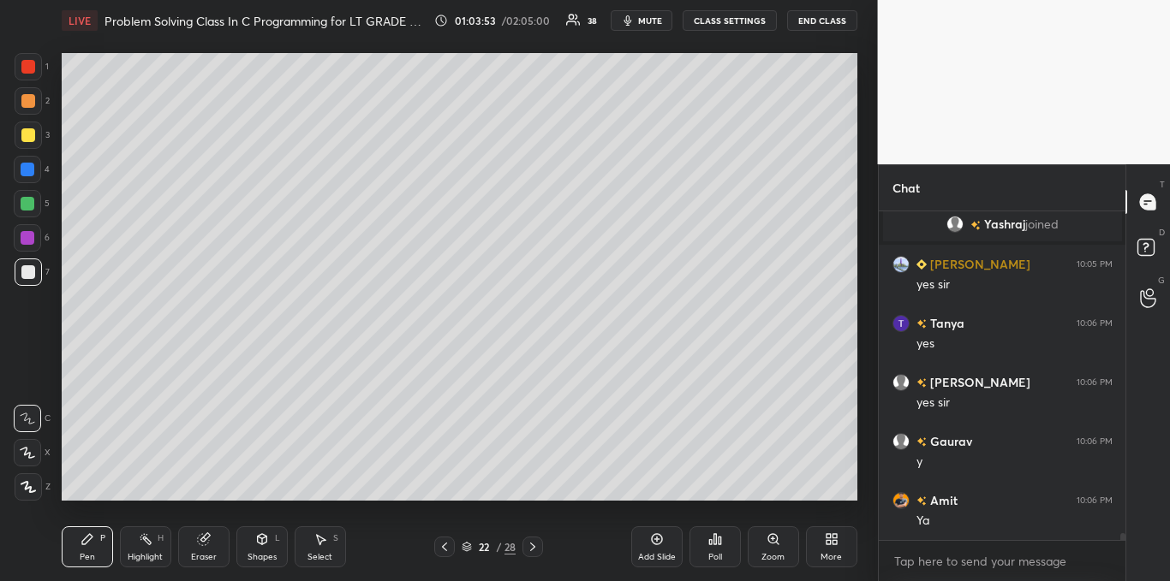
click at [533, 548] on icon at bounding box center [533, 547] width 14 height 14
click at [532, 546] on icon at bounding box center [533, 547] width 14 height 14
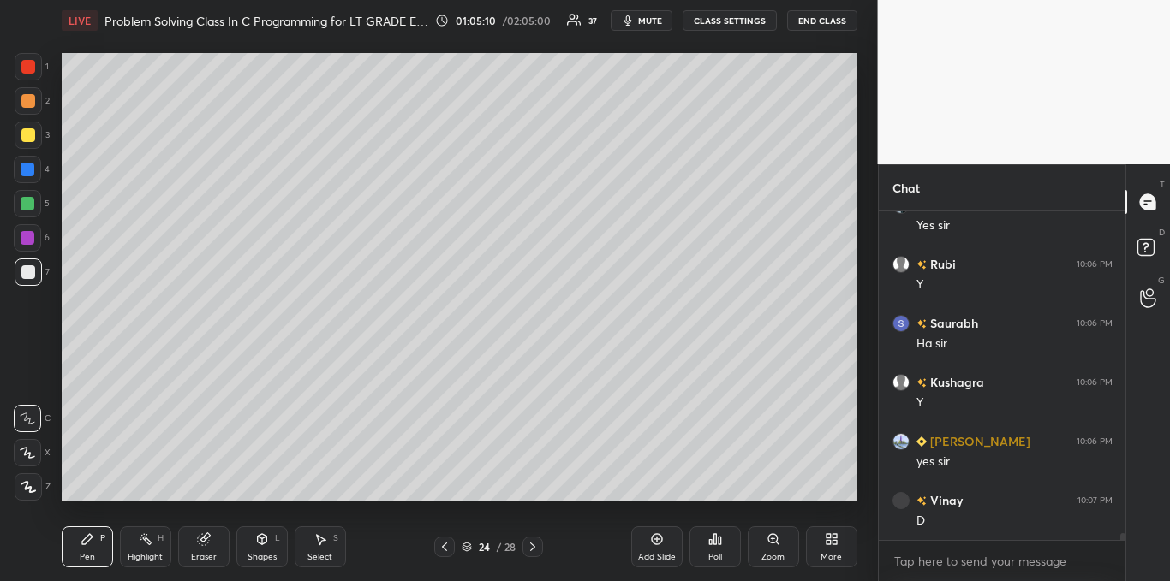
scroll to position [15239, 0]
click at [719, 538] on icon at bounding box center [720, 541] width 3 height 8
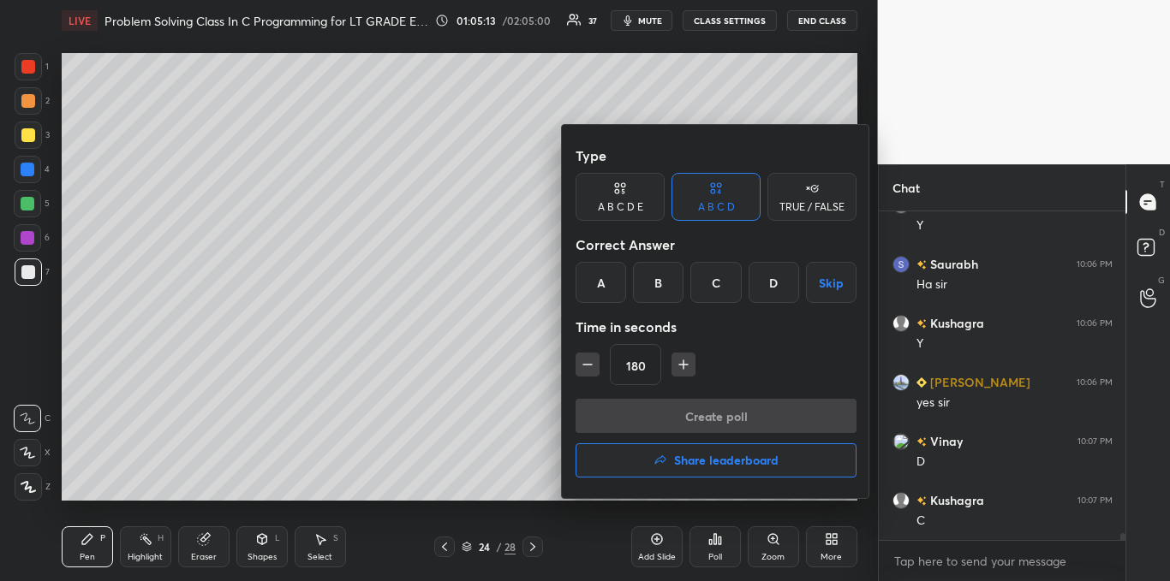
click at [583, 367] on icon "button" at bounding box center [587, 364] width 17 height 17
click at [582, 367] on icon "button" at bounding box center [587, 364] width 17 height 17
click at [582, 365] on icon "button" at bounding box center [587, 364] width 17 height 17
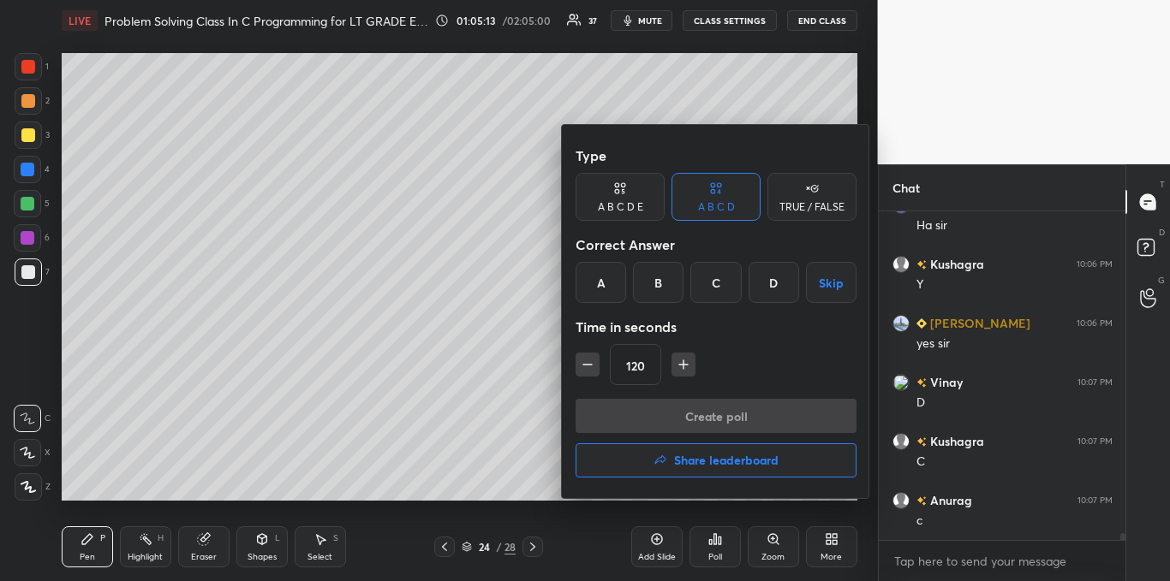
click at [584, 363] on icon "button" at bounding box center [587, 364] width 17 height 17
click at [586, 361] on icon "button" at bounding box center [587, 364] width 17 height 17
click at [583, 361] on icon "button" at bounding box center [587, 364] width 17 height 17
click at [584, 363] on icon "button" at bounding box center [587, 364] width 17 height 17
type input "60"
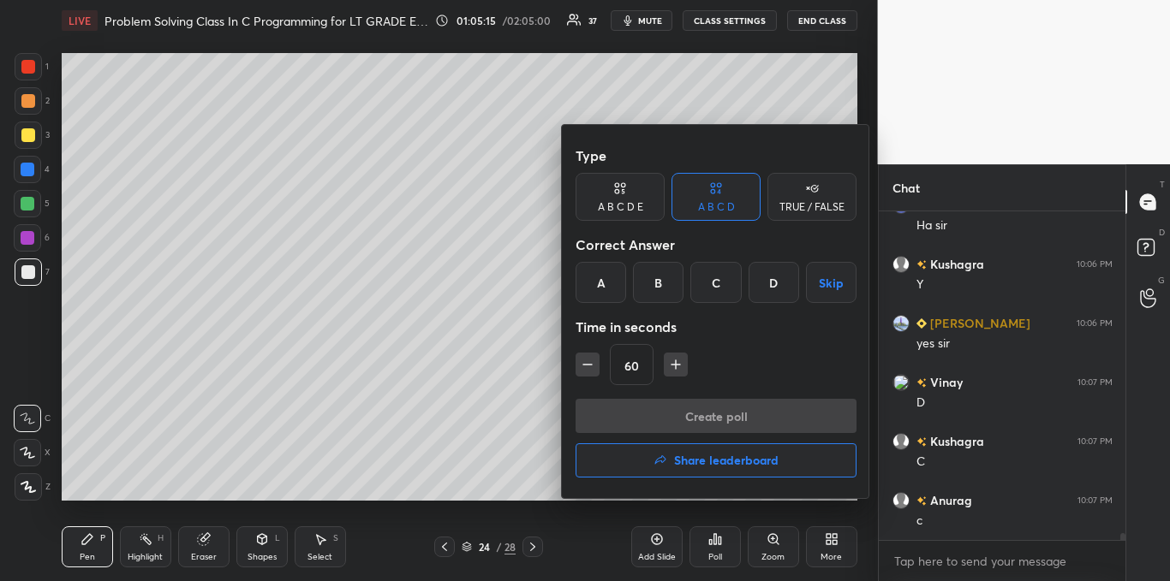
click at [707, 287] on div "C" at bounding box center [715, 282] width 51 height 41
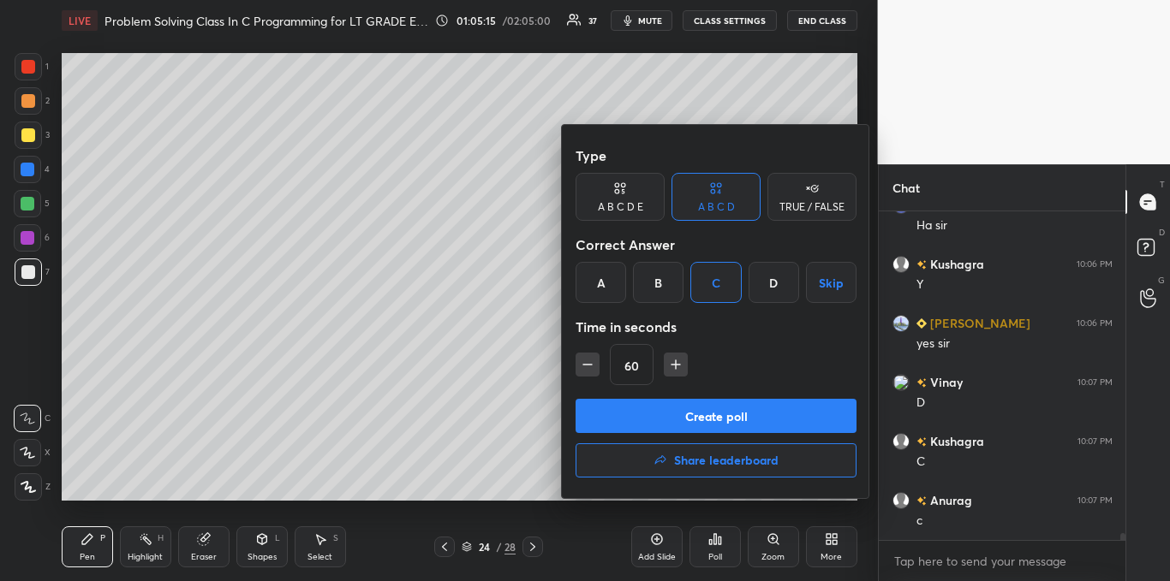
click at [662, 403] on button "Create poll" at bounding box center [715, 416] width 281 height 34
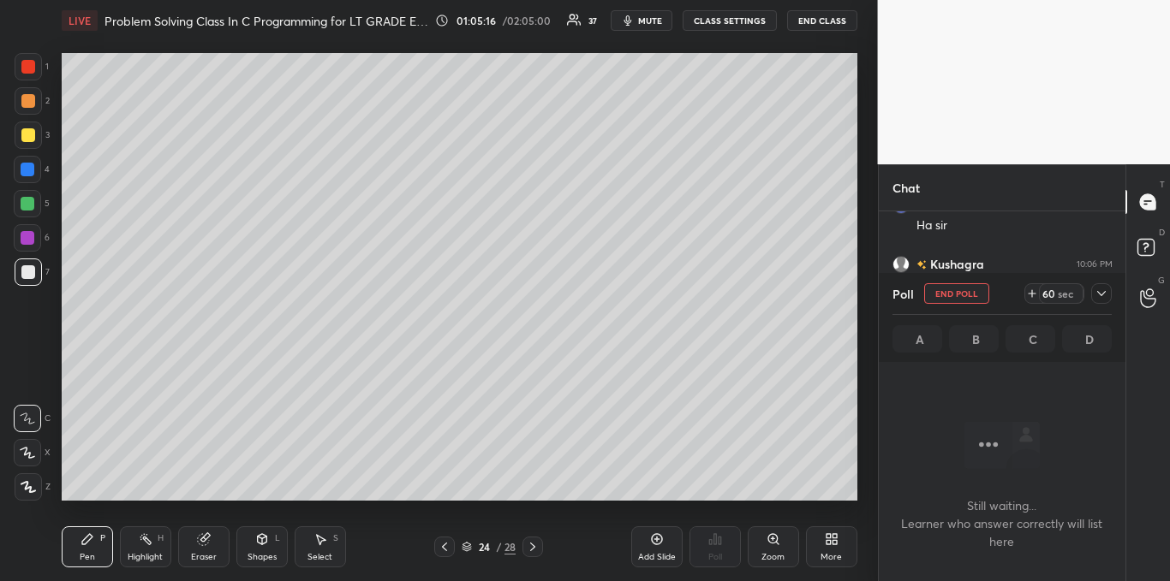
scroll to position [92, 242]
click at [1095, 290] on icon at bounding box center [1101, 294] width 14 height 14
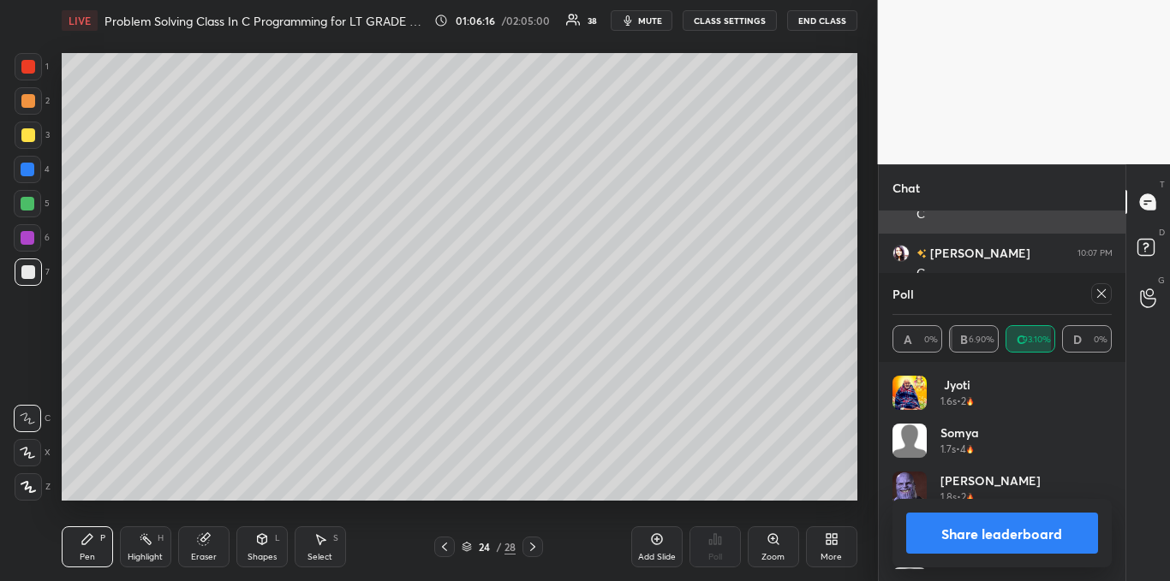
scroll to position [200, 214]
click at [1095, 293] on icon at bounding box center [1101, 294] width 14 height 14
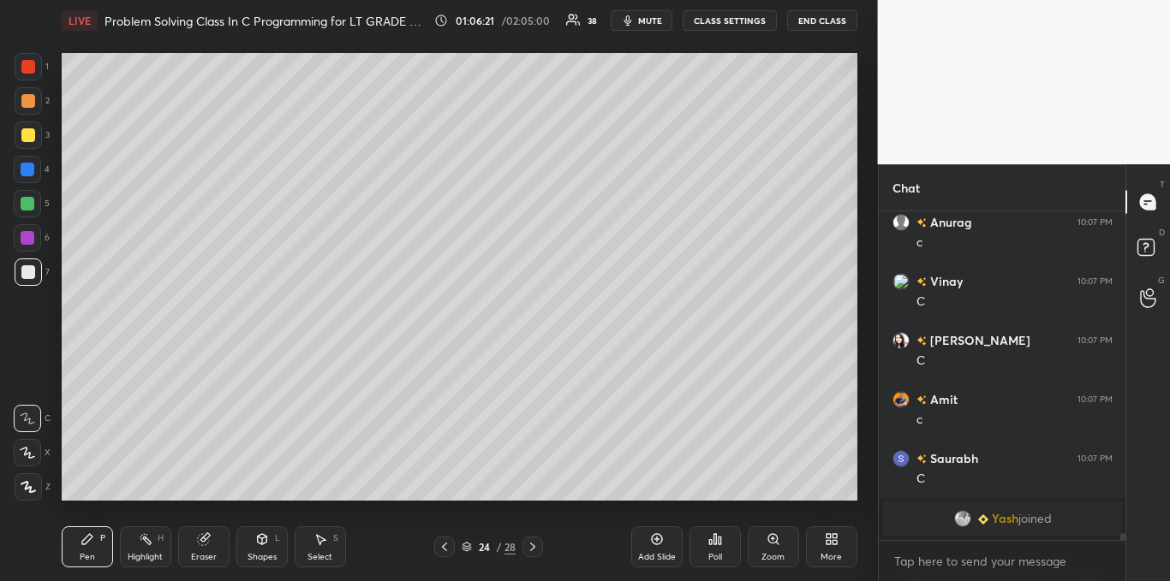
scroll to position [15576, 0]
click at [534, 545] on icon at bounding box center [533, 547] width 14 height 14
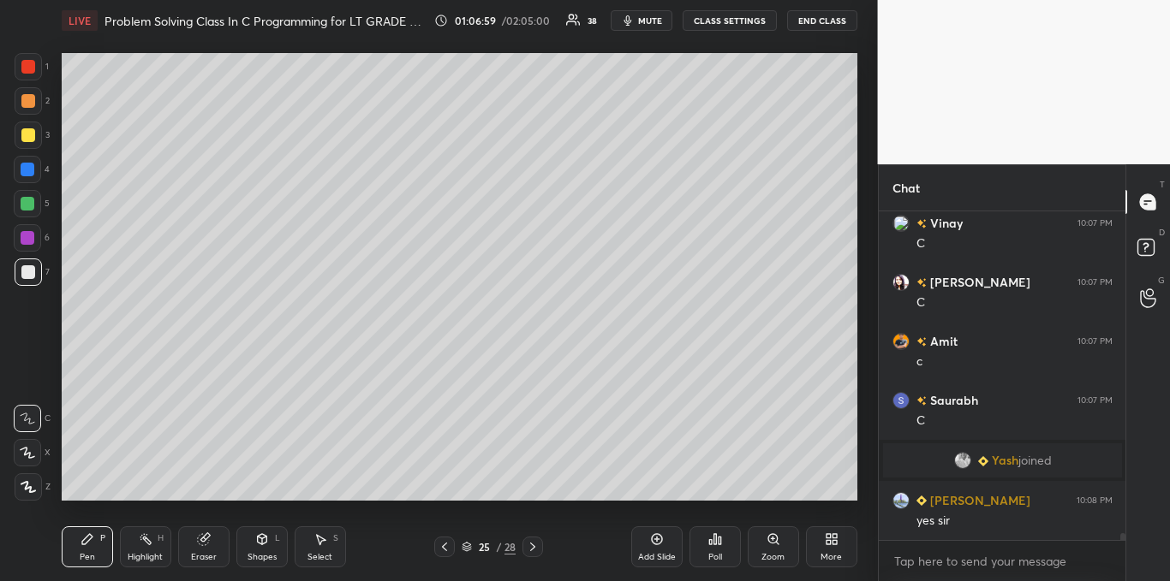
click at [320, 542] on icon at bounding box center [320, 540] width 9 height 10
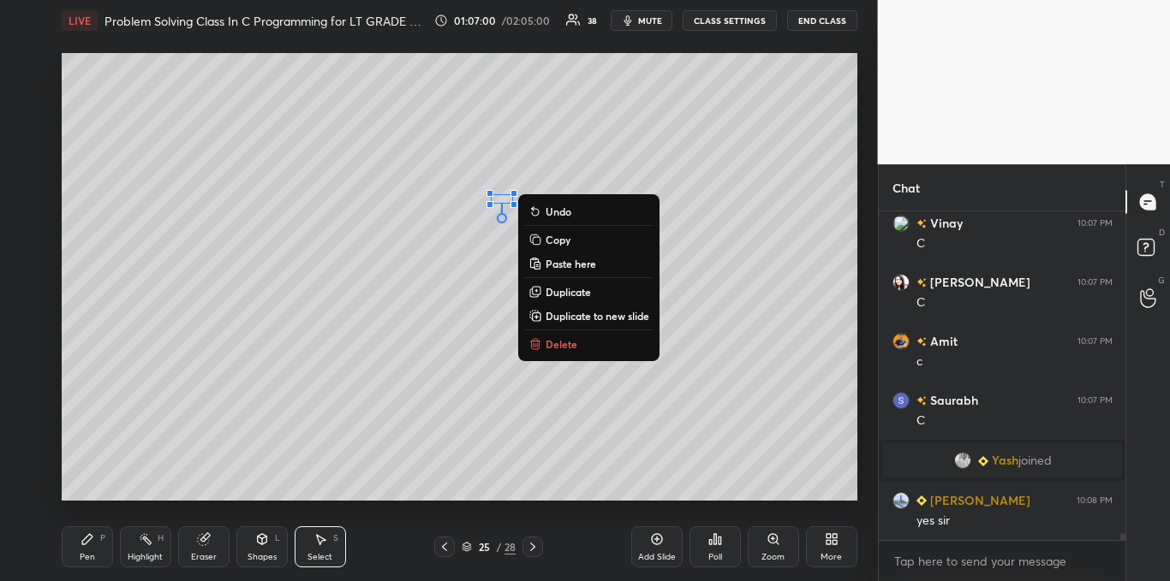
click at [542, 343] on button "Delete" at bounding box center [589, 344] width 128 height 21
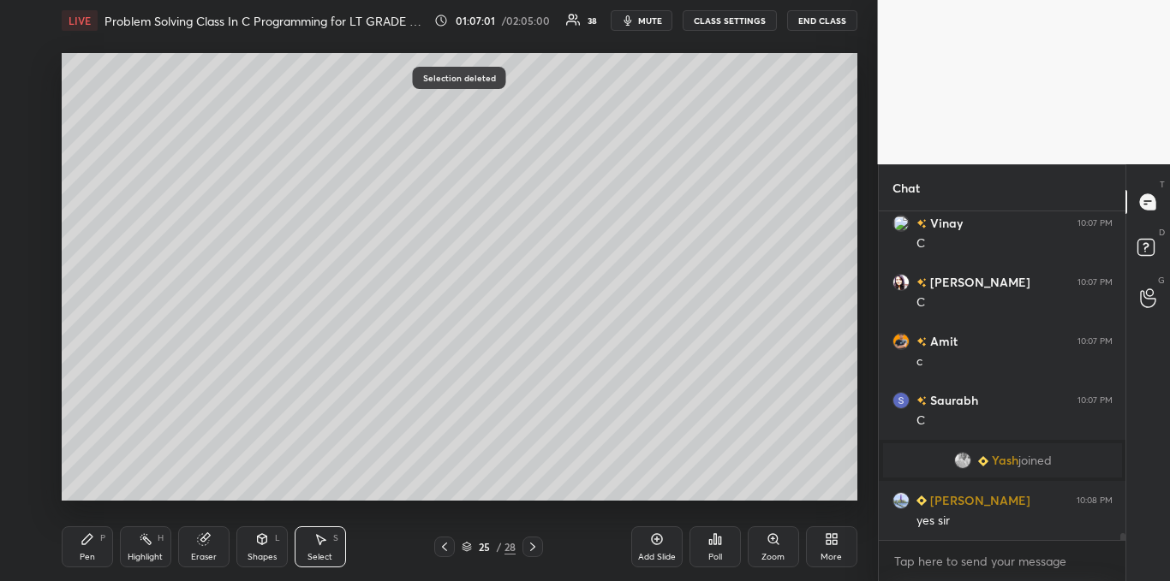
click at [98, 546] on div "Pen P" at bounding box center [87, 547] width 51 height 41
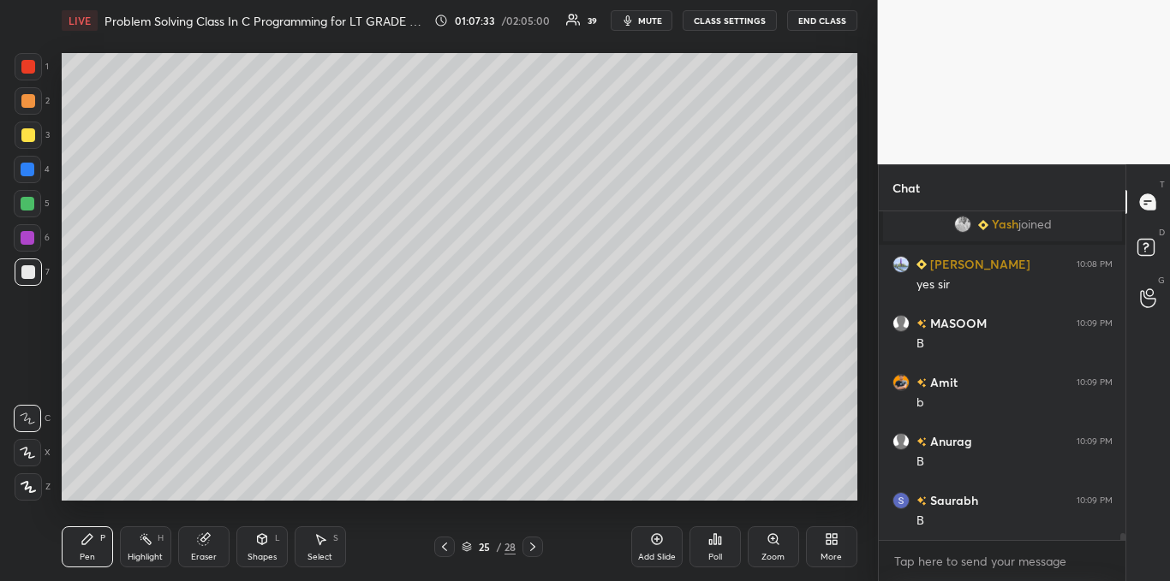
scroll to position [15640, 0]
click at [29, 134] on div at bounding box center [28, 135] width 14 height 14
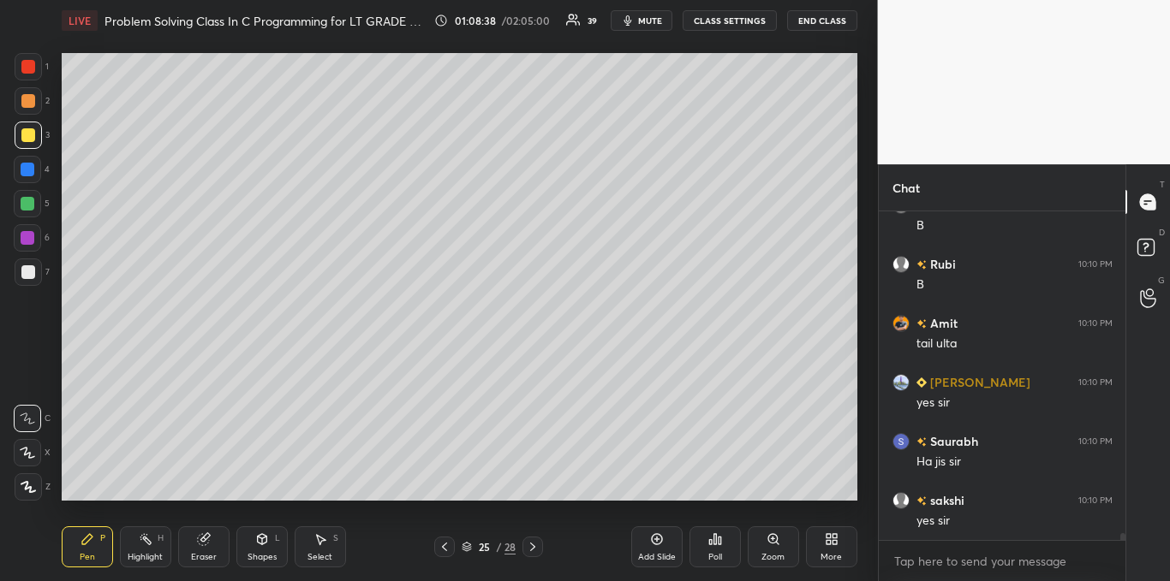
scroll to position [16113, 0]
click at [660, 532] on div "Add Slide" at bounding box center [656, 547] width 51 height 41
click at [33, 273] on div at bounding box center [28, 272] width 14 height 14
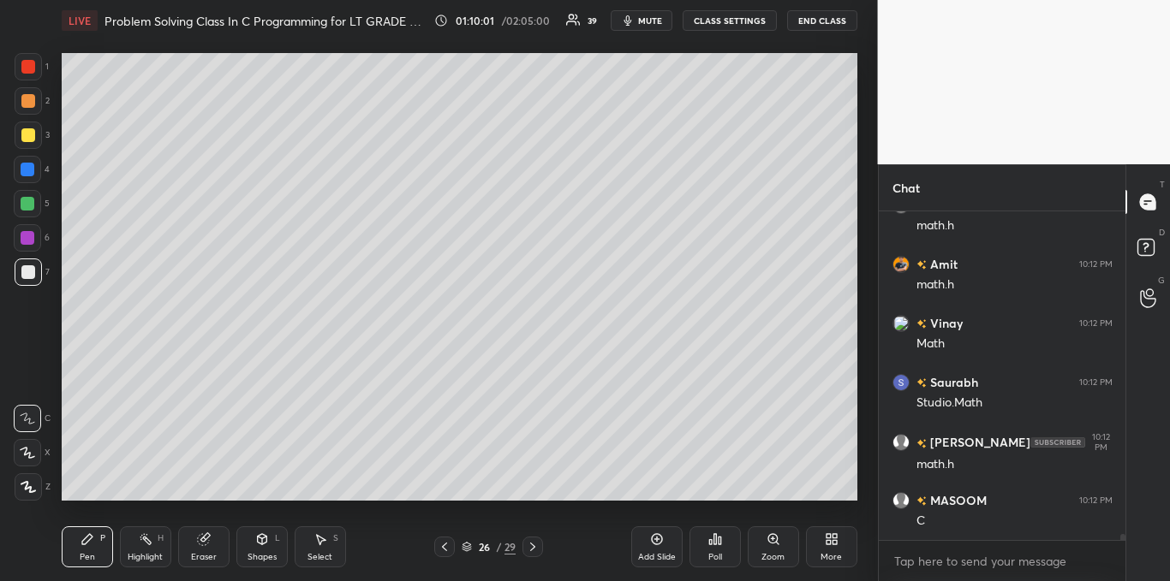
click at [27, 129] on div at bounding box center [28, 135] width 14 height 14
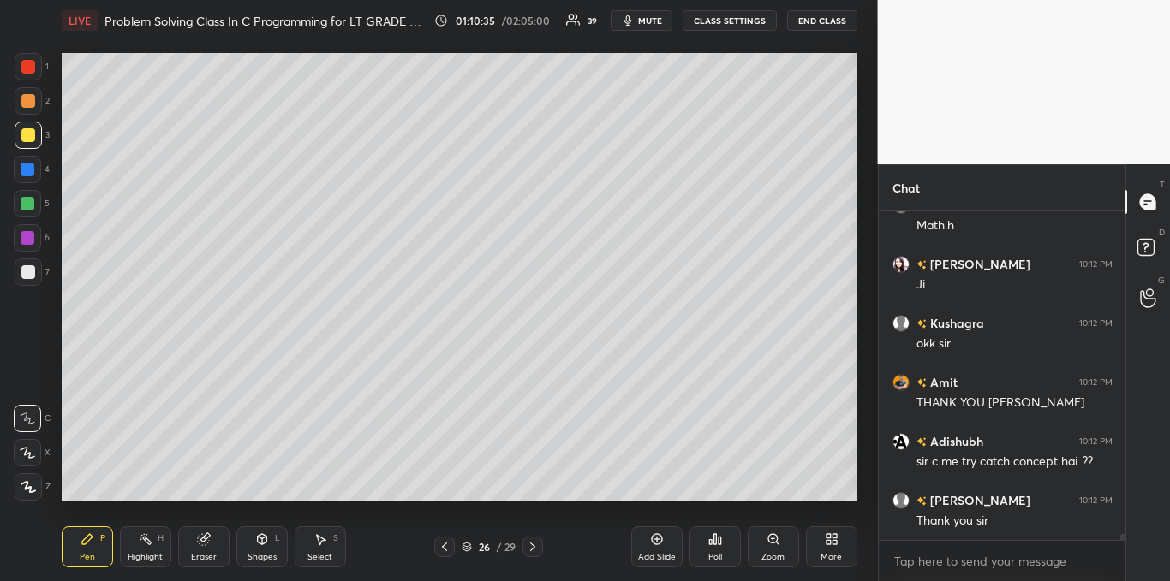
scroll to position [17058, 0]
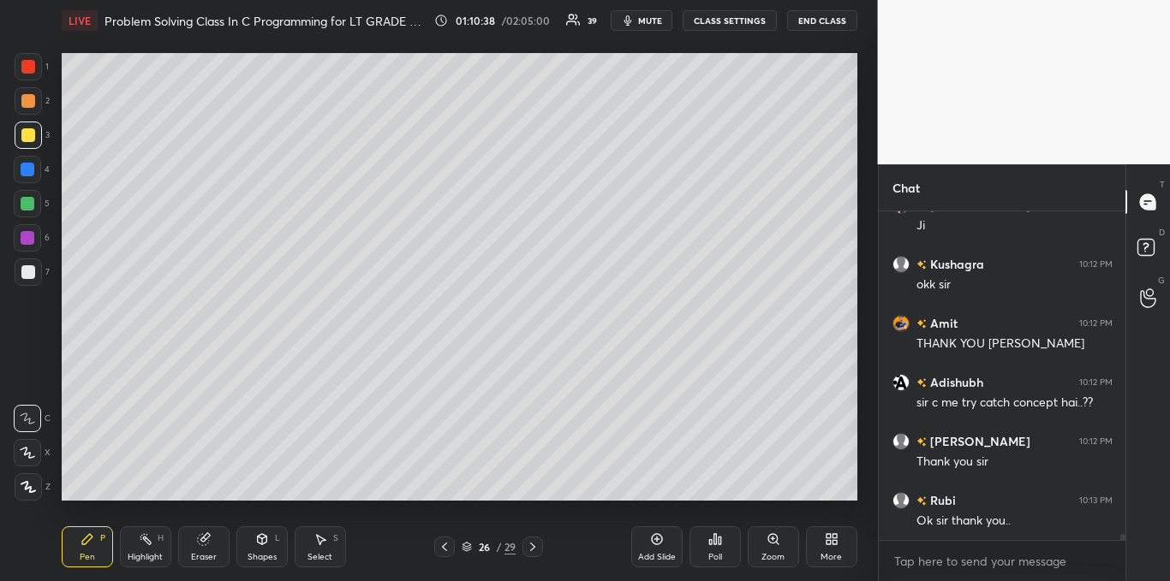
click at [326, 540] on icon at bounding box center [320, 540] width 14 height 14
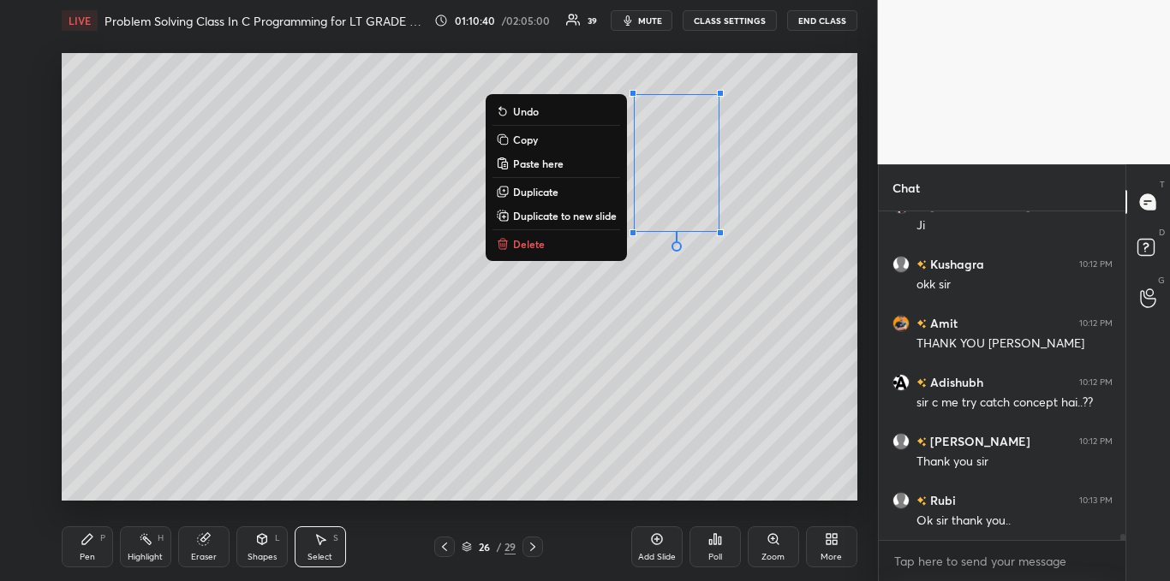
click at [568, 247] on button "Delete" at bounding box center [556, 244] width 128 height 21
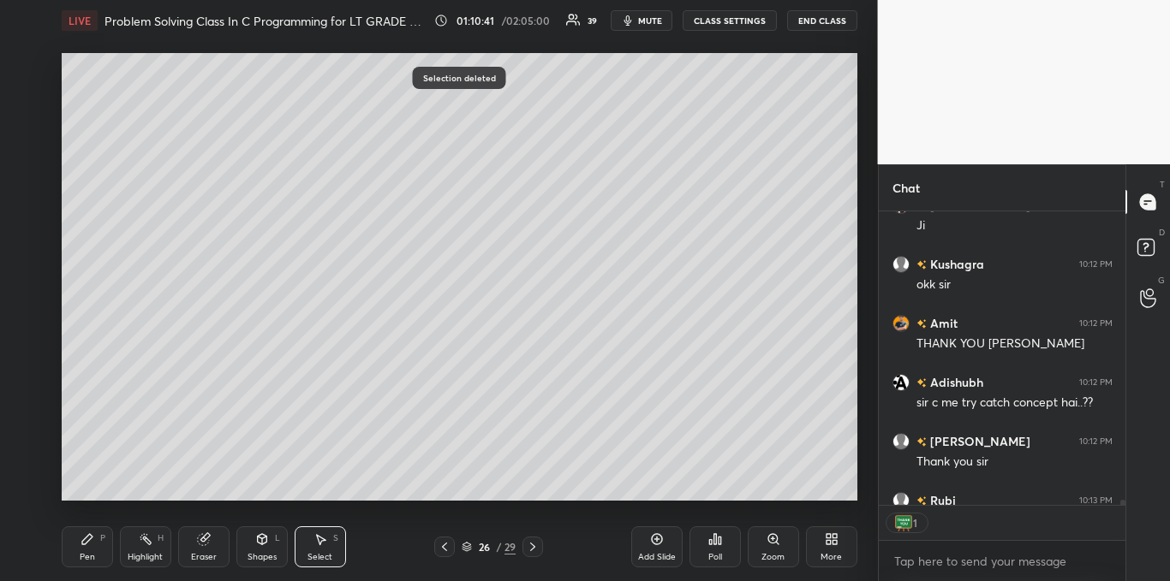
click at [95, 551] on div "Pen P" at bounding box center [87, 547] width 51 height 41
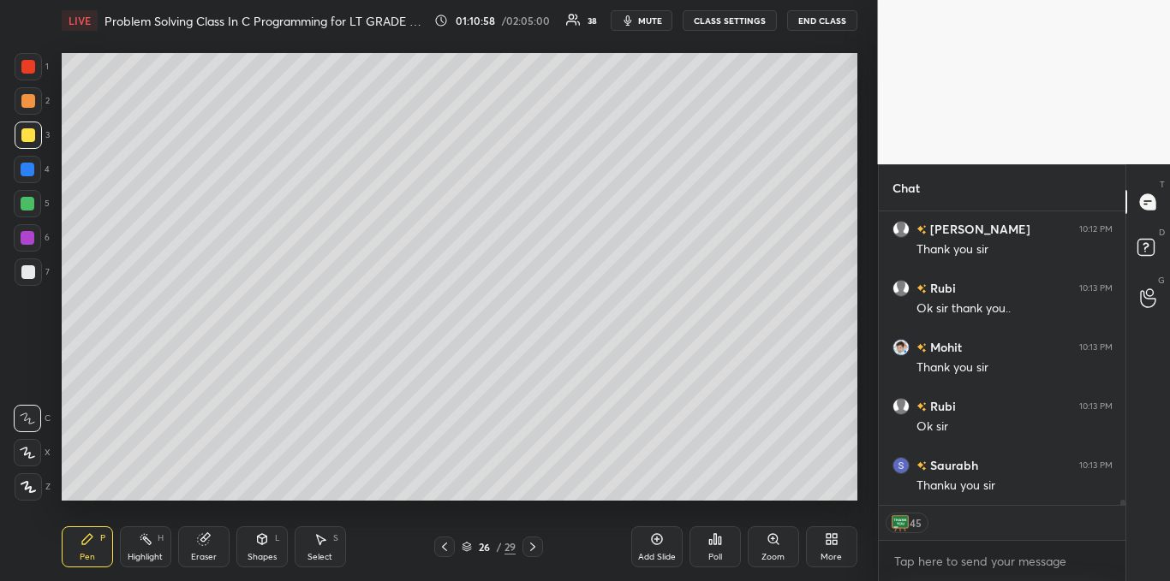
scroll to position [17330, 0]
click at [840, 20] on button "End Class" at bounding box center [822, 20] width 70 height 21
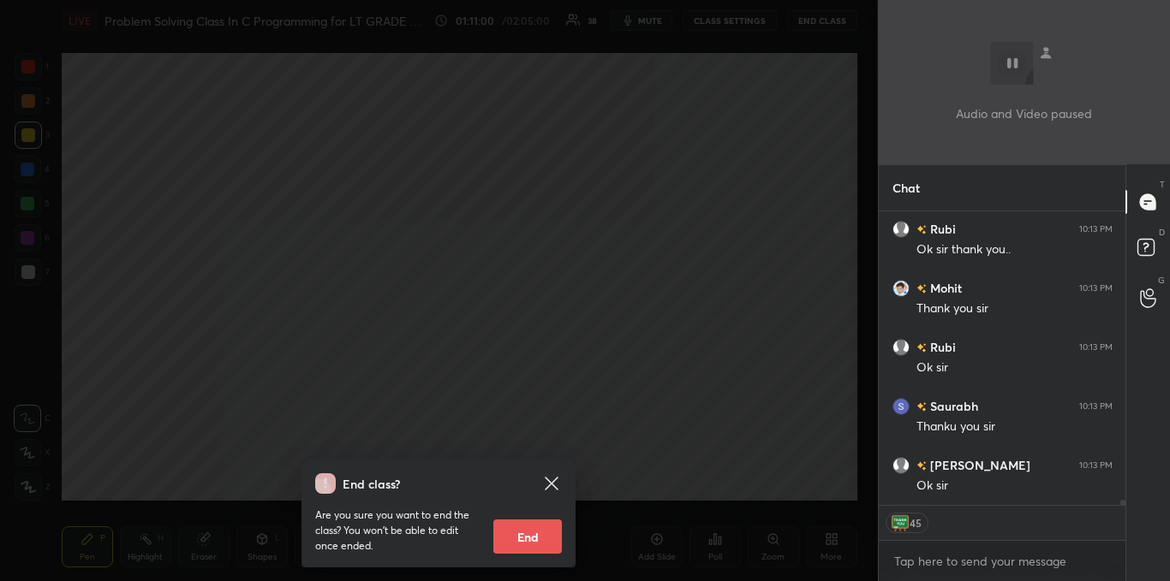
click at [514, 534] on button "End" at bounding box center [527, 537] width 69 height 34
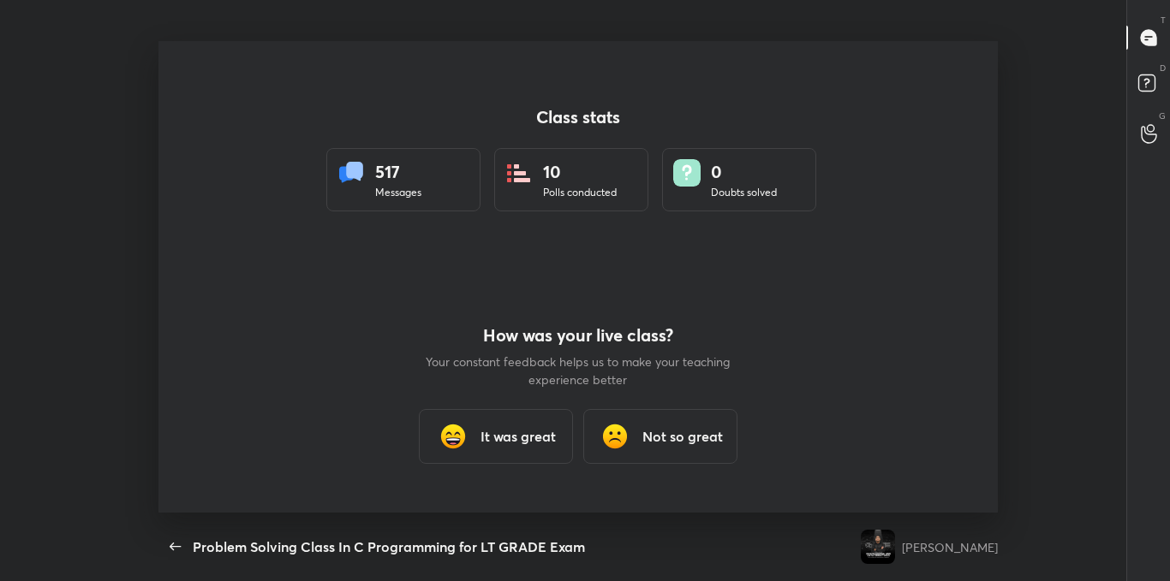
scroll to position [85167, 84483]
click at [512, 441] on h3 "It was great" at bounding box center [517, 436] width 75 height 21
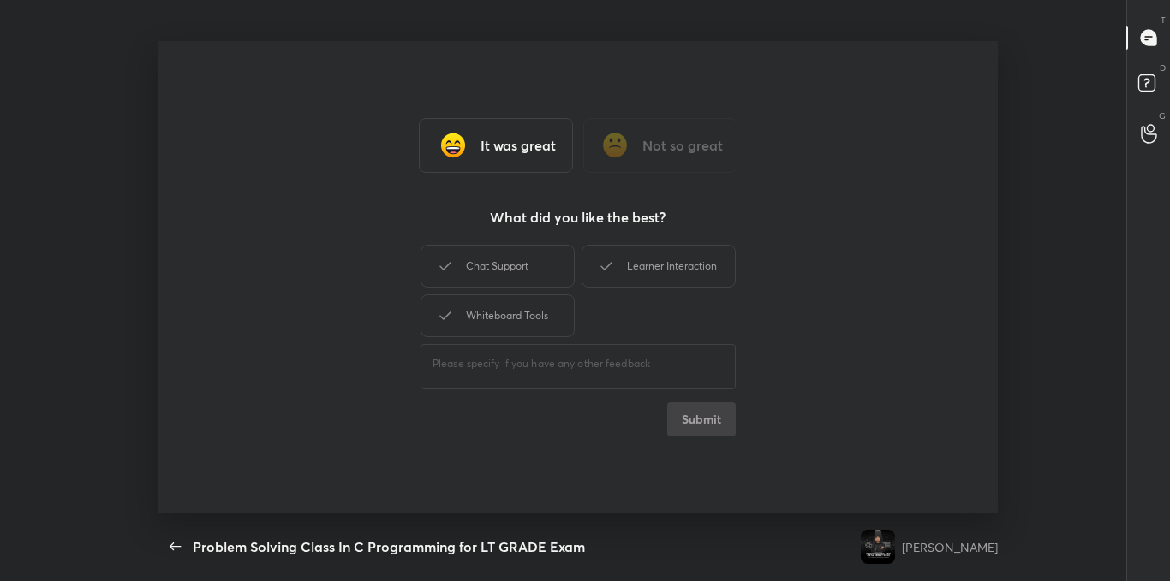
scroll to position [6, 1]
click at [508, 270] on div "Chat Support" at bounding box center [497, 266] width 154 height 43
click at [615, 265] on icon at bounding box center [606, 266] width 21 height 21
click at [530, 302] on div "Whiteboard Tools" at bounding box center [497, 316] width 154 height 43
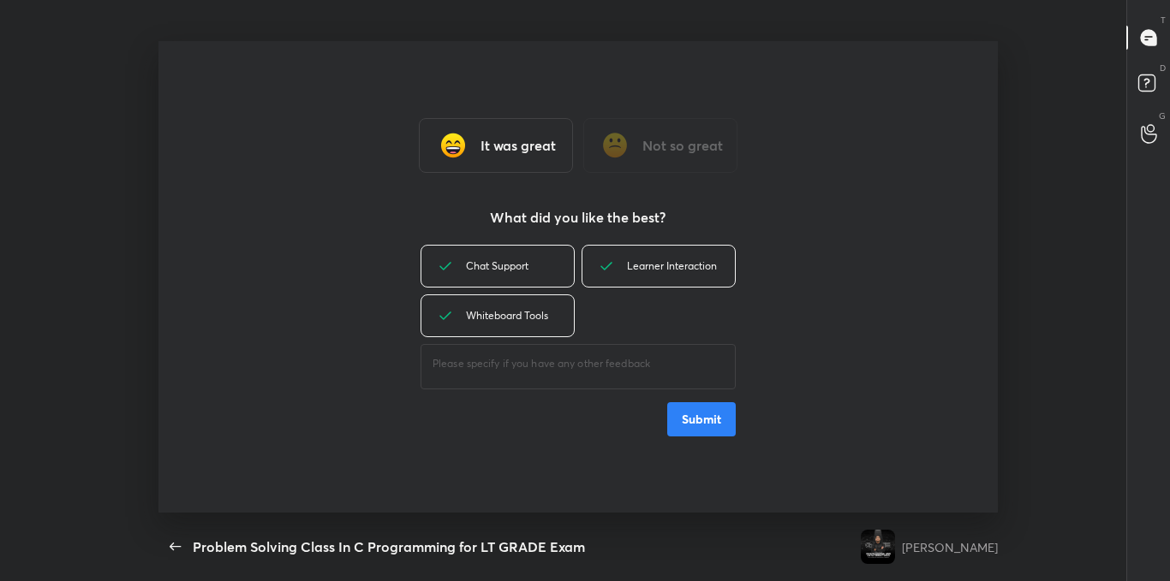
click at [511, 350] on div "​" at bounding box center [577, 365] width 315 height 48
type textarea "great"
click at [686, 424] on button "Submit" at bounding box center [701, 420] width 69 height 34
